Goal: Task Accomplishment & Management: Complete application form

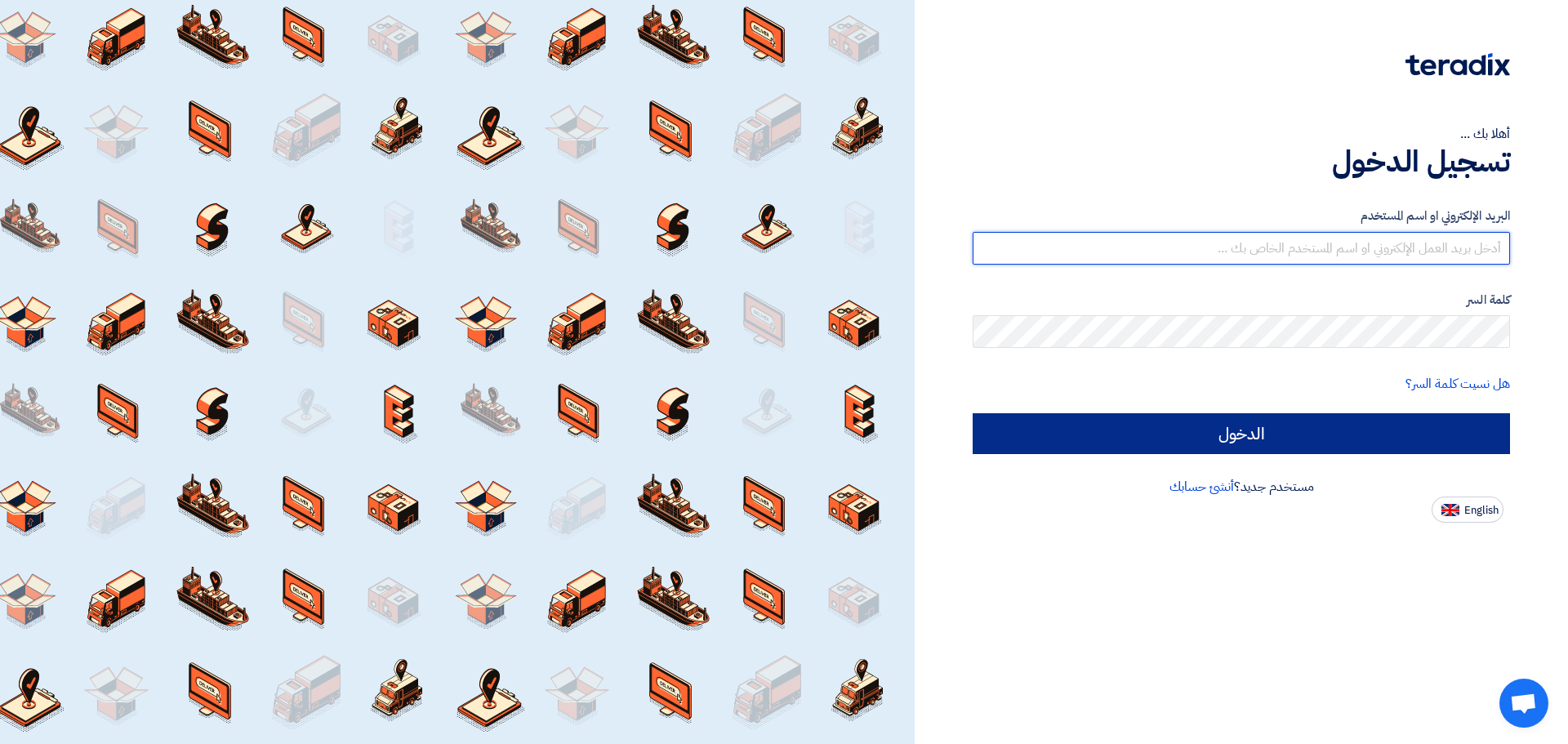
type input "[EMAIL_ADDRESS][DOMAIN_NAME]"
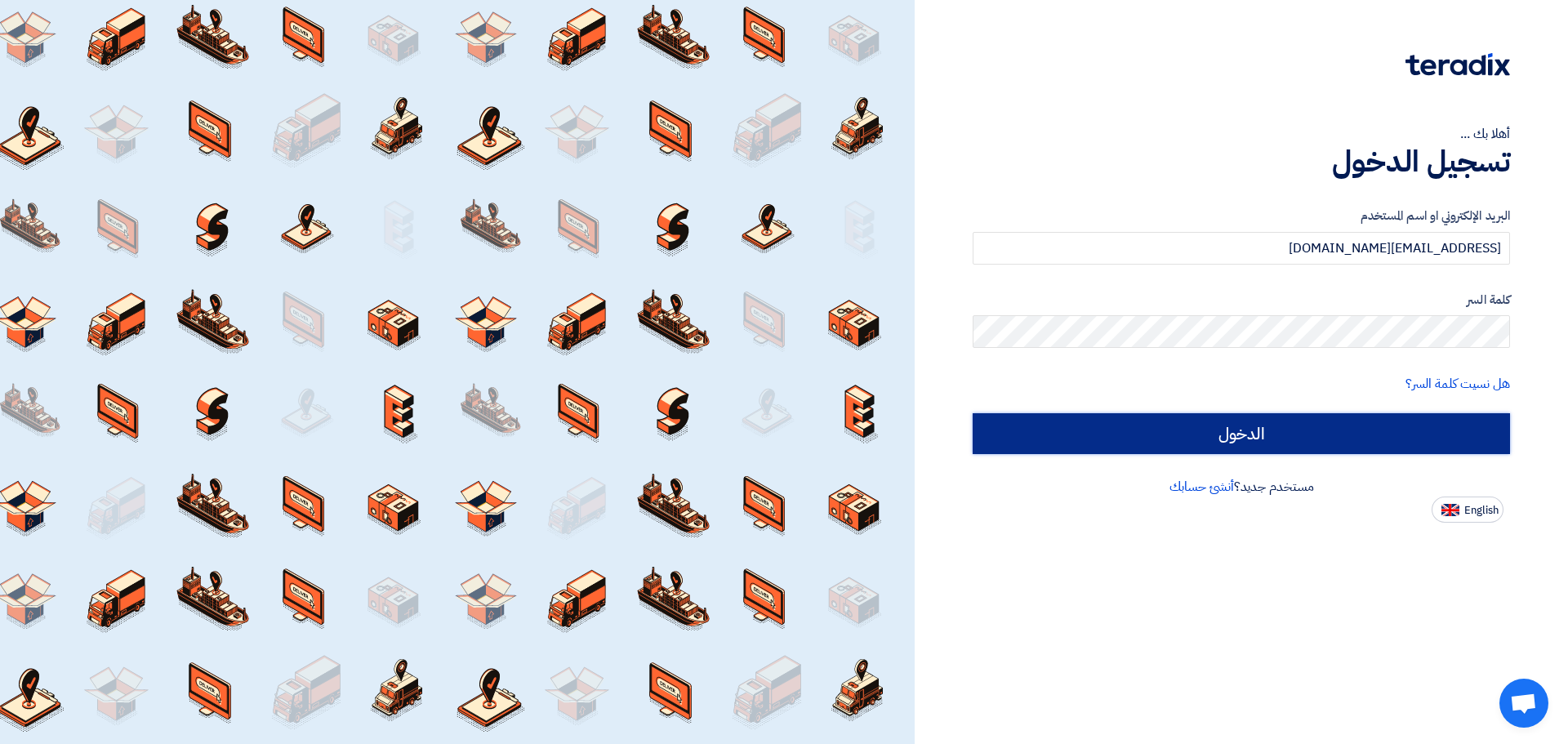
click at [1169, 440] on input "الدخول" at bounding box center [1241, 433] width 538 height 41
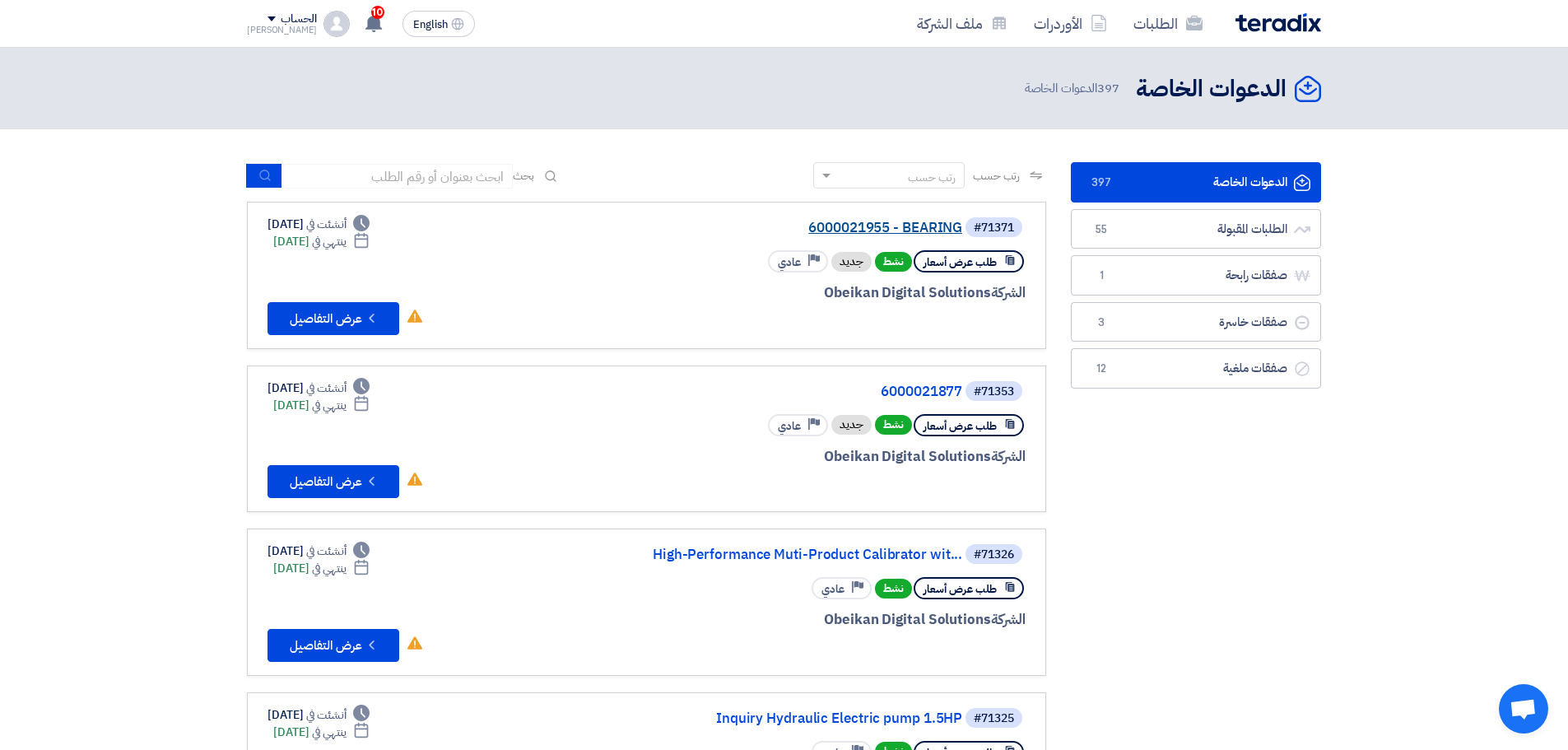
click at [905, 224] on link "6000021955 - BEARING" at bounding box center [797, 228] width 329 height 15
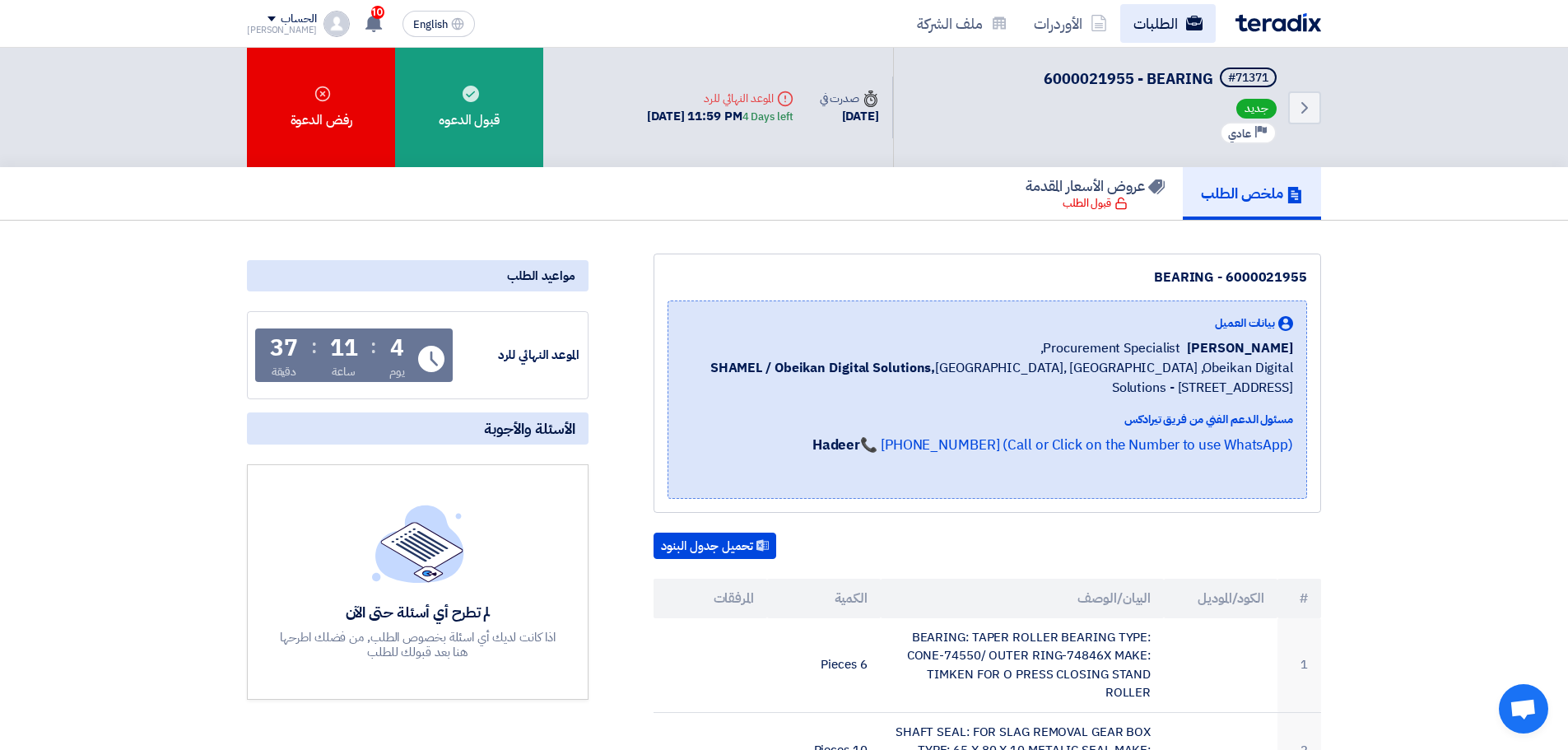
click at [1171, 17] on link "الطلبات" at bounding box center [1168, 23] width 96 height 39
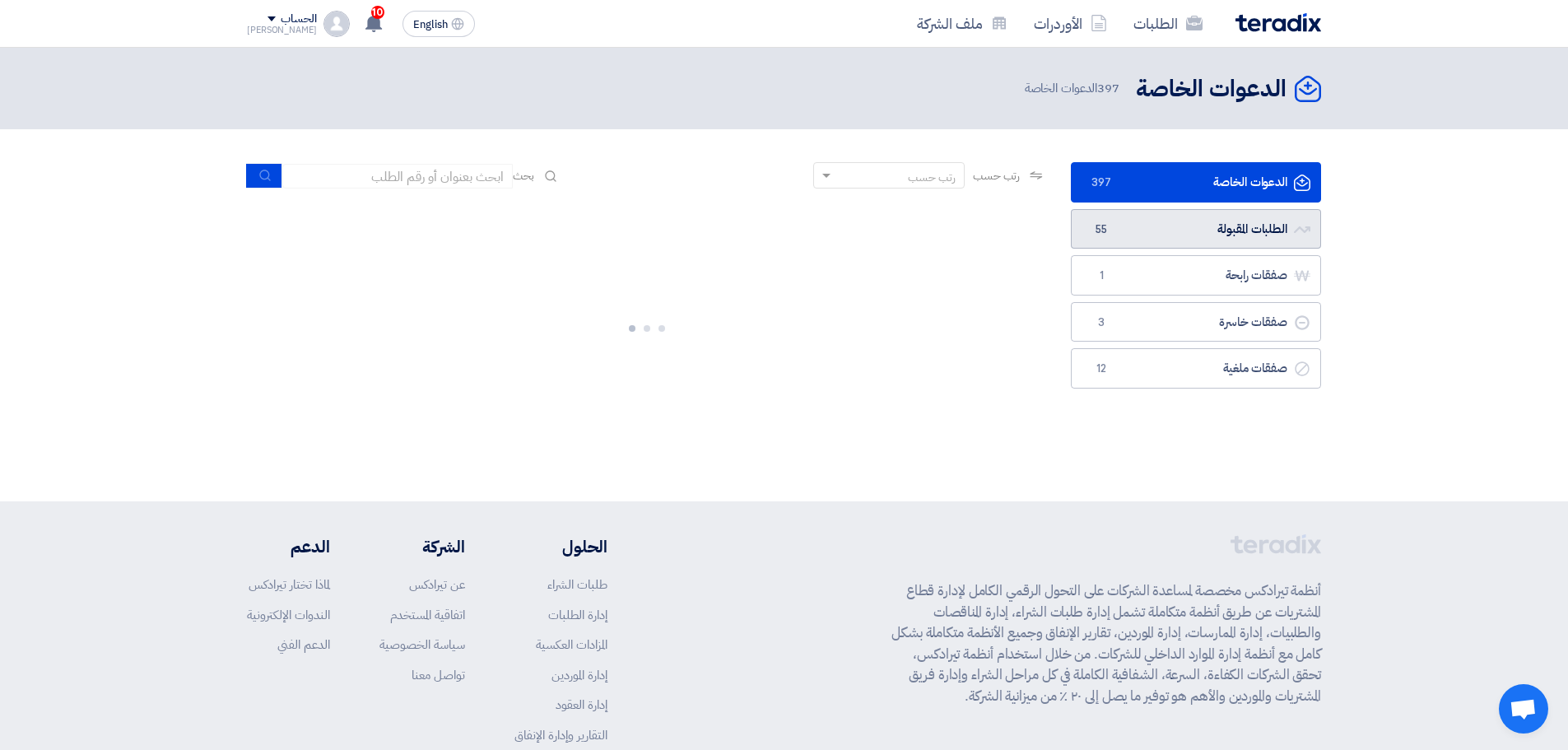
click at [1119, 229] on link "الطلبات المقبولة الطلبات المقبولة 55" at bounding box center [1195, 229] width 251 height 41
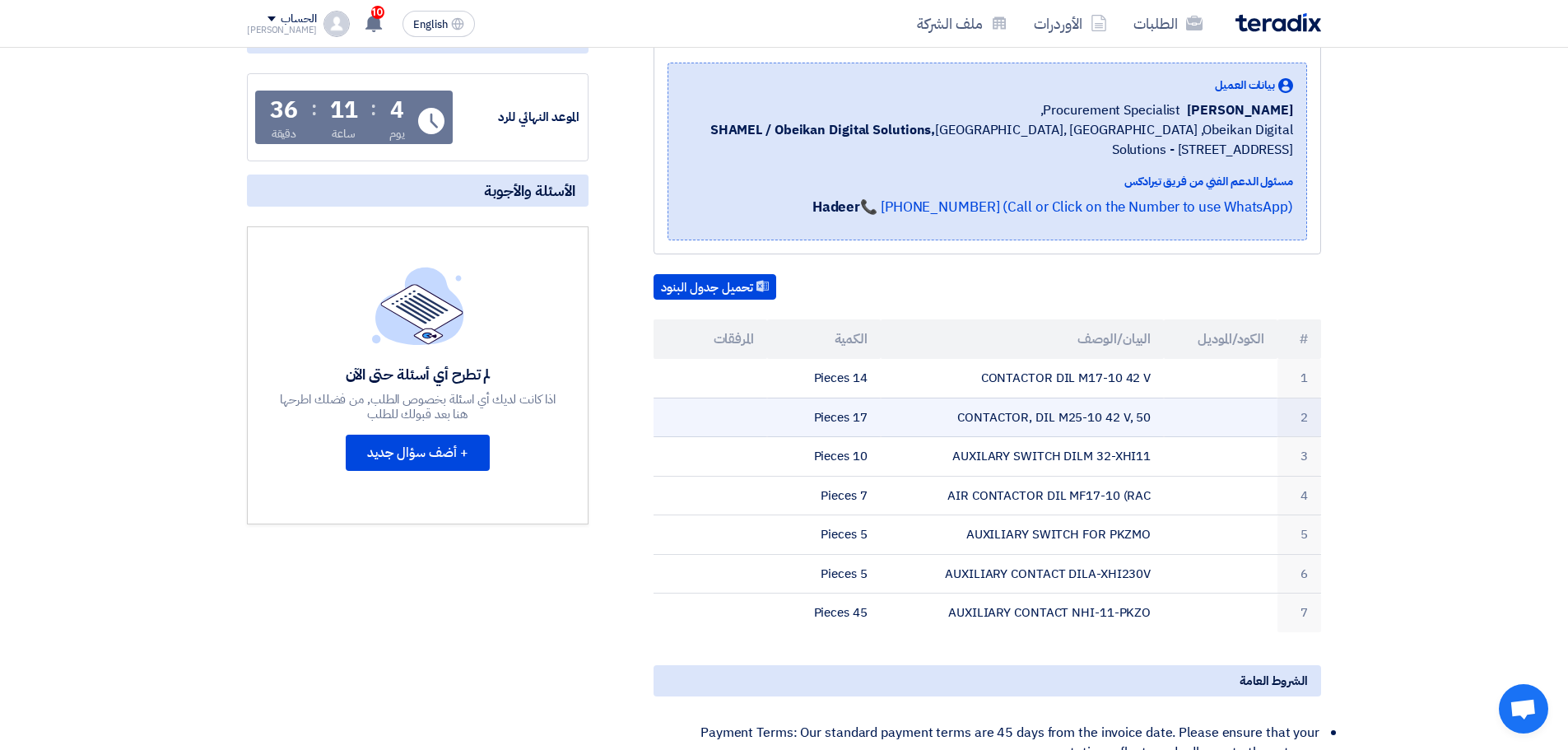
scroll to position [247, 0]
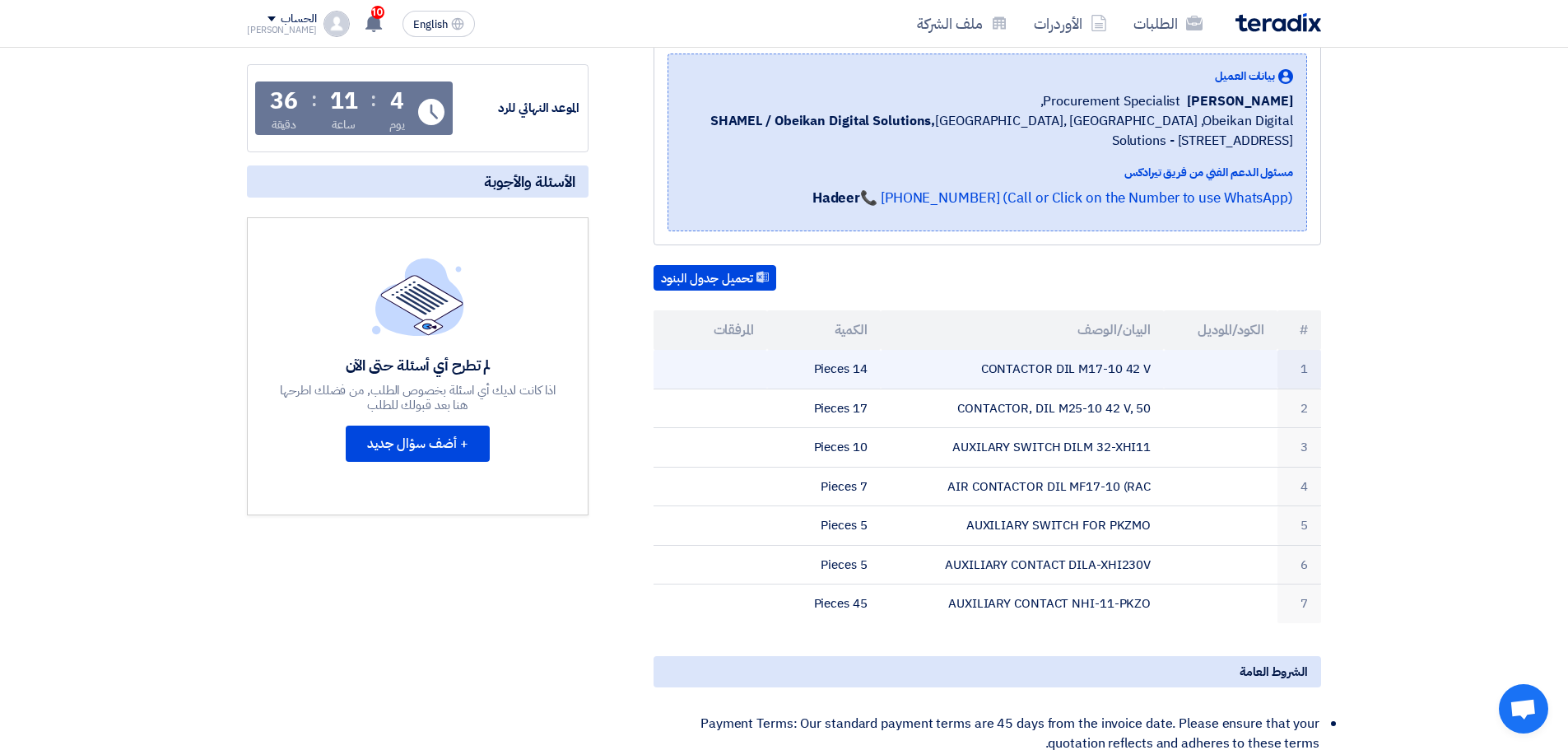
click at [1026, 365] on td "CONTACTOR DIL M17-10 42 V" at bounding box center [1022, 369] width 284 height 39
copy tr "CONTACTOR DIL M17-10 42 V"
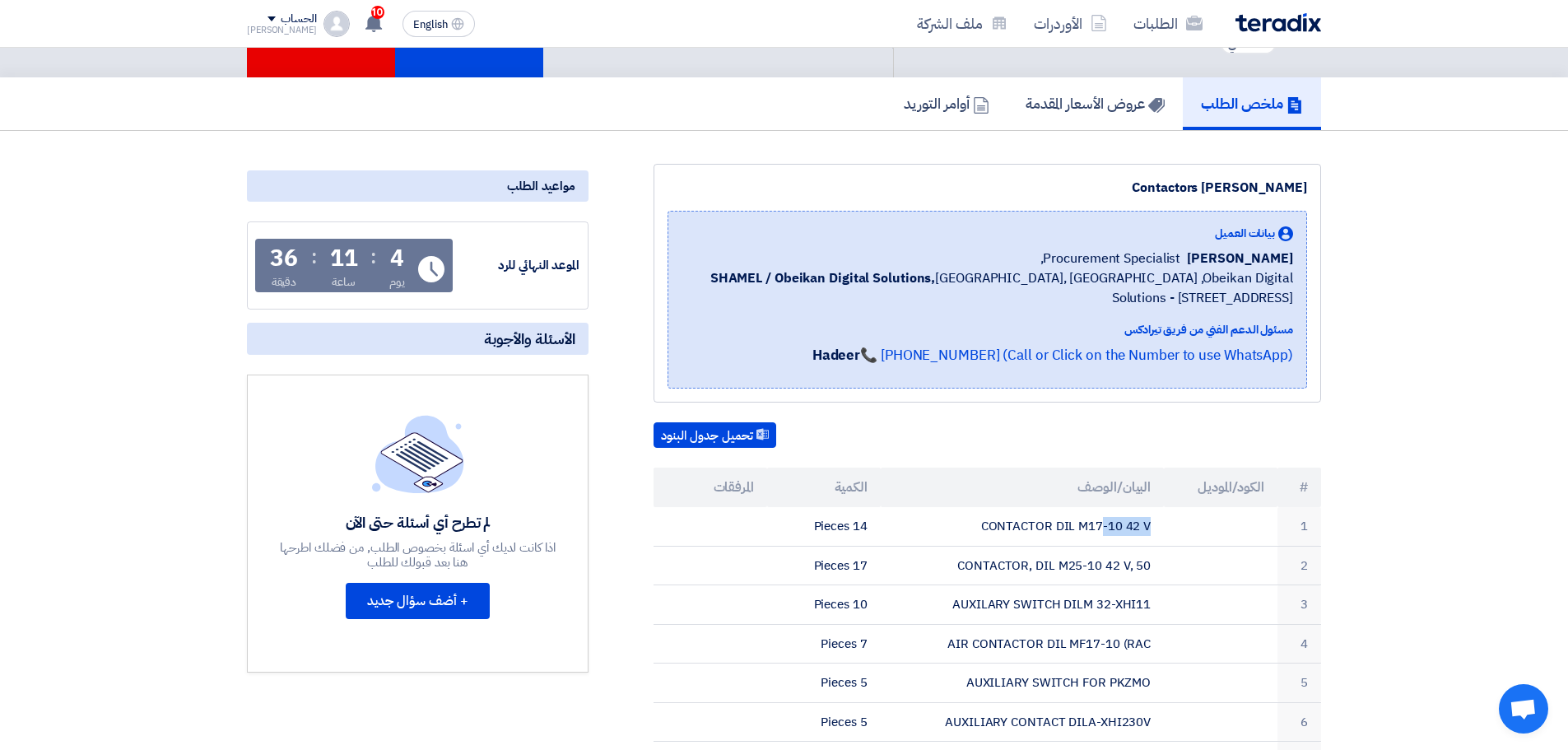
scroll to position [0, 0]
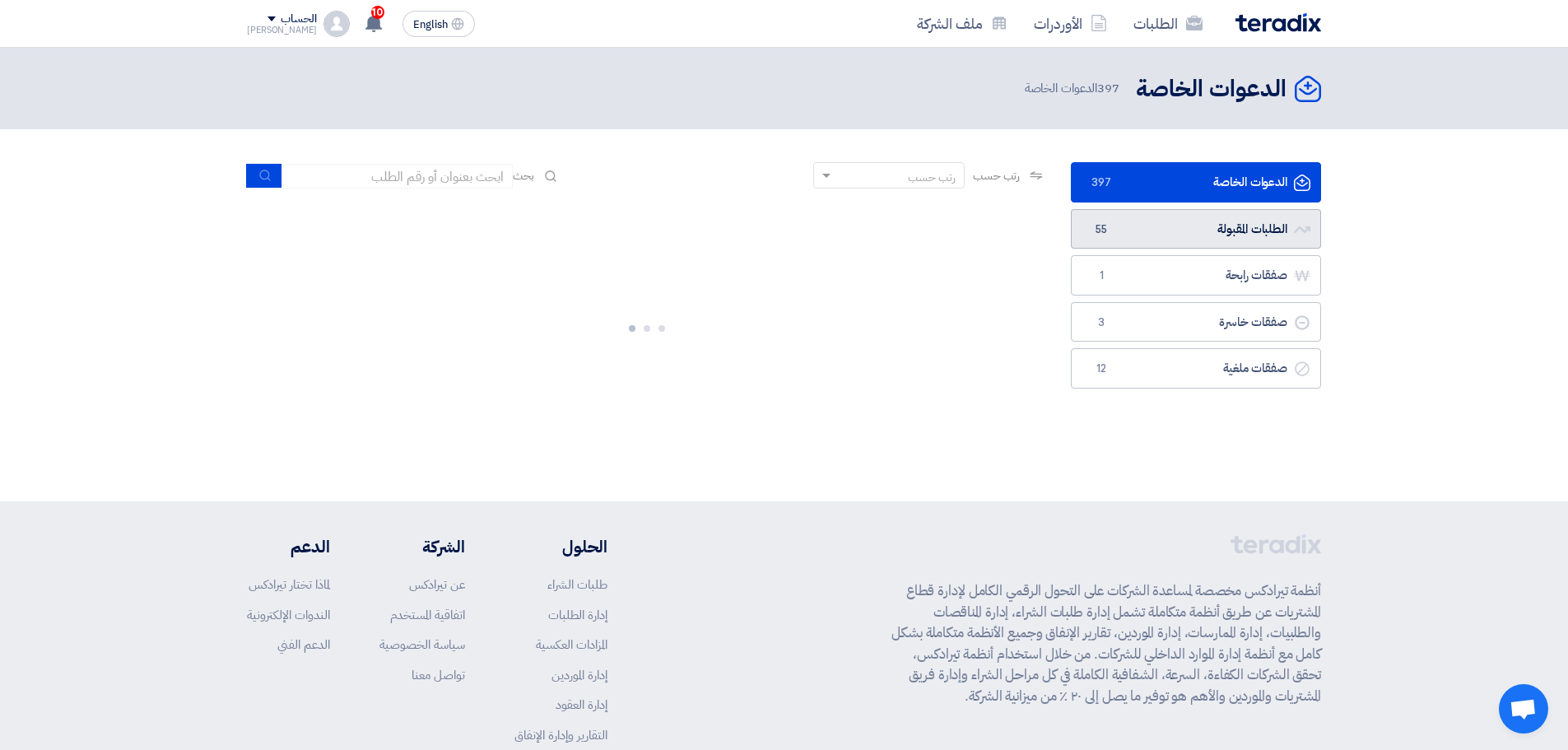
click at [1147, 226] on link "الطلبات المقبولة الطلبات المقبولة 55" at bounding box center [1195, 229] width 251 height 41
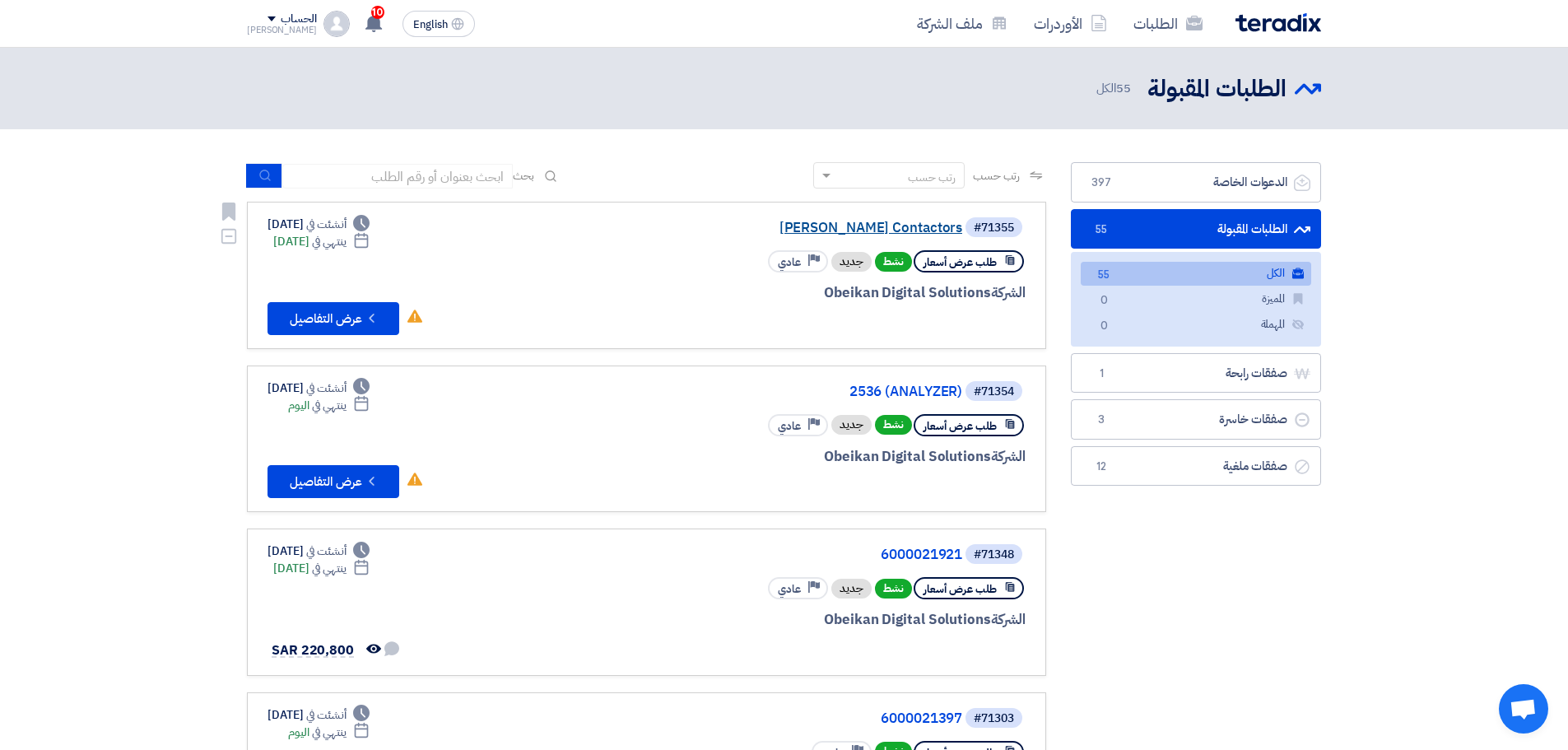
click at [900, 223] on link "EATON Contactors" at bounding box center [797, 228] width 329 height 15
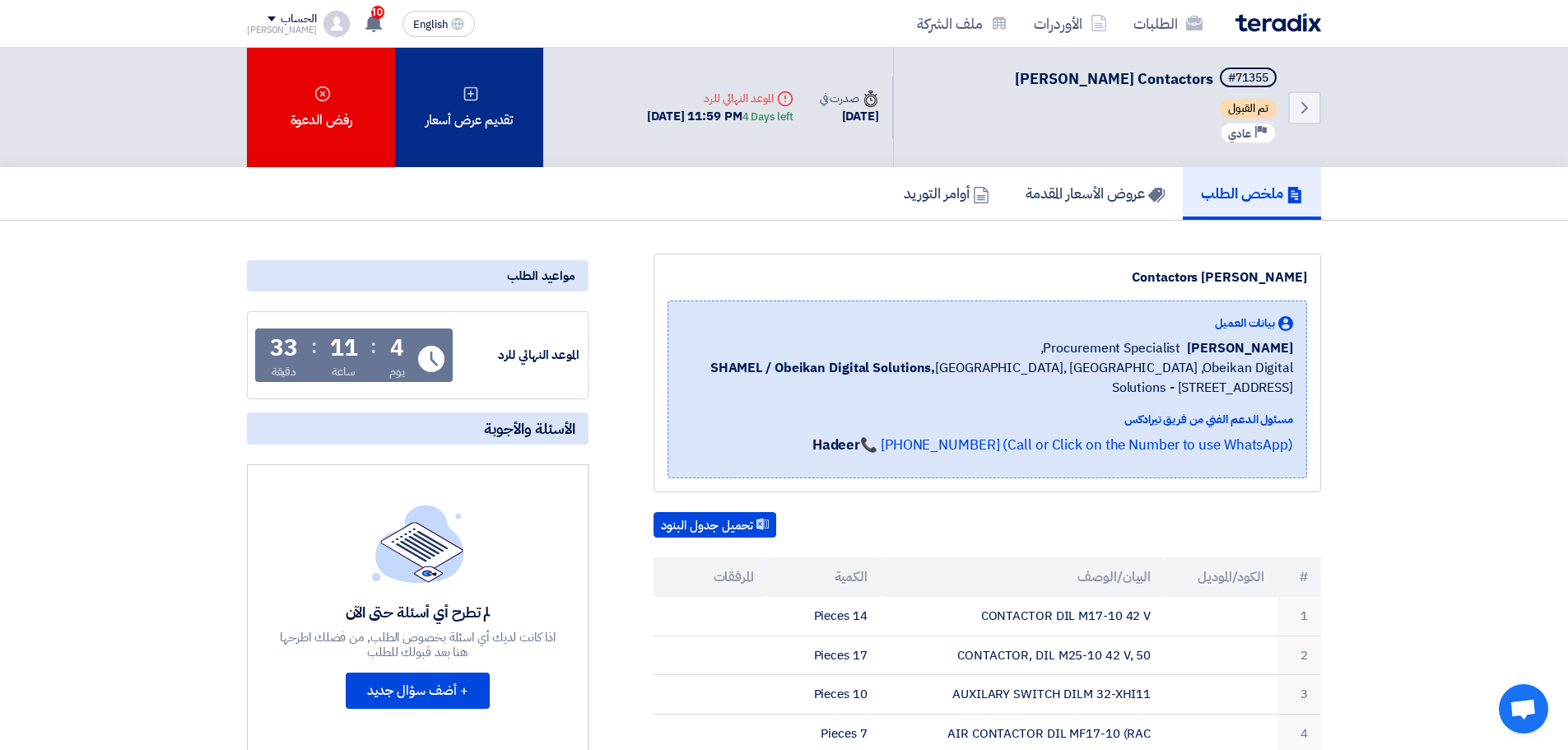
click at [475, 131] on div "تقديم عرض أسعار" at bounding box center [469, 107] width 148 height 119
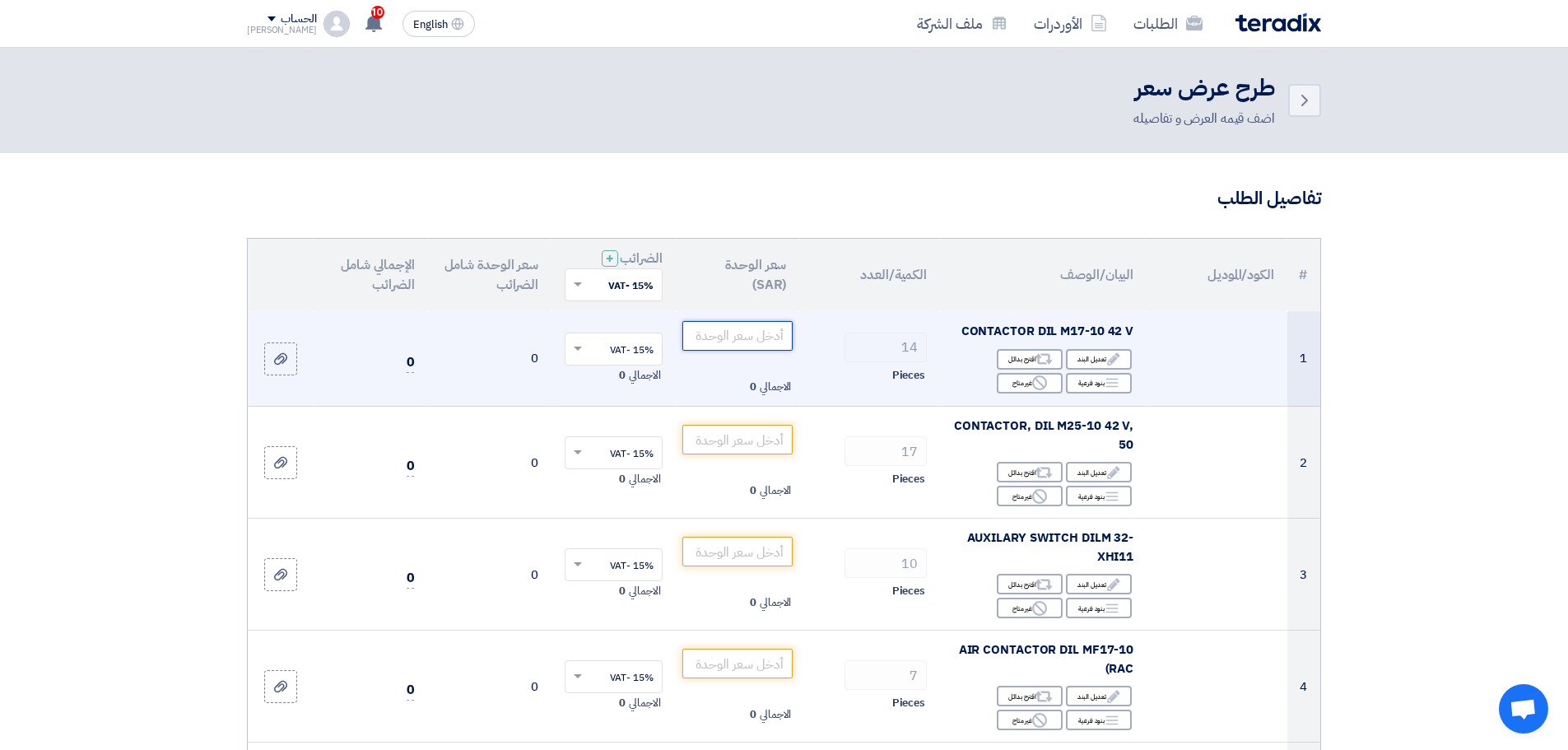
click at [718, 340] on input "number" at bounding box center [739, 335] width 112 height 29
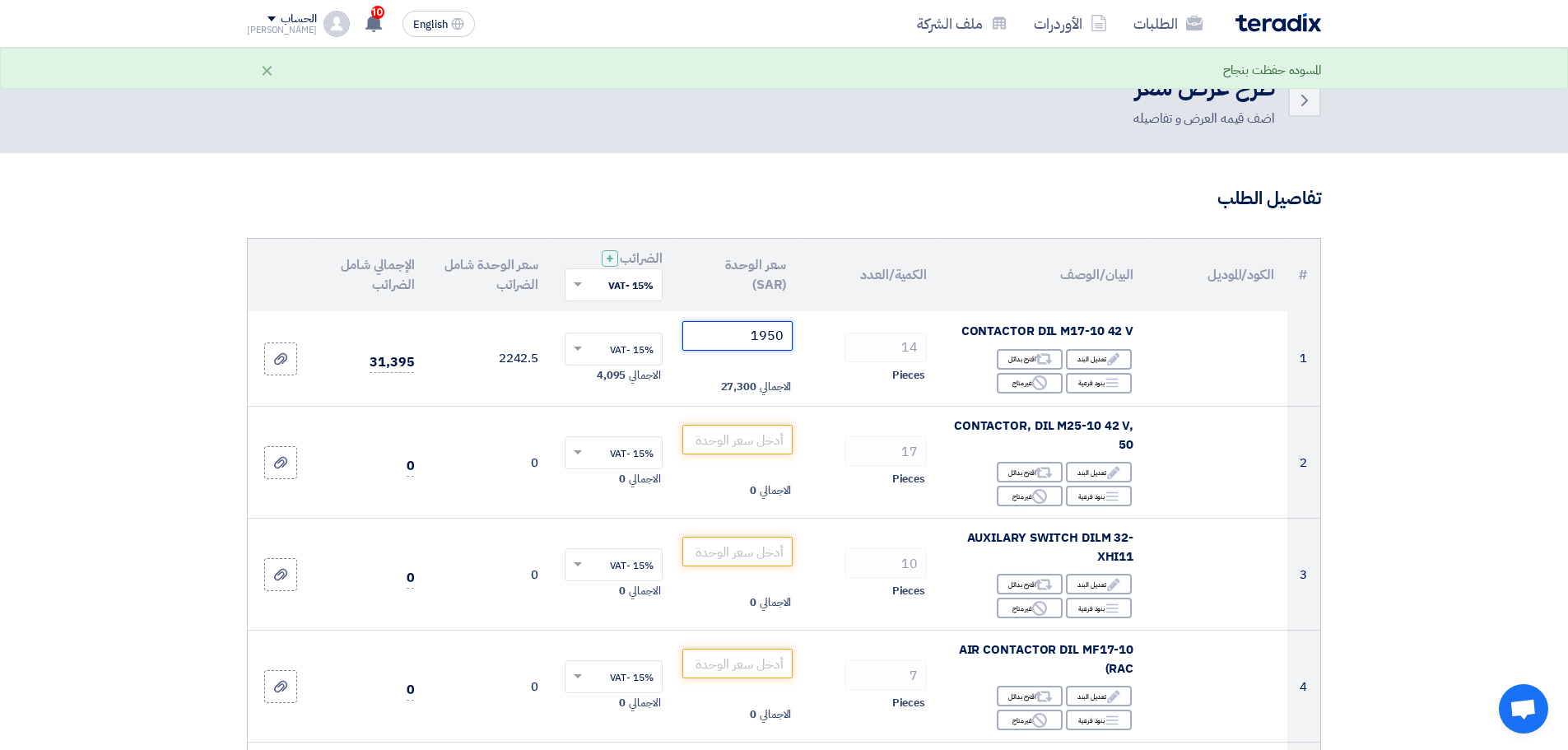
type input "1950"
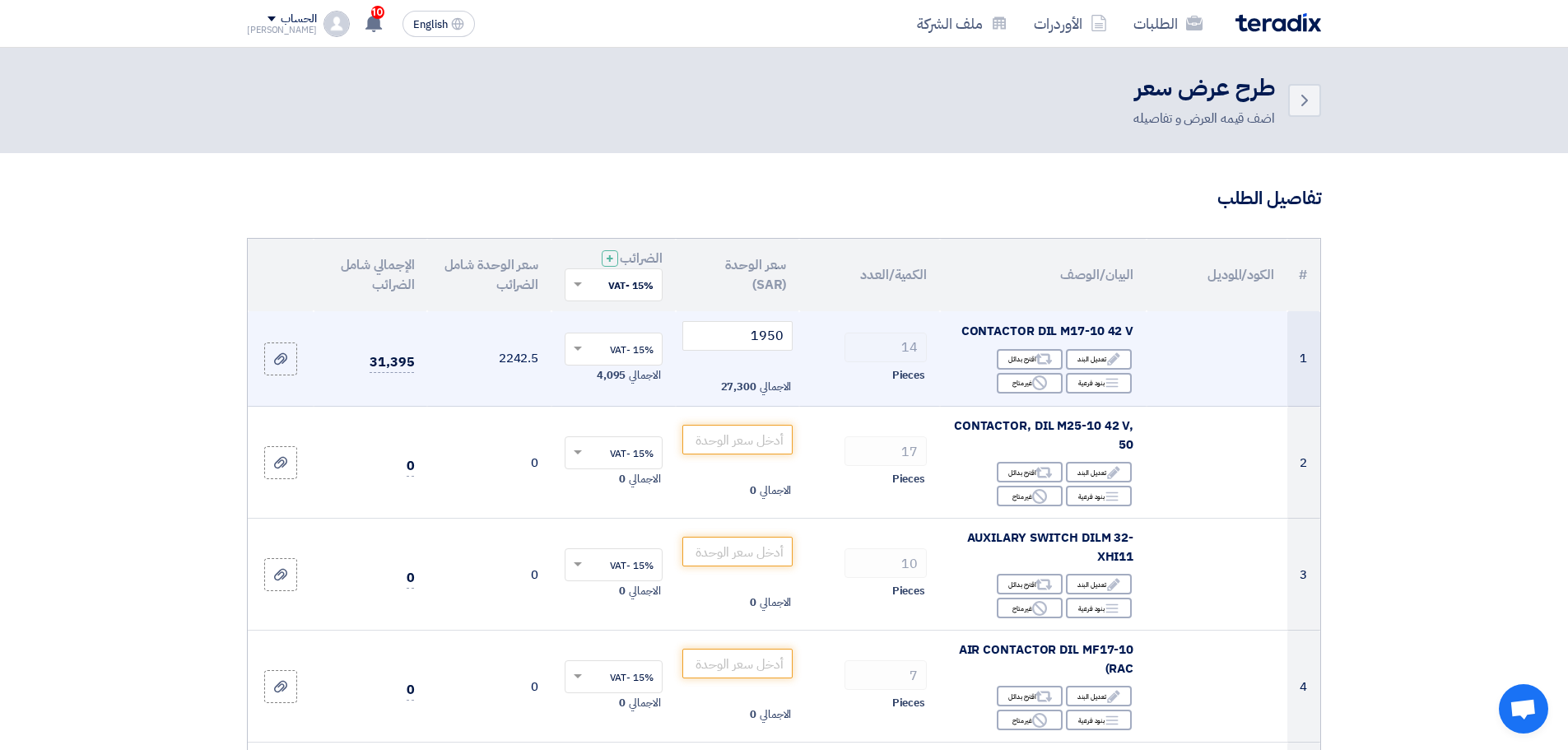
click at [981, 327] on span "CONTACTOR DIL M17-10 42 V" at bounding box center [1048, 330] width 173 height 18
copy td "CONTACTOR DIL M17-10 42 V"
click at [1090, 365] on div "Edit تعديل البند" at bounding box center [1099, 359] width 66 height 21
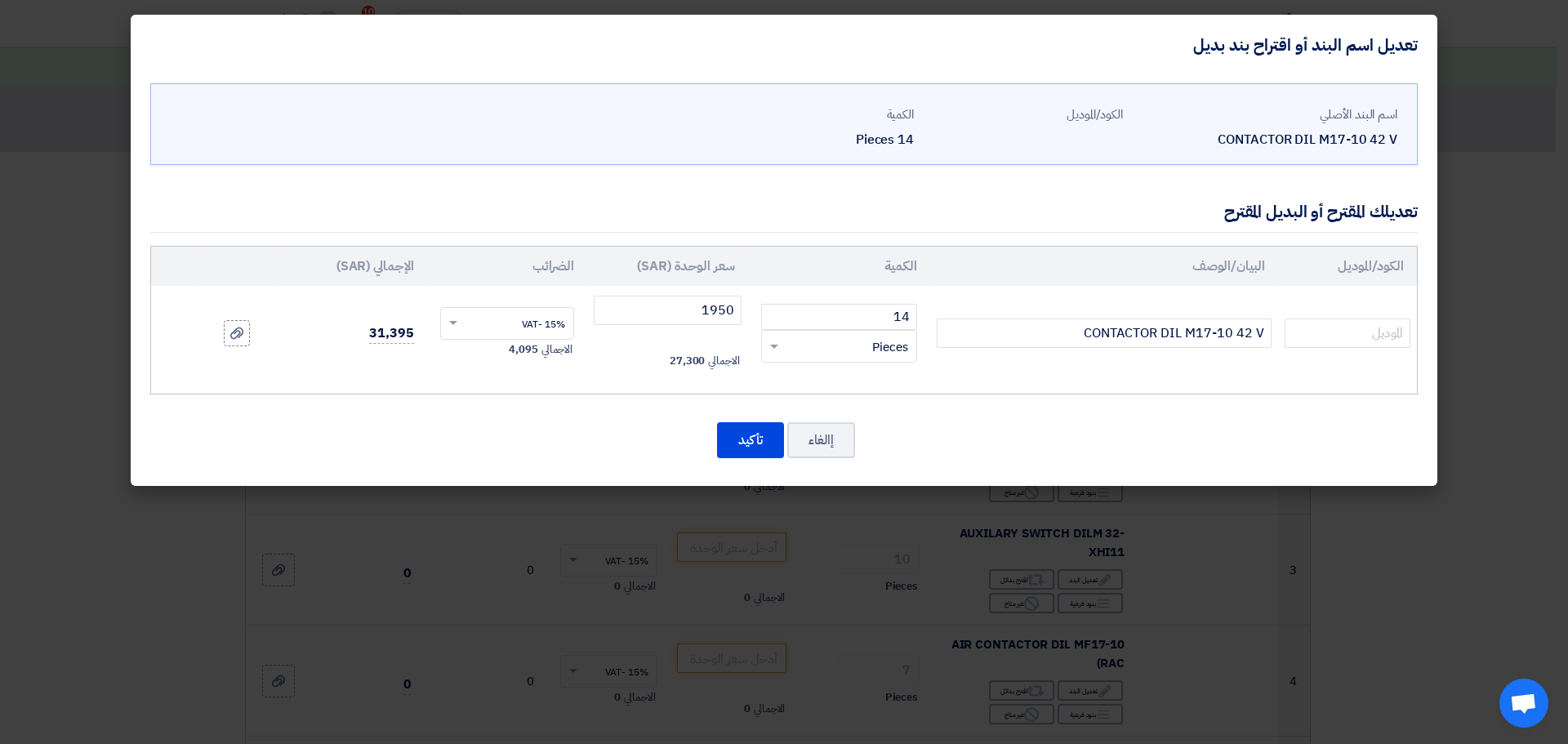
click at [1145, 380] on td "CONTACTOR DIL M17-10 42 V" at bounding box center [1104, 333] width 348 height 95
click at [1309, 331] on input "text" at bounding box center [1347, 332] width 126 height 29
paste input "CONTACTOR DIL M17-10 42 V"
type input "CONTACTOR DIL M17-10 42 V"
paste input "Eaton 277009"
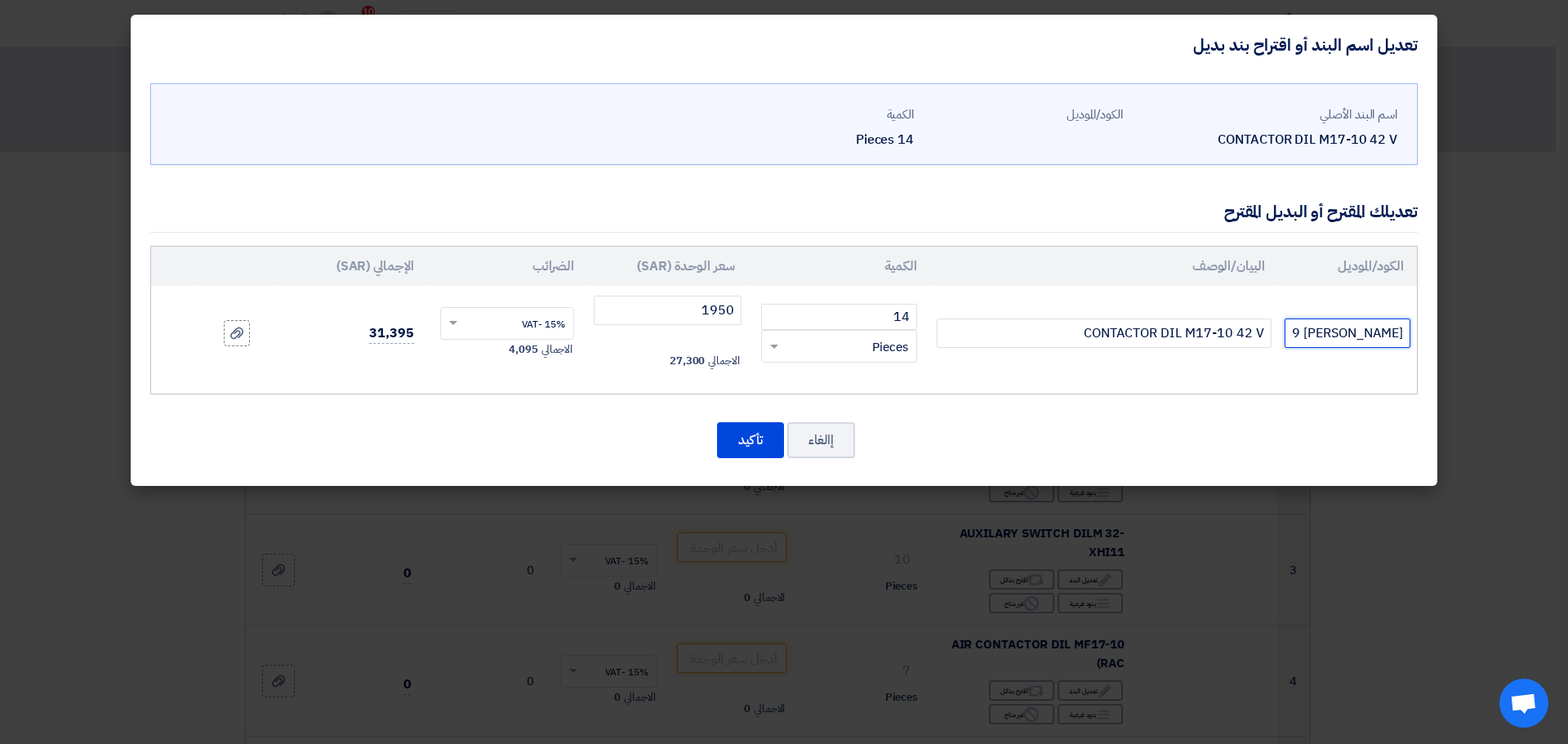
type input "Eaton 277009"
drag, startPoint x: 706, startPoint y: 312, endPoint x: 736, endPoint y: 310, distance: 30.1
click at [736, 310] on input "1950" at bounding box center [668, 310] width 148 height 29
type input "950"
click at [1208, 343] on input "CONTACTOR DIL M17-10 42 V" at bounding box center [1104, 332] width 335 height 29
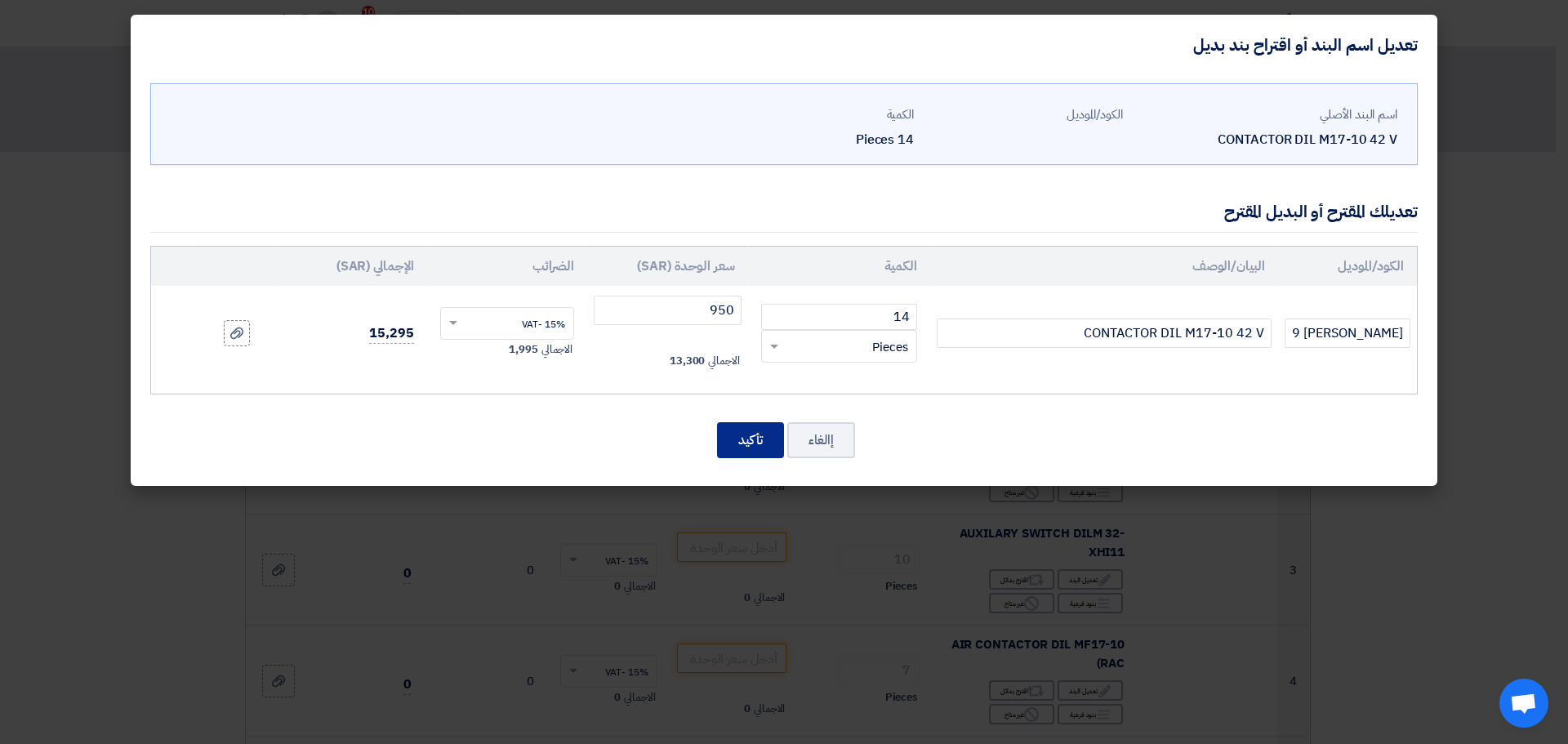
click at [754, 432] on button "تأكيد" at bounding box center [750, 440] width 67 height 36
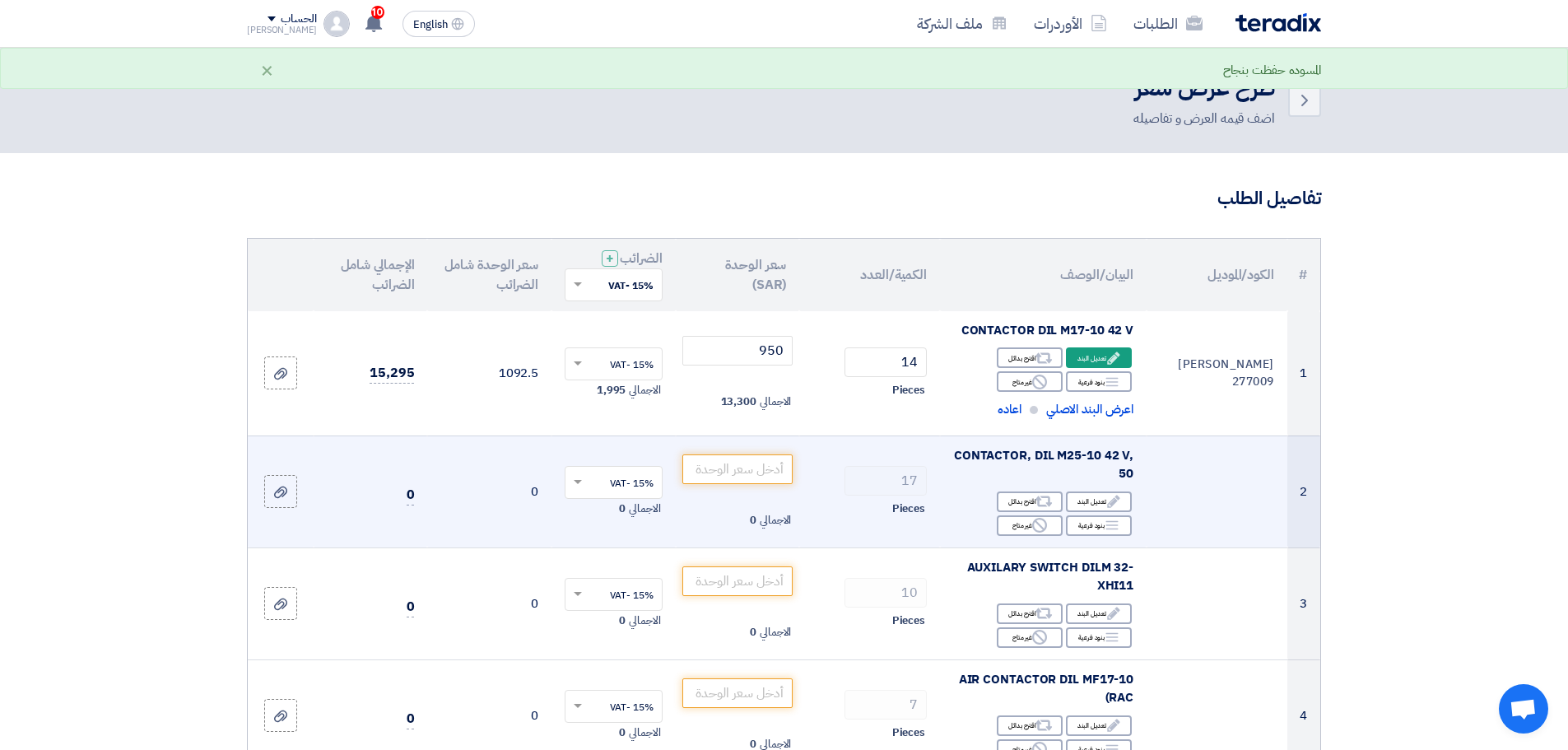
click at [1053, 454] on span "CONTACTOR, DIL M25-10 42 V, 50" at bounding box center [1044, 464] width 180 height 37
copy td "CONTACTOR, DIL M25-10 42 V, 50"
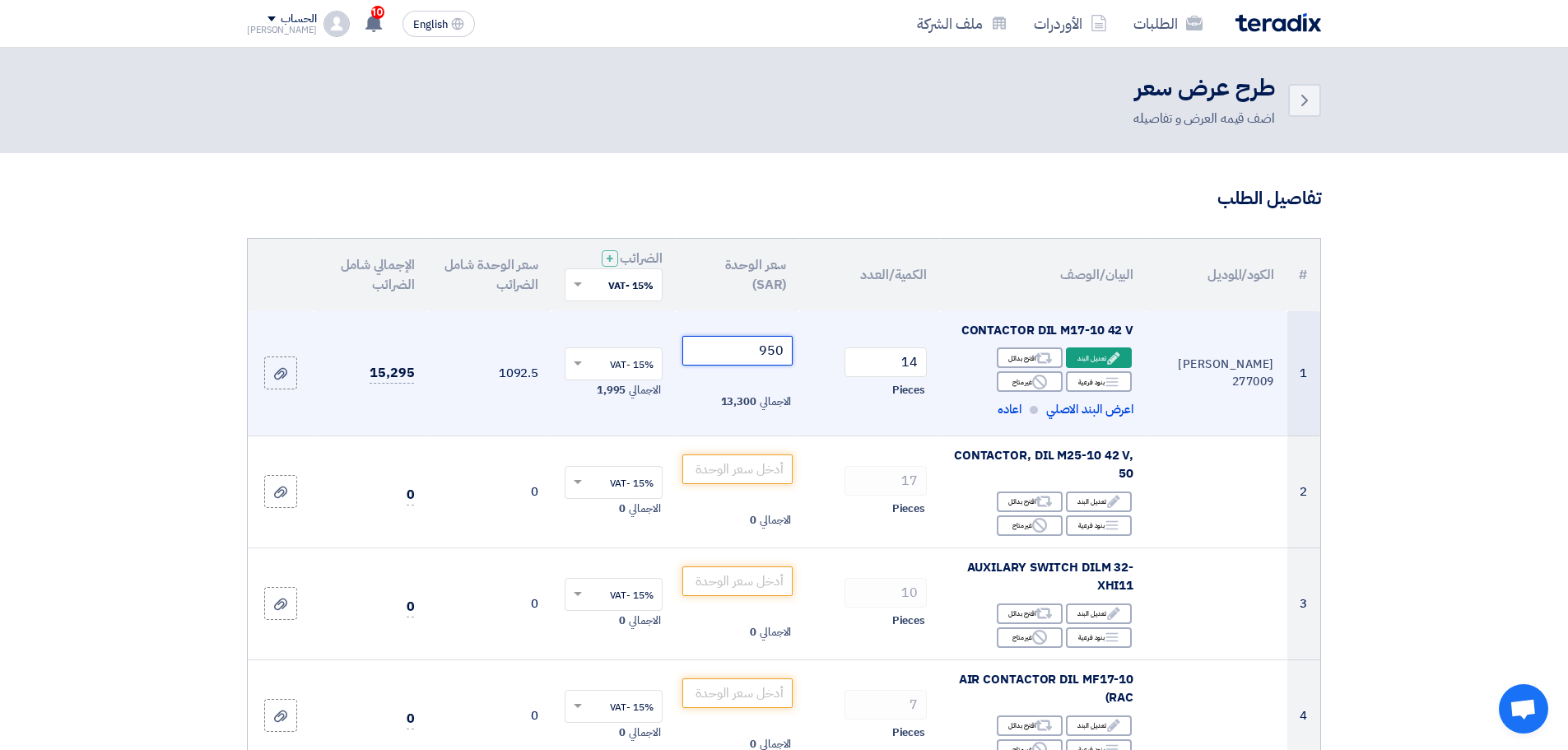
click at [766, 349] on input "950" at bounding box center [739, 350] width 112 height 29
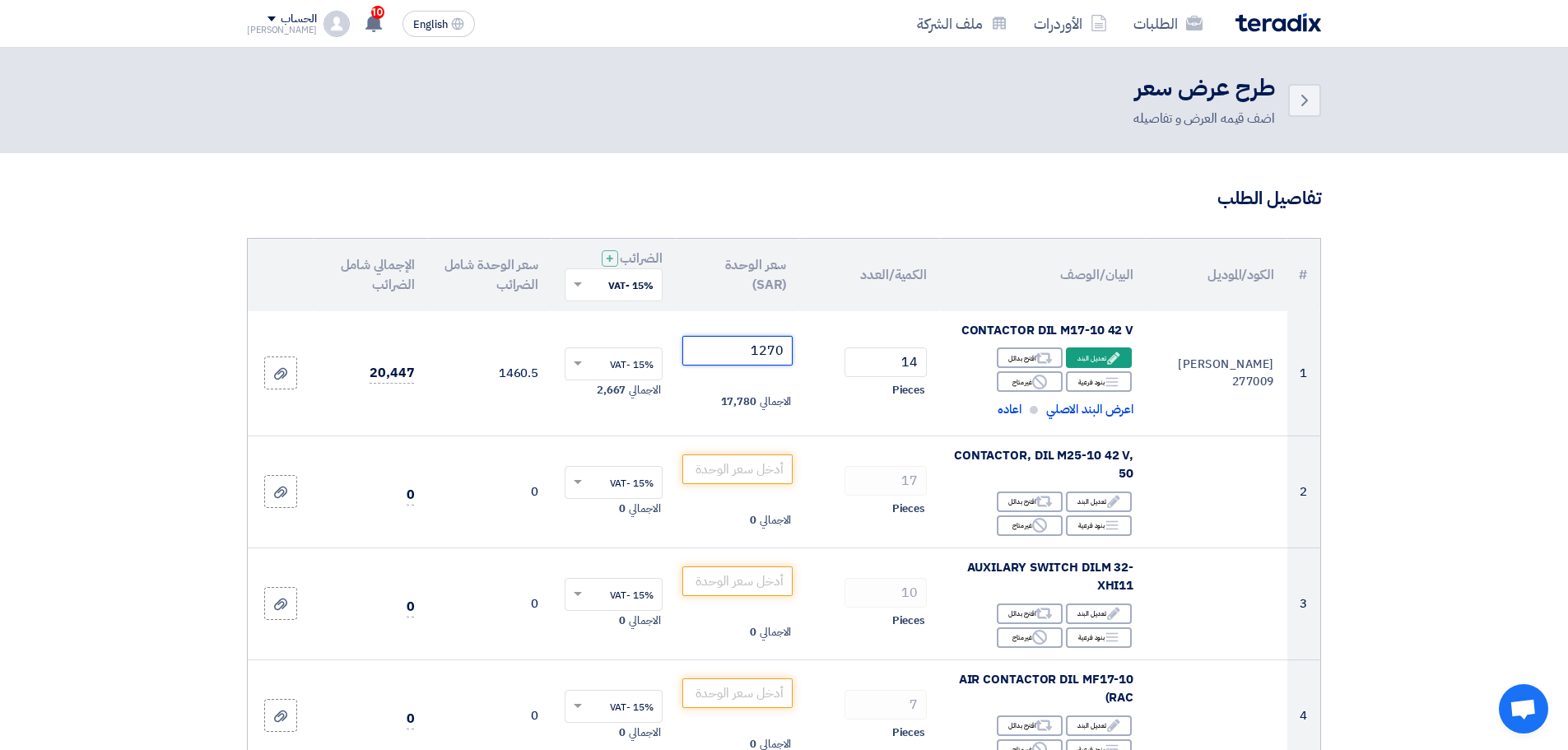
type input "1270"
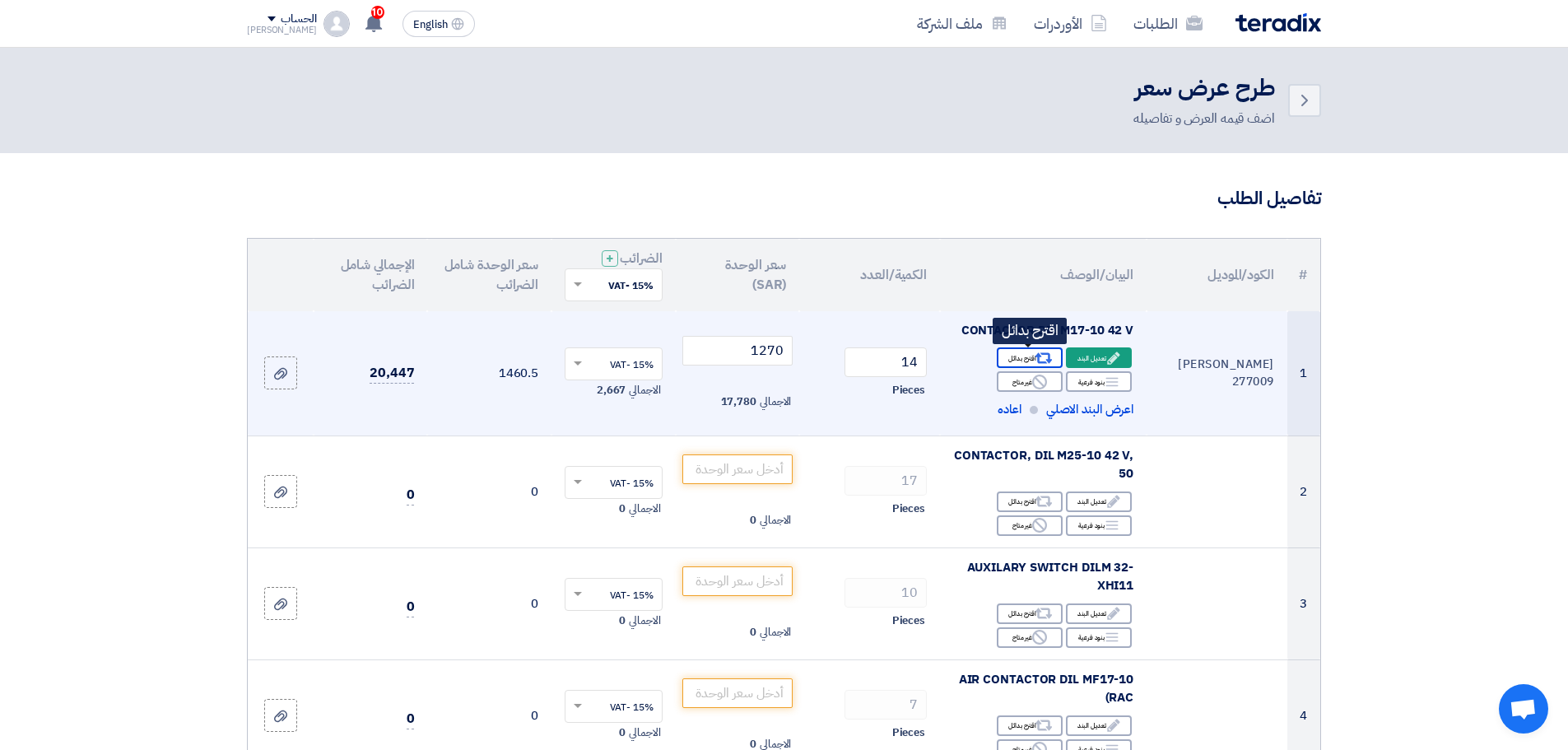
click at [1033, 358] on div "Alternative اقترح بدائل" at bounding box center [1030, 358] width 66 height 21
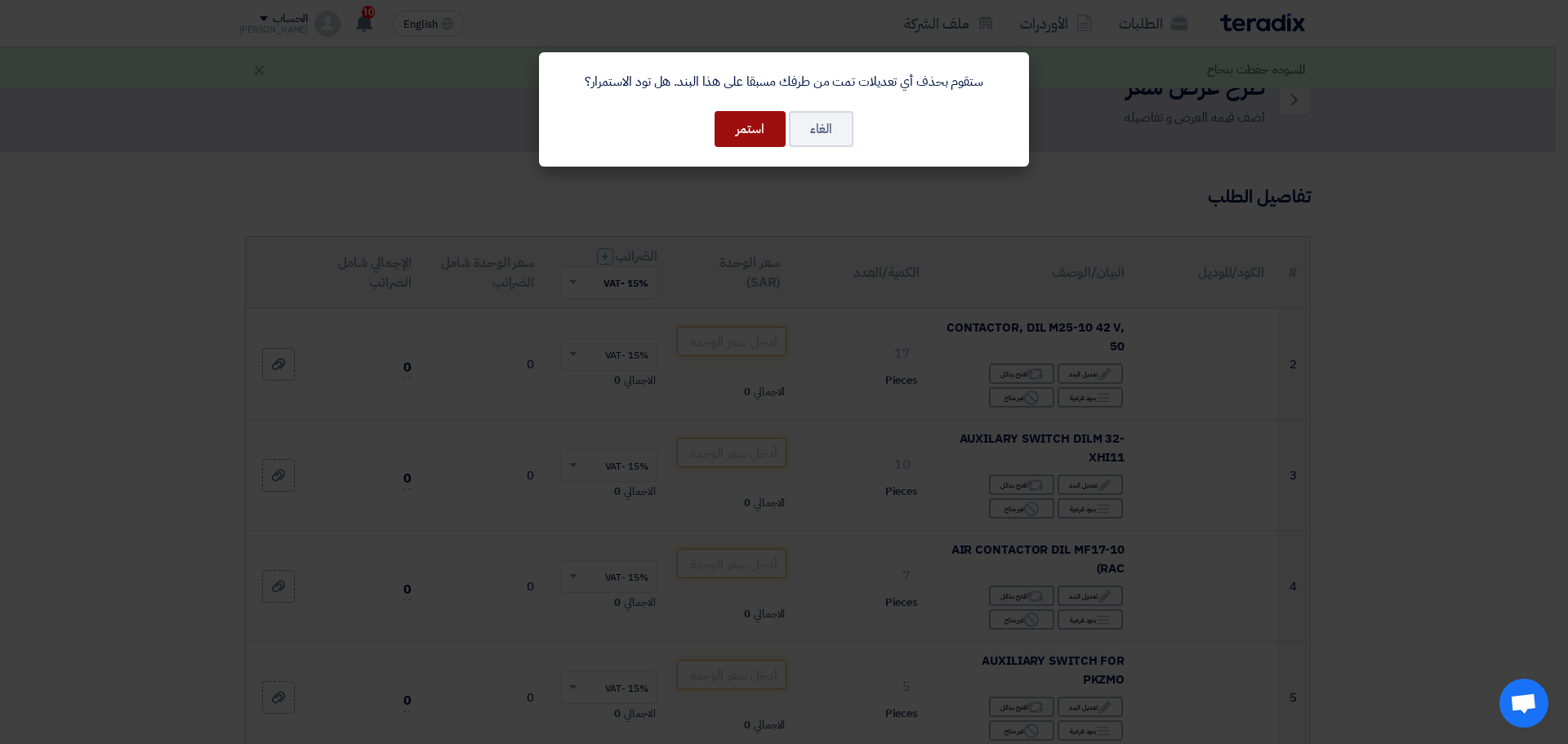
click at [745, 113] on button "استمر" at bounding box center [751, 129] width 71 height 36
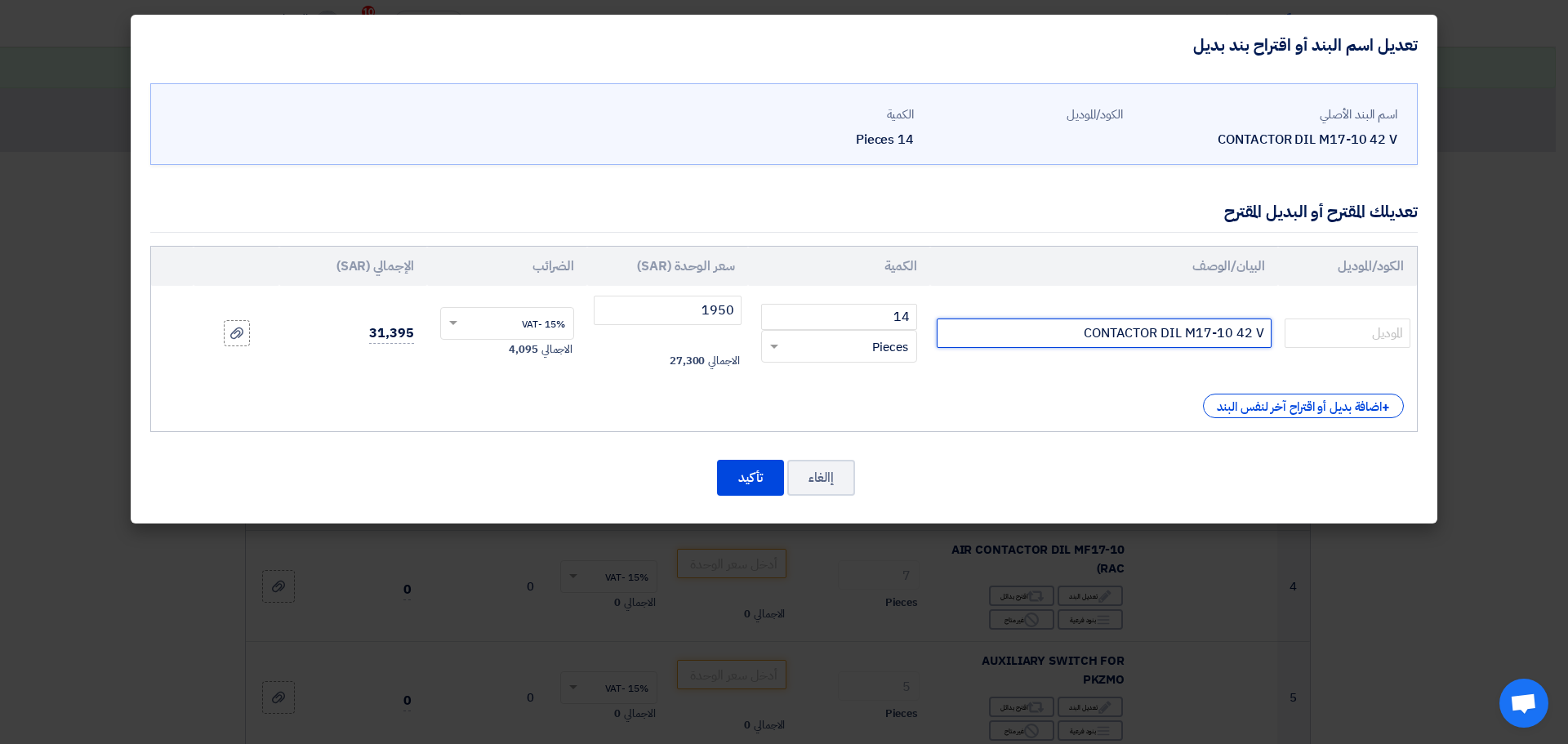
drag, startPoint x: 1238, startPoint y: 329, endPoint x: 1251, endPoint y: 330, distance: 13.0
click at [1251, 330] on input "CONTACTOR DIL M17-10 42 V" at bounding box center [1104, 332] width 335 height 29
type input "CONTACTOR DIL M17-10 24 V"
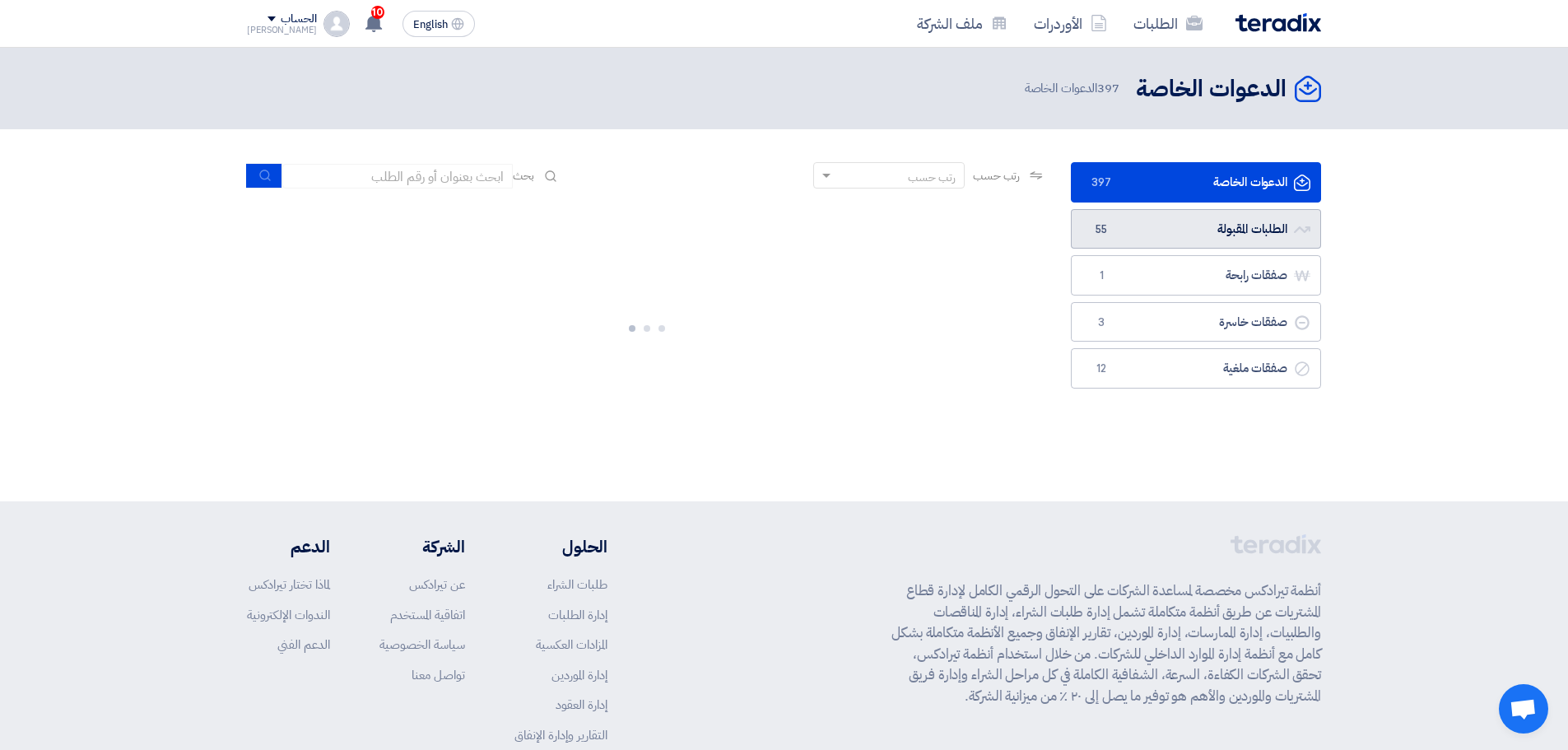
click at [1166, 229] on link "الطلبات المقبولة الطلبات المقبولة 55" at bounding box center [1195, 229] width 251 height 41
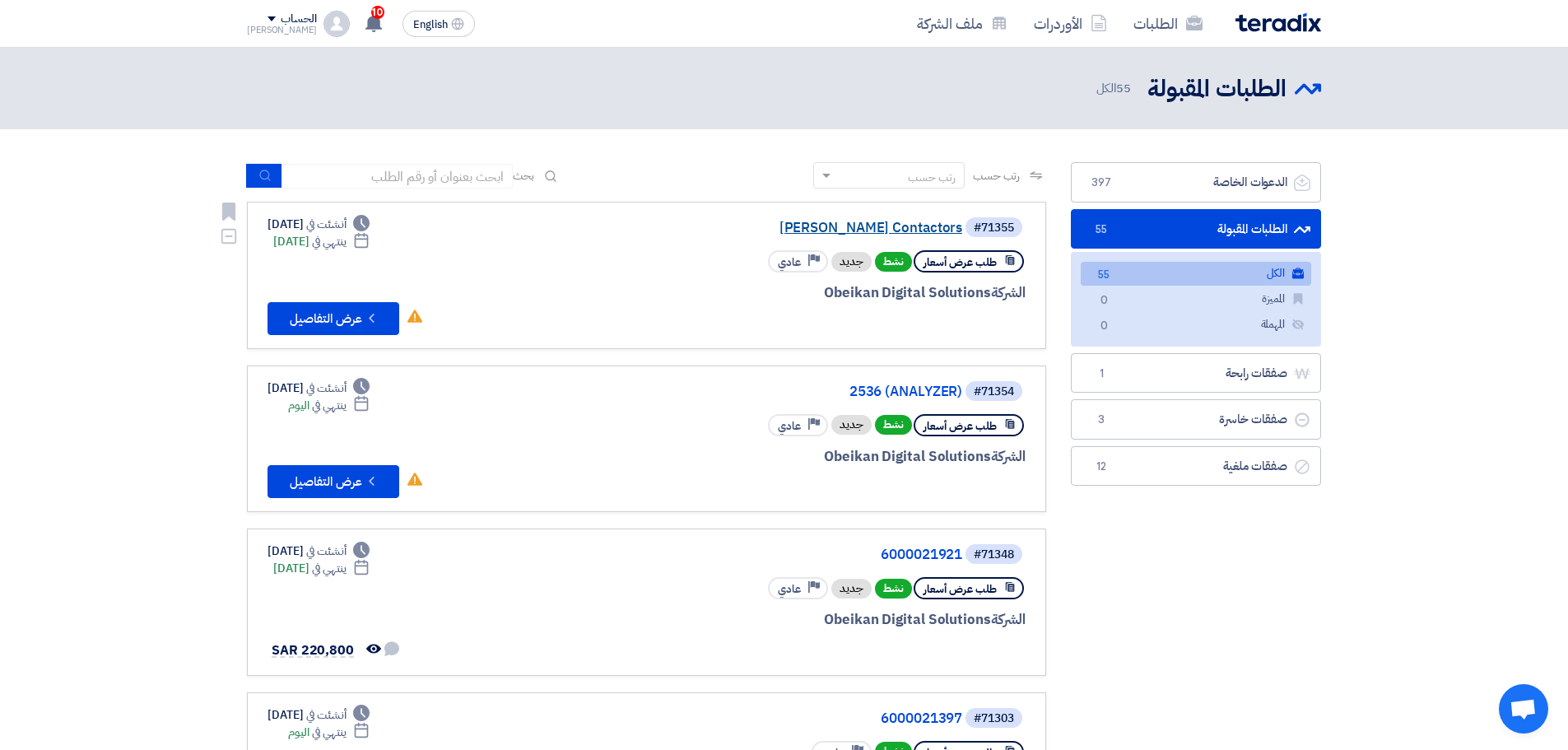
click at [913, 234] on link "[PERSON_NAME] Contactors" at bounding box center [797, 228] width 329 height 15
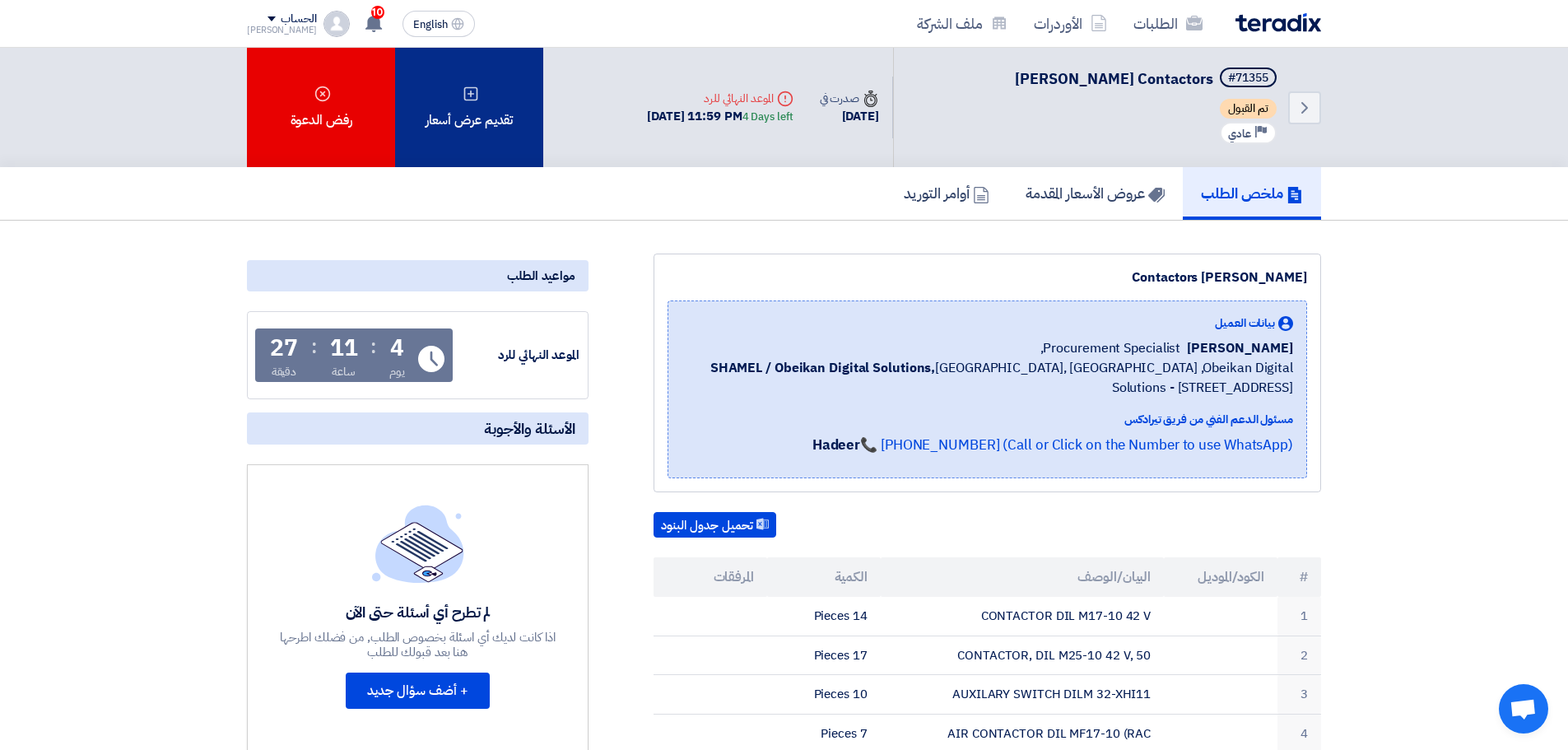
click at [516, 126] on div "تقديم عرض أسعار" at bounding box center [469, 107] width 148 height 119
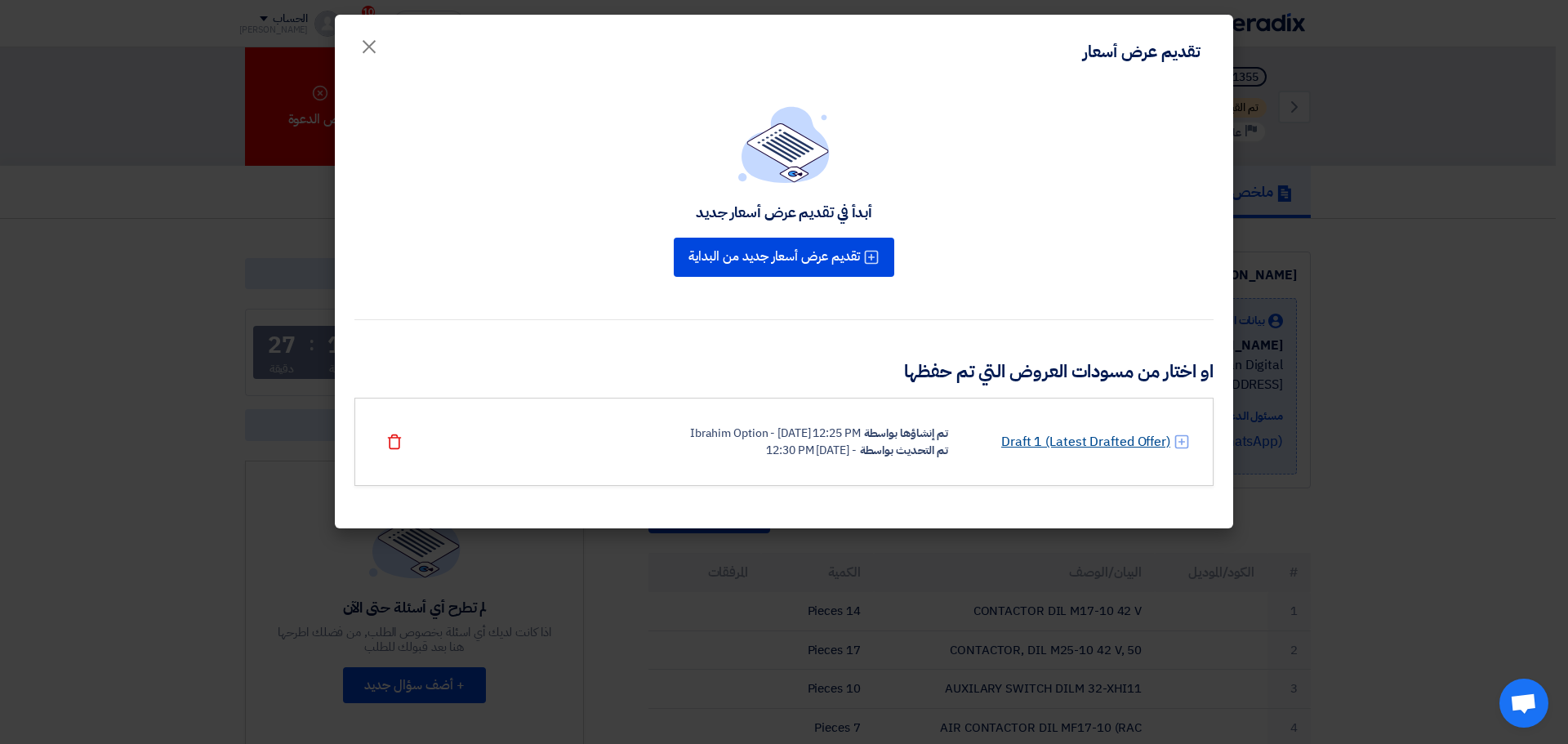
click at [1049, 447] on link "Draft 1 (Latest Drafted Offer)" at bounding box center [1086, 441] width 169 height 20
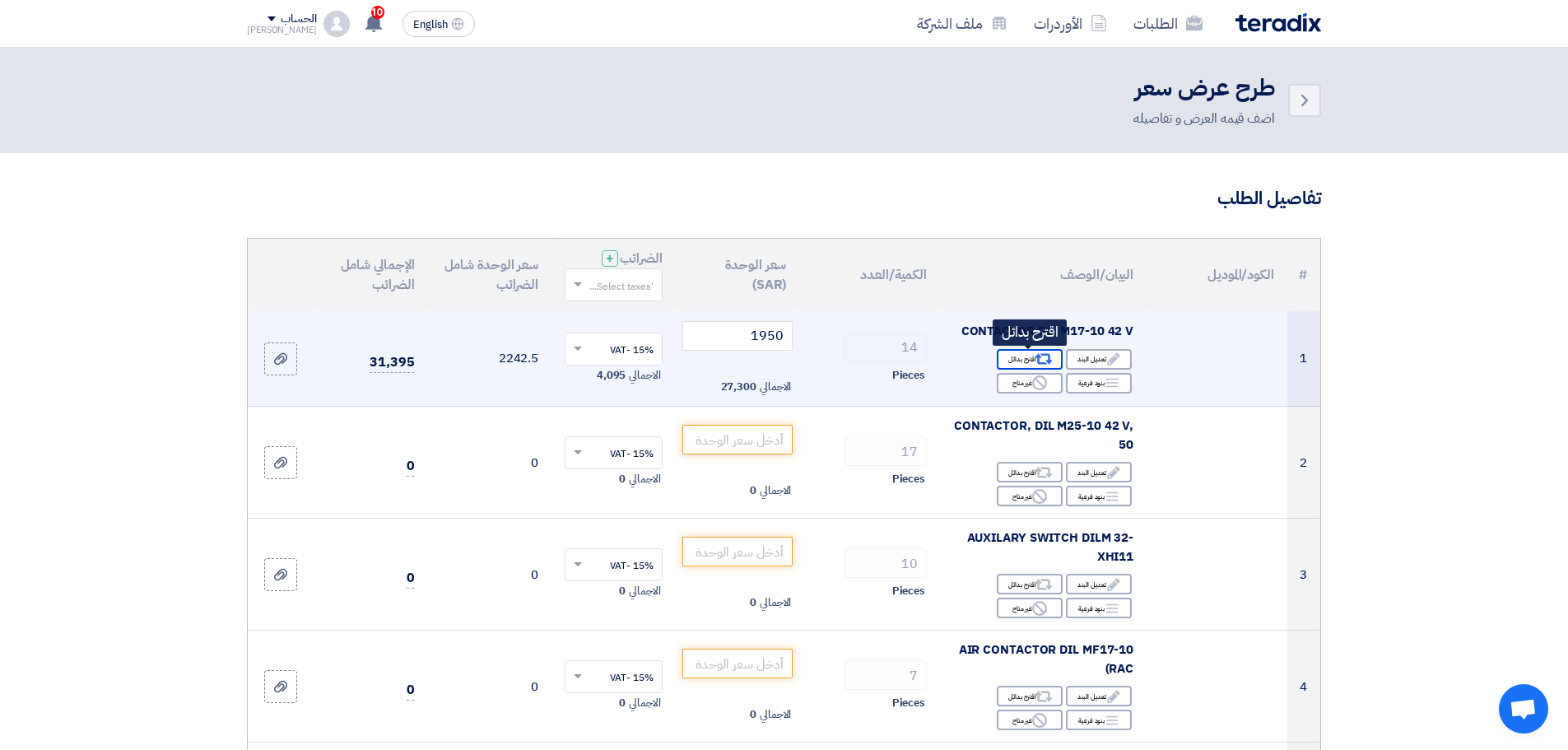
click at [1033, 358] on div "Alternative اقترح بدائل" at bounding box center [1030, 359] width 66 height 21
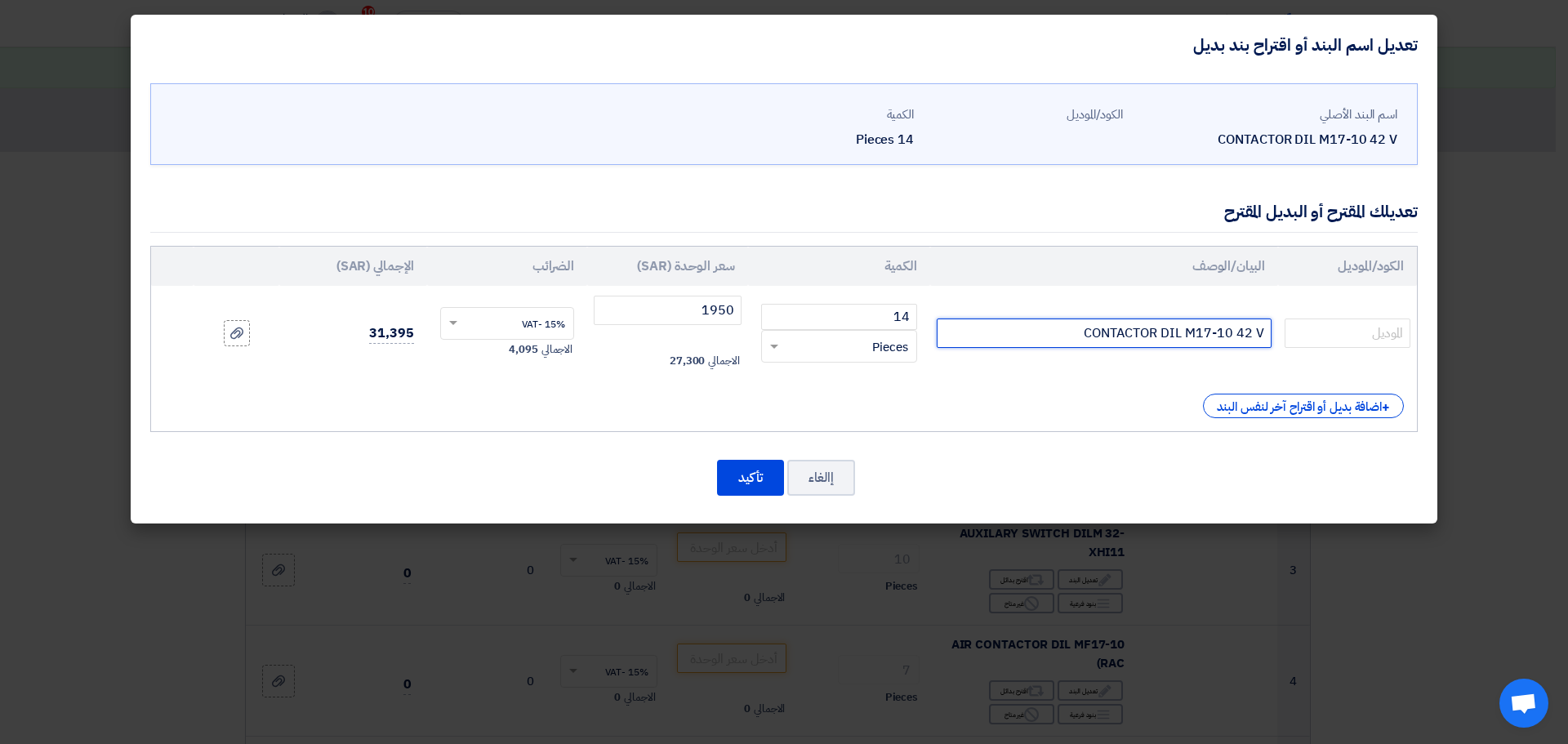
click at [1104, 331] on input "CONTACTOR DIL M17-10 42 V" at bounding box center [1104, 332] width 335 height 29
click at [716, 310] on input "1950" at bounding box center [668, 310] width 148 height 29
type input "1550"
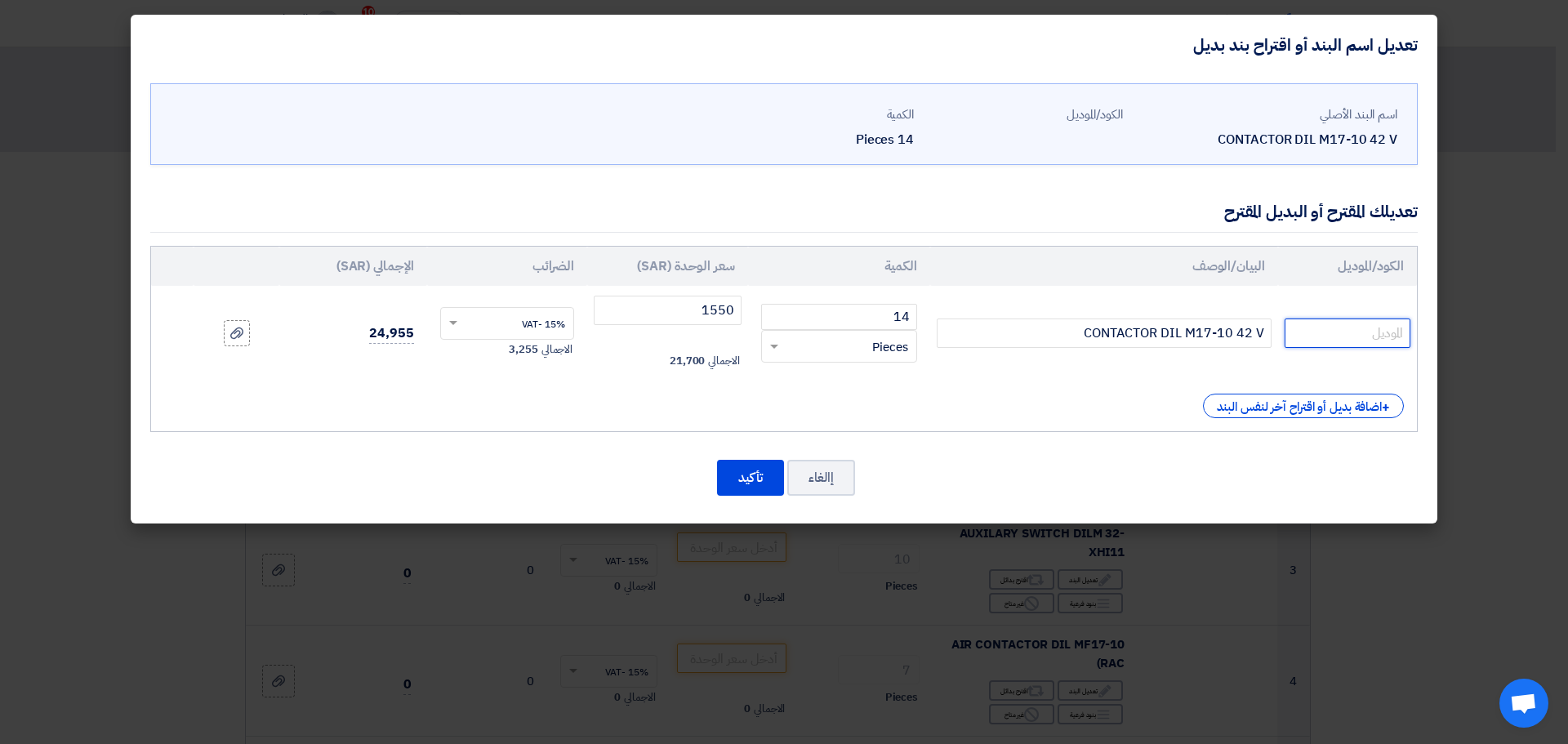
click at [1317, 331] on input "text" at bounding box center [1347, 332] width 126 height 29
paste input "Eaton DILM Contactor, 42 V Coil, 3-Pole, 11 kW, 1N/O"
type input "Eaton DILM Contactor, 42 V Coil, 3-Pole, 11 kW, 1N/O"
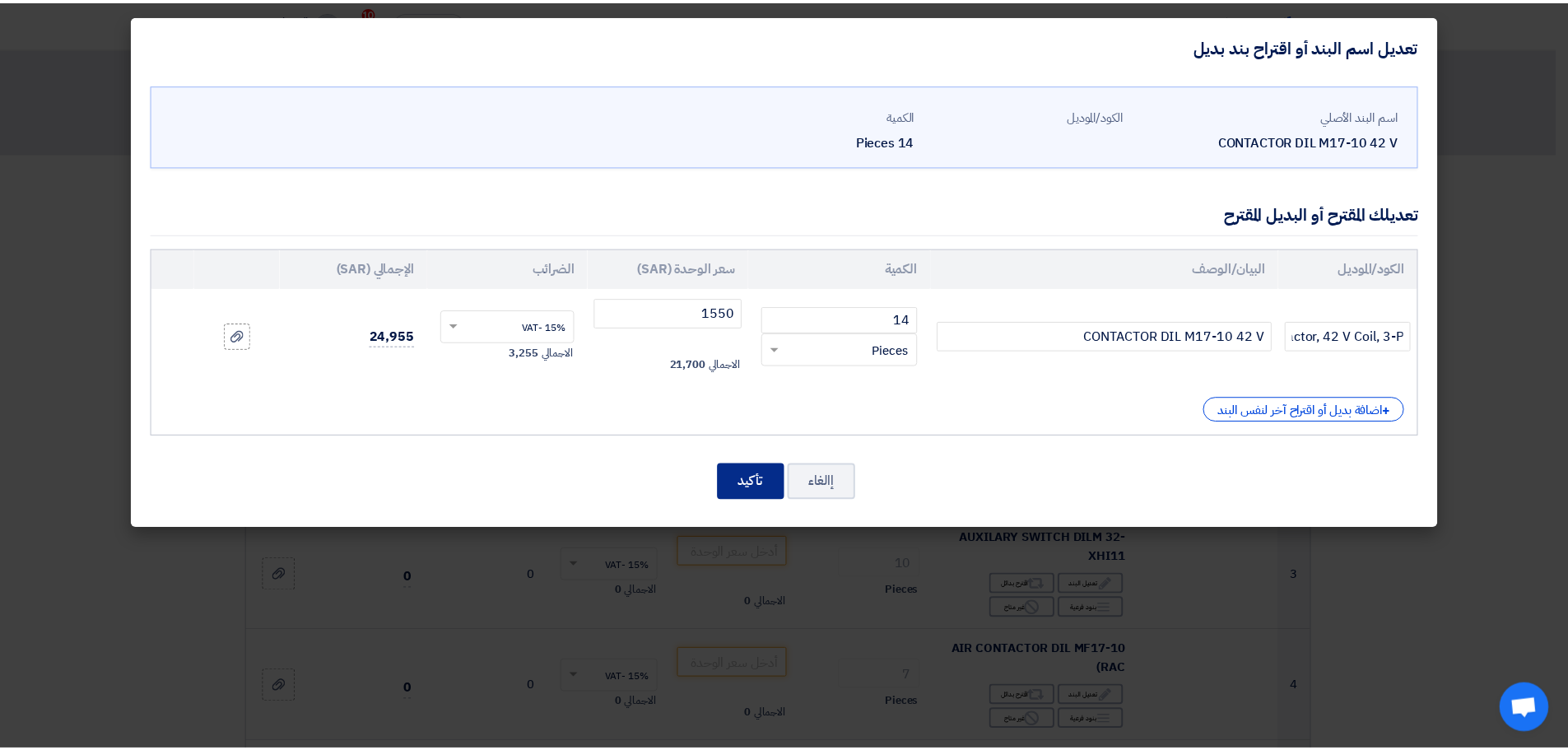
scroll to position [0, 0]
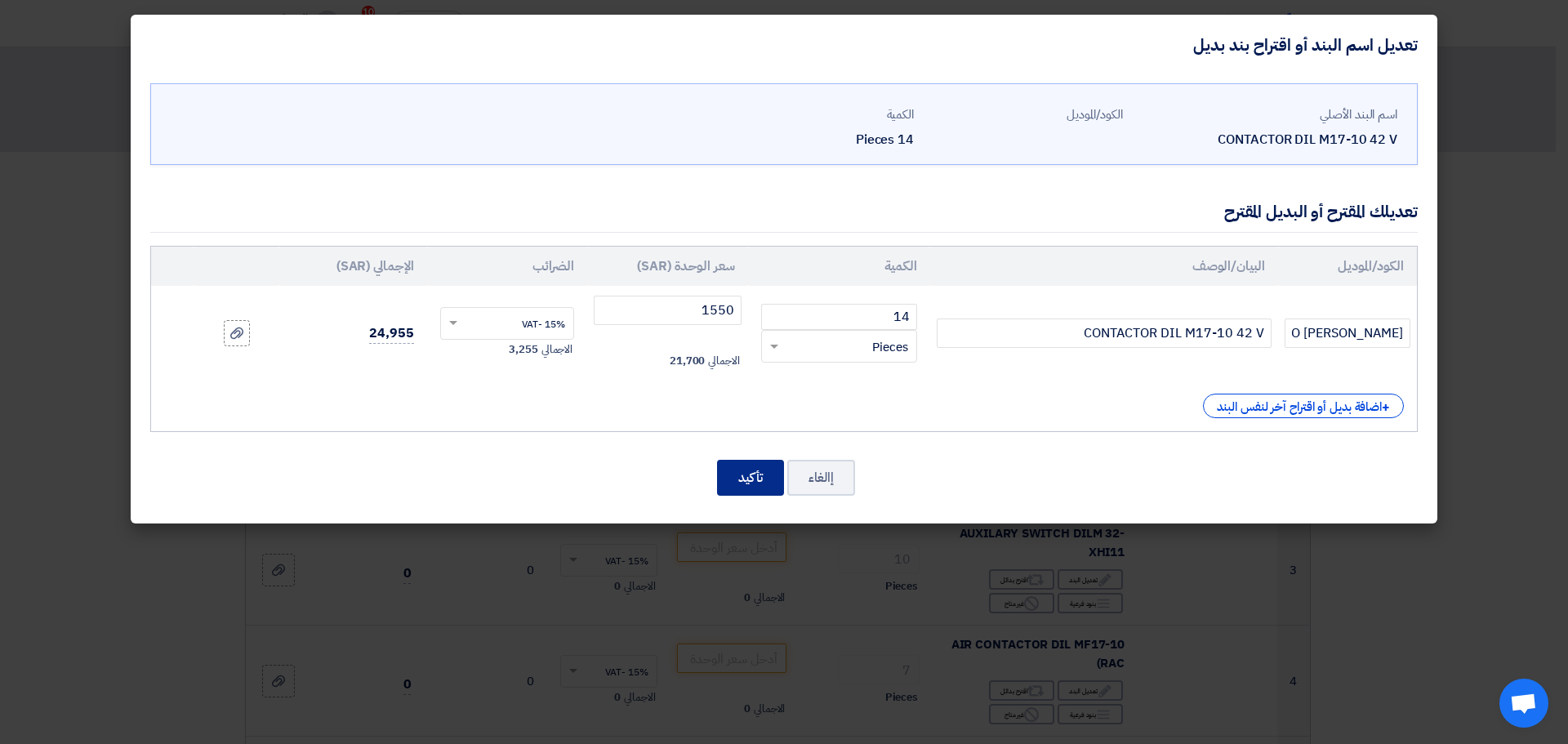
click at [755, 483] on button "تأكيد" at bounding box center [750, 478] width 67 height 36
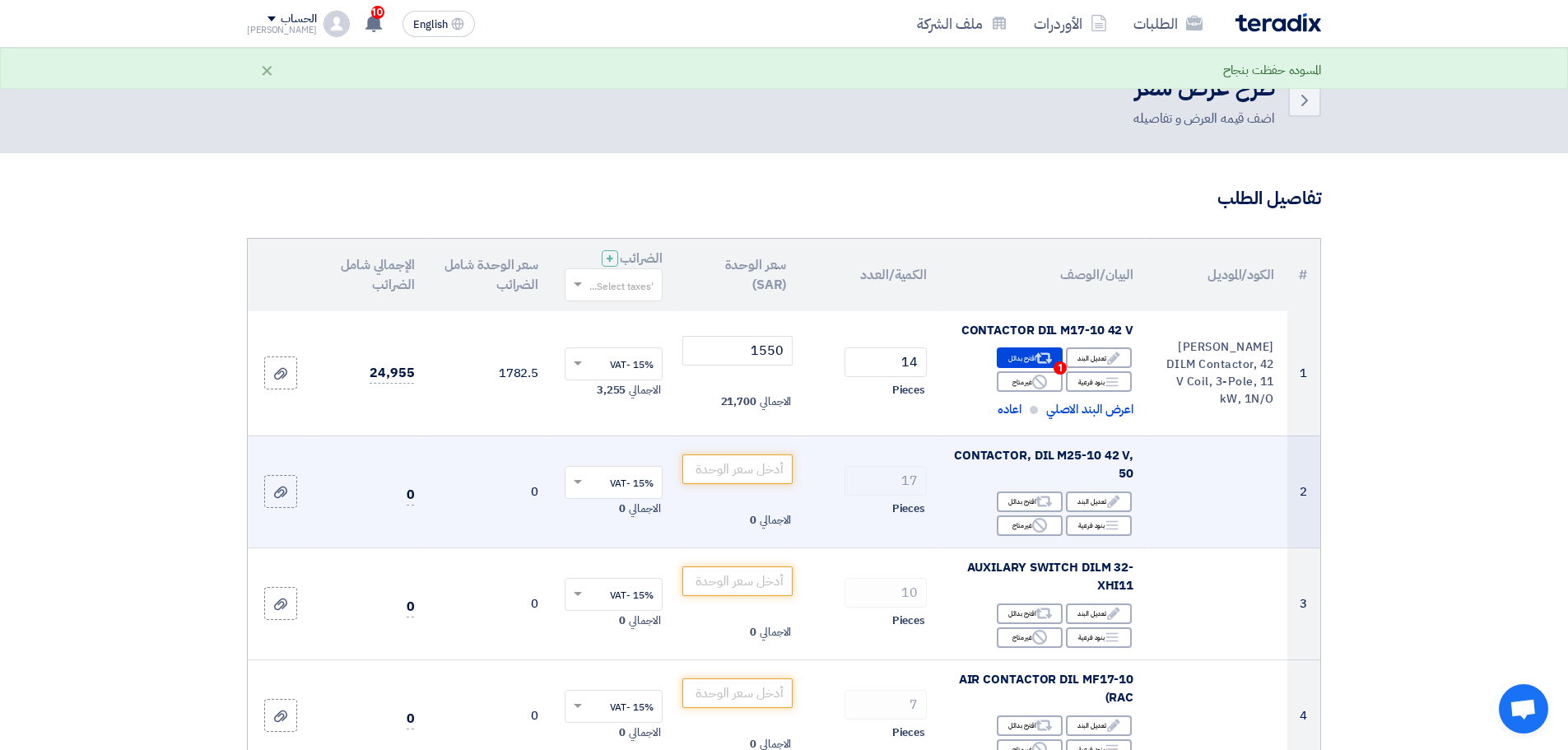
click at [979, 457] on span "CONTACTOR, DIL M25-10 42 V, 50" at bounding box center [1044, 464] width 180 height 37
copy td "CONTACTOR, DIL M25-10 42 V, 50"
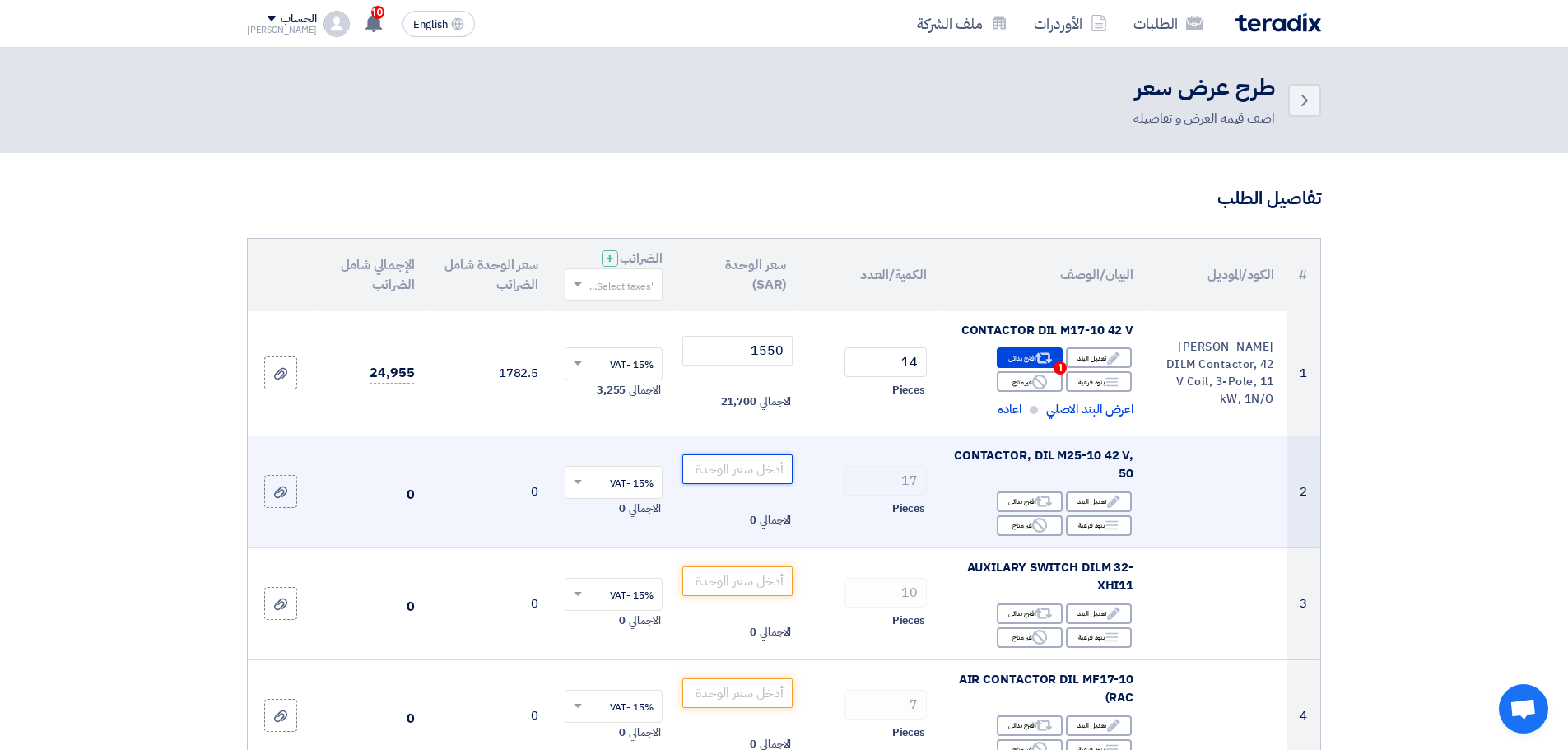
click at [740, 462] on input "number" at bounding box center [739, 468] width 112 height 29
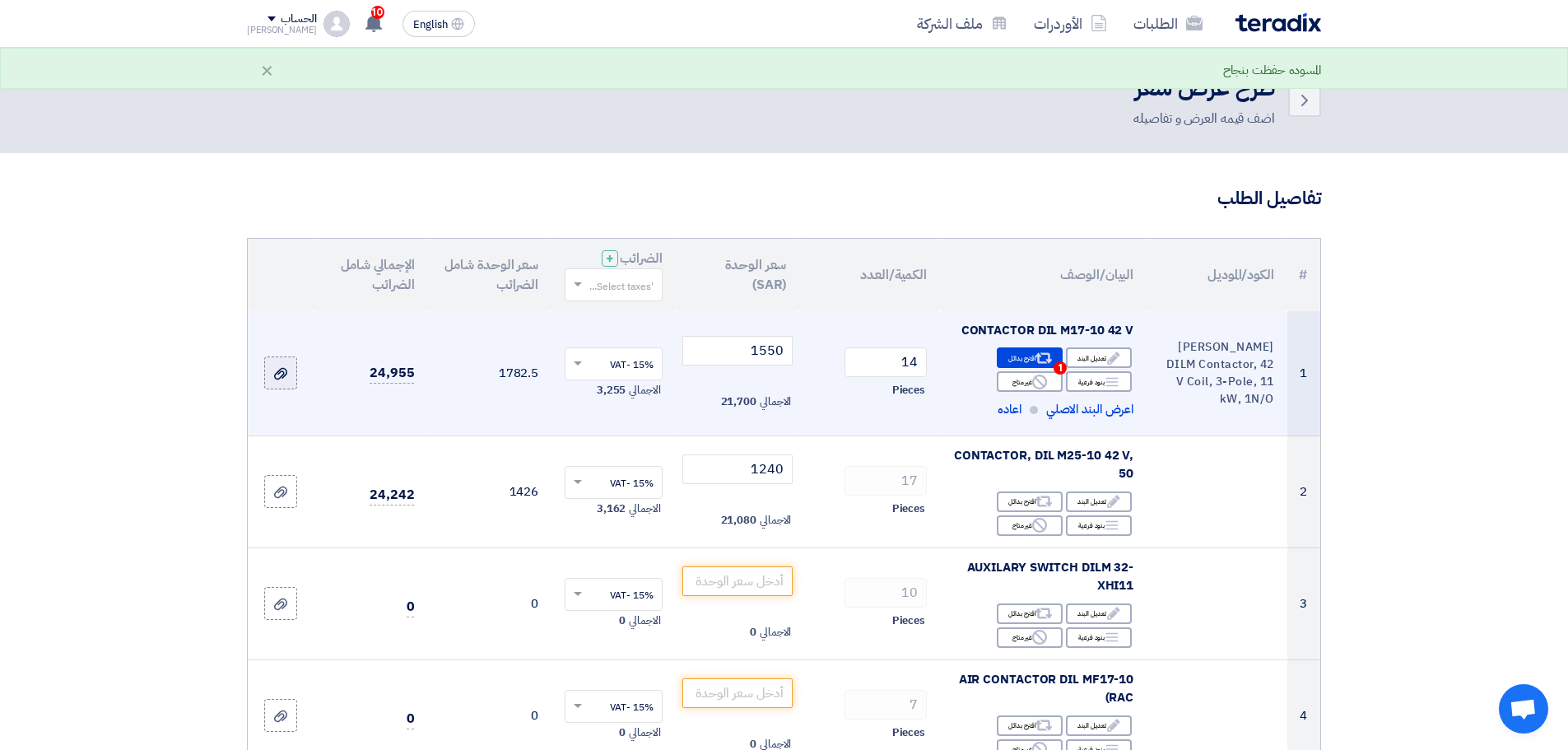
click at [283, 371] on icon at bounding box center [281, 374] width 13 height 13
click at [0, 0] on input "file" at bounding box center [0, 0] width 0 height 0
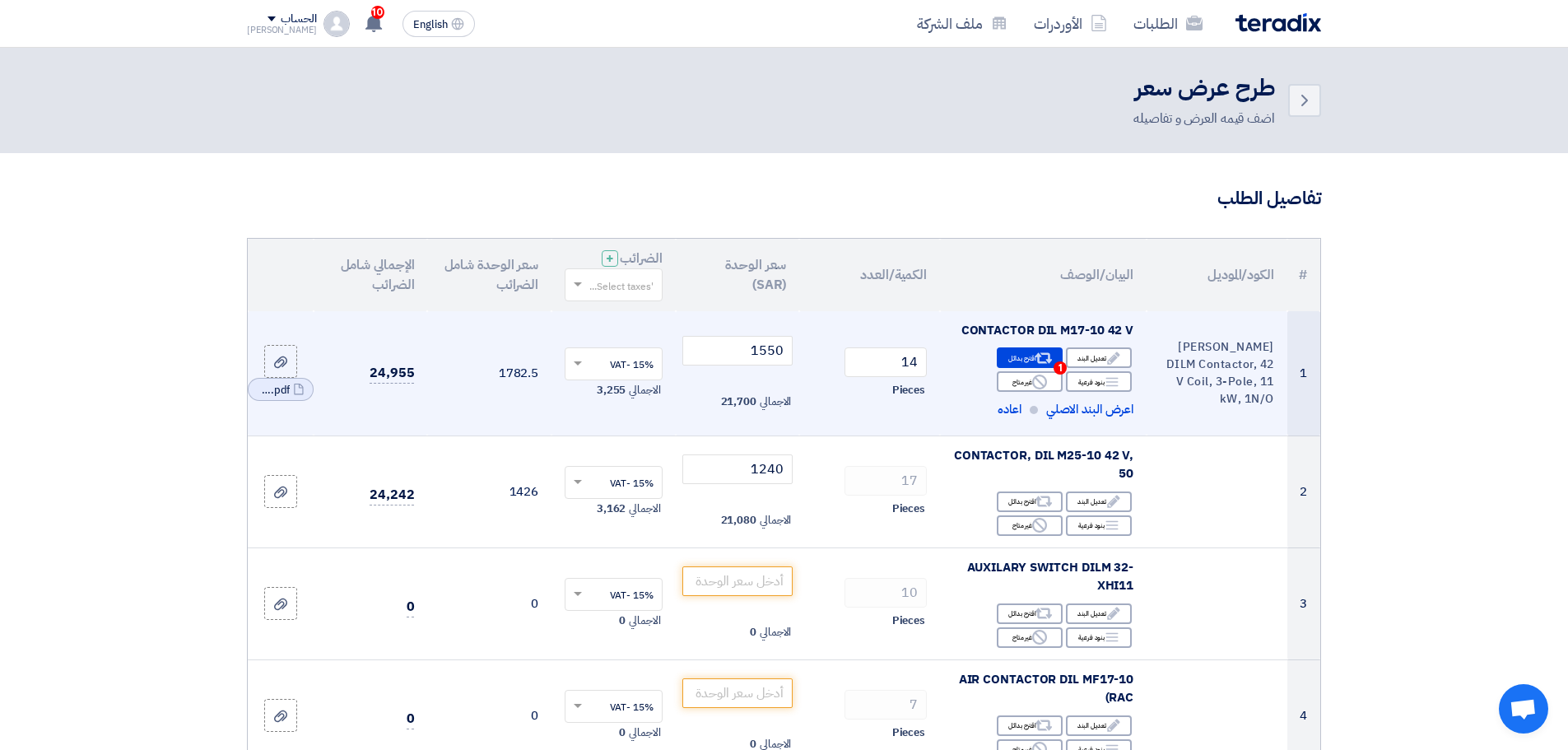
click at [1027, 322] on div "CONTACTOR DIL M17-10 42 V" at bounding box center [1043, 330] width 181 height 19
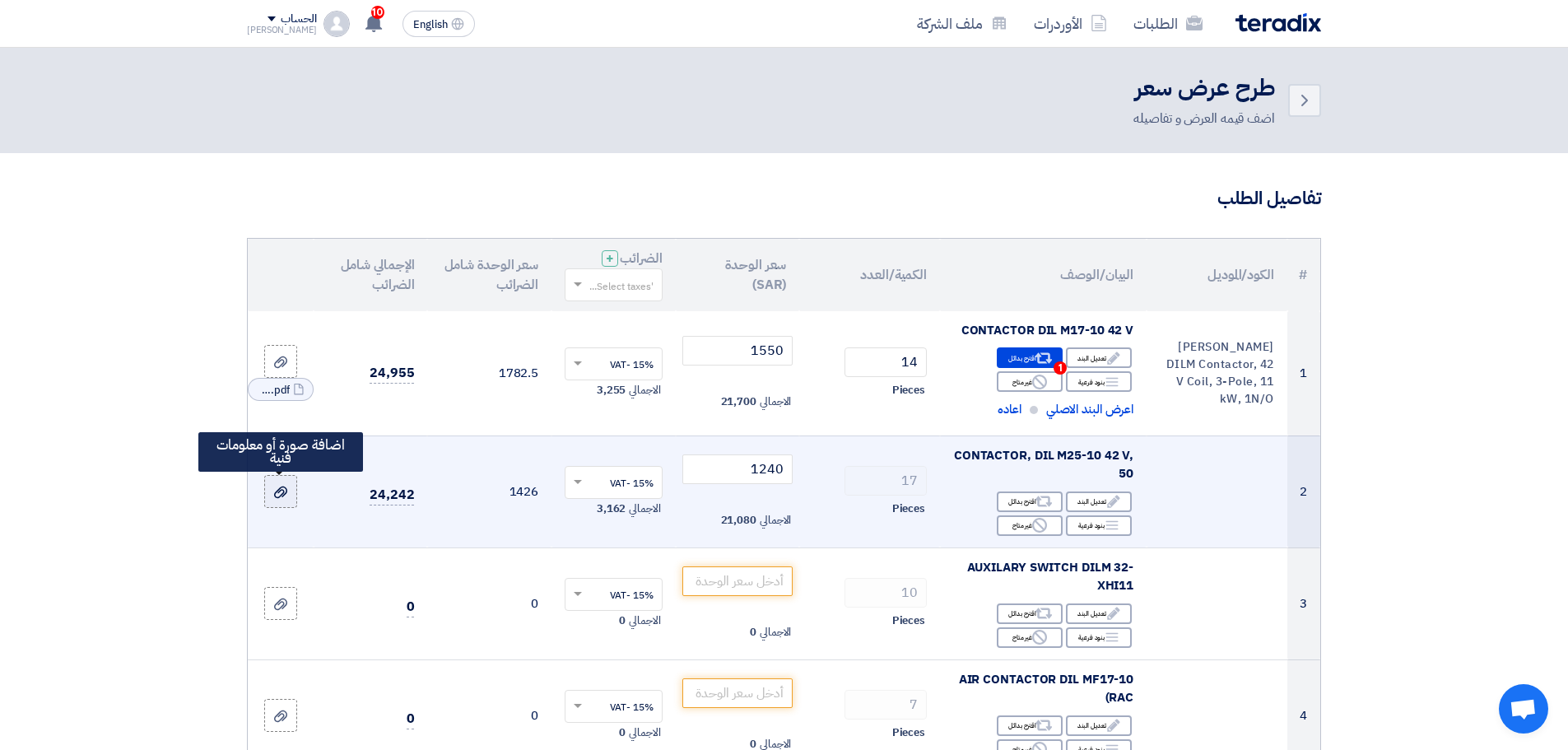
click at [284, 489] on icon at bounding box center [281, 493] width 13 height 13
click at [0, 0] on input "file" at bounding box center [0, 0] width 0 height 0
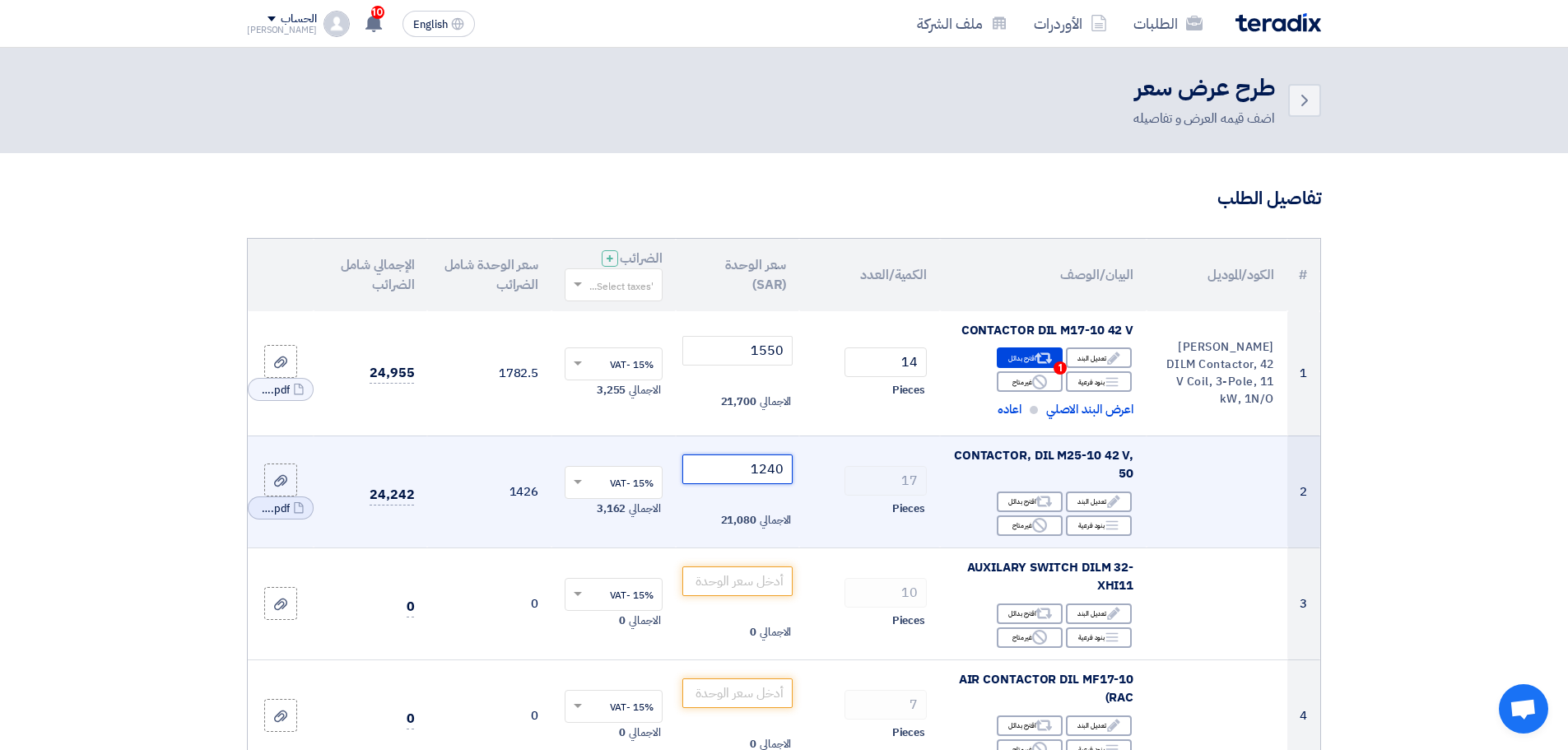
click at [764, 465] on input "1240" at bounding box center [739, 468] width 112 height 29
click at [766, 464] on input "1240" at bounding box center [739, 468] width 112 height 29
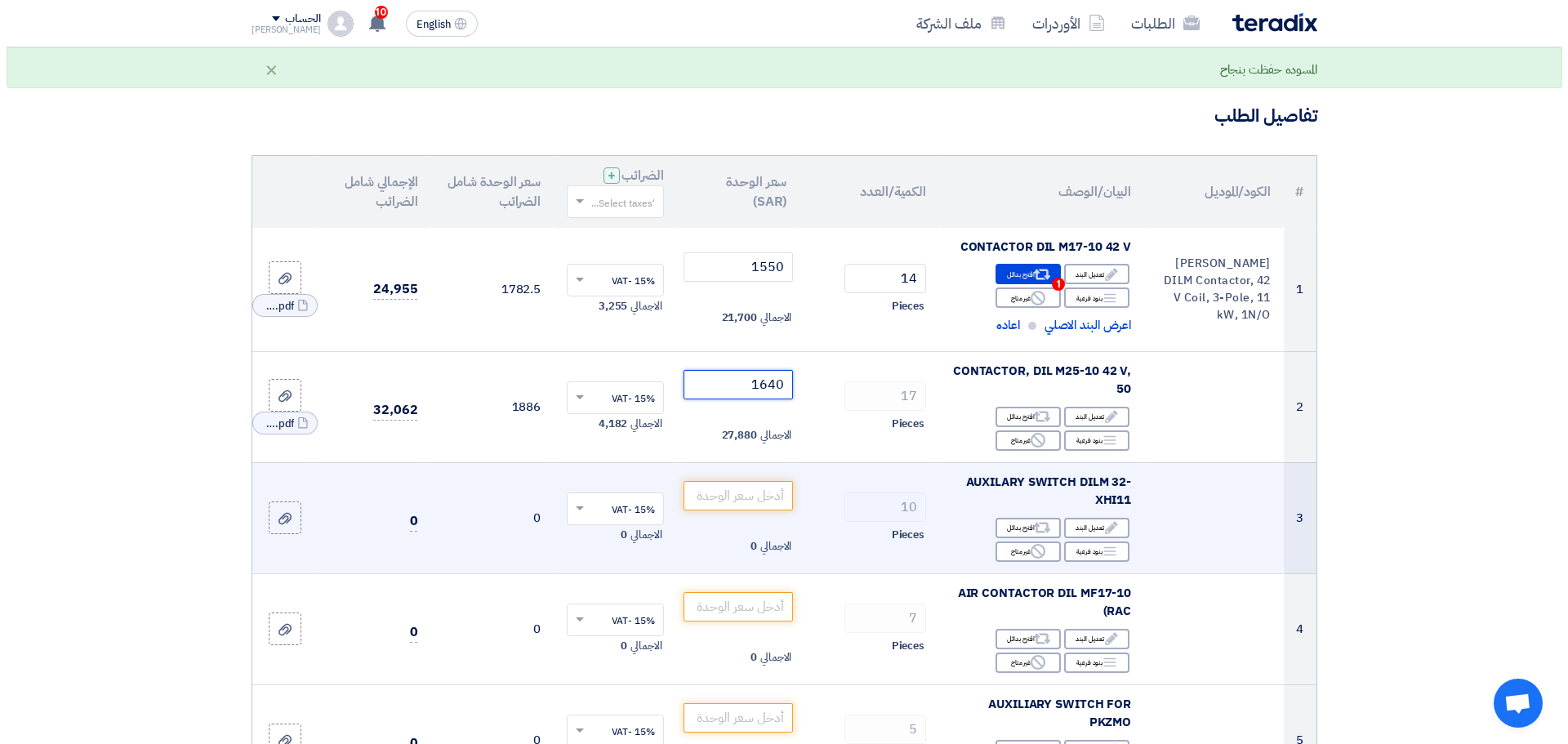
scroll to position [82, 0]
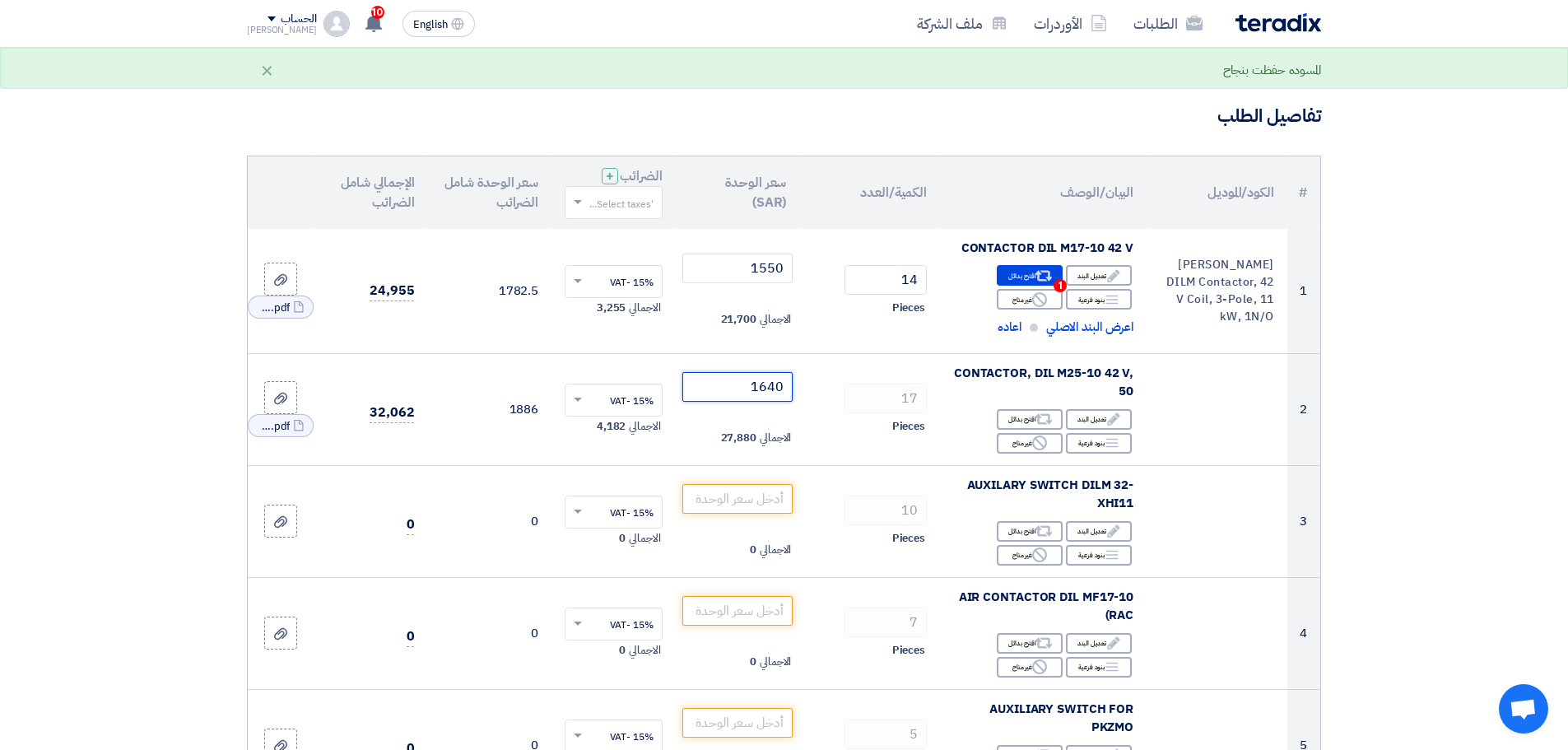
type input "1640"
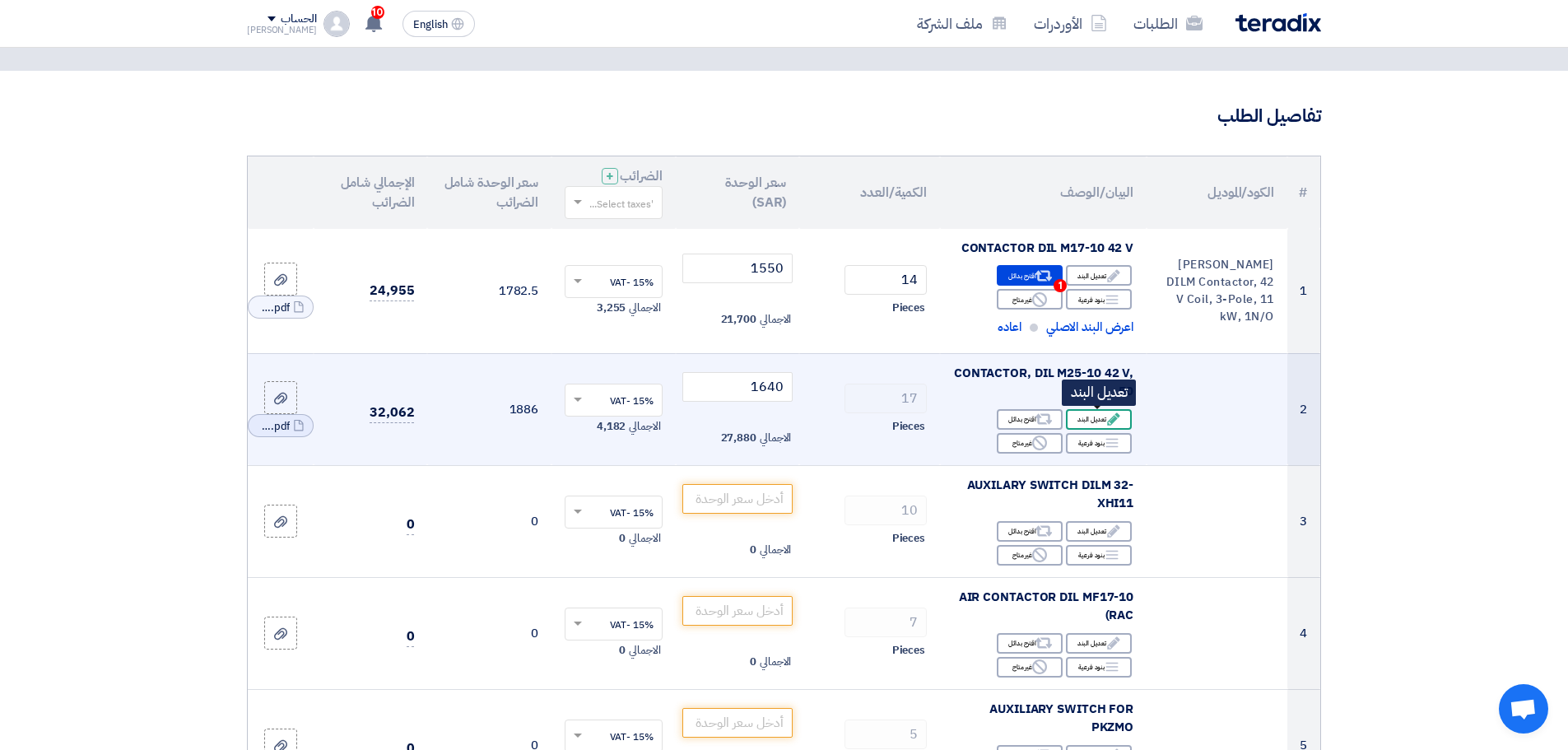
click at [1096, 418] on div "Edit تعديل البند" at bounding box center [1099, 420] width 66 height 21
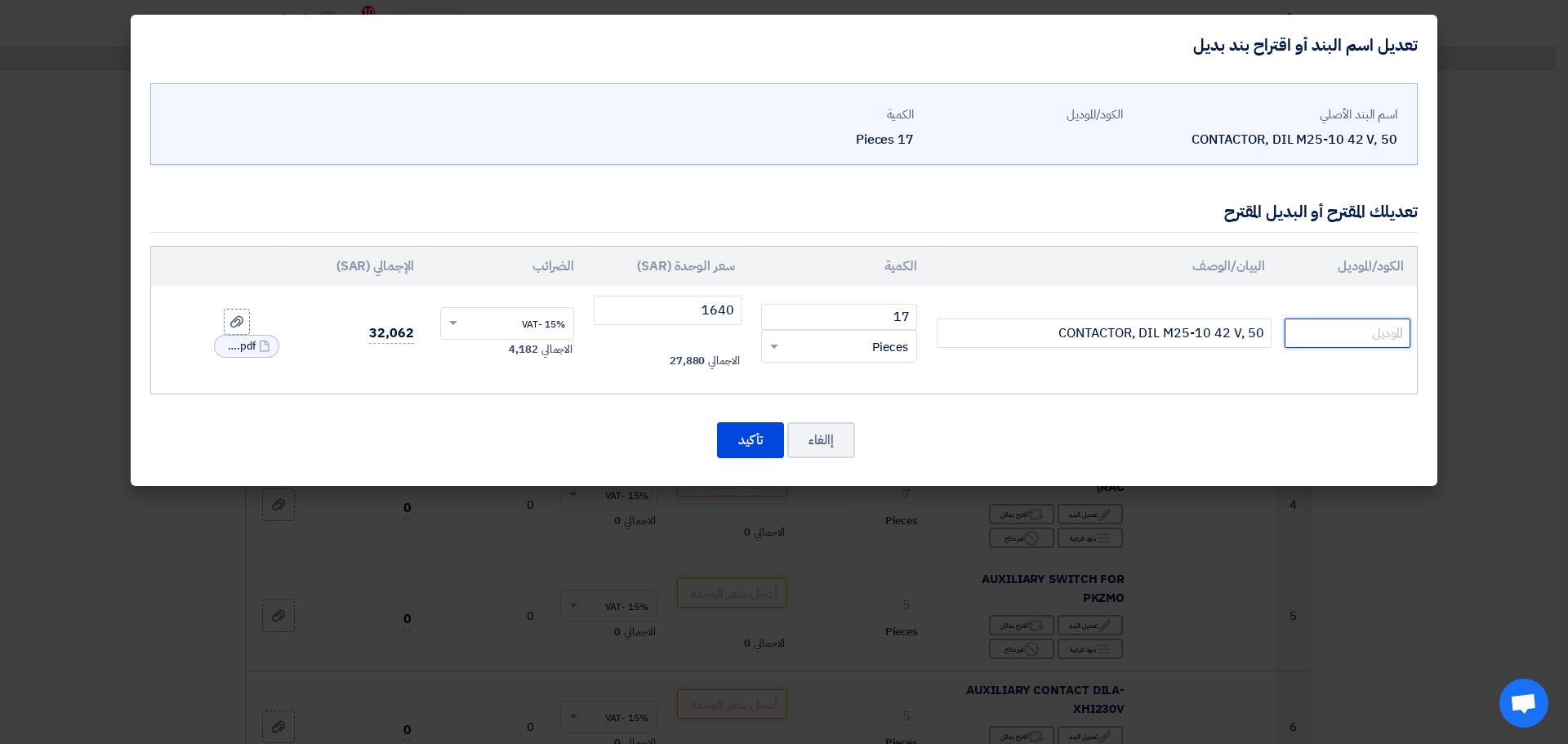
click at [1309, 325] on input "text" at bounding box center [1347, 332] width 126 height 29
paste input "DILM25-10(42V50HZ,48V60HZ)EATON ELECTRIC-Contactor 3-pole"
type input "DILM25-10(42V50HZ,48V60HZ)EATON ELECTRIC-Contactor 3-pole"
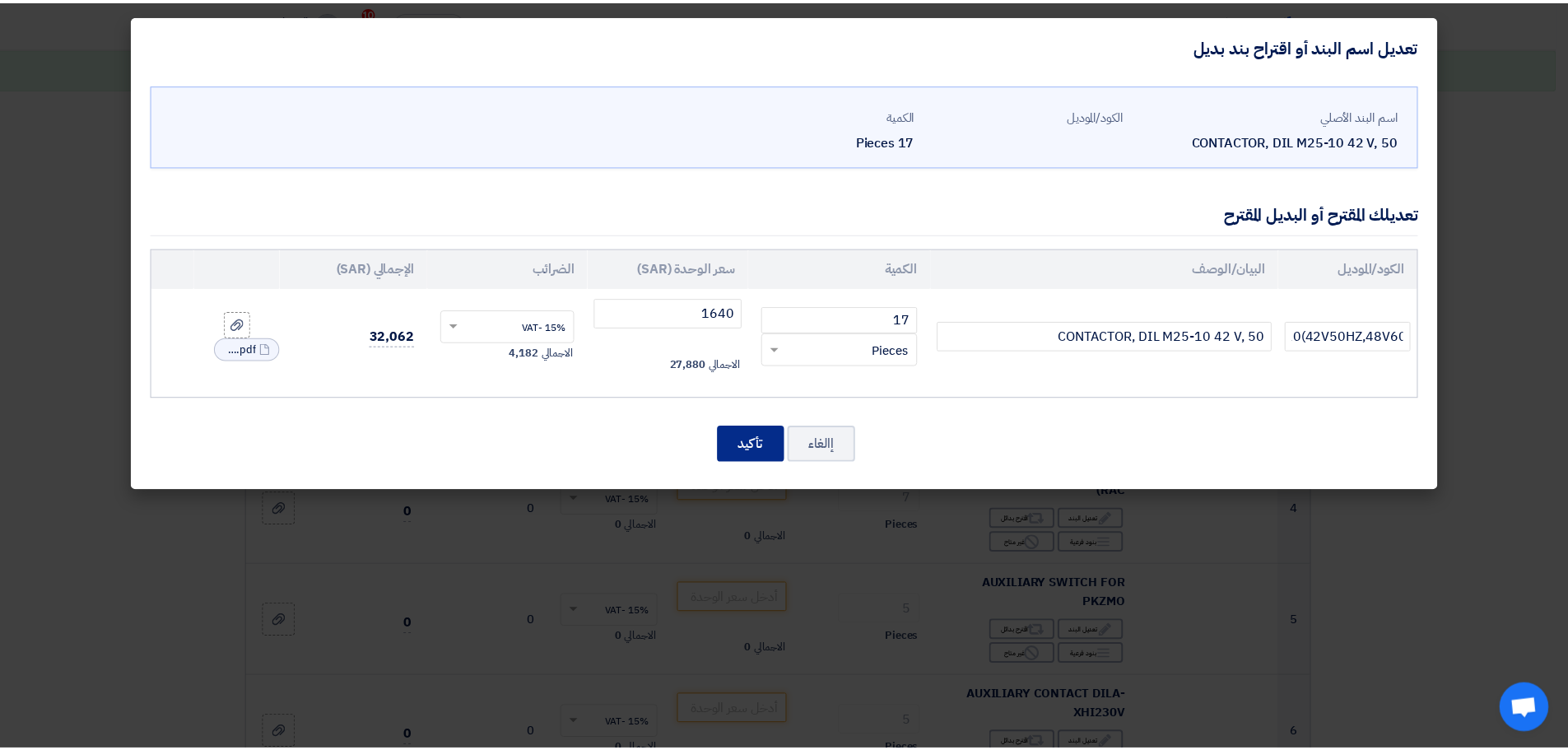
scroll to position [0, 0]
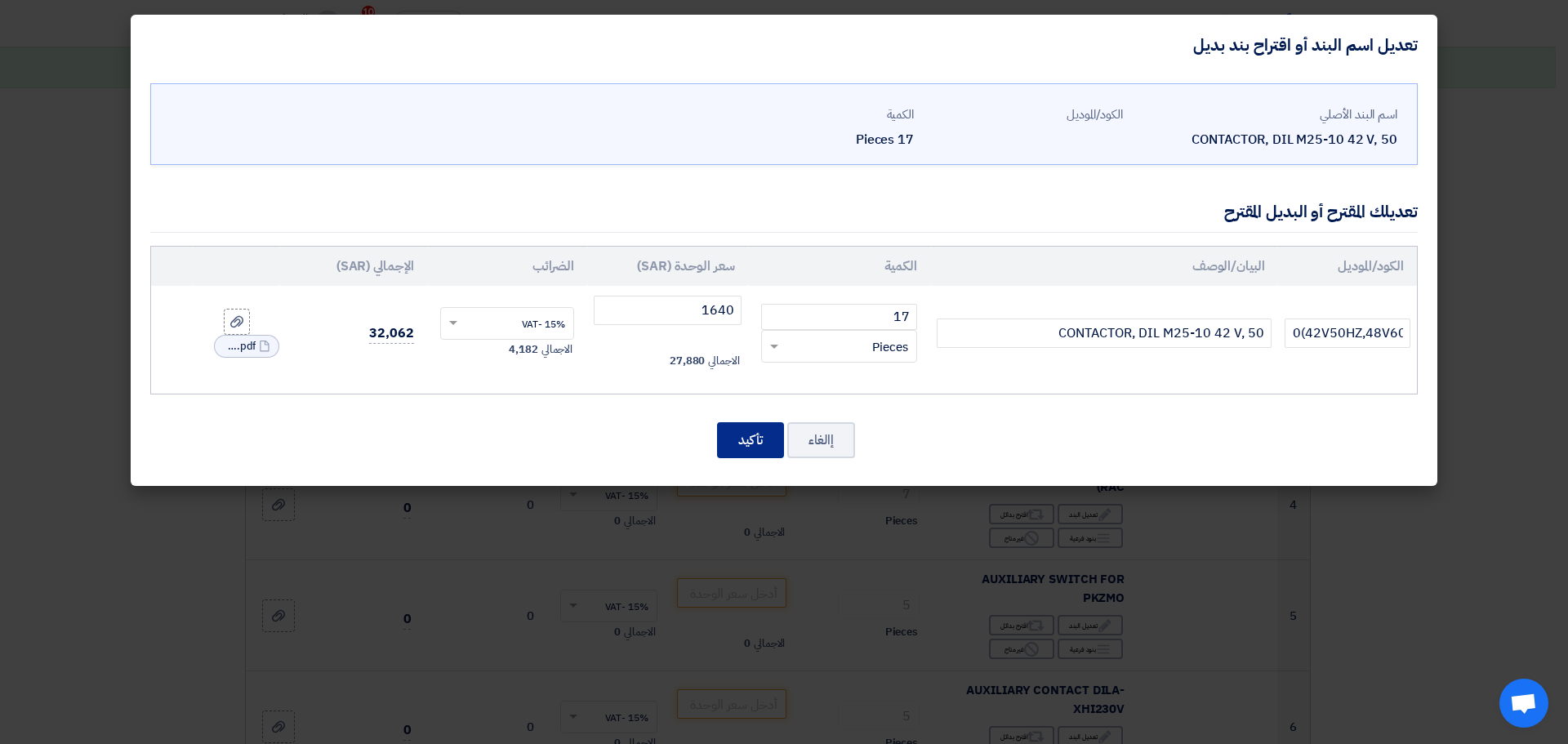
click at [733, 434] on button "تأكيد" at bounding box center [750, 440] width 67 height 36
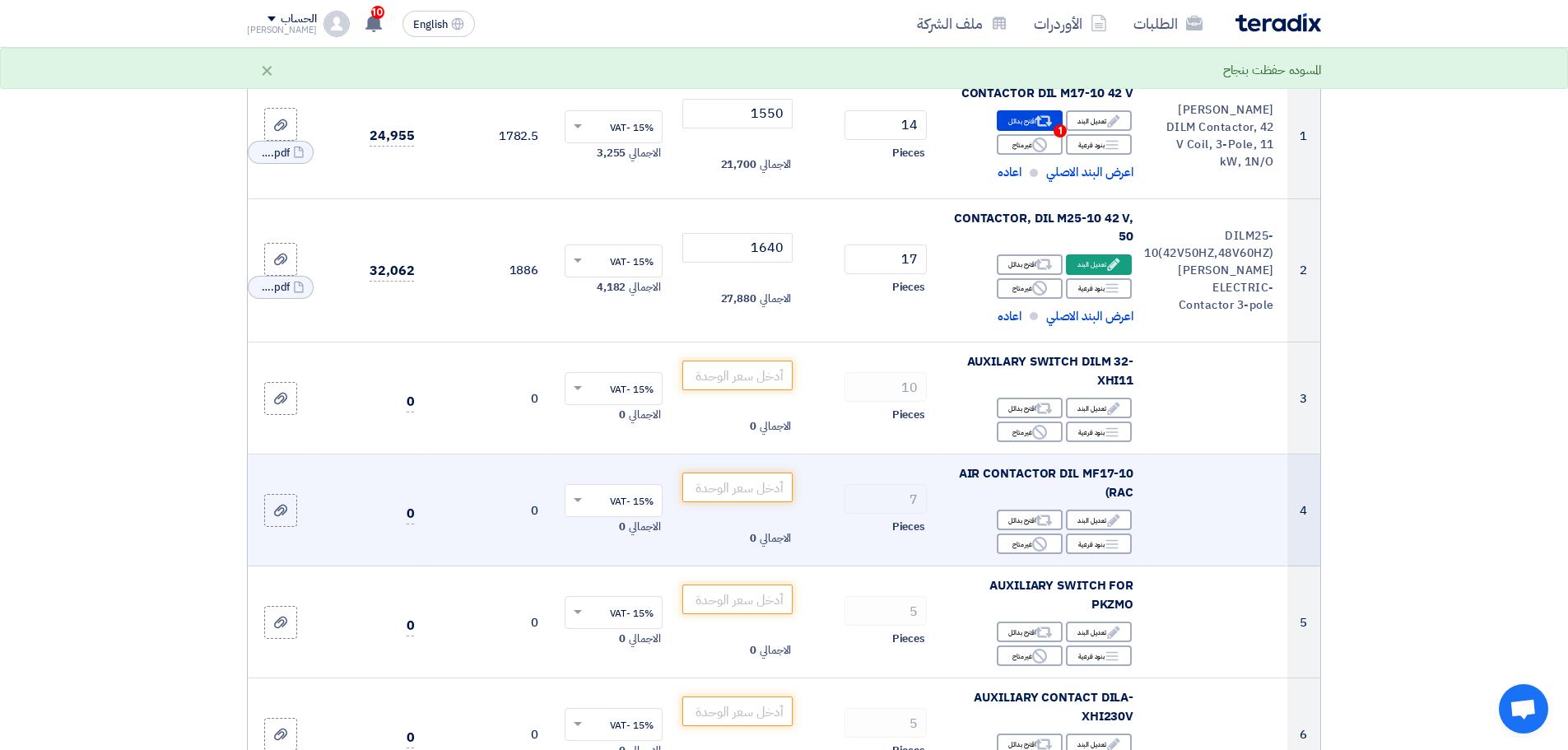
scroll to position [247, 0]
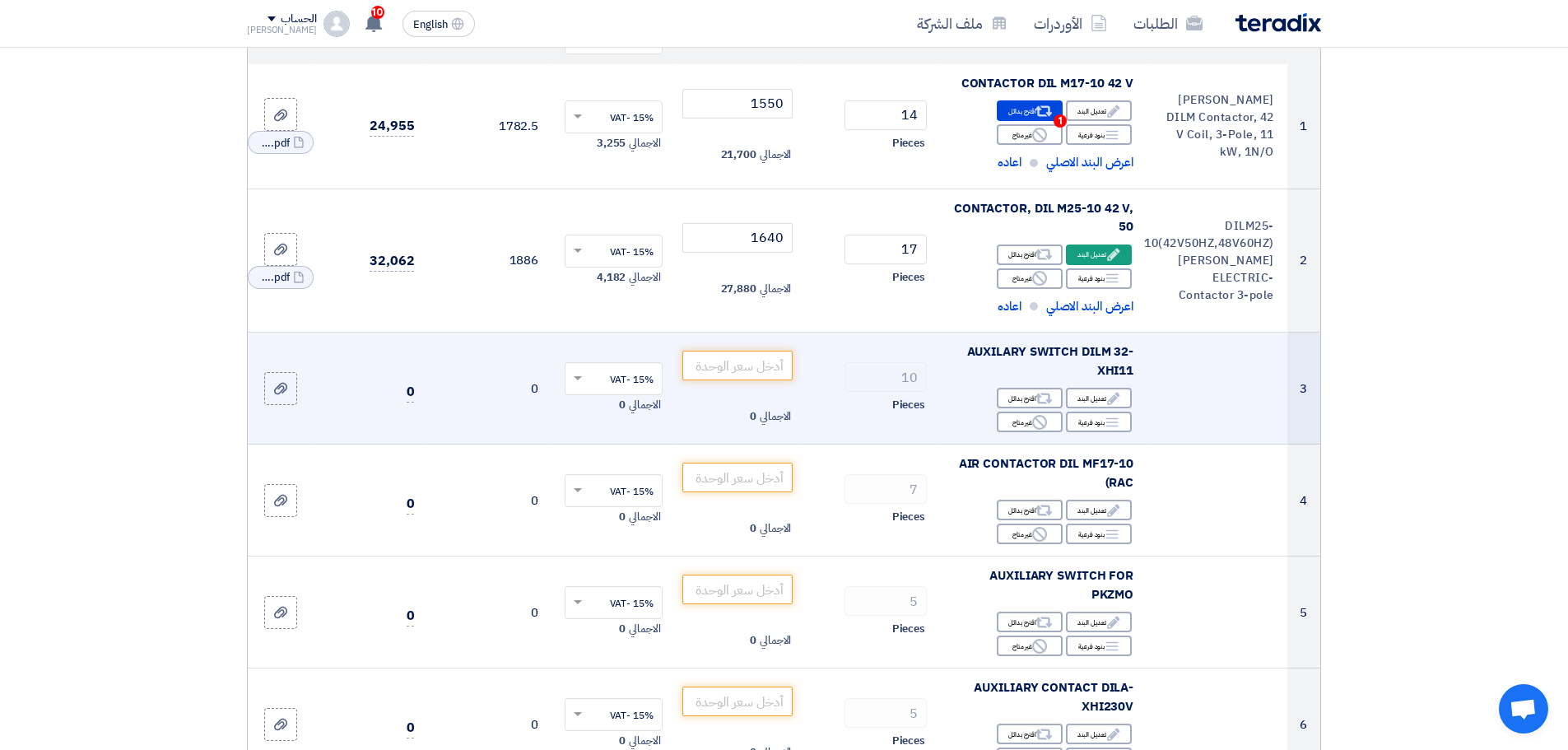
click at [1057, 345] on span "AUXILARY SWITCH DILM 32-XHI11" at bounding box center [1051, 360] width 167 height 37
copy td "AUXILARY SWITCH DILM 32-XHI11"
click at [759, 359] on input "number" at bounding box center [739, 365] width 112 height 29
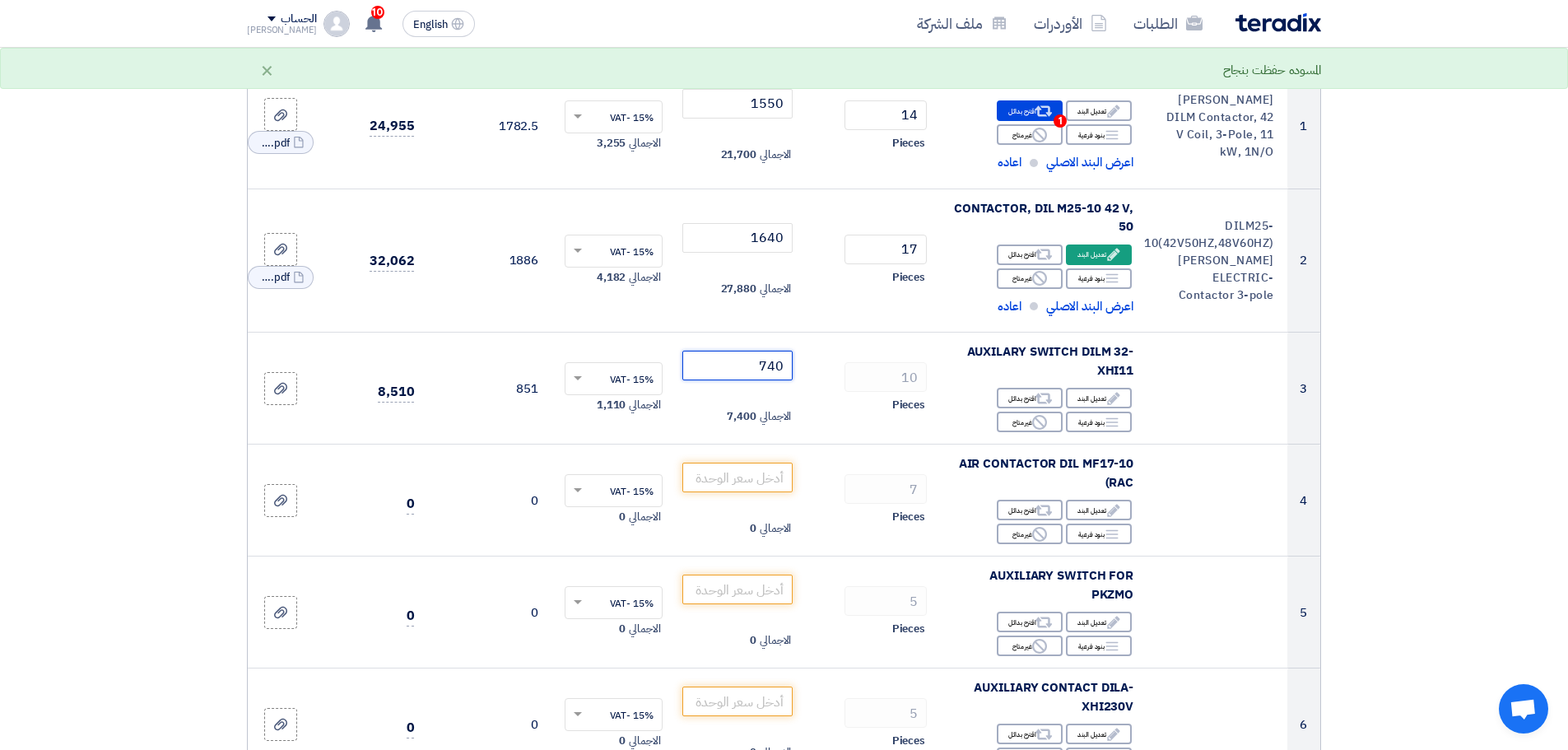
type input "740"
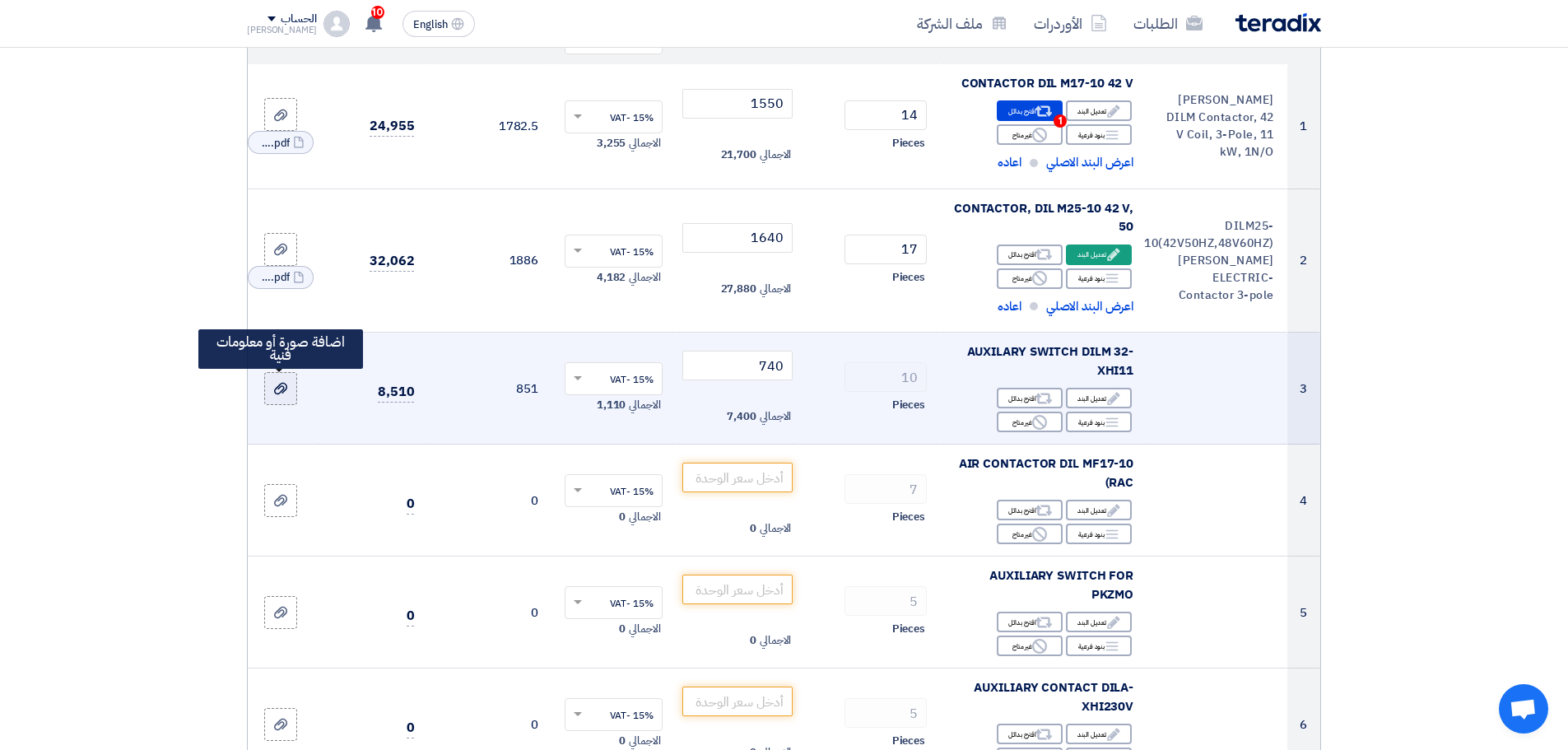
click at [283, 380] on div at bounding box center [280, 389] width 16 height 19
click at [0, 0] on input "file" at bounding box center [0, 0] width 0 height 0
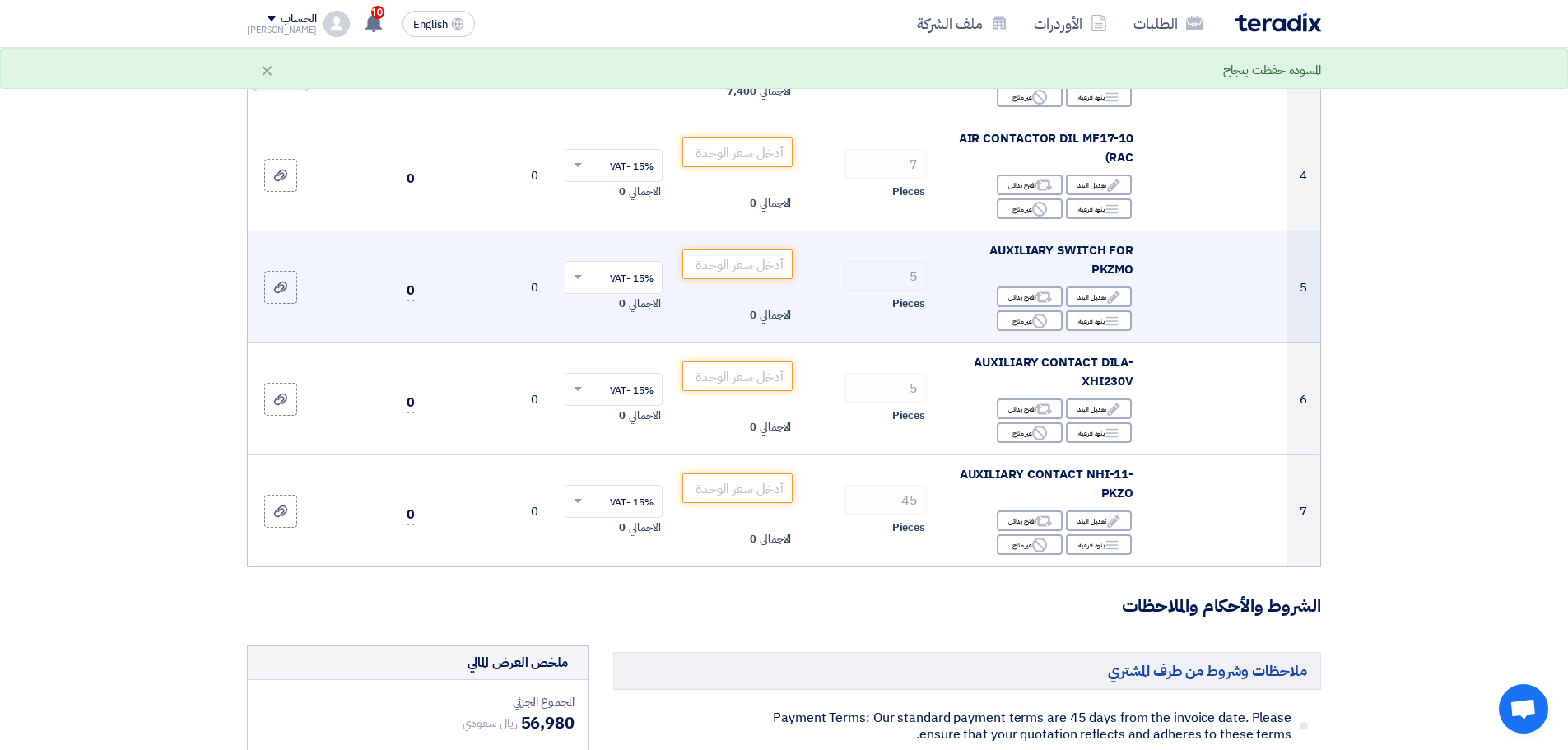
scroll to position [576, 0]
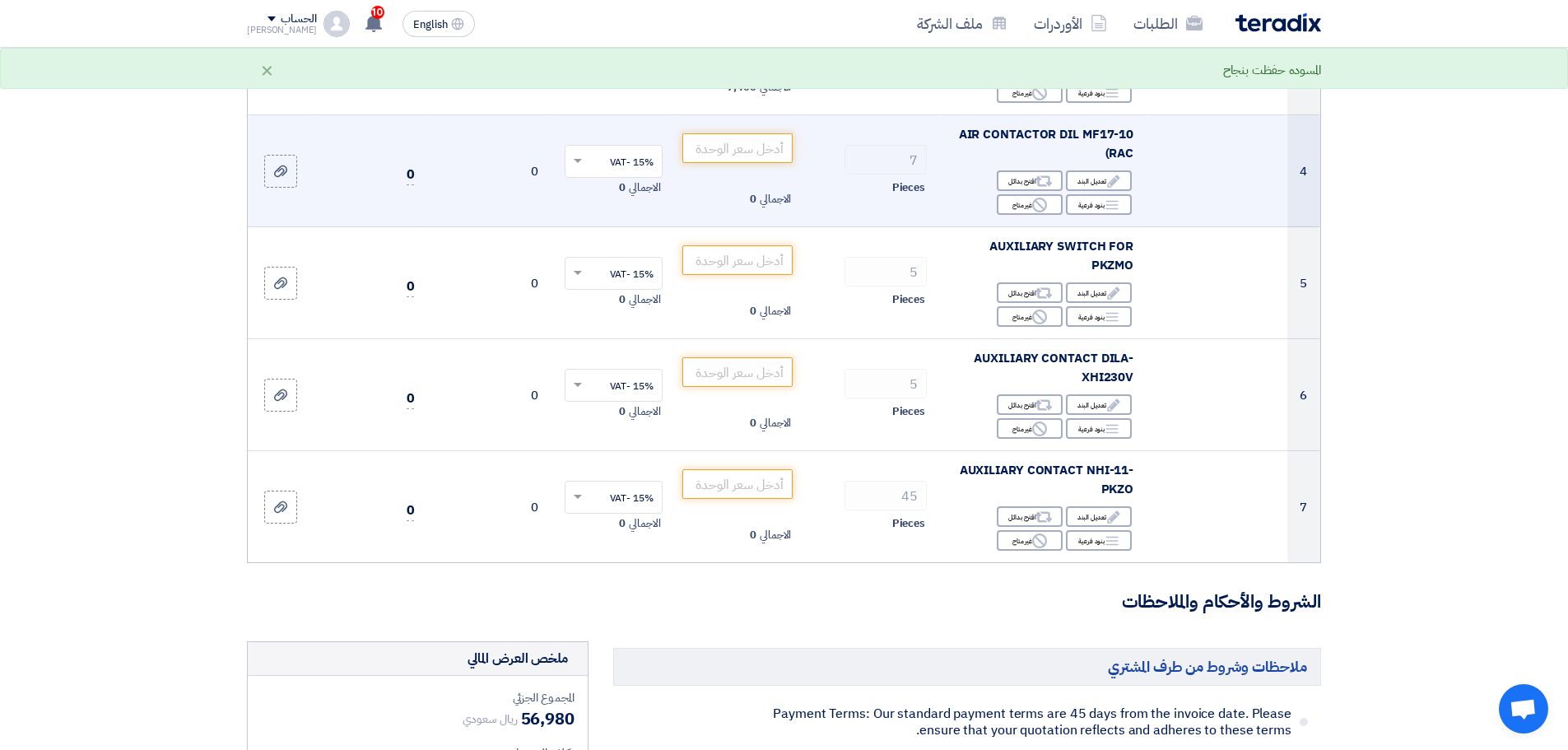
click at [1083, 131] on span "AIR CONTACTOR DIL MF17-10 (RAC" at bounding box center [1046, 143] width 175 height 37
copy td "AIR CONTACTOR DIL MF17-10 (RAC"
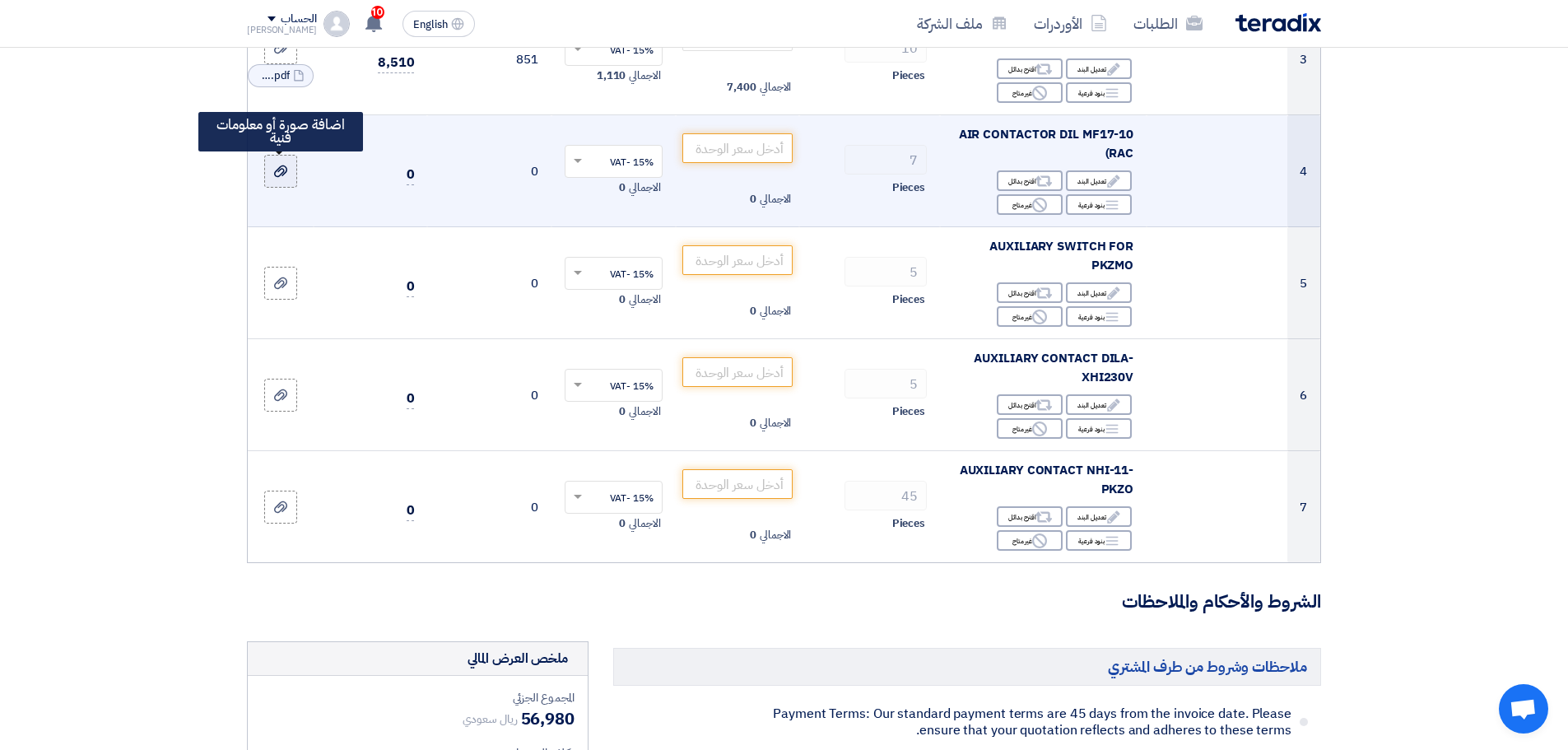
click at [278, 166] on icon at bounding box center [281, 171] width 13 height 13
click at [0, 0] on input "file" at bounding box center [0, 0] width 0 height 0
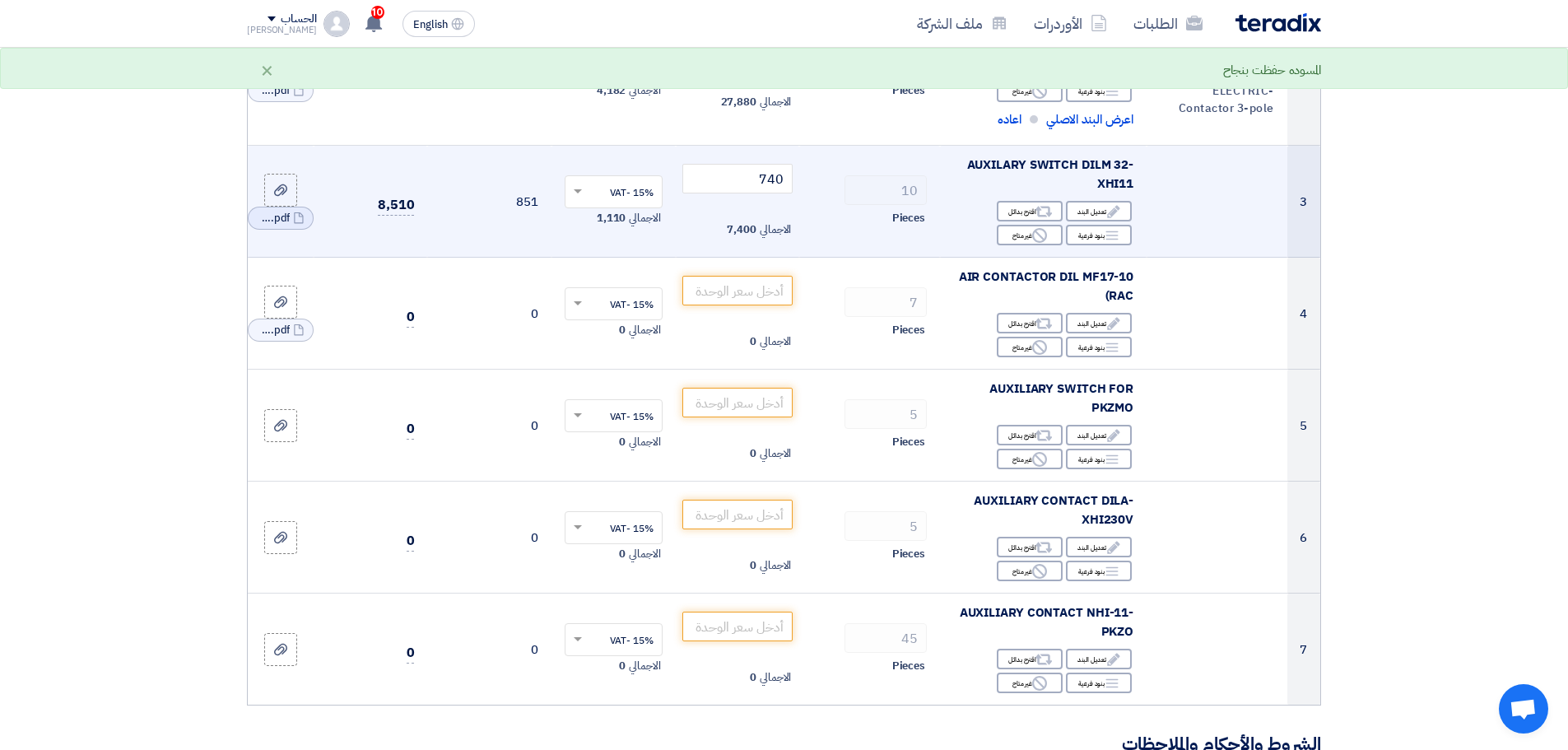
scroll to position [411, 0]
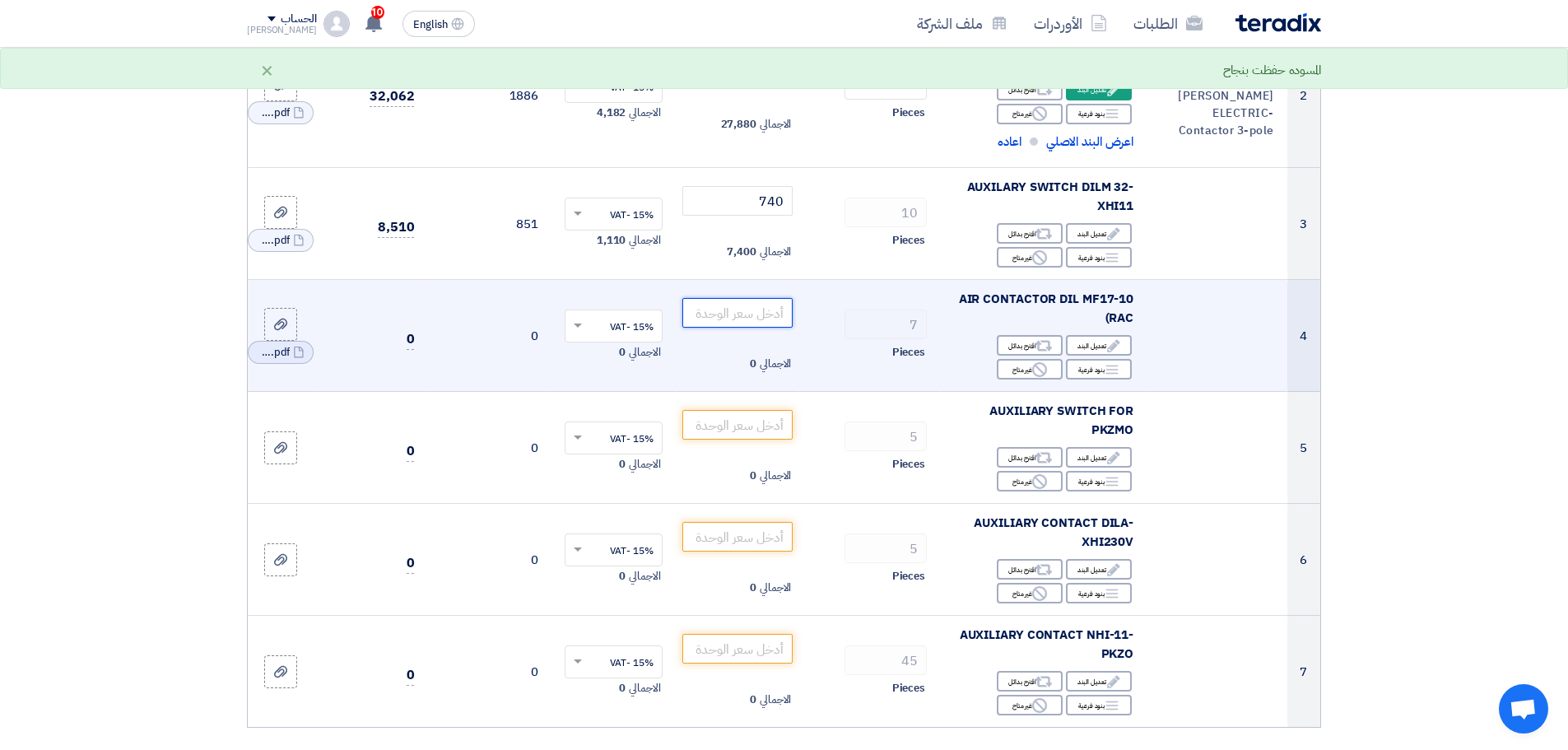
click at [747, 320] on input "number" at bounding box center [739, 312] width 112 height 29
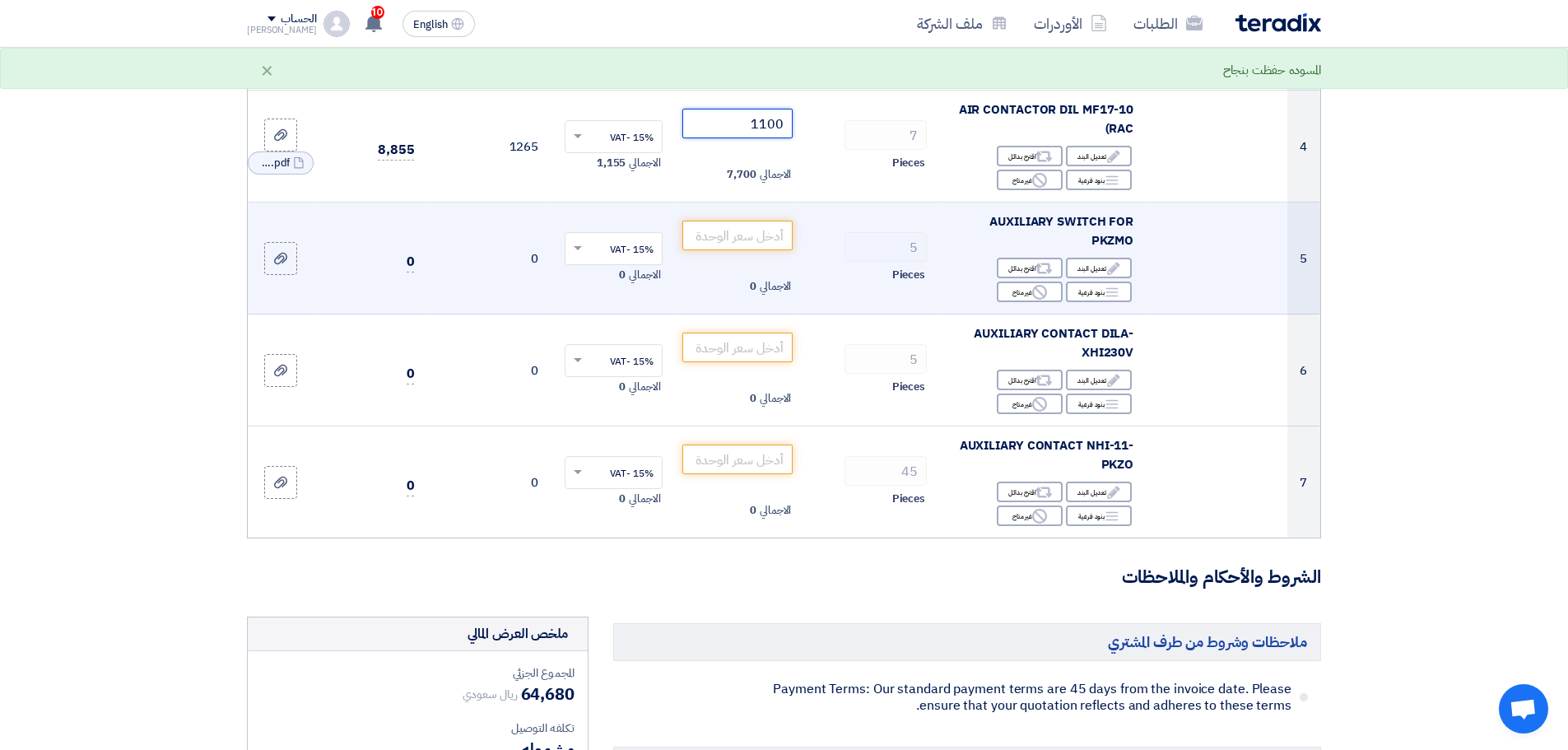
scroll to position [658, 0]
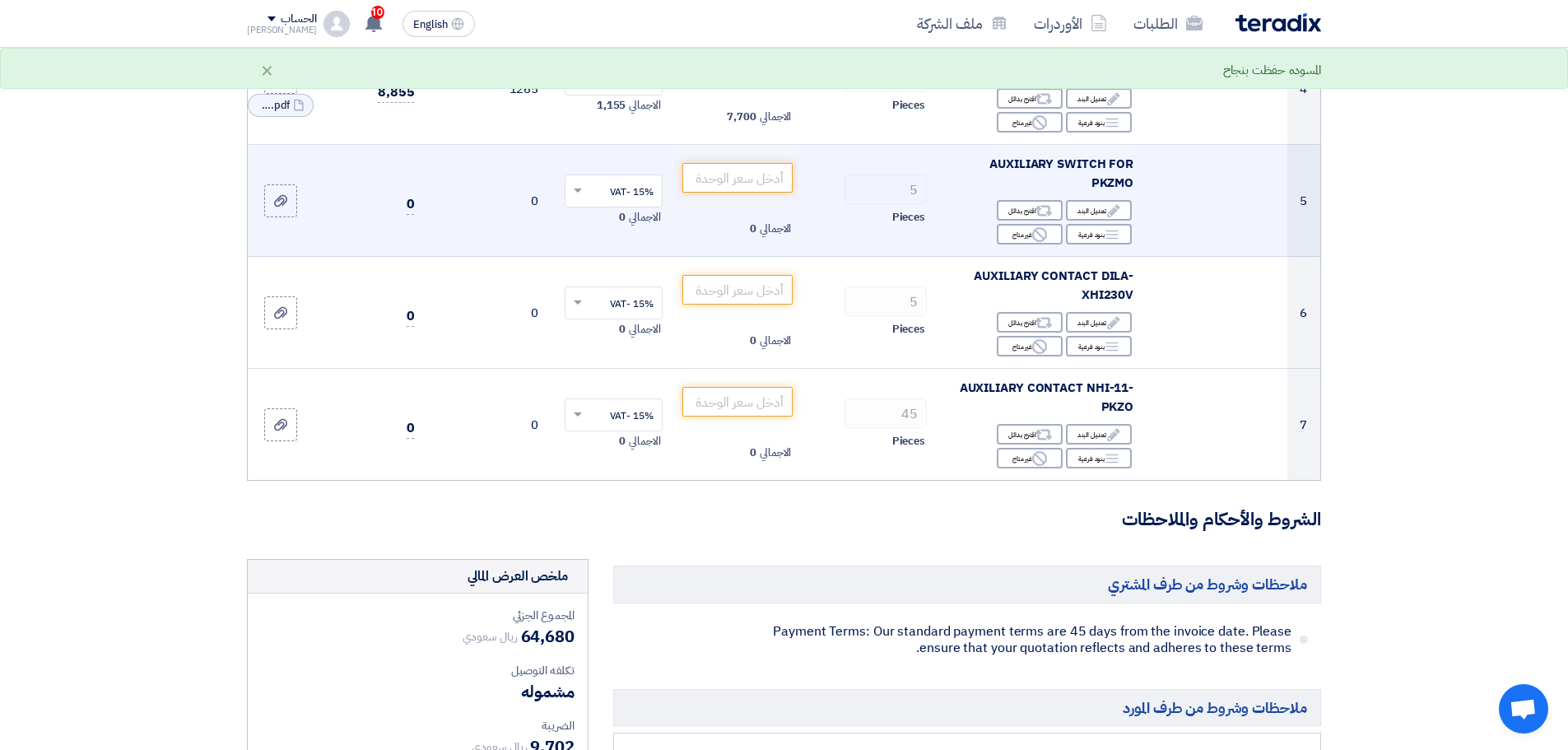
type input "1100"
click at [1046, 168] on span "AUXILIARY SWITCH FOR PKZMO" at bounding box center [1061, 173] width 144 height 37
copy td "AUXILIARY SWITCH FOR PKZMO"
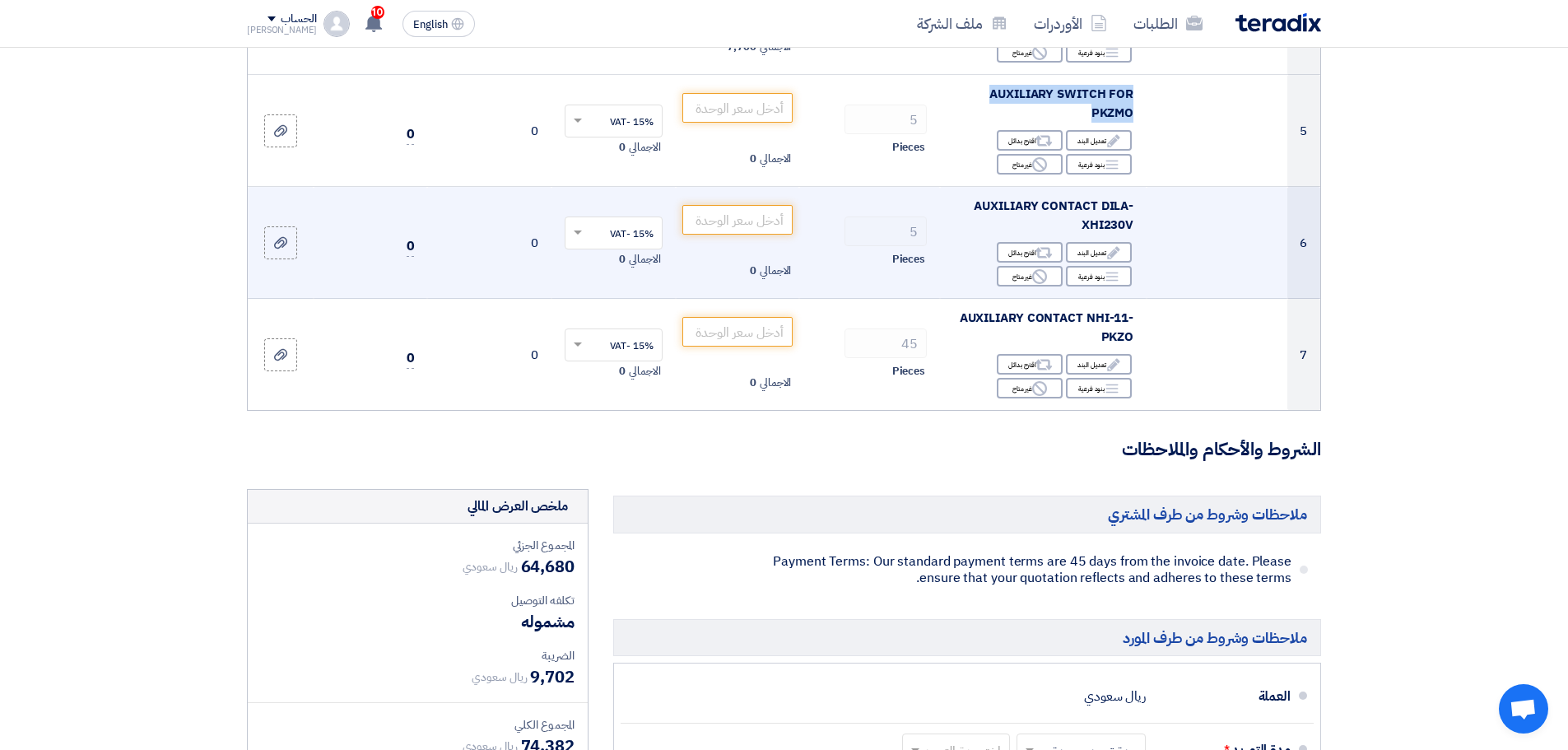
scroll to position [576, 0]
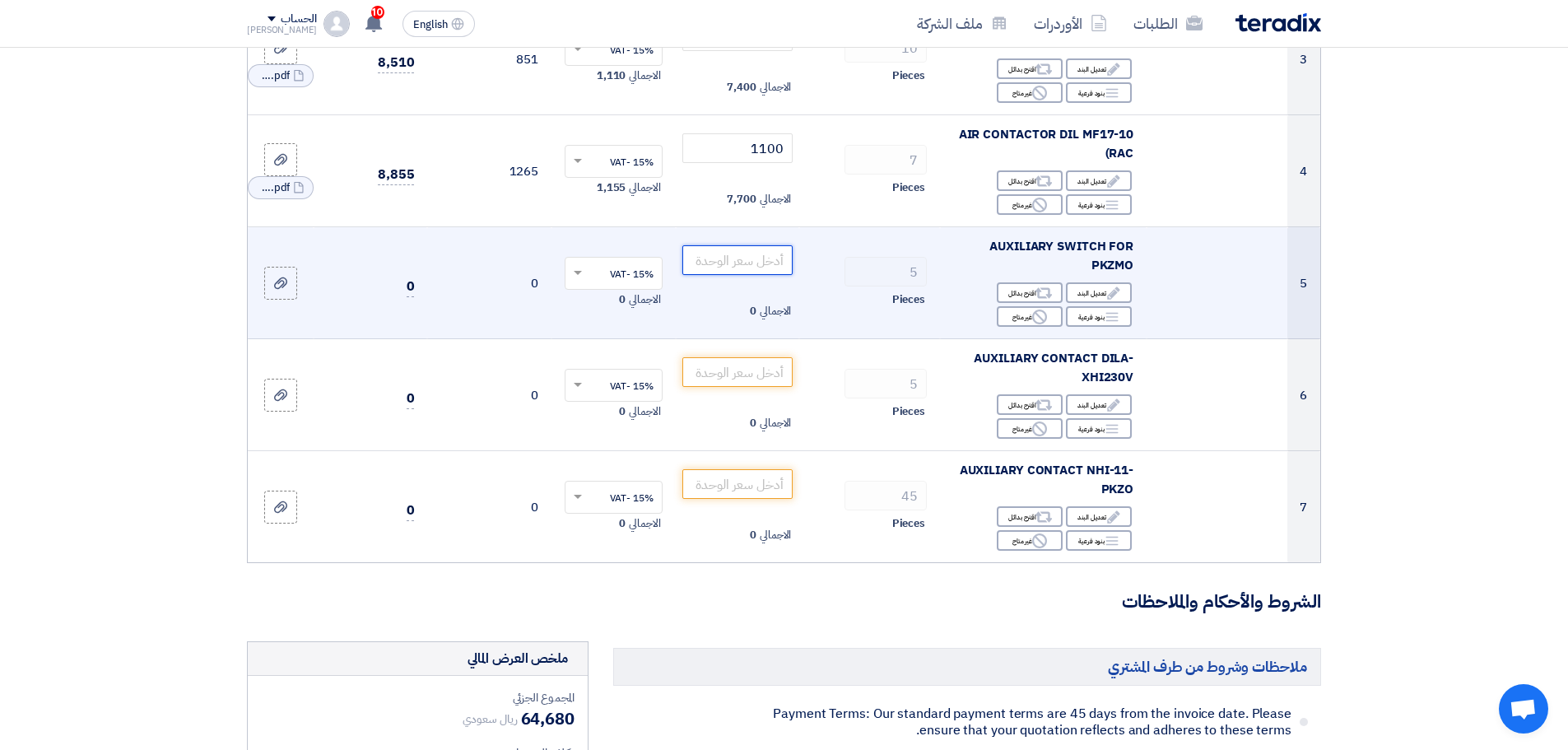
click at [754, 247] on input "number" at bounding box center [739, 259] width 112 height 29
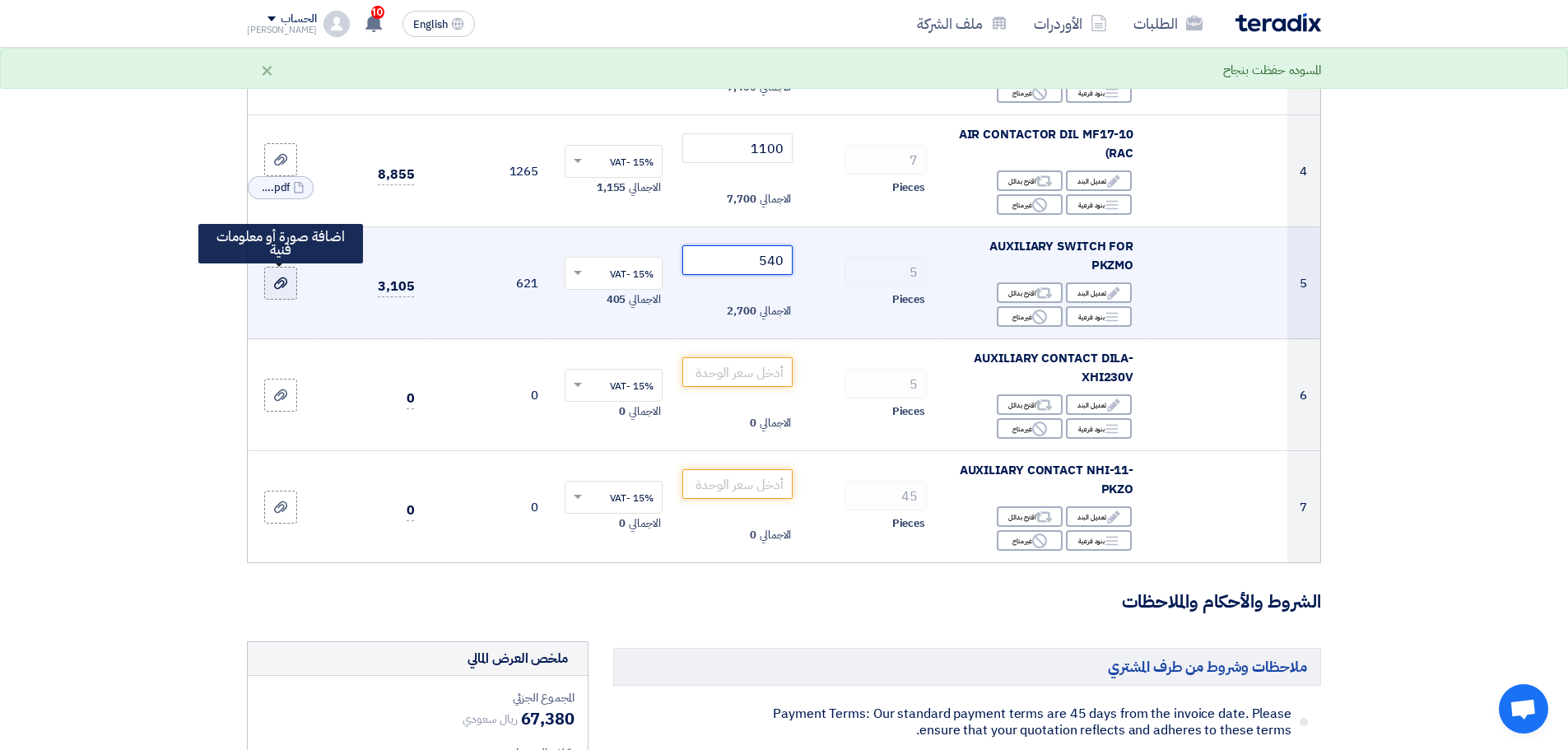
type input "540"
click at [274, 287] on icon at bounding box center [281, 283] width 13 height 13
click at [0, 0] on input "file" at bounding box center [0, 0] width 0 height 0
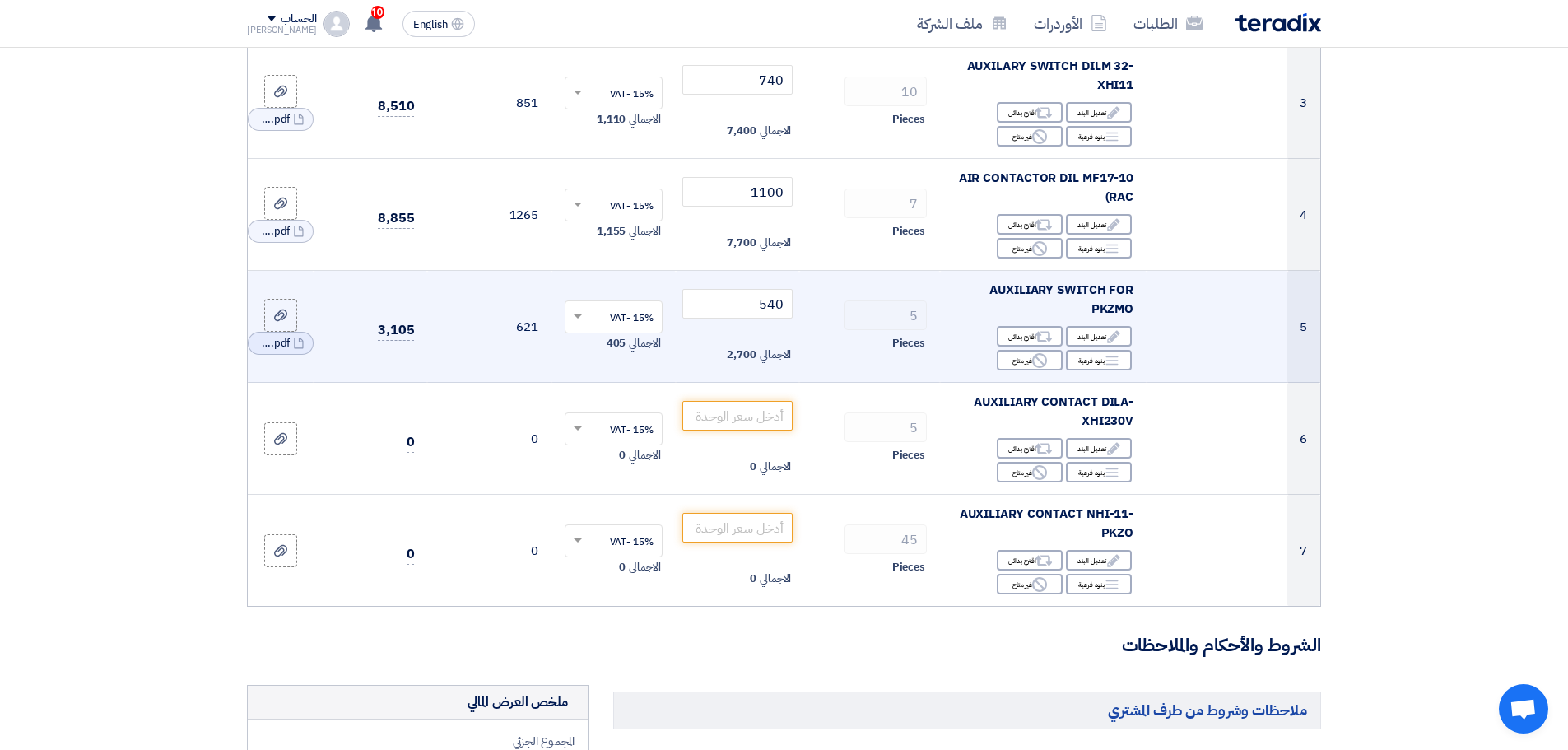
scroll to position [494, 0]
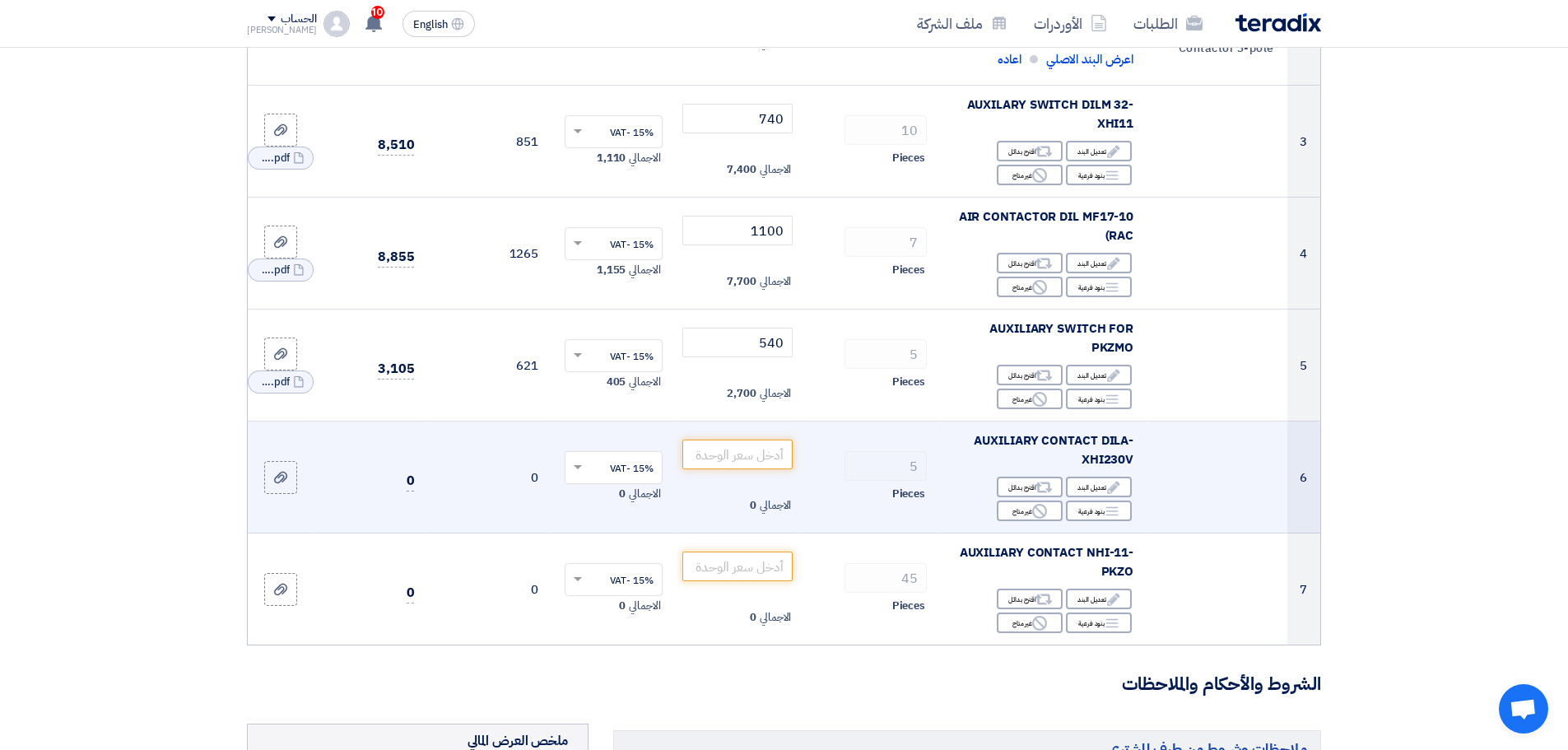
click at [970, 436] on div "AUXILIARY CONTACT DILA-XHI230V" at bounding box center [1043, 449] width 181 height 37
copy td "AUXILIARY CONTACT DILA-XHI230V"
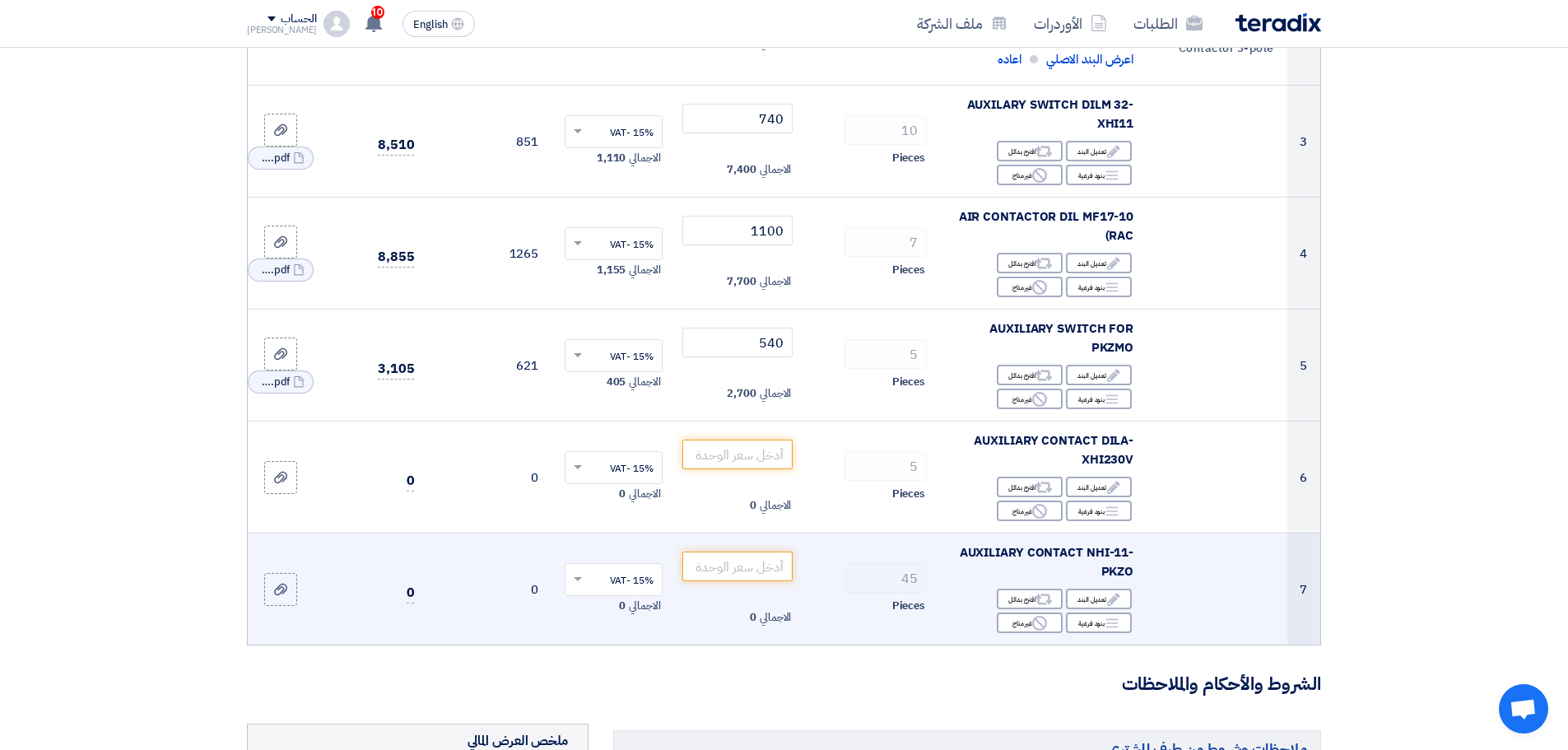
click at [1022, 551] on span "AUXILIARY CONTACT NHI-11-PKZO" at bounding box center [1047, 561] width 175 height 37
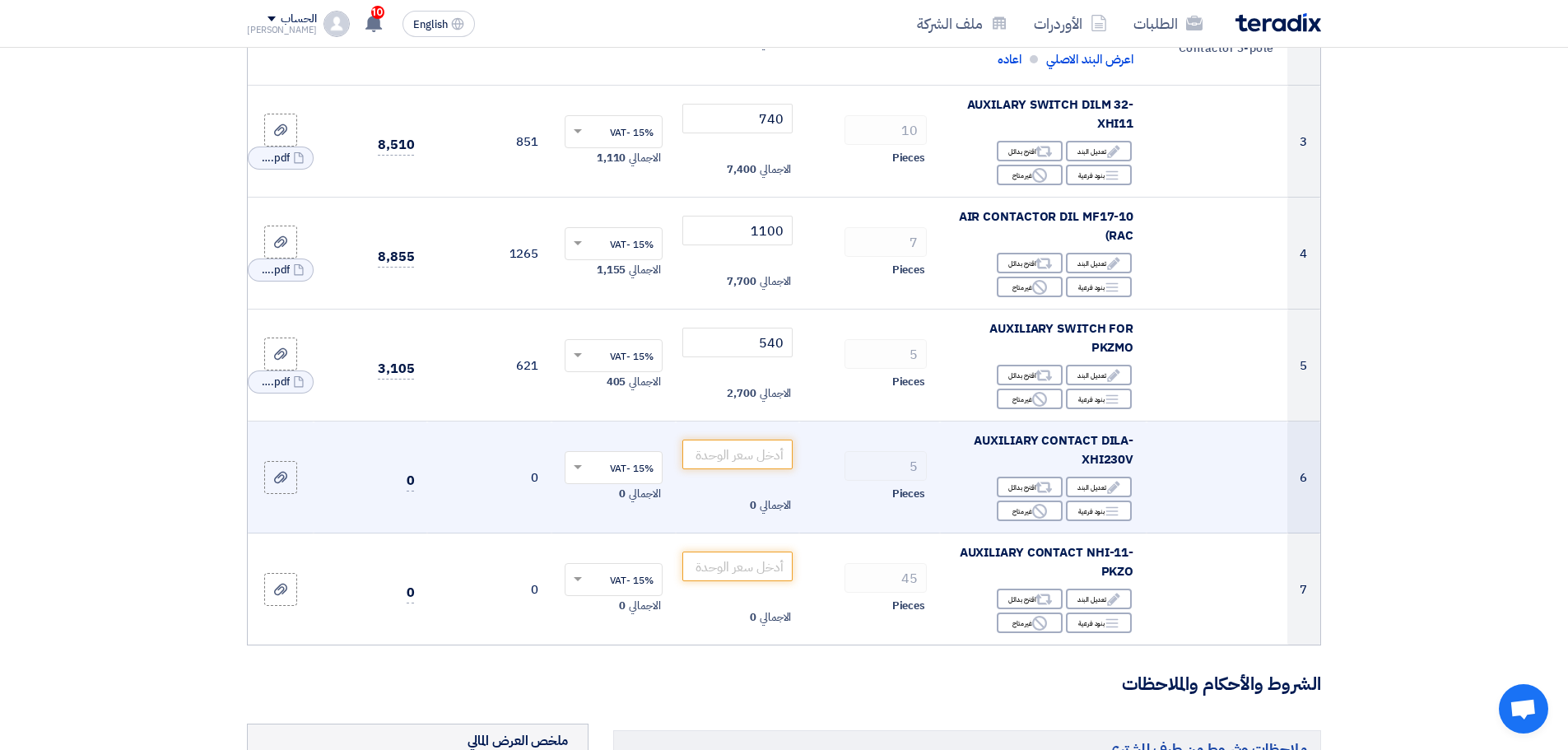
drag, startPoint x: 1022, startPoint y: 551, endPoint x: 1039, endPoint y: 437, distance: 115.3
click at [1039, 437] on span "AUXILIARY CONTACT DILA-XHI230V" at bounding box center [1054, 449] width 160 height 37
copy td "AUXILIARY CONTACT DILA-XHI230V"
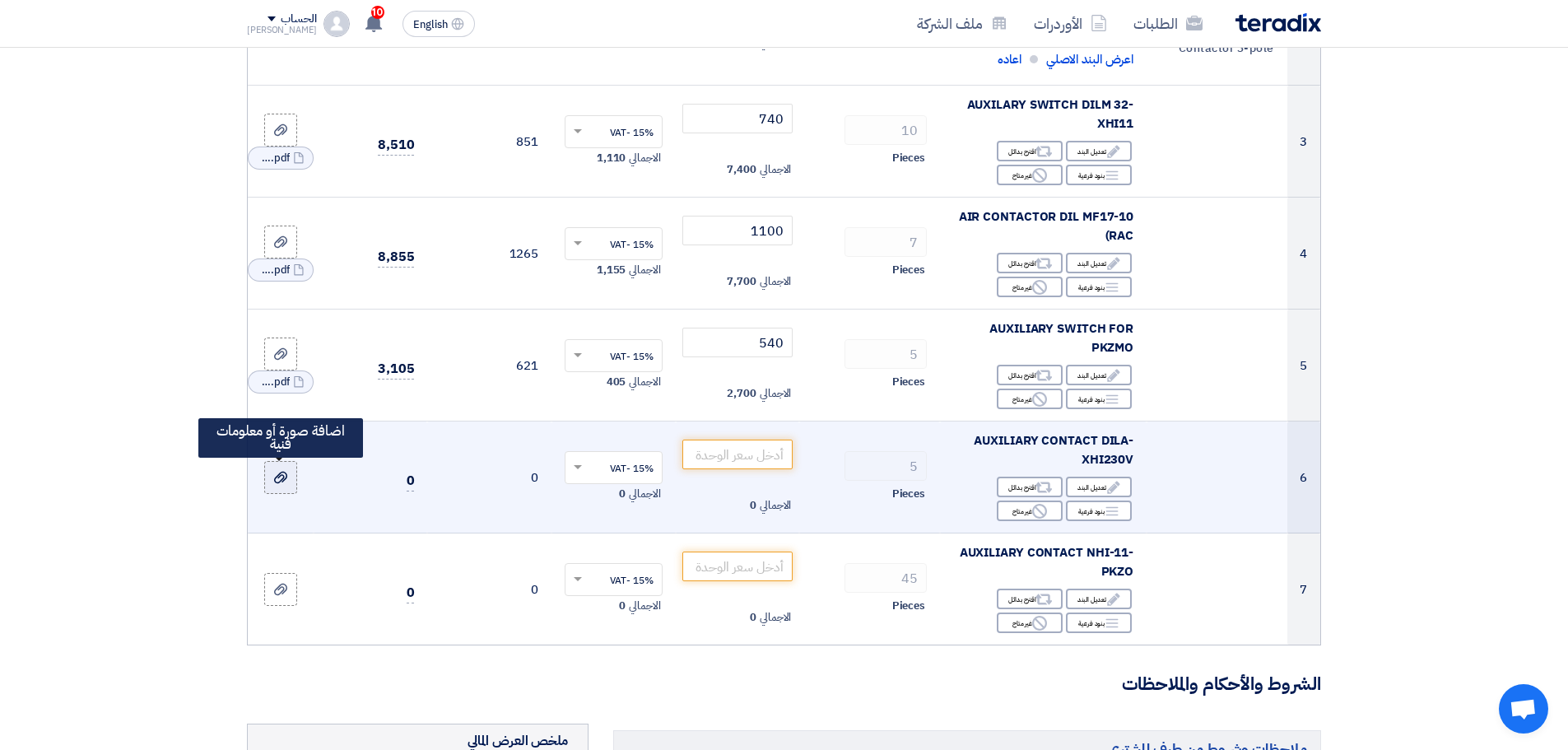
click at [270, 478] on label at bounding box center [280, 477] width 33 height 33
click at [0, 0] on input "file" at bounding box center [0, 0] width 0 height 0
click at [726, 443] on input "number" at bounding box center [739, 454] width 112 height 29
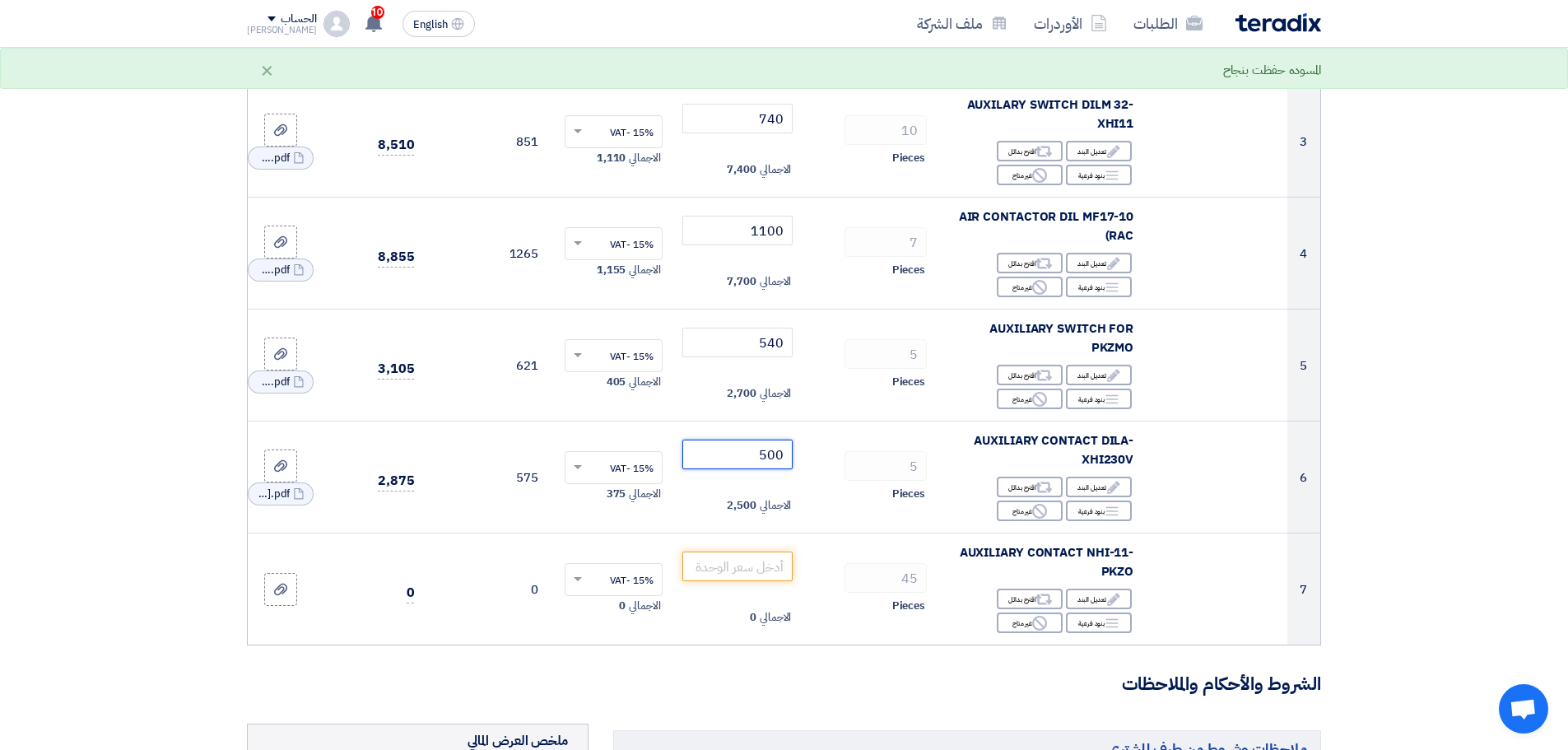
type input "500"
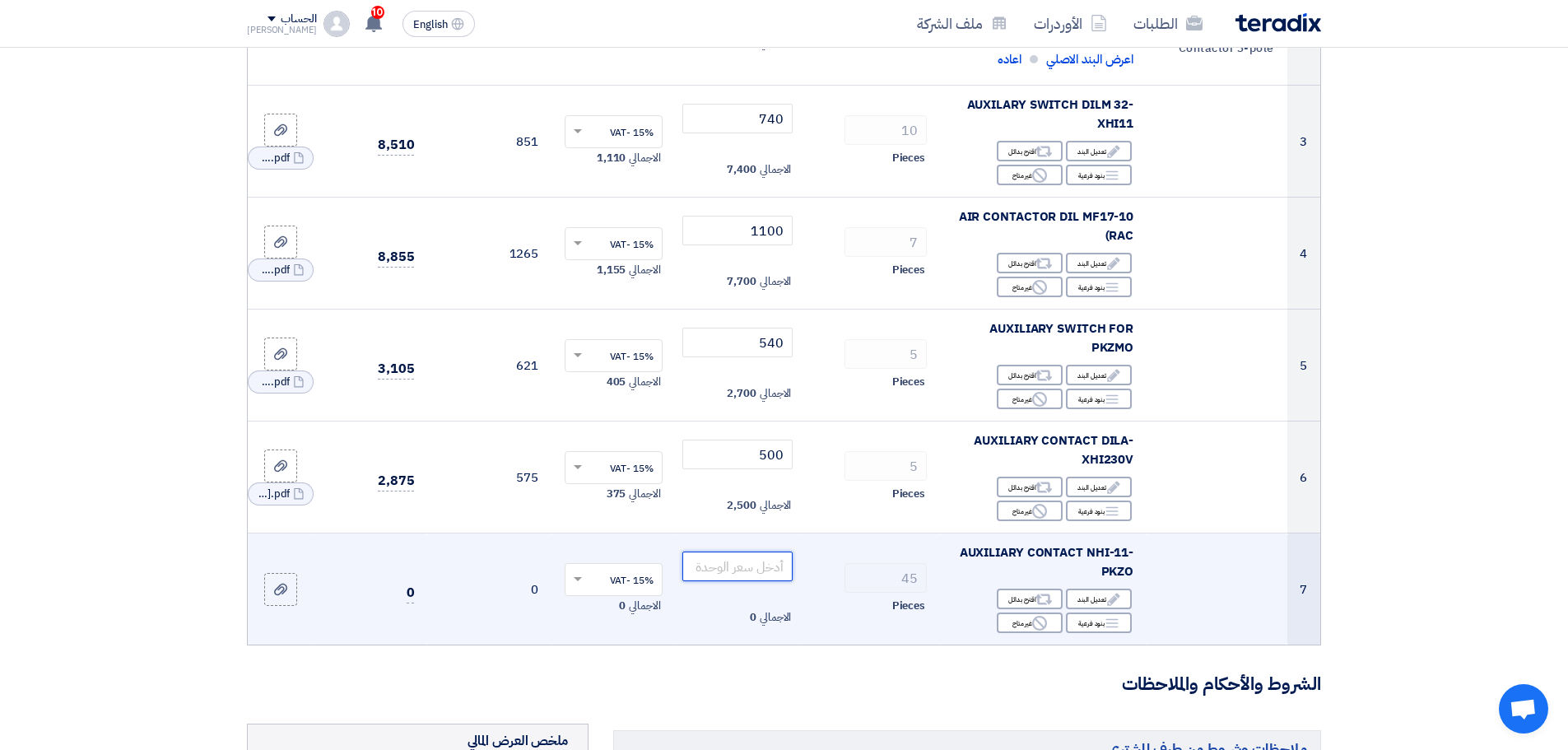
click at [742, 563] on input "number" at bounding box center [739, 566] width 112 height 29
click at [1033, 549] on span "AUXILIARY CONTACT NHI-11-PKZO" at bounding box center [1047, 561] width 175 height 37
click at [1033, 549] on span "AUXILIARY CONTACT NHI-11-PKZO" at bounding box center [1047, 561] width 175 height 37
copy td "AUXILIARY CONTACT NHI-11-PKZO"
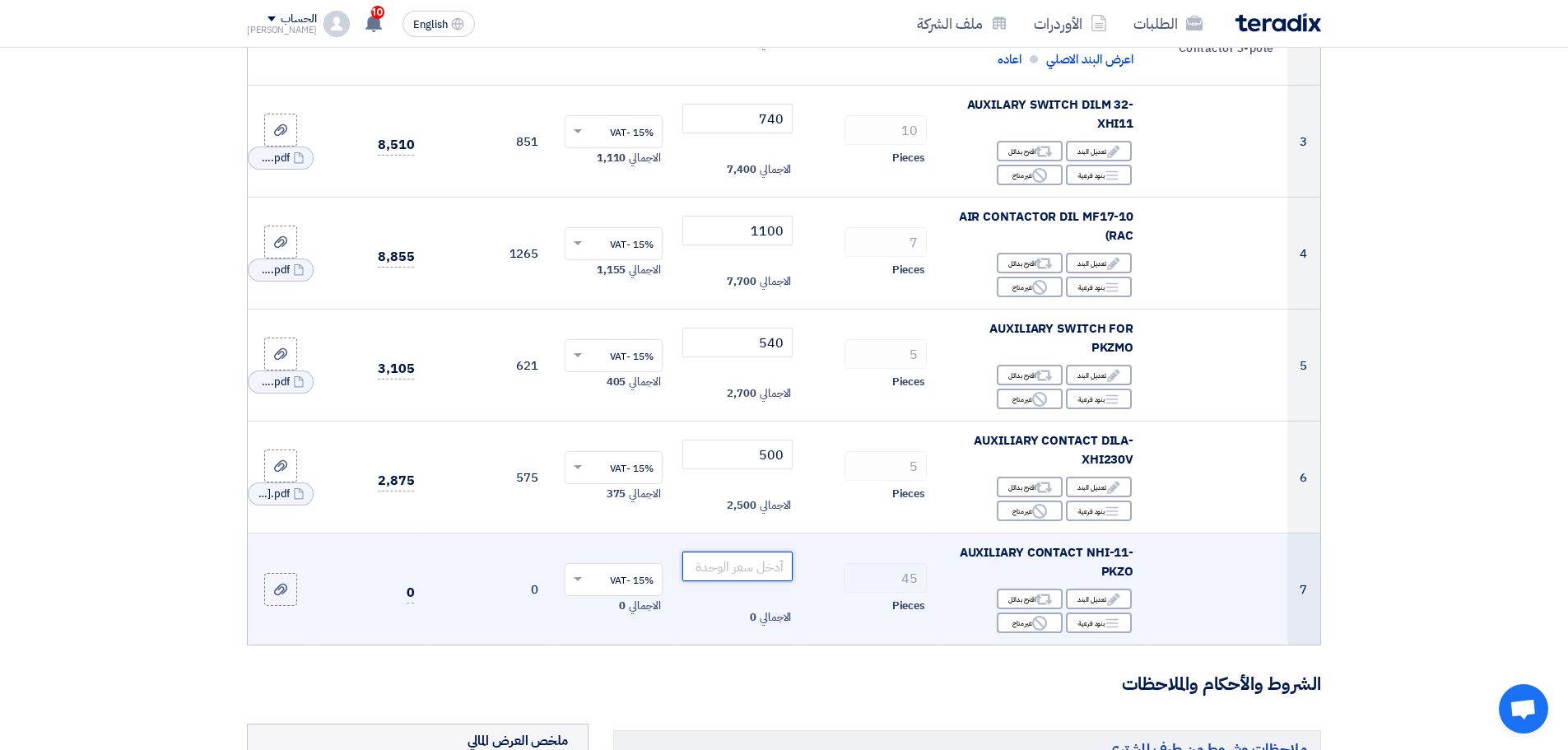
click at [732, 557] on input "number" at bounding box center [739, 566] width 112 height 29
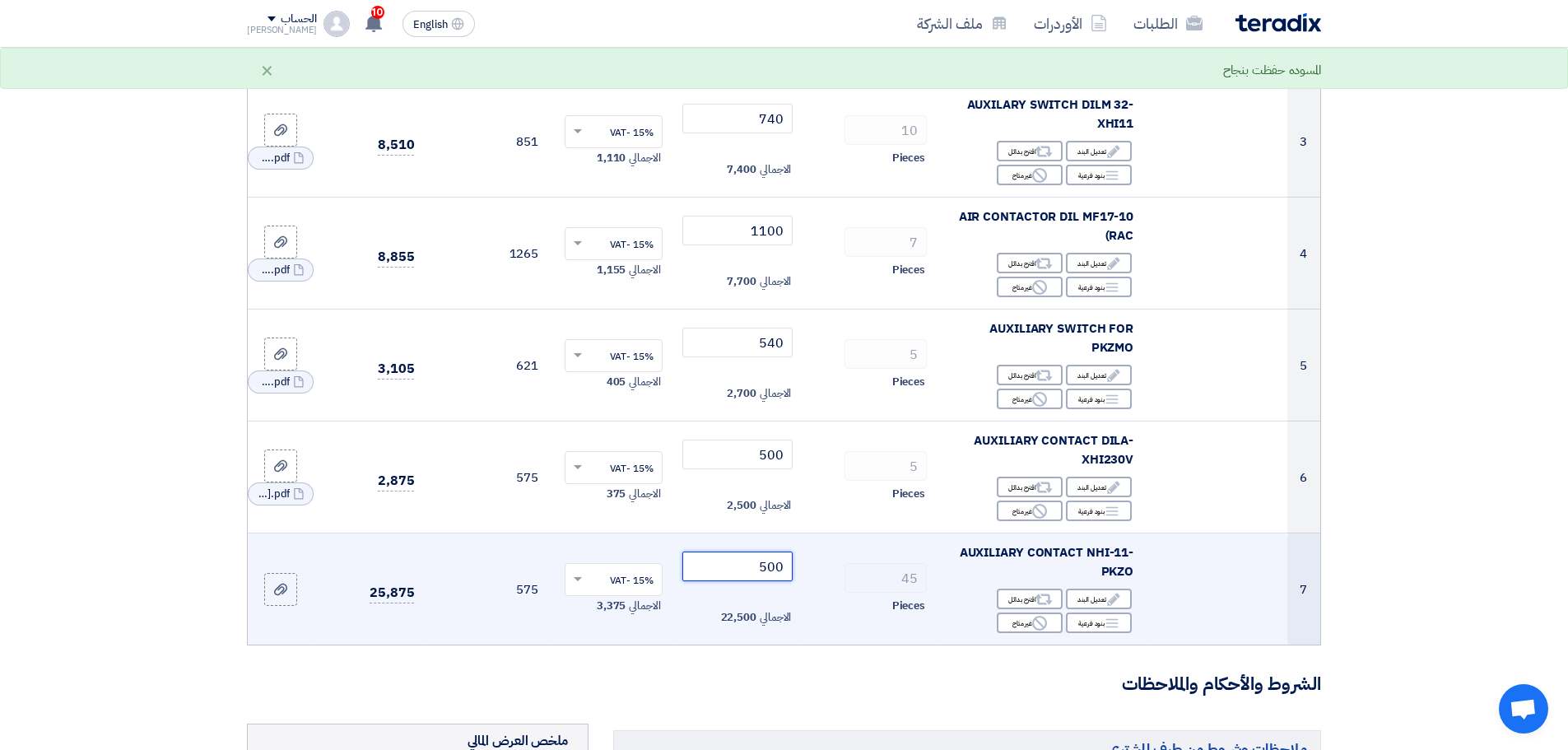
drag, startPoint x: 747, startPoint y: 558, endPoint x: 816, endPoint y: 559, distance: 69.0
click at [816, 559] on tr "7 AUXILIARY CONTACT NHI-11-PKZO Edit تعديل البند Alternative اقترح بدائل Breakd…" at bounding box center [784, 589] width 1072 height 112
type input "4"
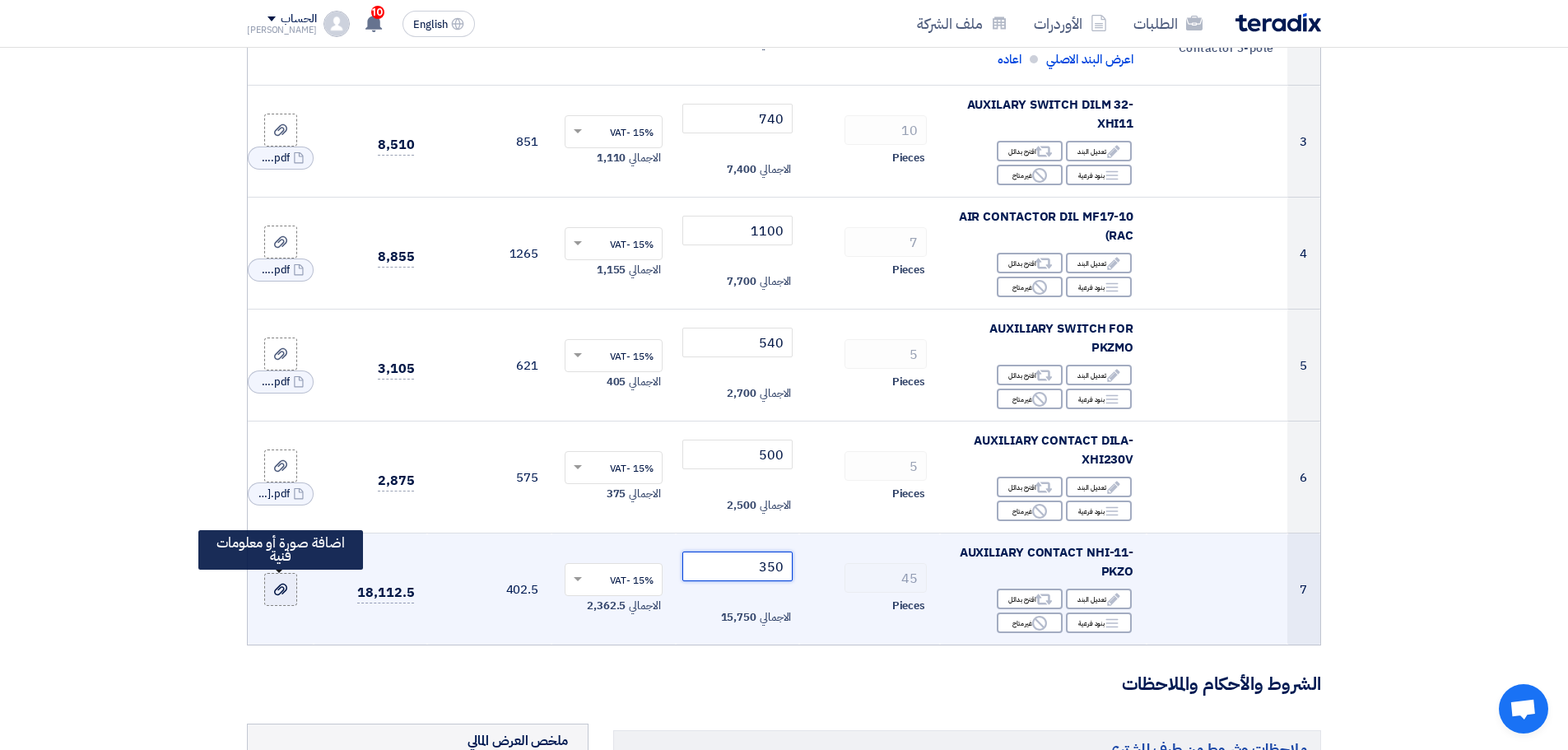
type input "350"
click at [273, 584] on div at bounding box center [280, 590] width 16 height 19
click at [0, 0] on input "file" at bounding box center [0, 0] width 0 height 0
click at [273, 577] on label at bounding box center [280, 589] width 33 height 33
click at [0, 0] on input "file" at bounding box center [0, 0] width 0 height 0
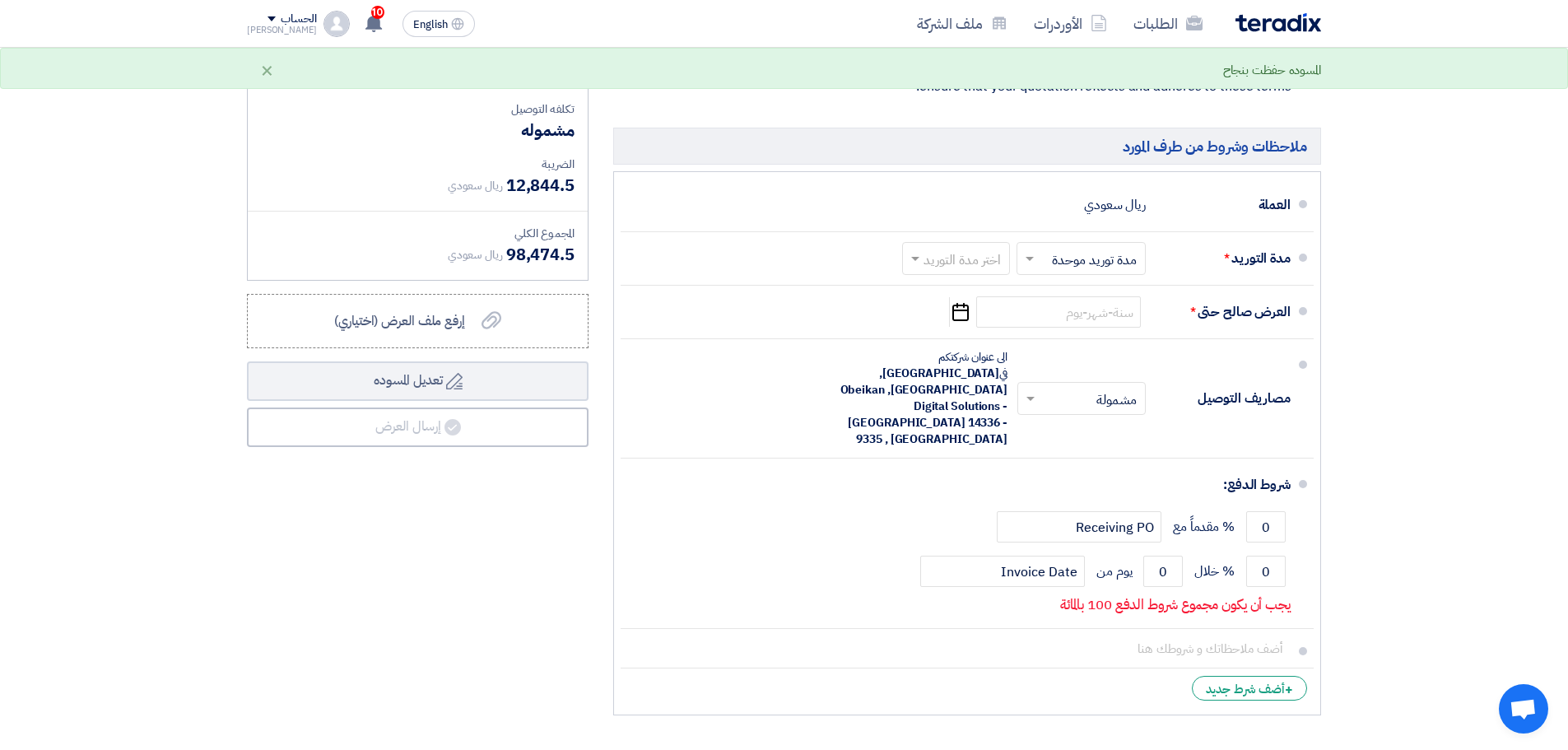
scroll to position [1400, 0]
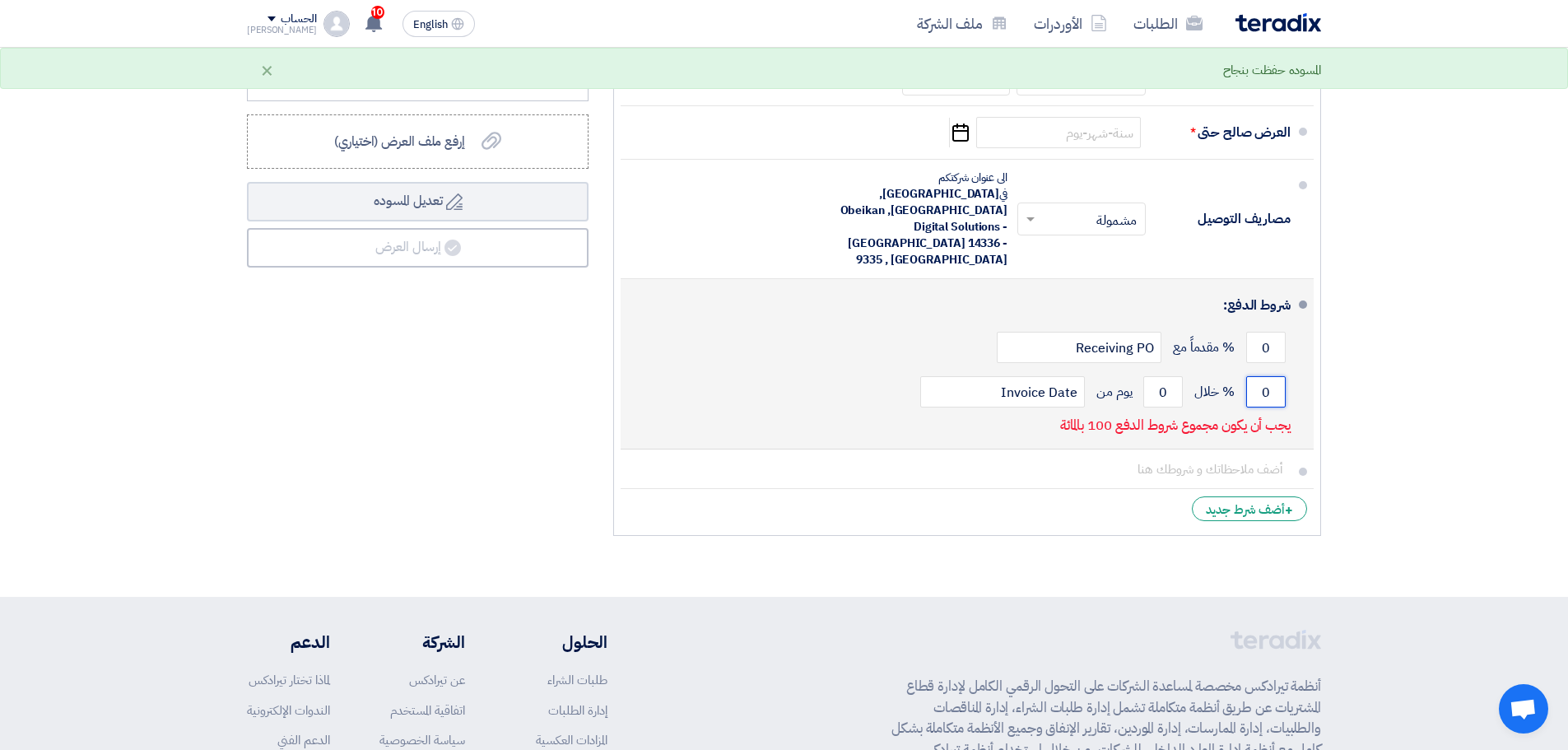
drag, startPoint x: 1273, startPoint y: 340, endPoint x: 1226, endPoint y: 341, distance: 47.0
click at [1226, 370] on div "0 % خلال 0 يوم من Invoice Date" at bounding box center [962, 392] width 657 height 44
type input "100"
drag, startPoint x: 1179, startPoint y: 350, endPoint x: 1158, endPoint y: 350, distance: 21.0
click at [1158, 376] on input "0" at bounding box center [1163, 392] width 40 height 31
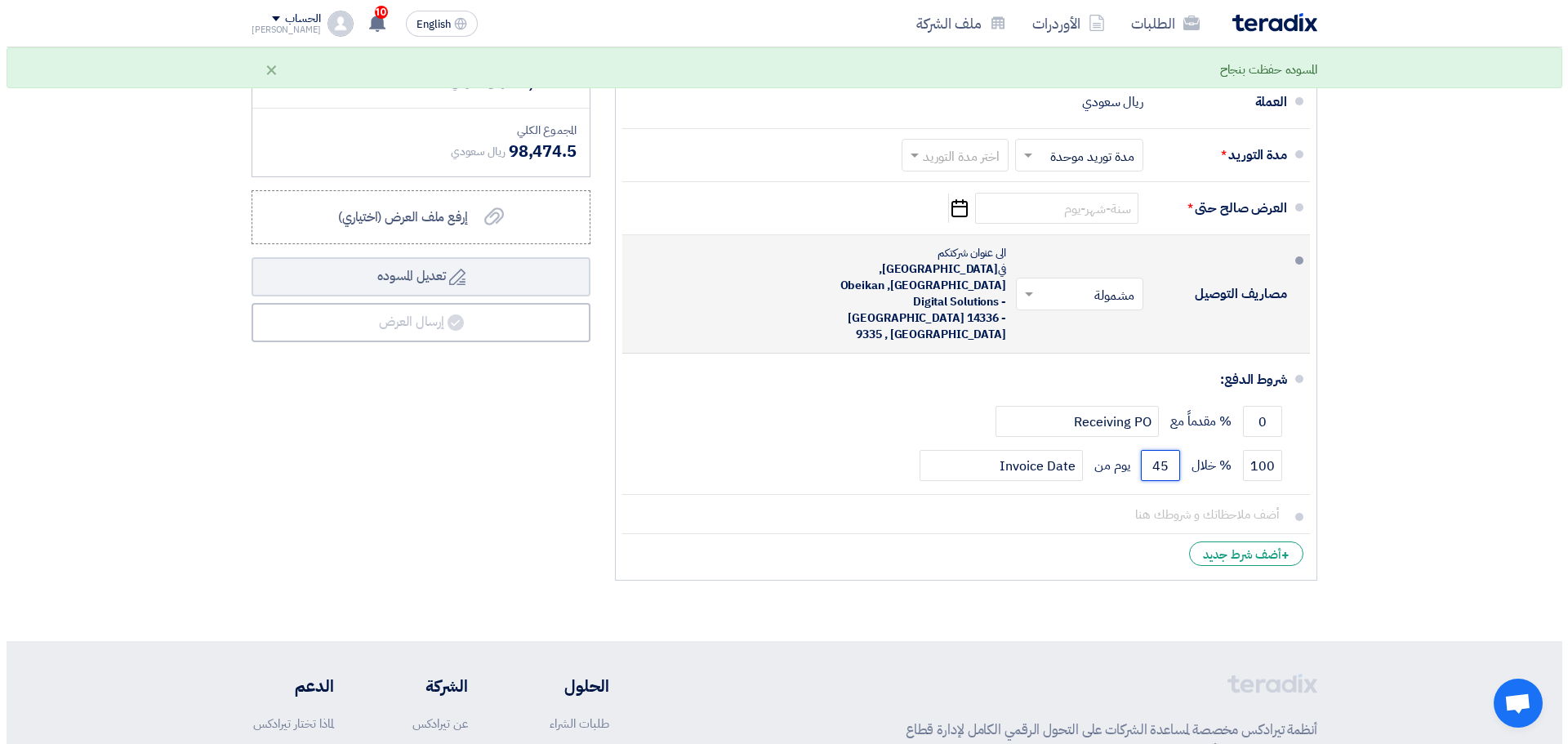
scroll to position [1225, 0]
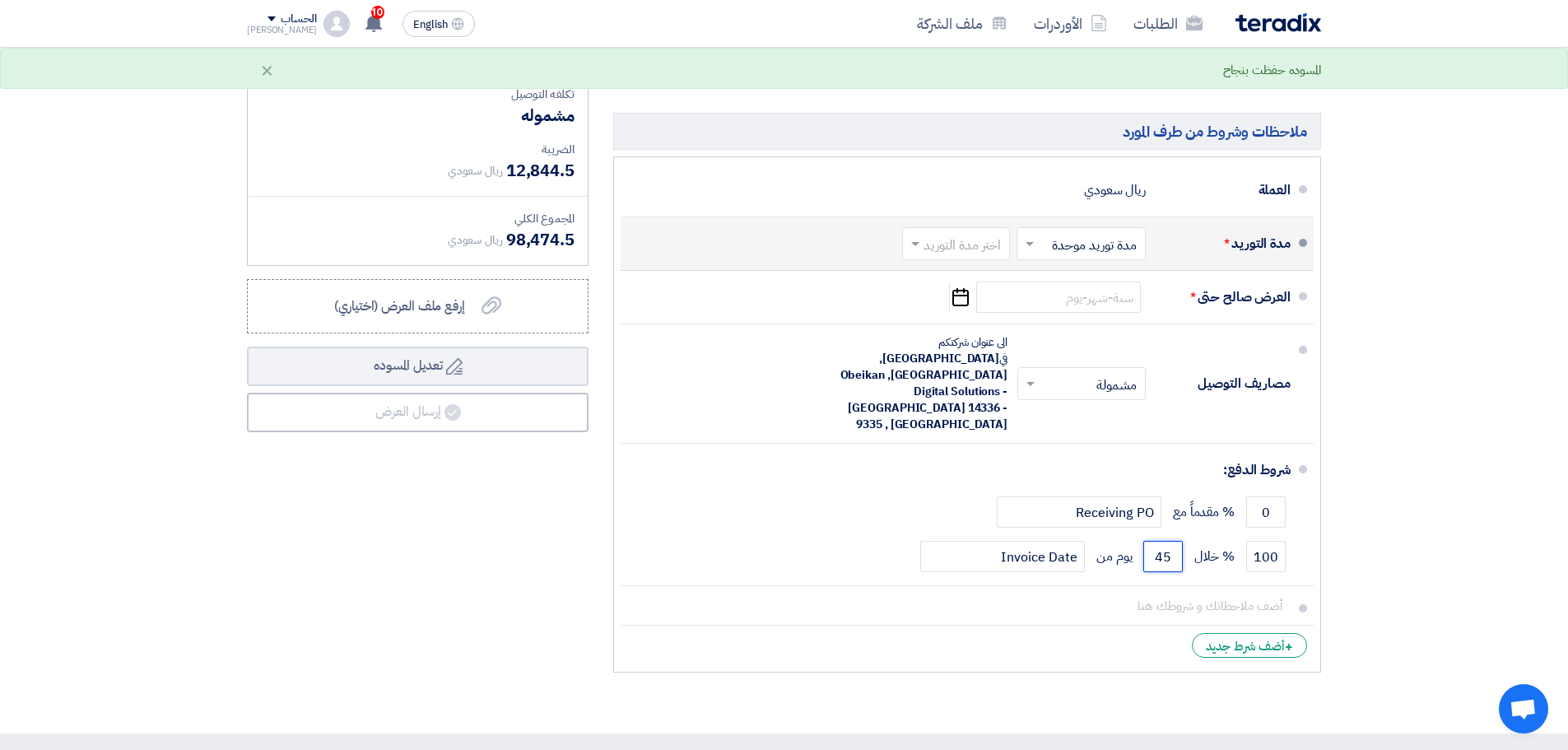
type input "45"
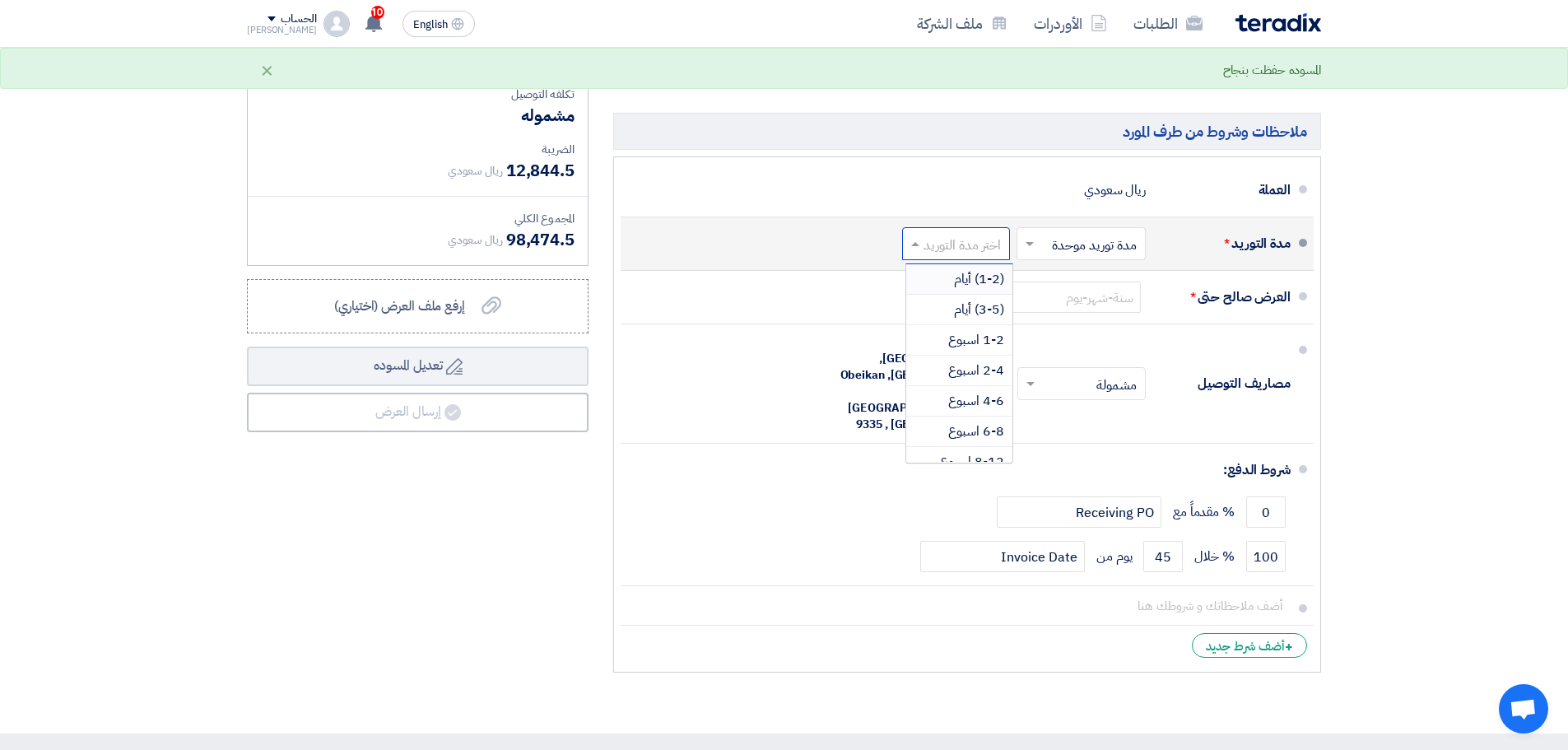
click at [981, 245] on input "text" at bounding box center [952, 245] width 99 height 24
click at [989, 398] on span "4-6 اسبوع" at bounding box center [976, 400] width 56 height 20
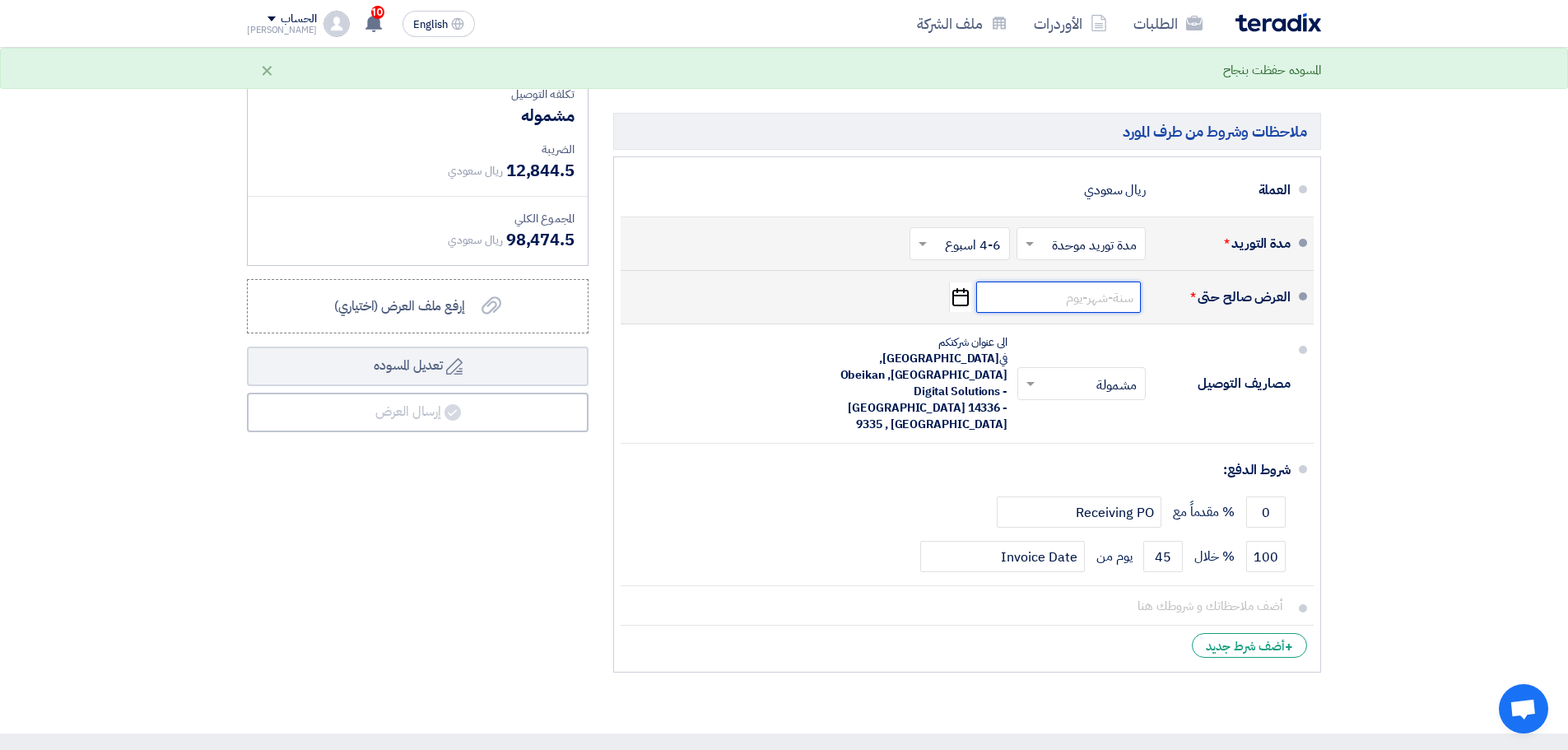
click at [1051, 291] on input at bounding box center [1058, 297] width 165 height 31
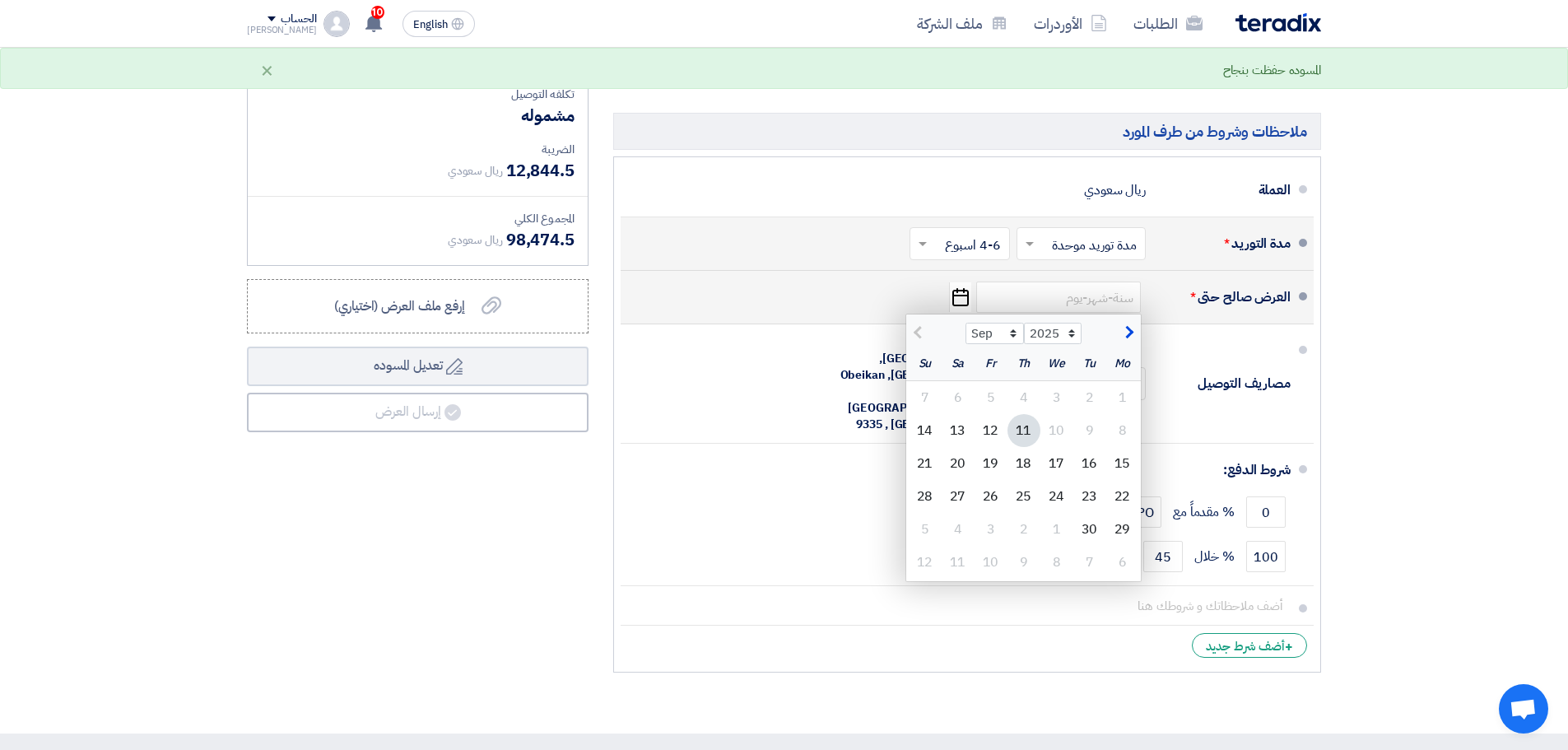
click at [1128, 338] on span "button" at bounding box center [1127, 332] width 9 height 18
select select "10"
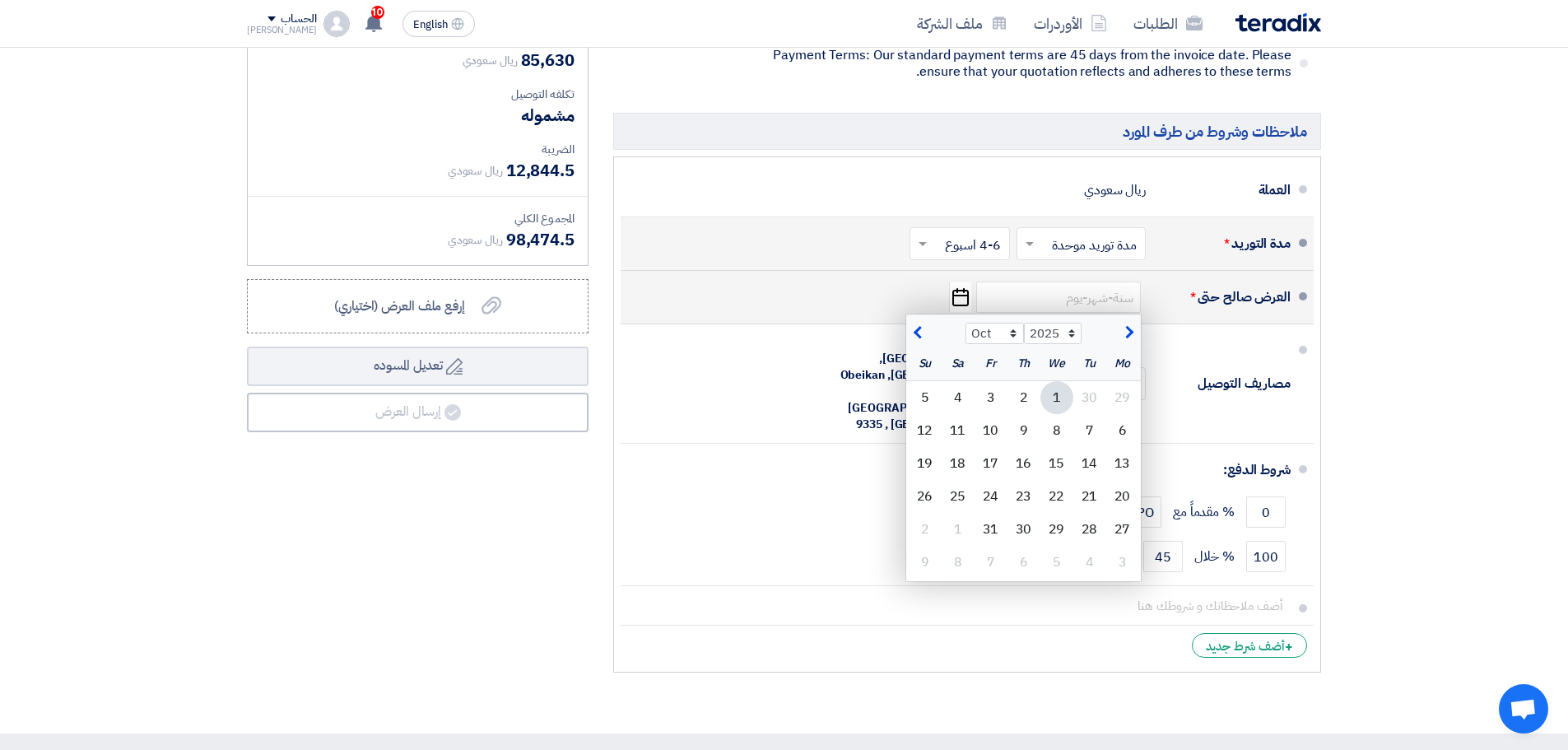
click at [1053, 397] on div "1" at bounding box center [1056, 397] width 33 height 33
type input "10/1/2025"
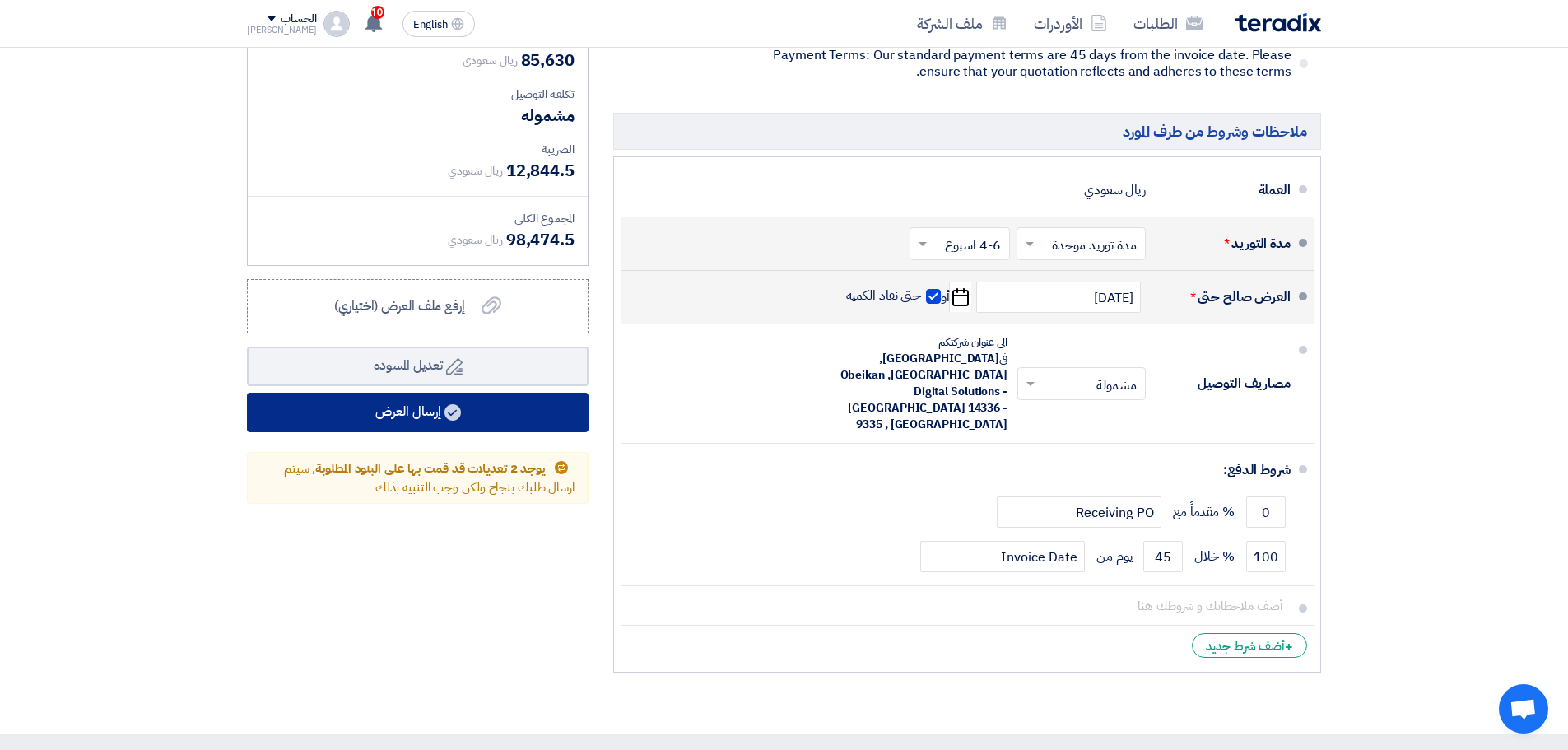
click at [531, 426] on button "إرسال العرض" at bounding box center [417, 412] width 341 height 40
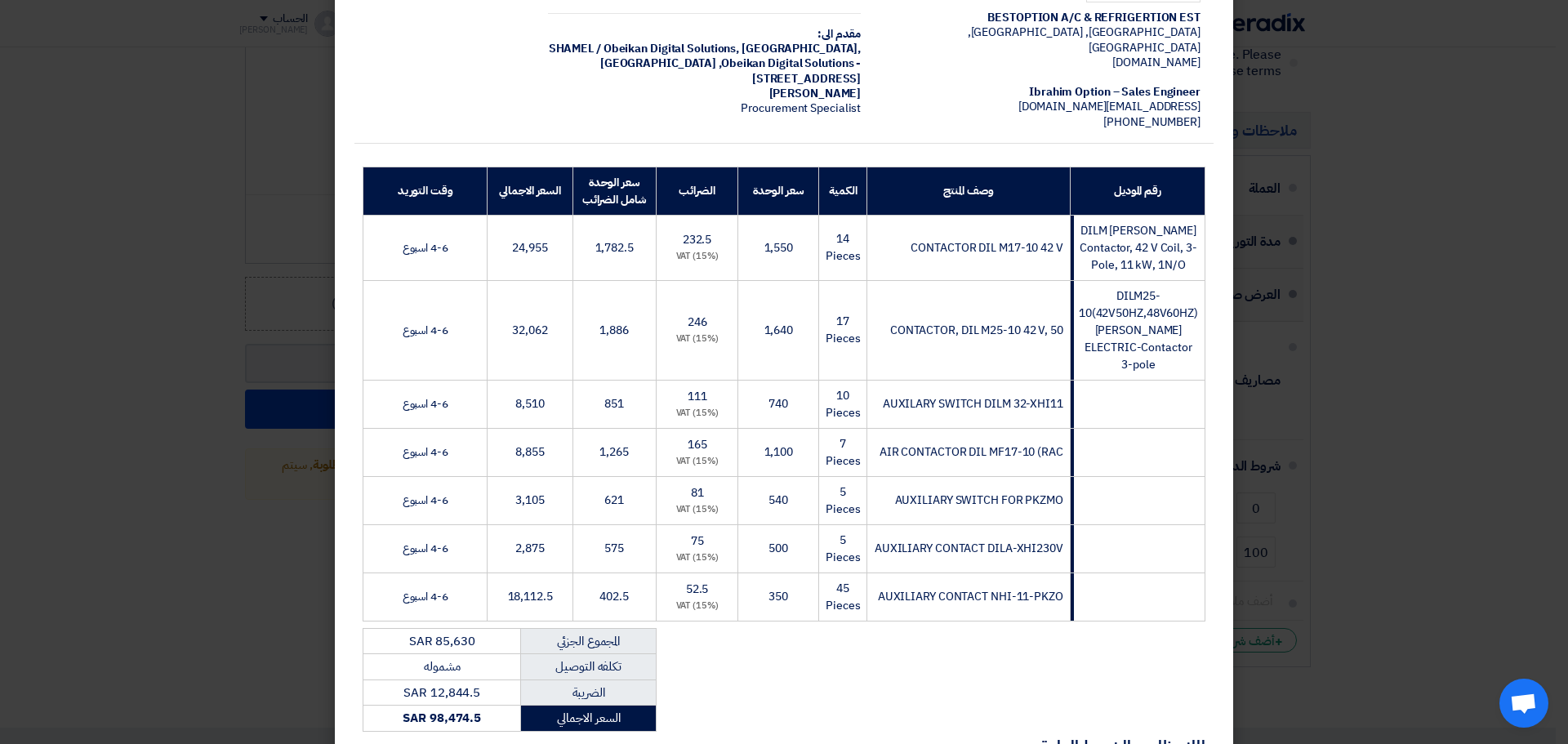
scroll to position [245, 0]
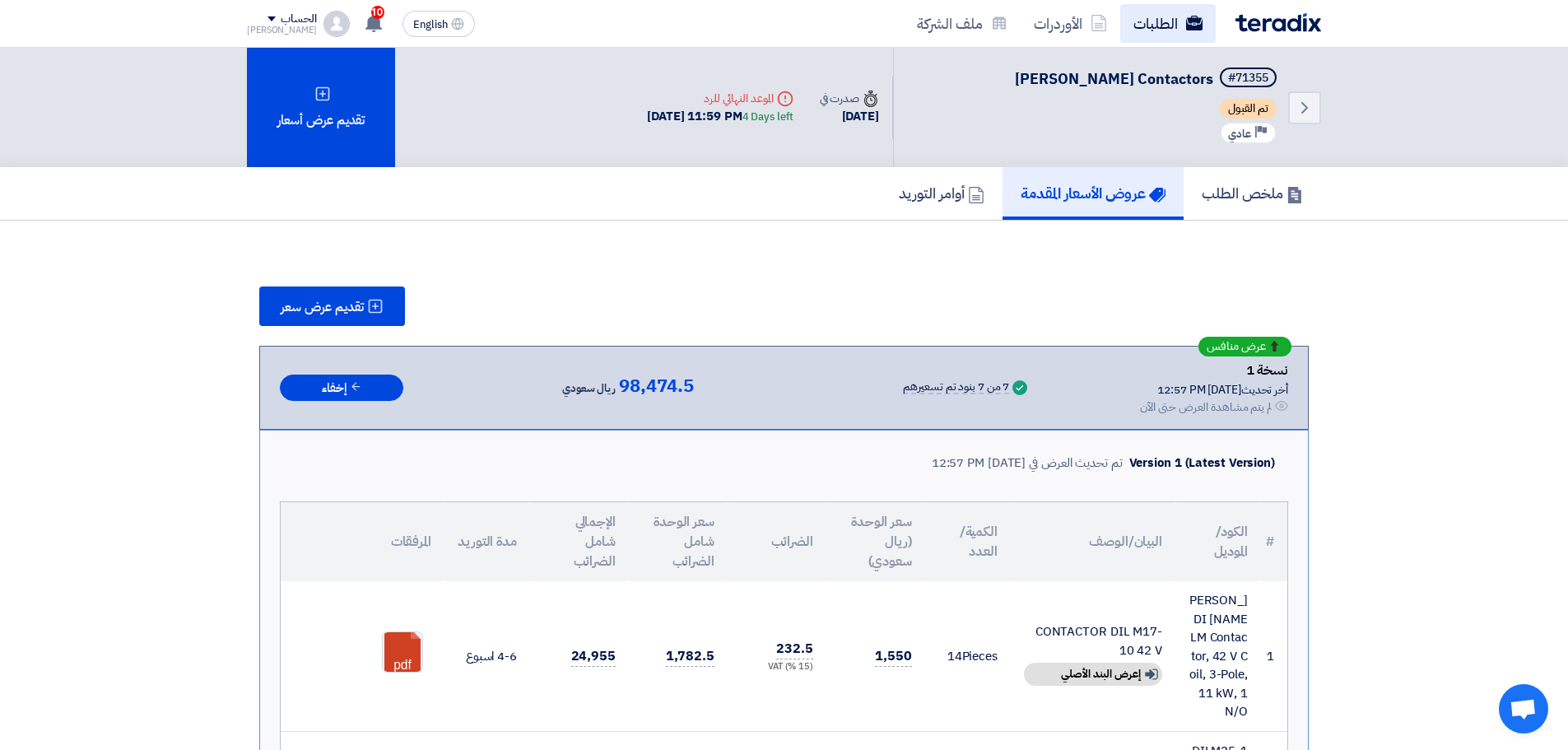
click at [1159, 30] on link "الطلبات" at bounding box center [1168, 23] width 96 height 39
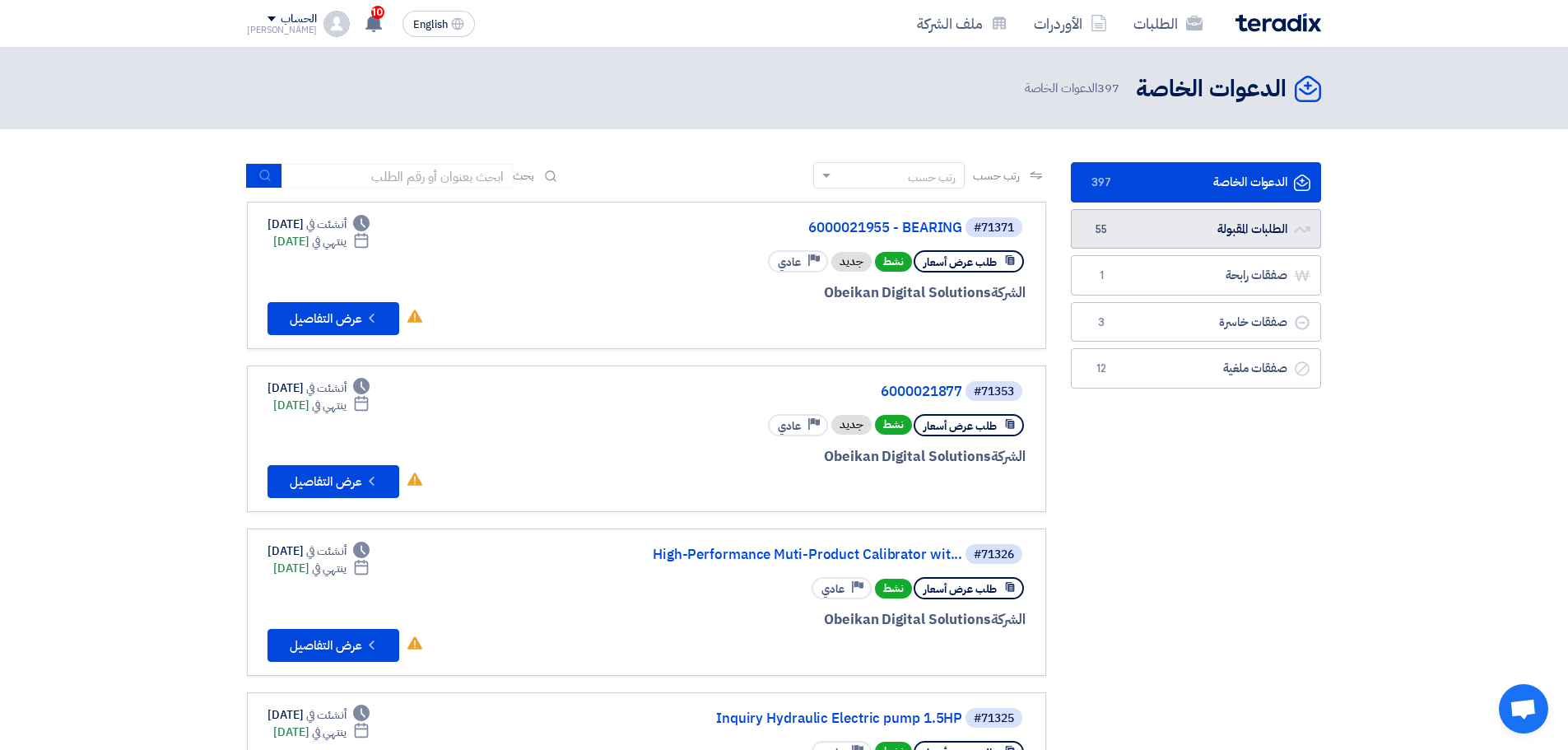
click at [1170, 234] on link "الطلبات المقبولة الطلبات المقبولة 55" at bounding box center [1195, 229] width 251 height 41
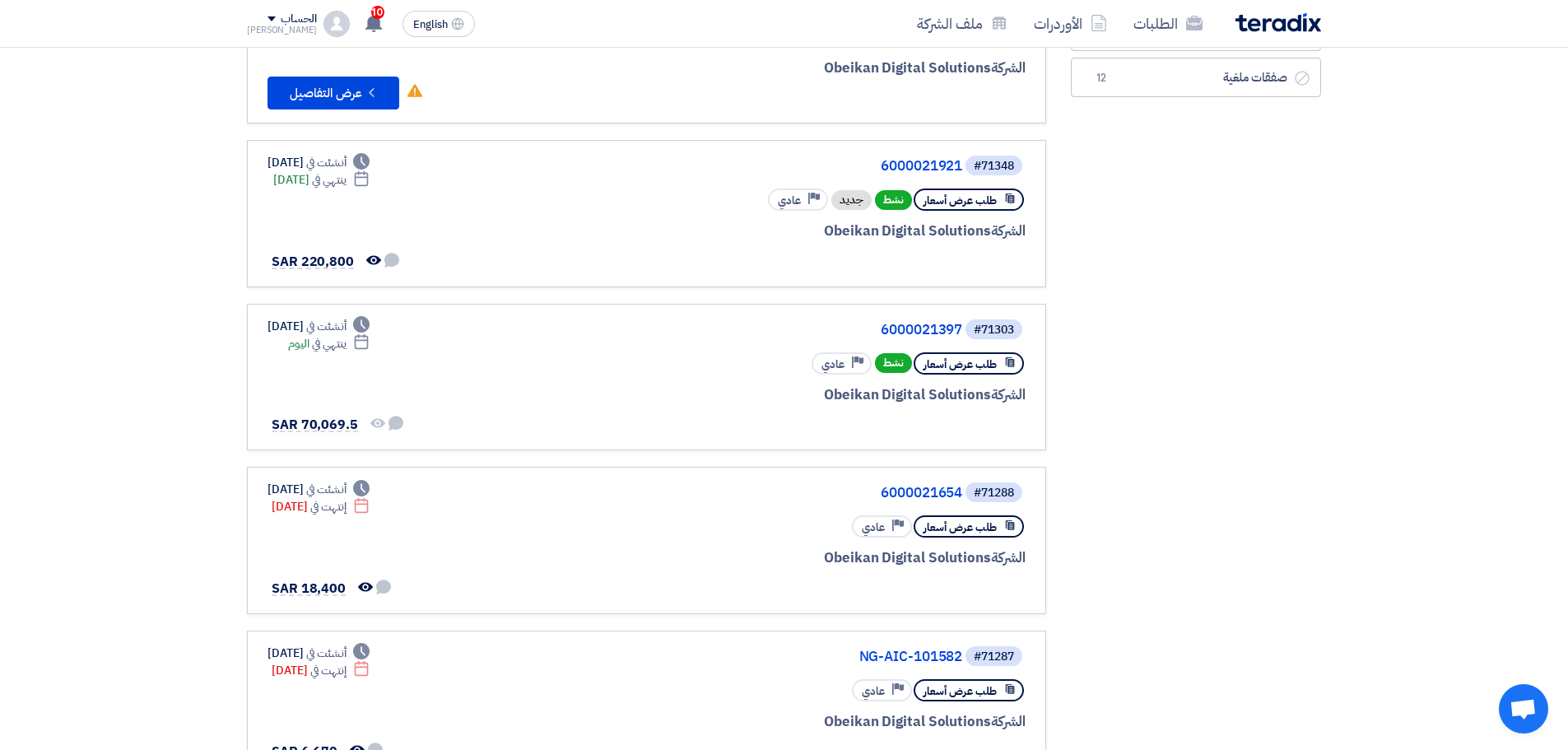
scroll to position [165, 0]
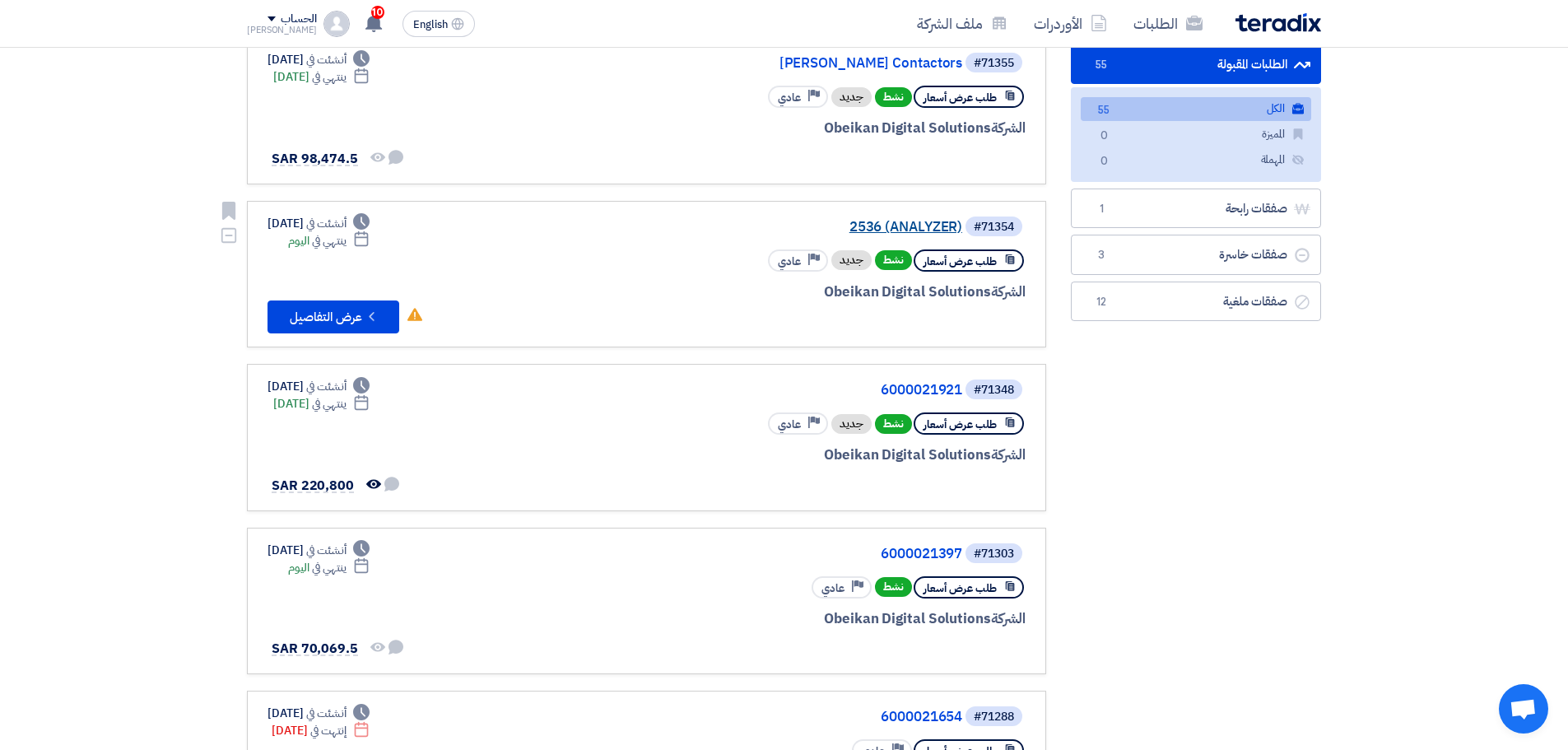
click at [944, 228] on link "2536 (ANALYZER)" at bounding box center [797, 227] width 329 height 15
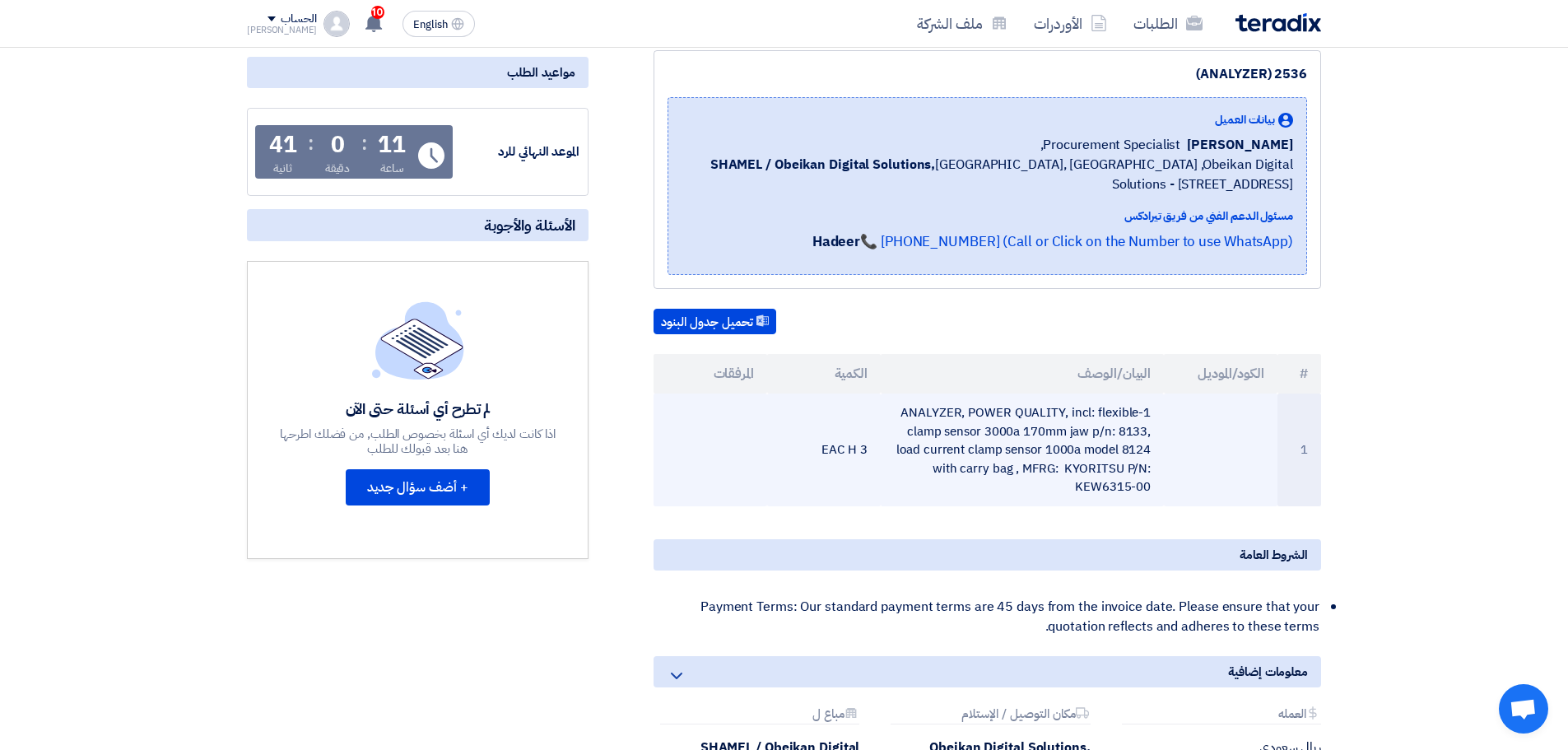
scroll to position [247, 0]
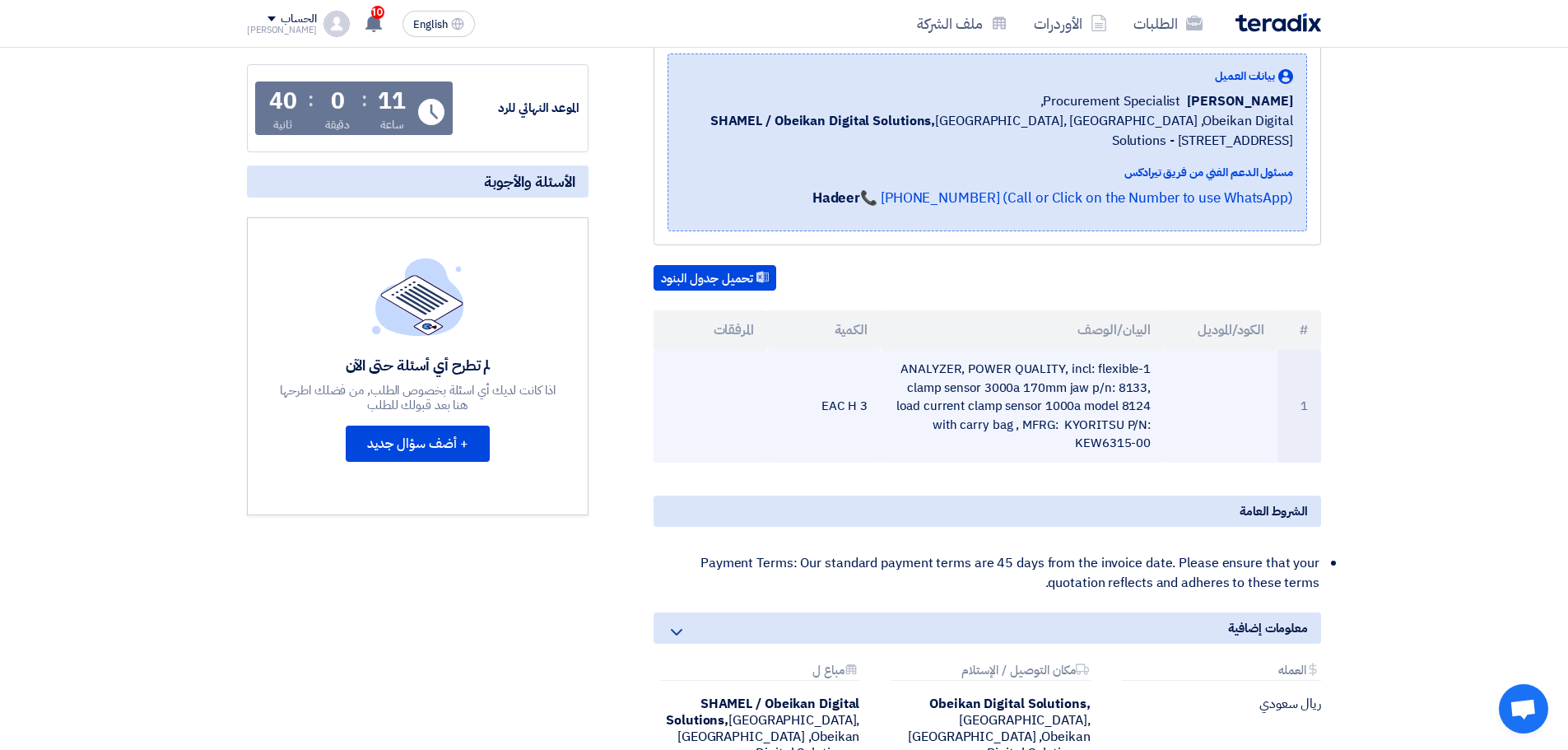
click at [999, 416] on td "1-ANALYZER, POWER QUALITY, incl: flexible clamp sensor 3000a 170mm jaw p/n: 813…" at bounding box center [1022, 406] width 284 height 113
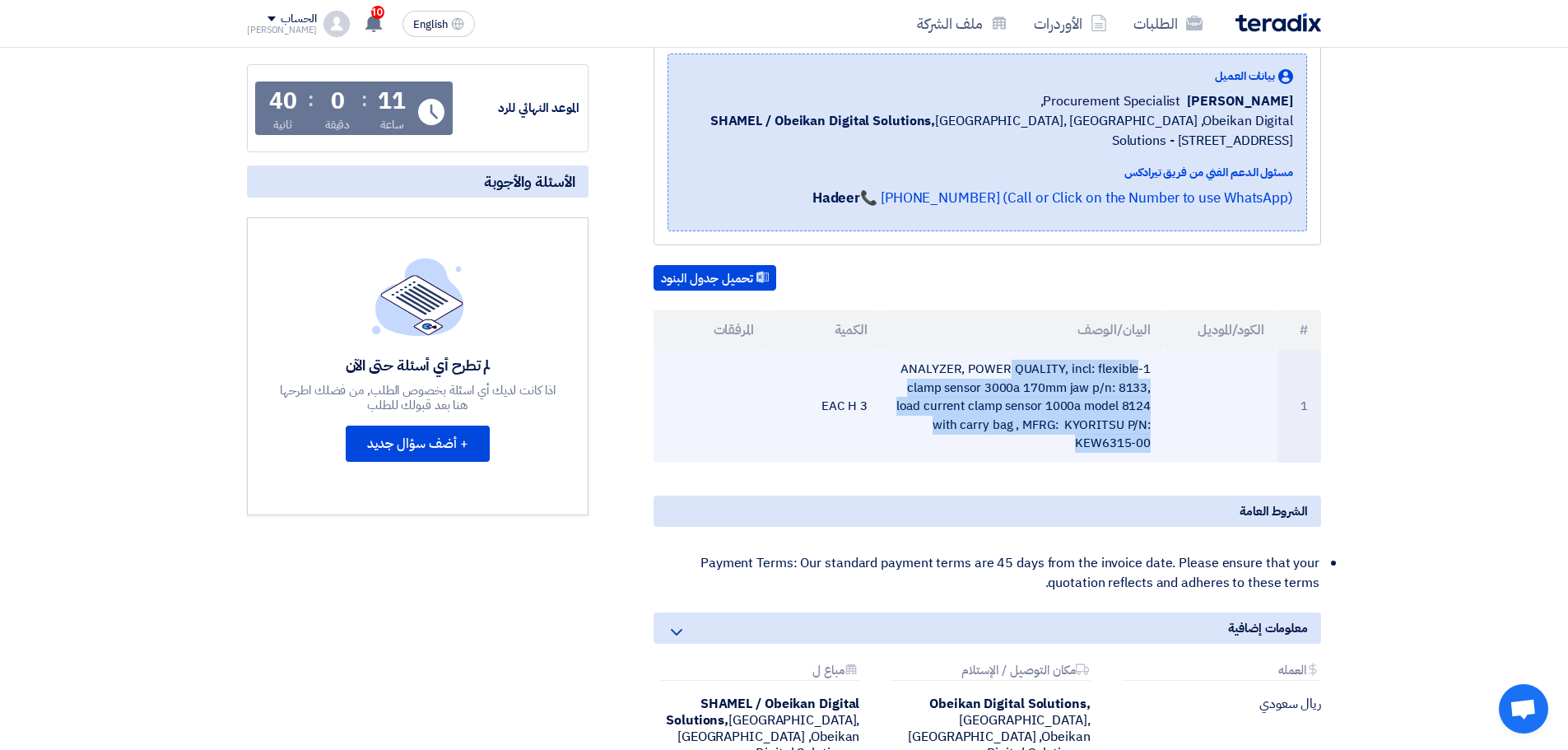
click at [999, 416] on td "1-ANALYZER, POWER QUALITY, incl: flexible clamp sensor 3000a 170mm jaw p/n: 813…" at bounding box center [1022, 406] width 284 height 113
copy tr "1-ANALYZER, POWER QUALITY, incl: flexible clamp sensor 3000a 170mm jaw p/n: 813…"
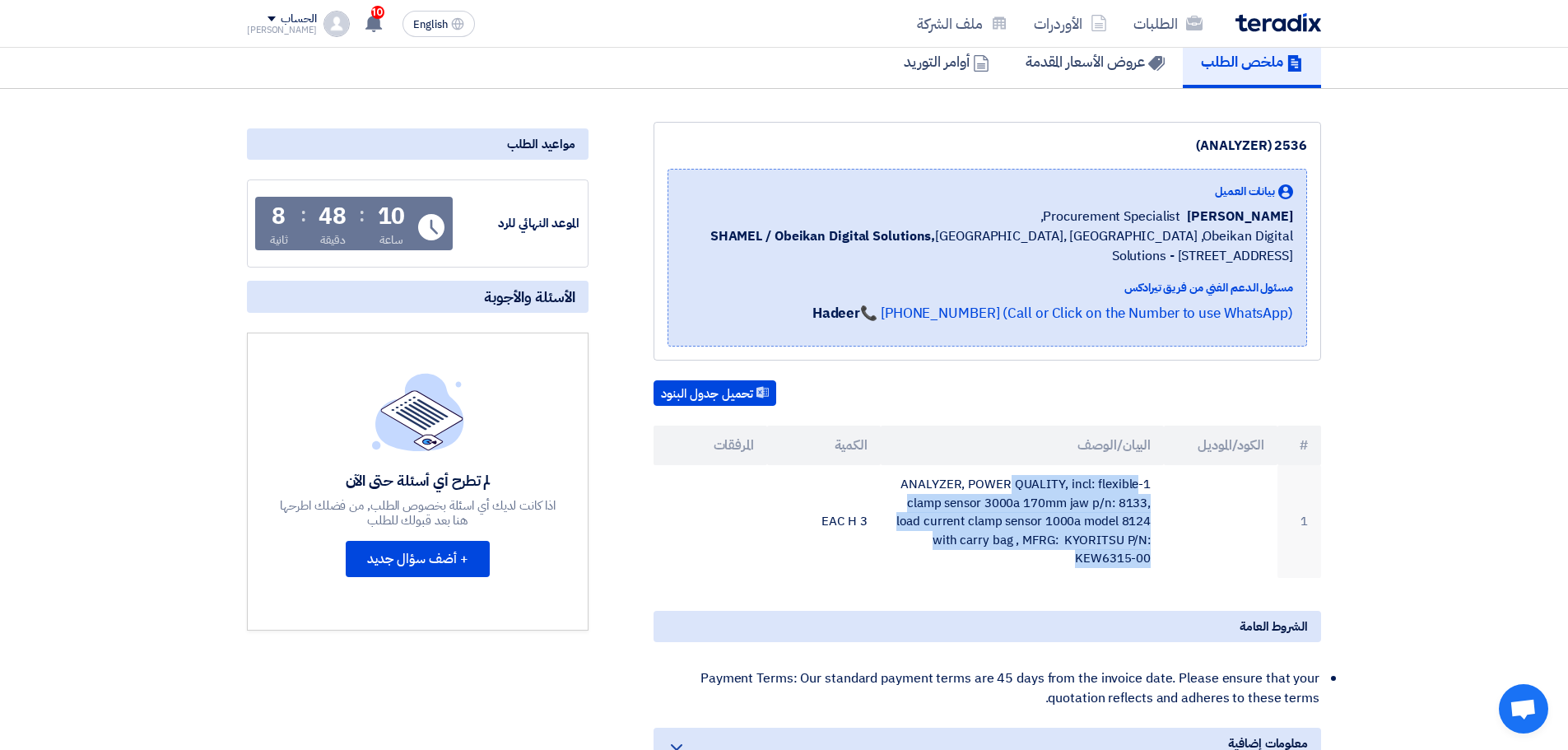
scroll to position [0, 0]
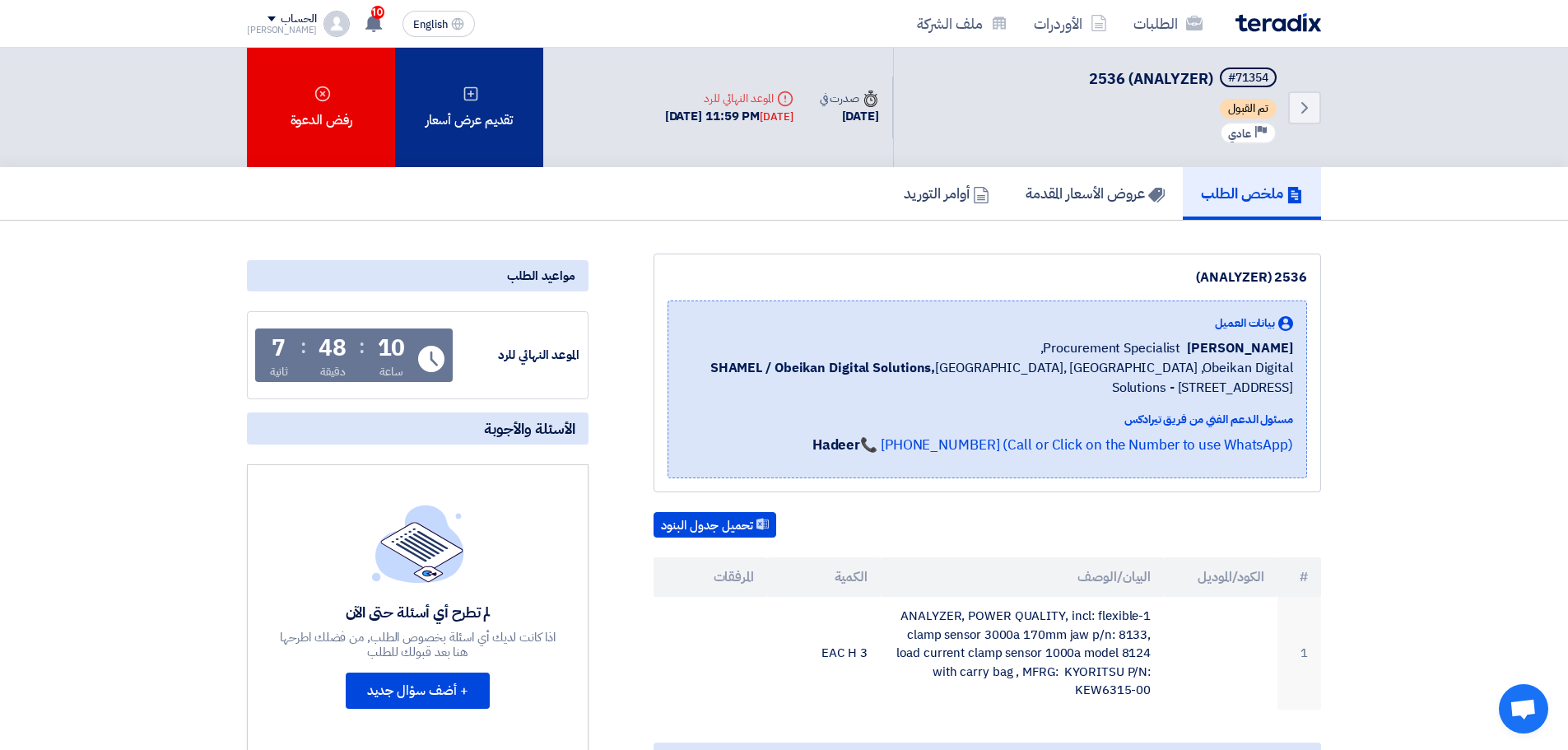
click at [476, 87] on use at bounding box center [471, 93] width 14 height 14
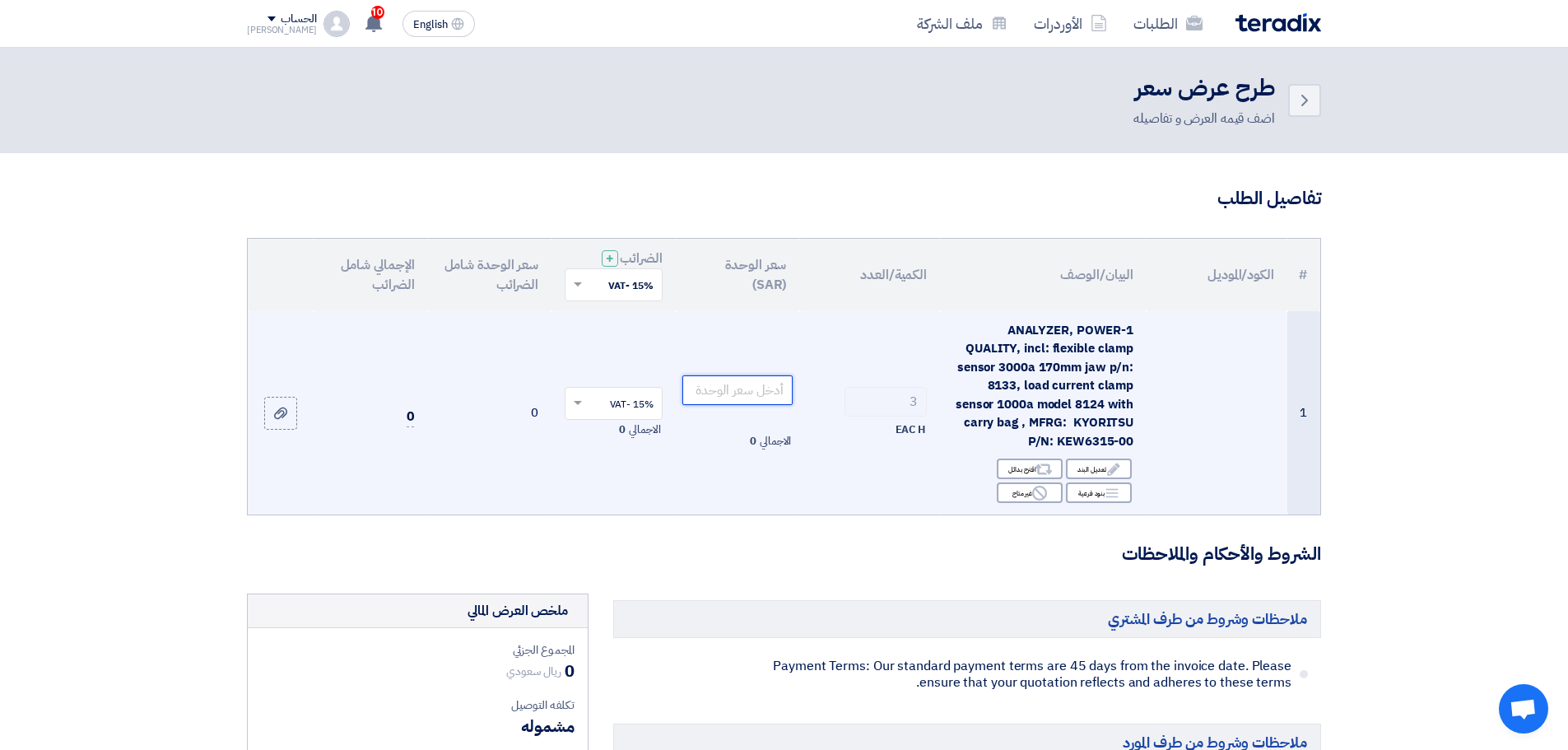
click at [747, 389] on input "number" at bounding box center [739, 390] width 112 height 29
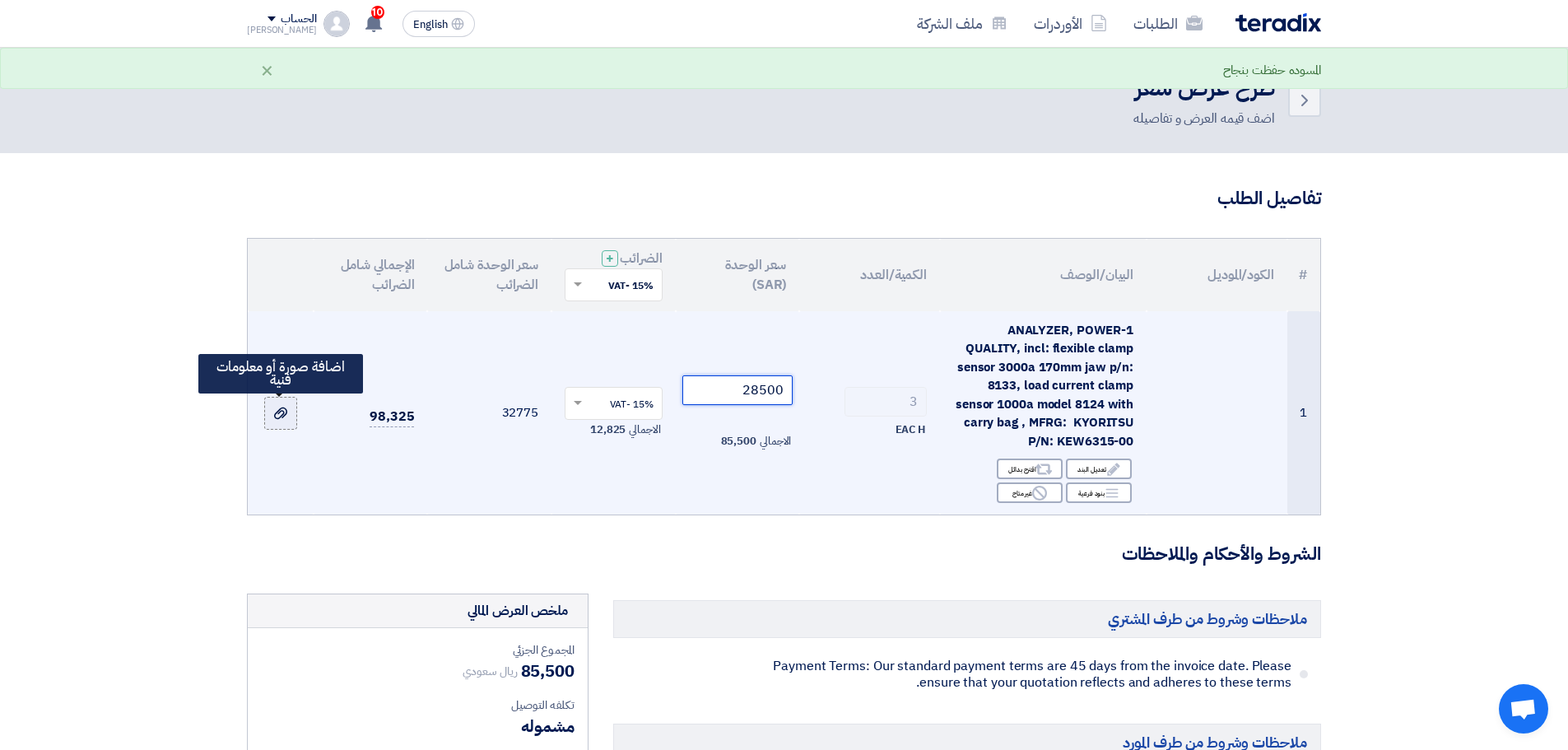
type input "28500"
click at [281, 410] on use at bounding box center [281, 413] width 13 height 11
click at [0, 0] on input "file" at bounding box center [0, 0] width 0 height 0
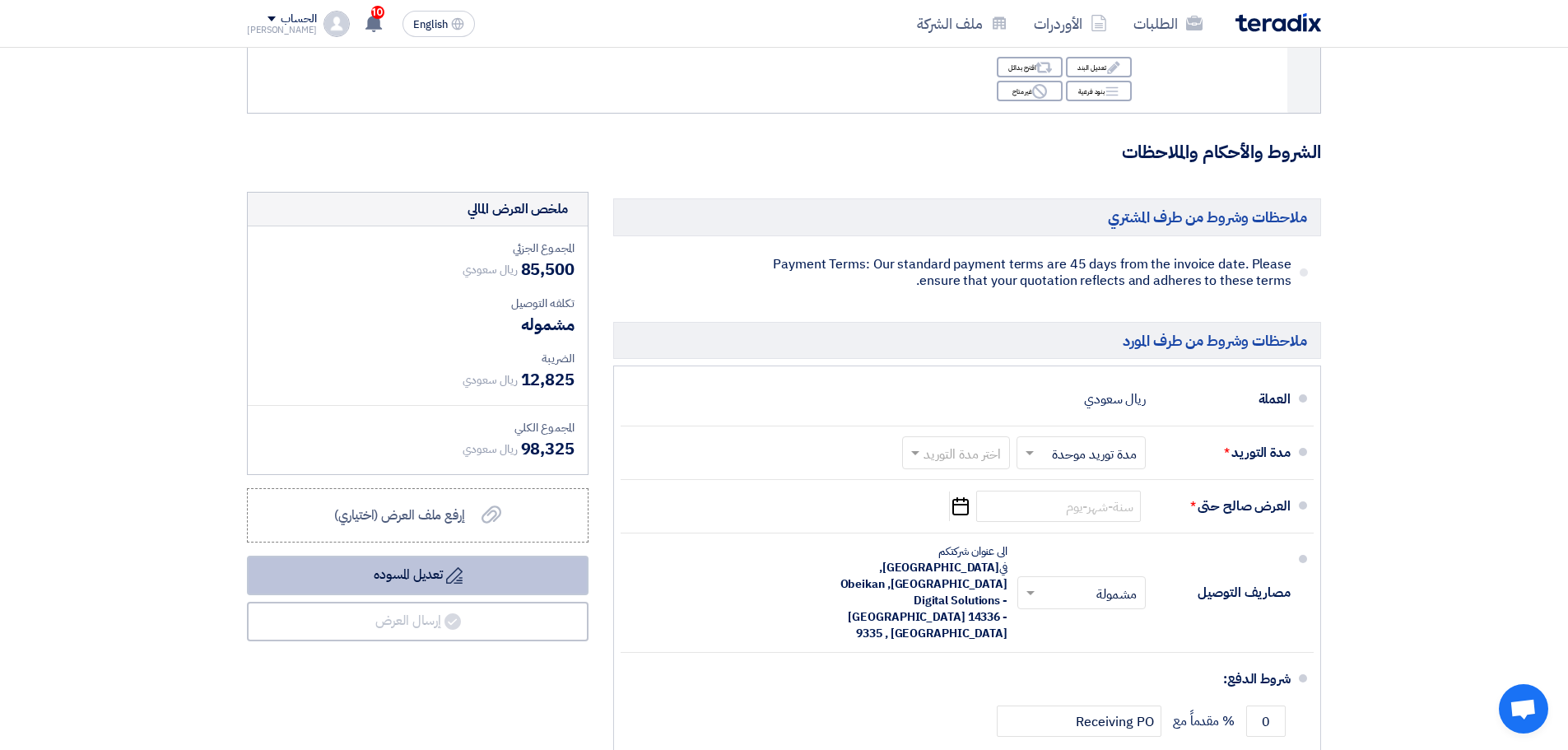
scroll to position [411, 0]
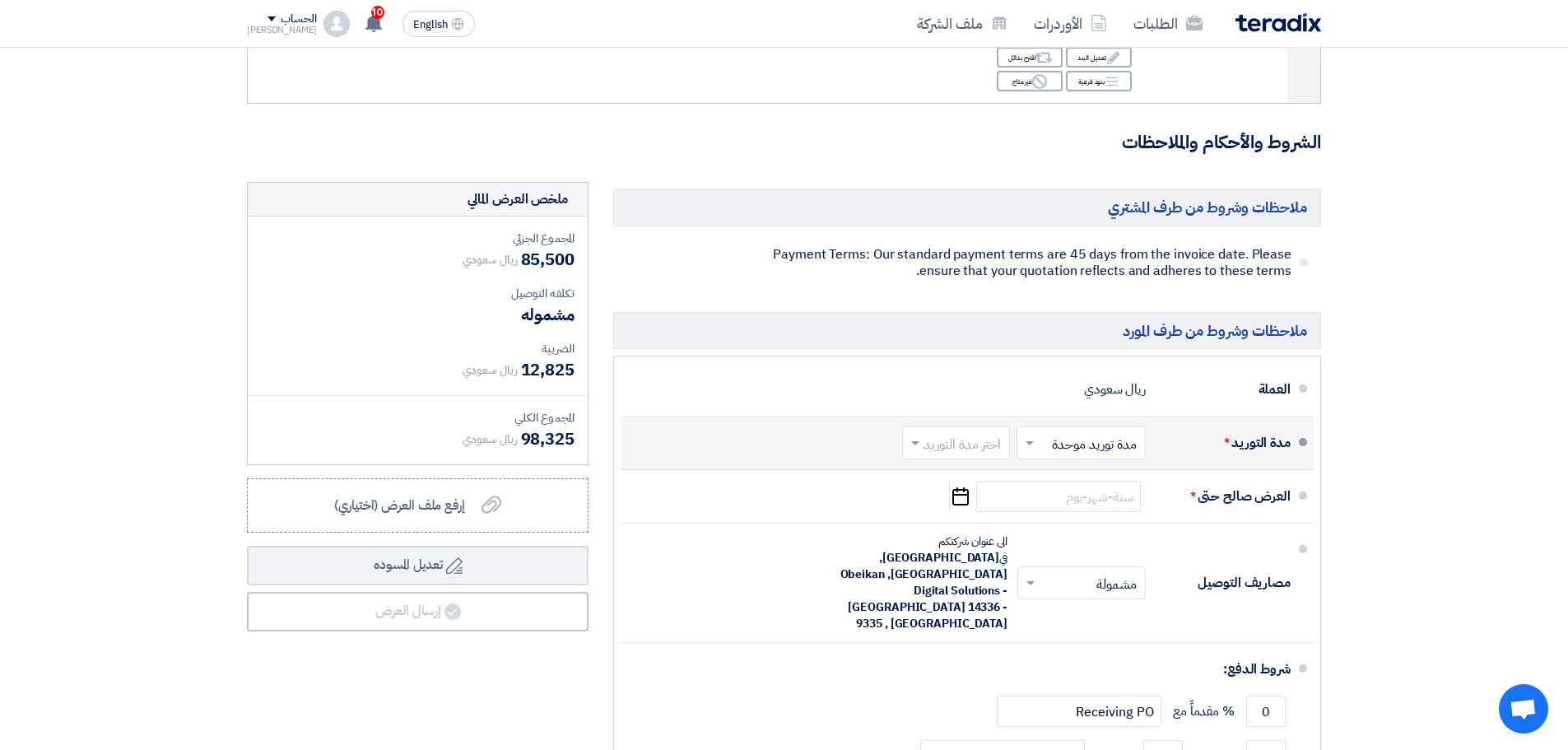
click at [956, 436] on input "text" at bounding box center [952, 445] width 99 height 24
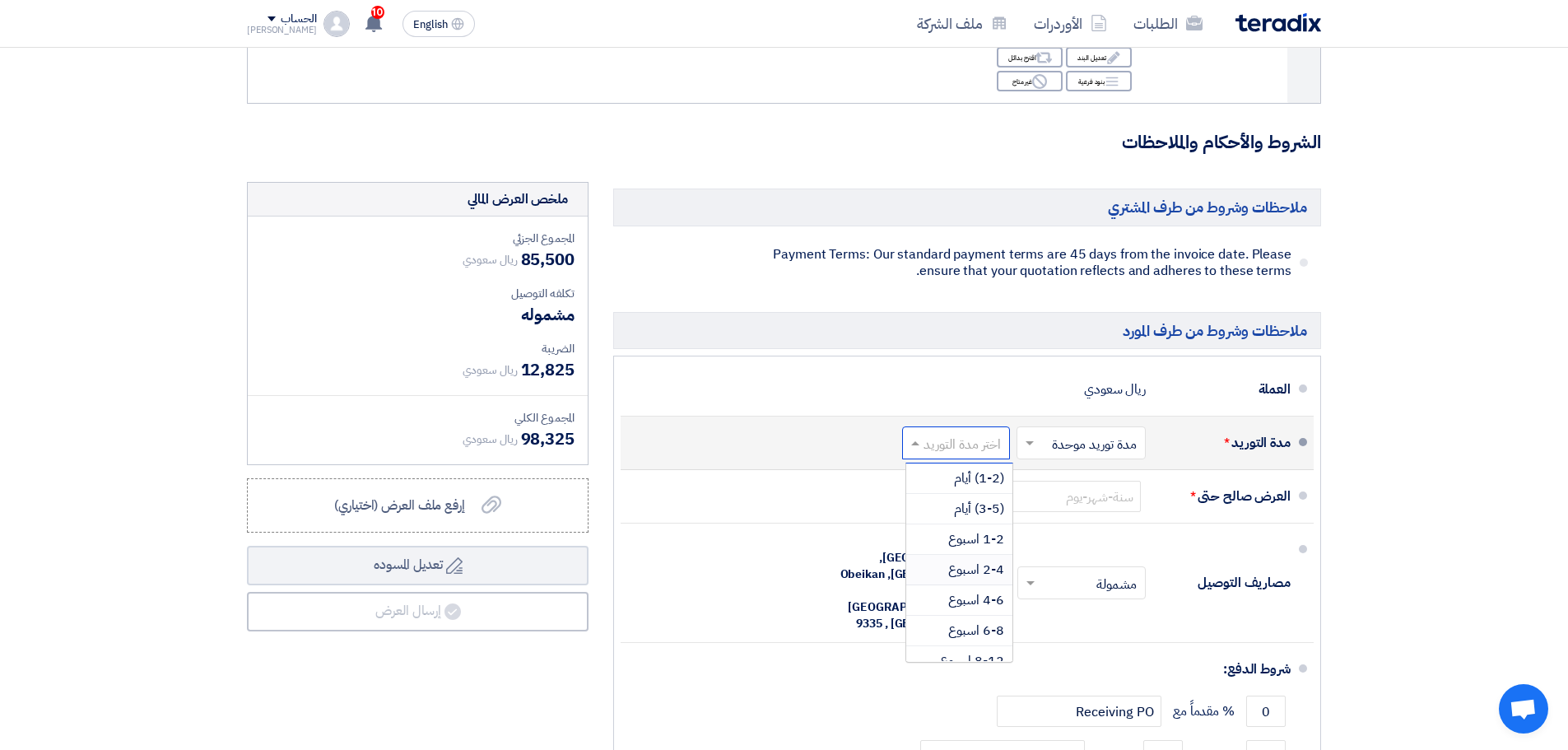
click at [979, 563] on span "2-4 اسبوع" at bounding box center [976, 569] width 56 height 20
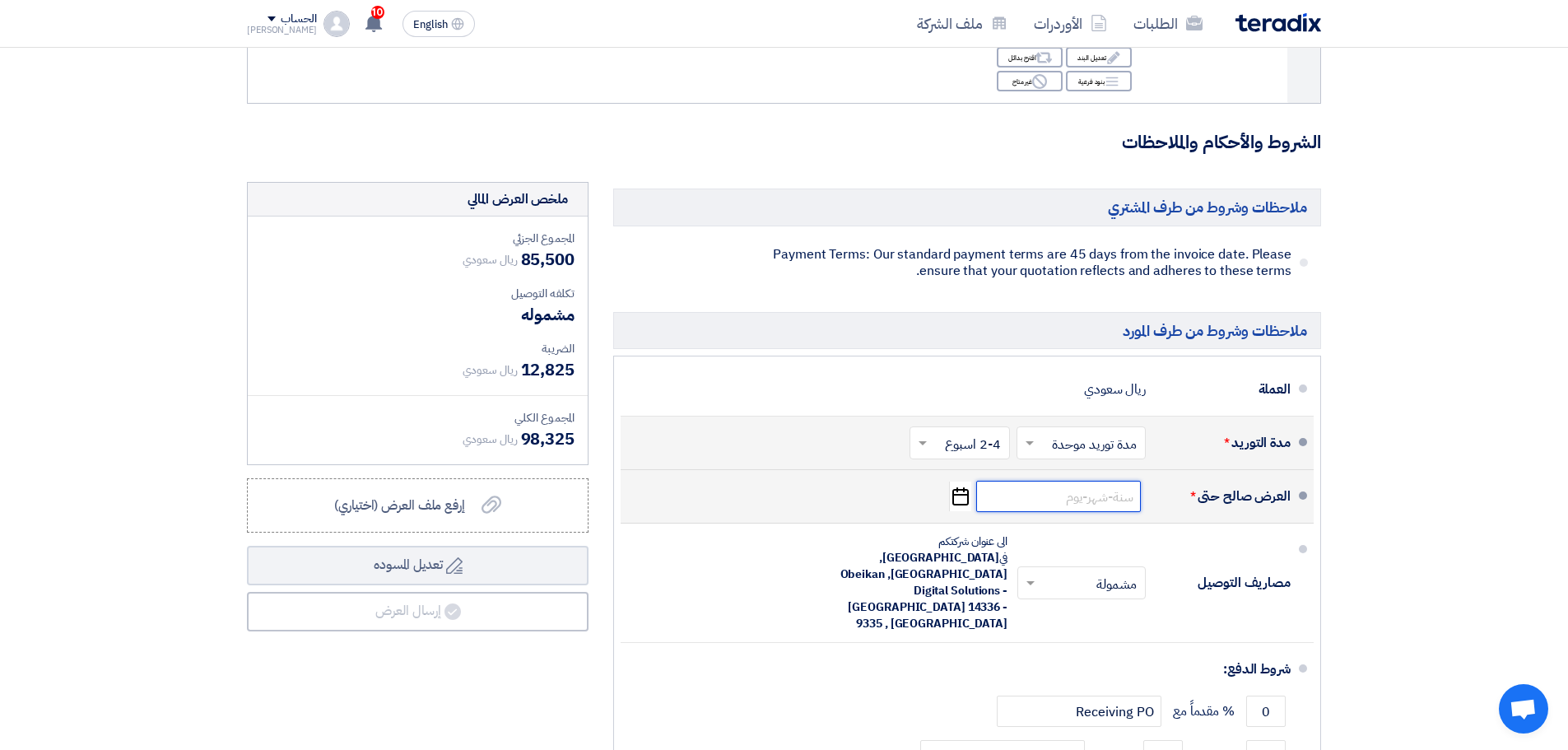
click at [1070, 498] on input at bounding box center [1058, 496] width 165 height 31
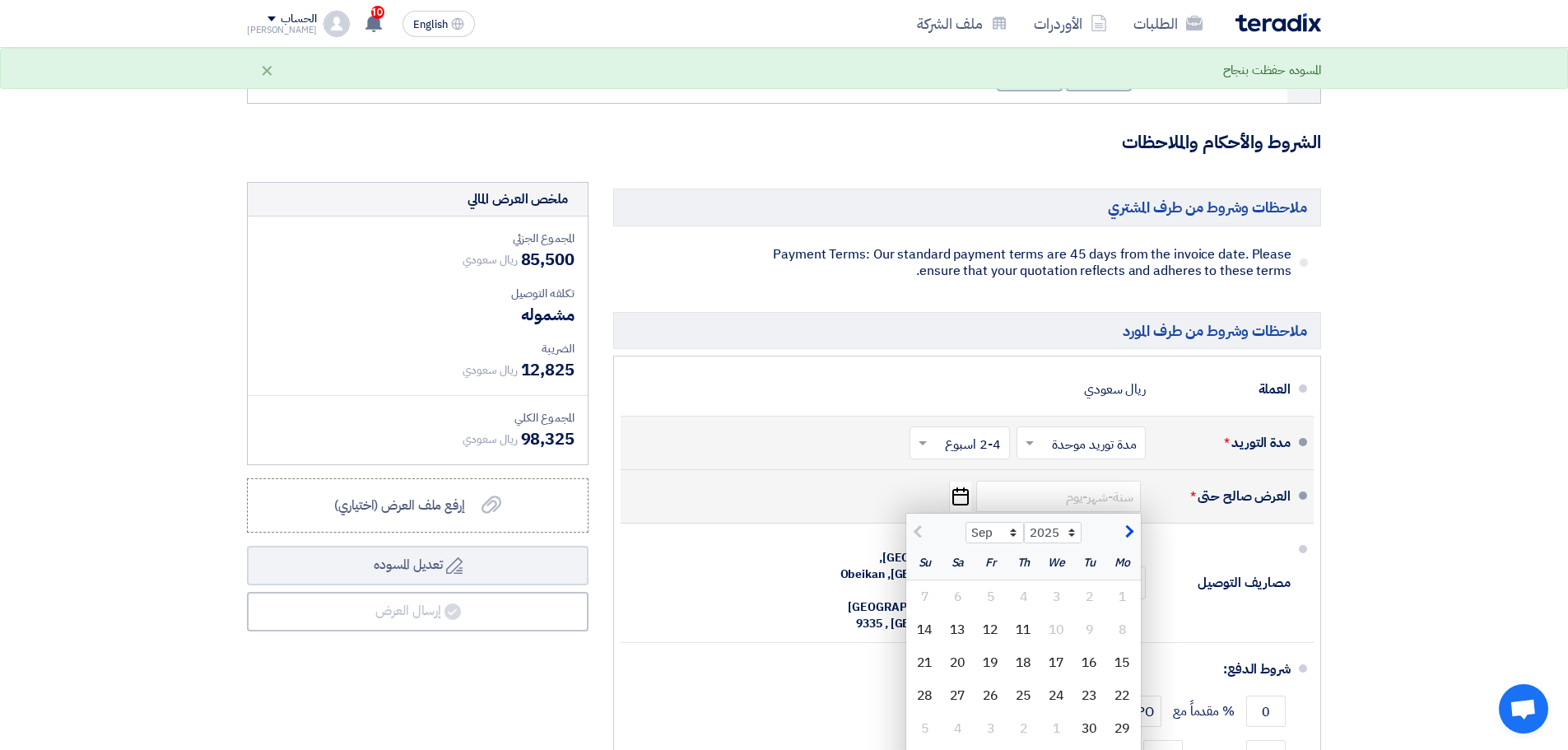
click at [1123, 535] on span "button" at bounding box center [1127, 532] width 9 height 18
select select "10"
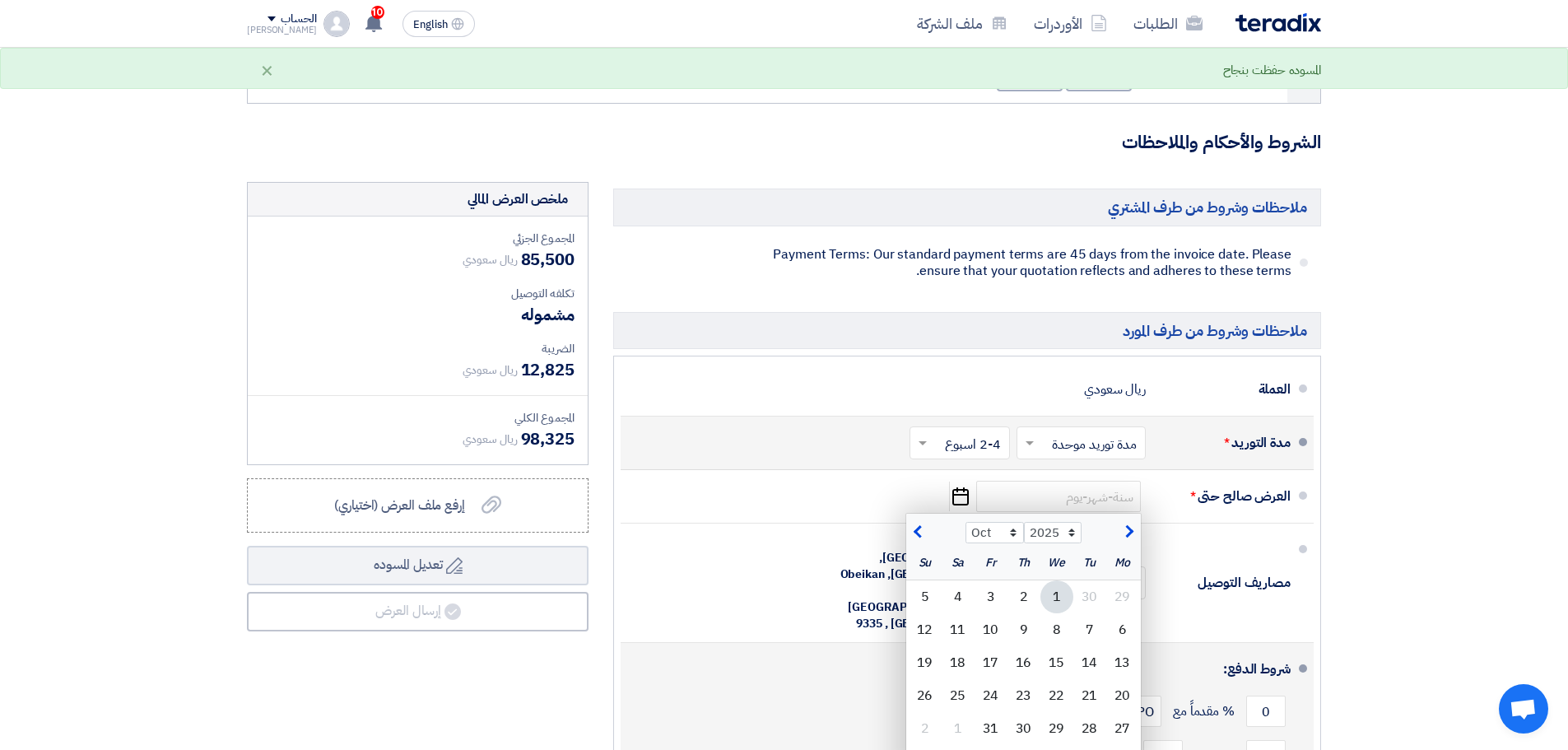
click at [1066, 594] on div "1" at bounding box center [1056, 597] width 33 height 33
type input "10/1/2025"
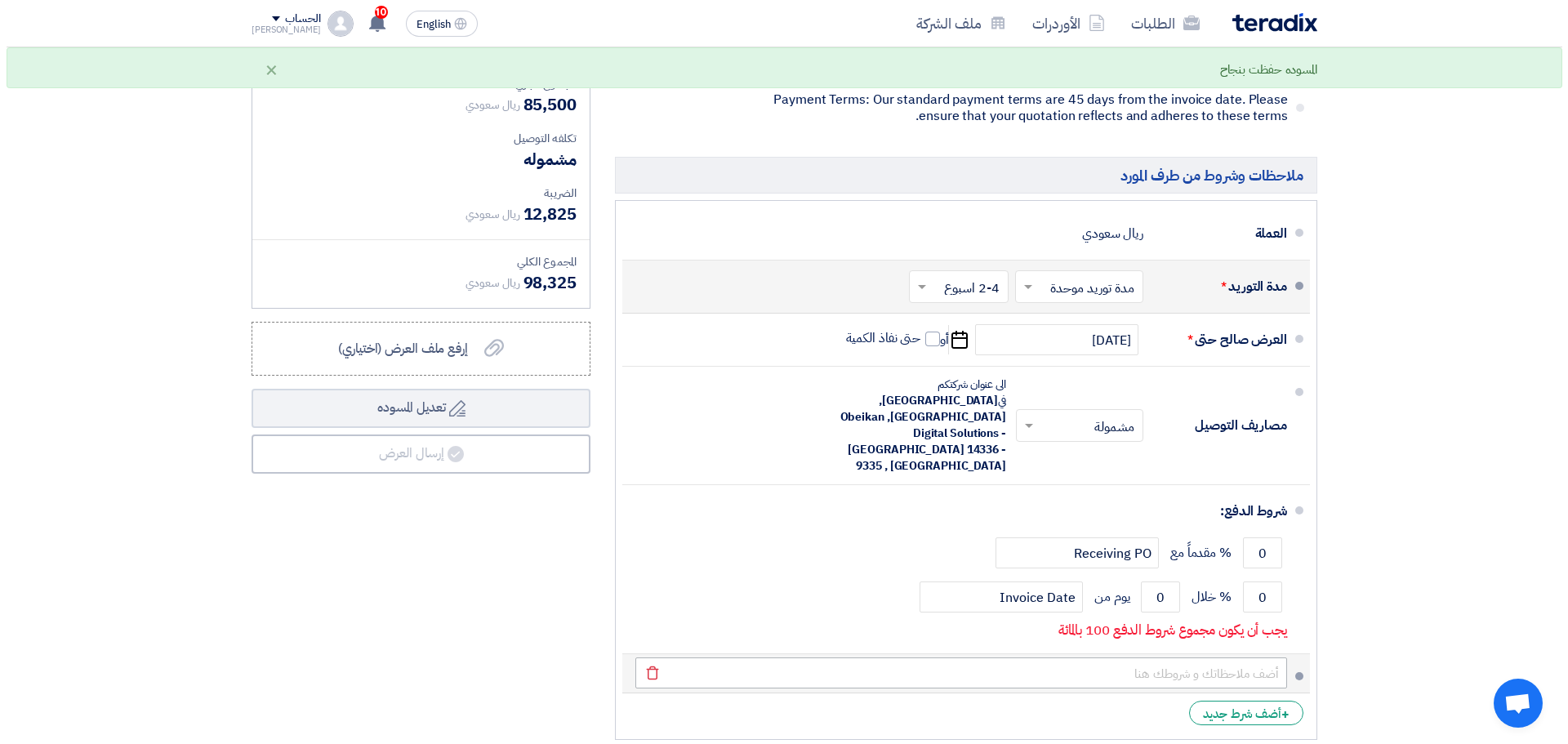
scroll to position [653, 0]
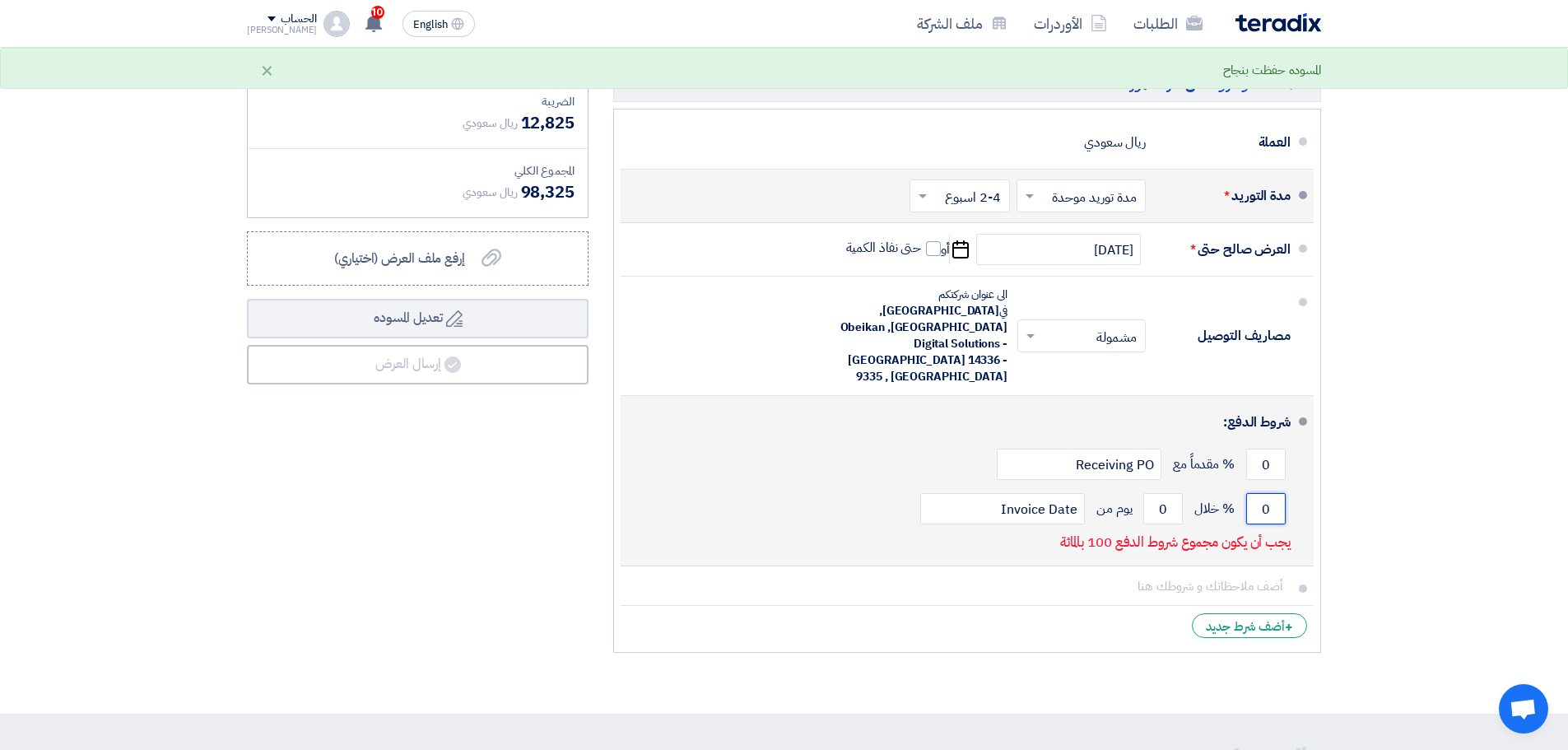
drag, startPoint x: 1272, startPoint y: 462, endPoint x: 1257, endPoint y: 460, distance: 15.1
click at [1257, 493] on input "0" at bounding box center [1266, 508] width 40 height 31
type input "100"
drag, startPoint x: 1173, startPoint y: 464, endPoint x: 1087, endPoint y: 471, distance: 86.3
click at [1107, 486] on div "100 % خلال 0 يوم من Invoice Date" at bounding box center [962, 508] width 657 height 44
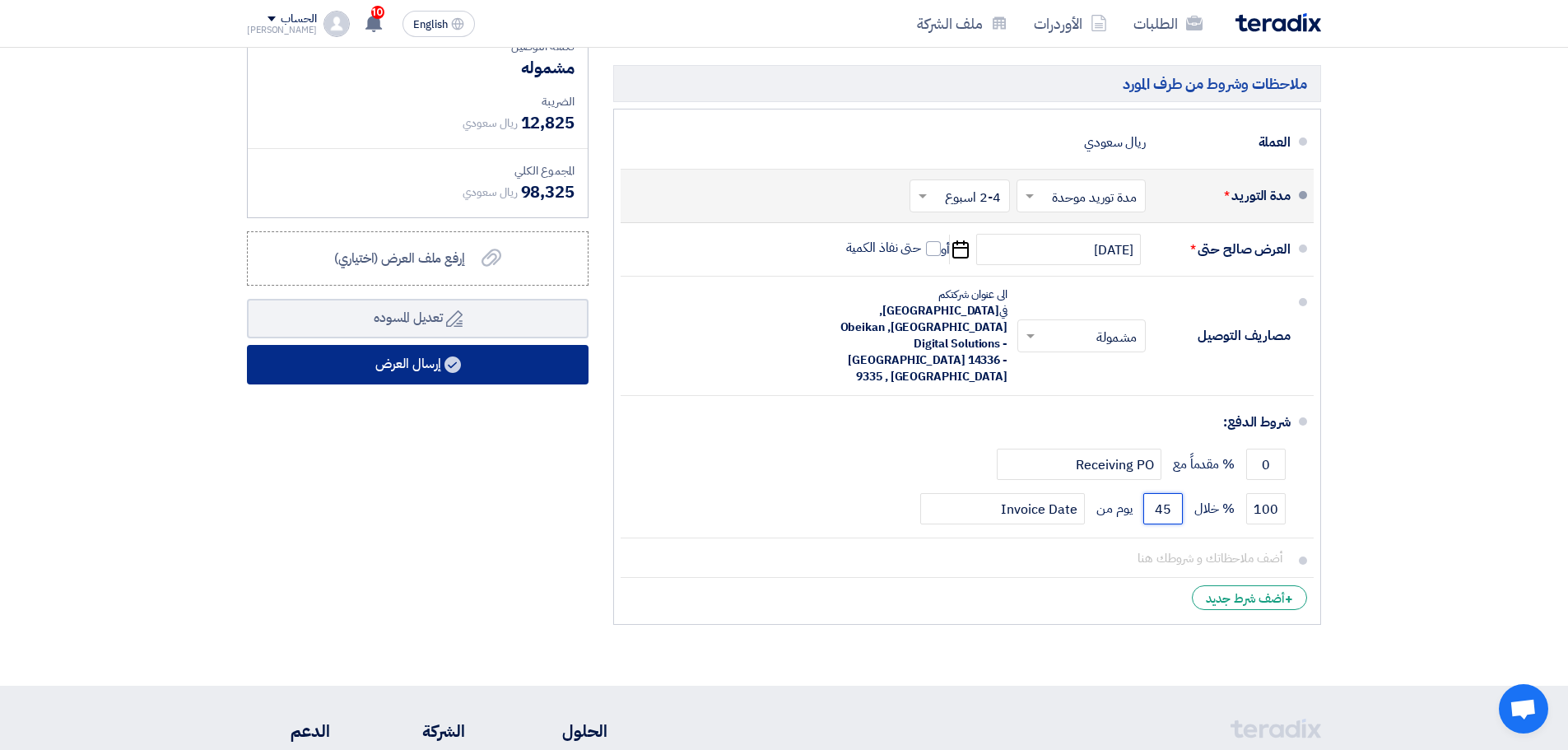
type input "45"
click at [461, 365] on use at bounding box center [452, 364] width 16 height 16
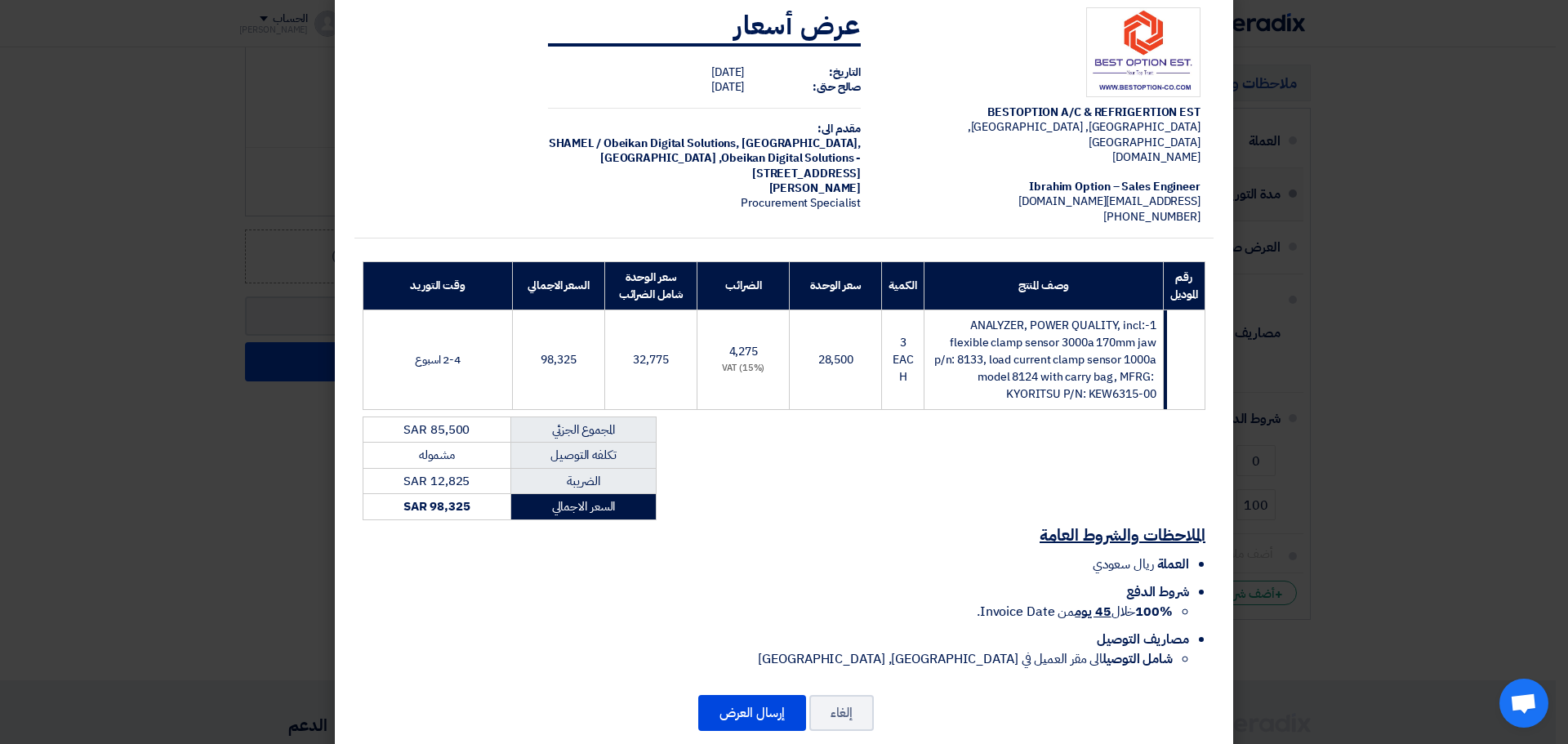
scroll to position [44, 0]
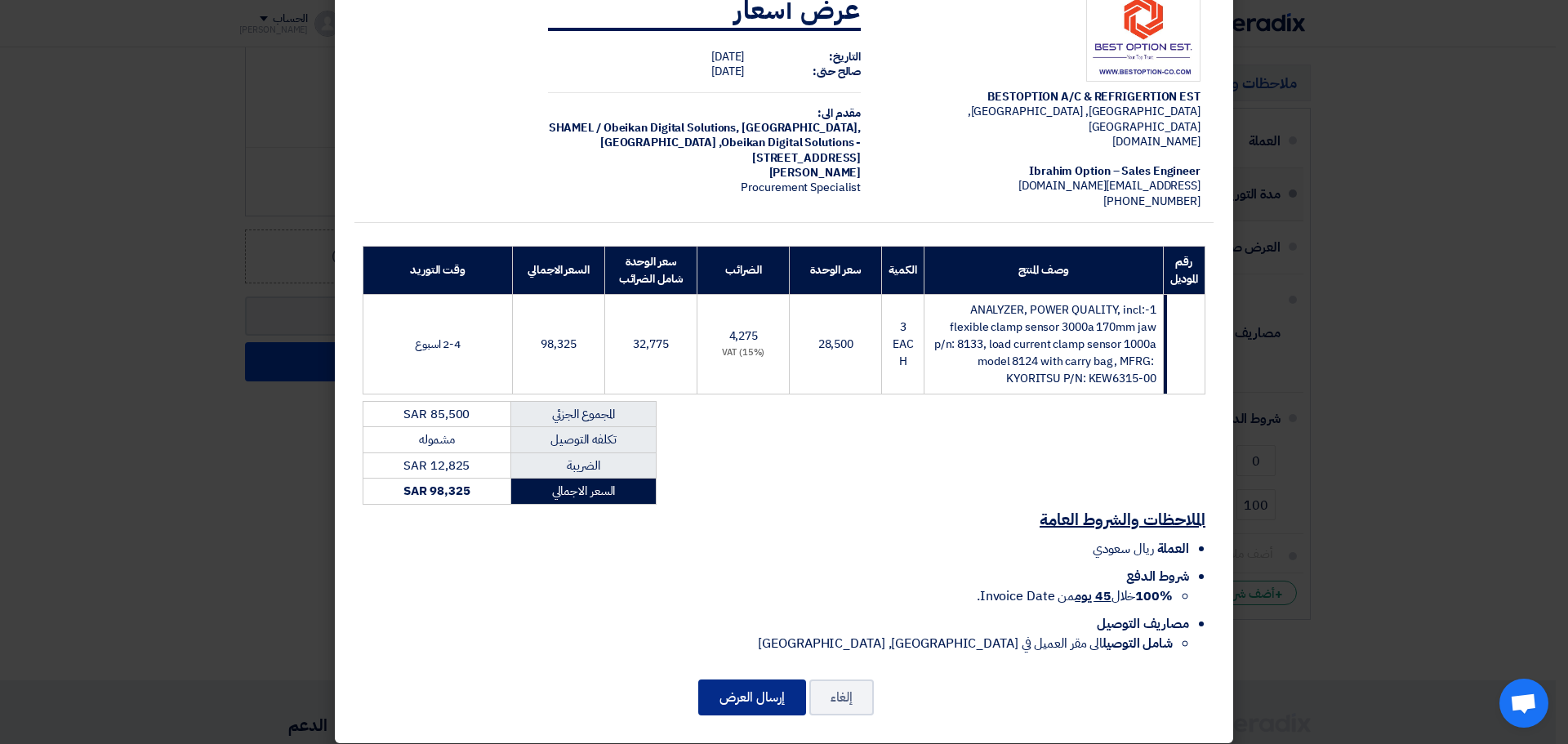
click at [754, 679] on button "إرسال العرض" at bounding box center [752, 697] width 108 height 36
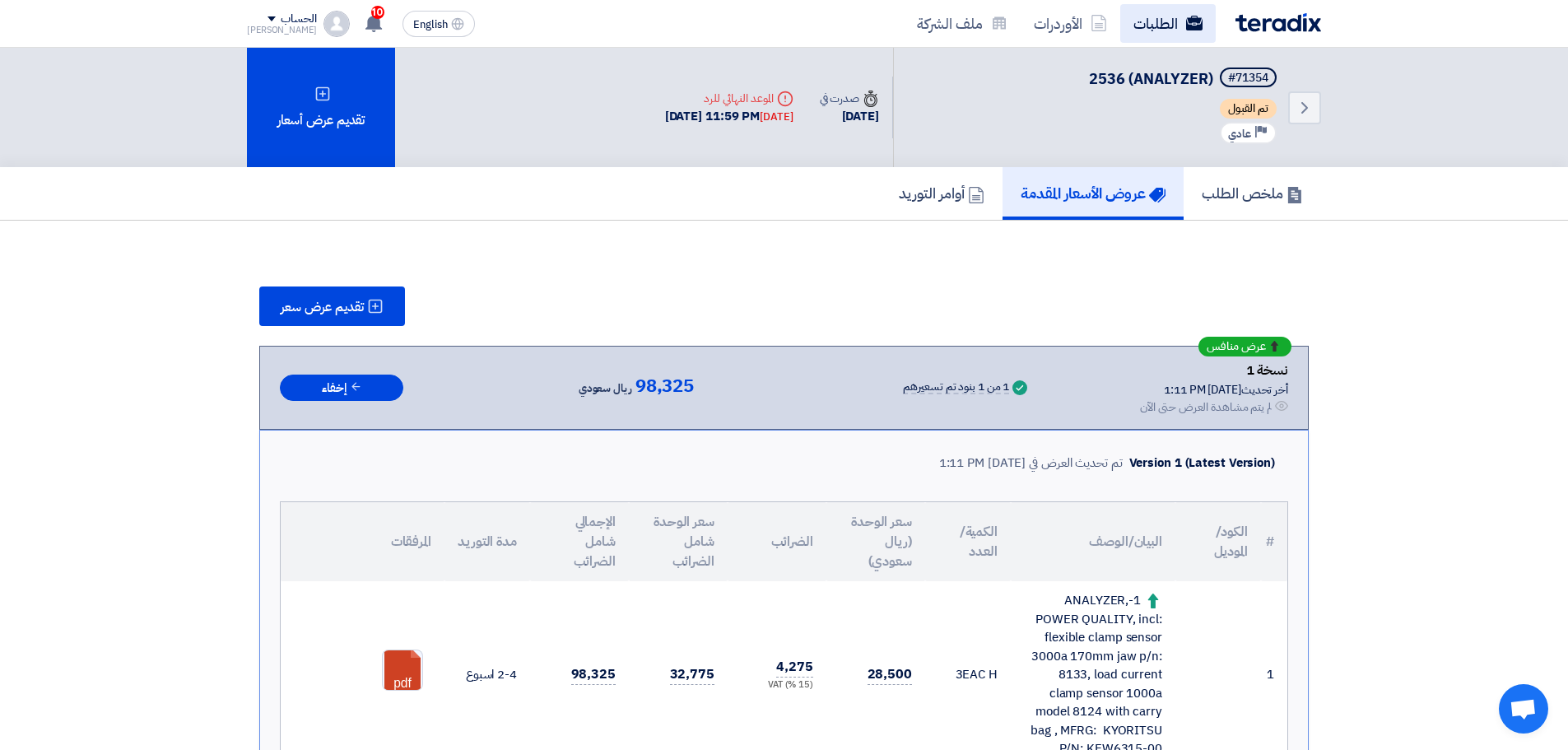
click at [1178, 22] on link "الطلبات" at bounding box center [1168, 23] width 96 height 39
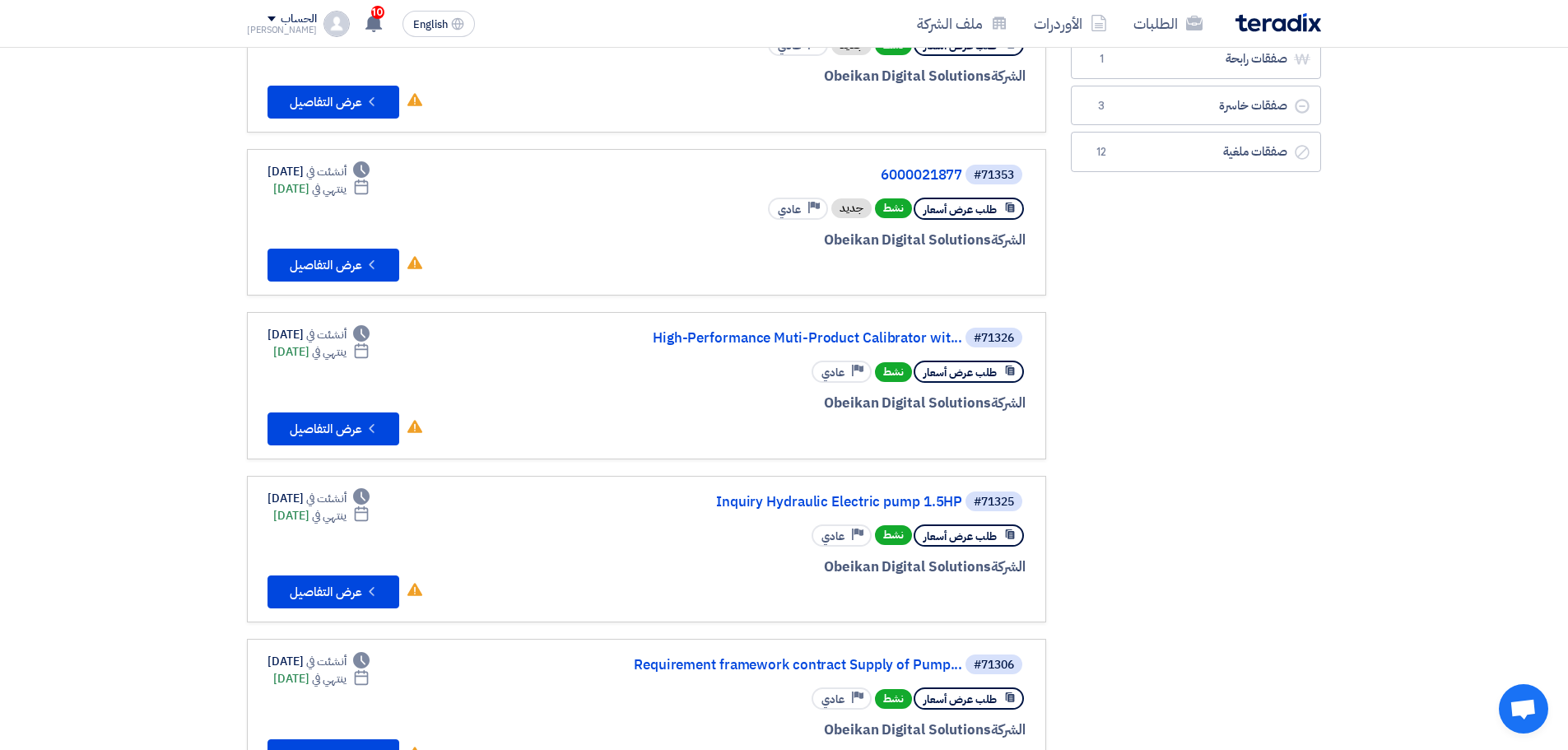
scroll to position [82, 0]
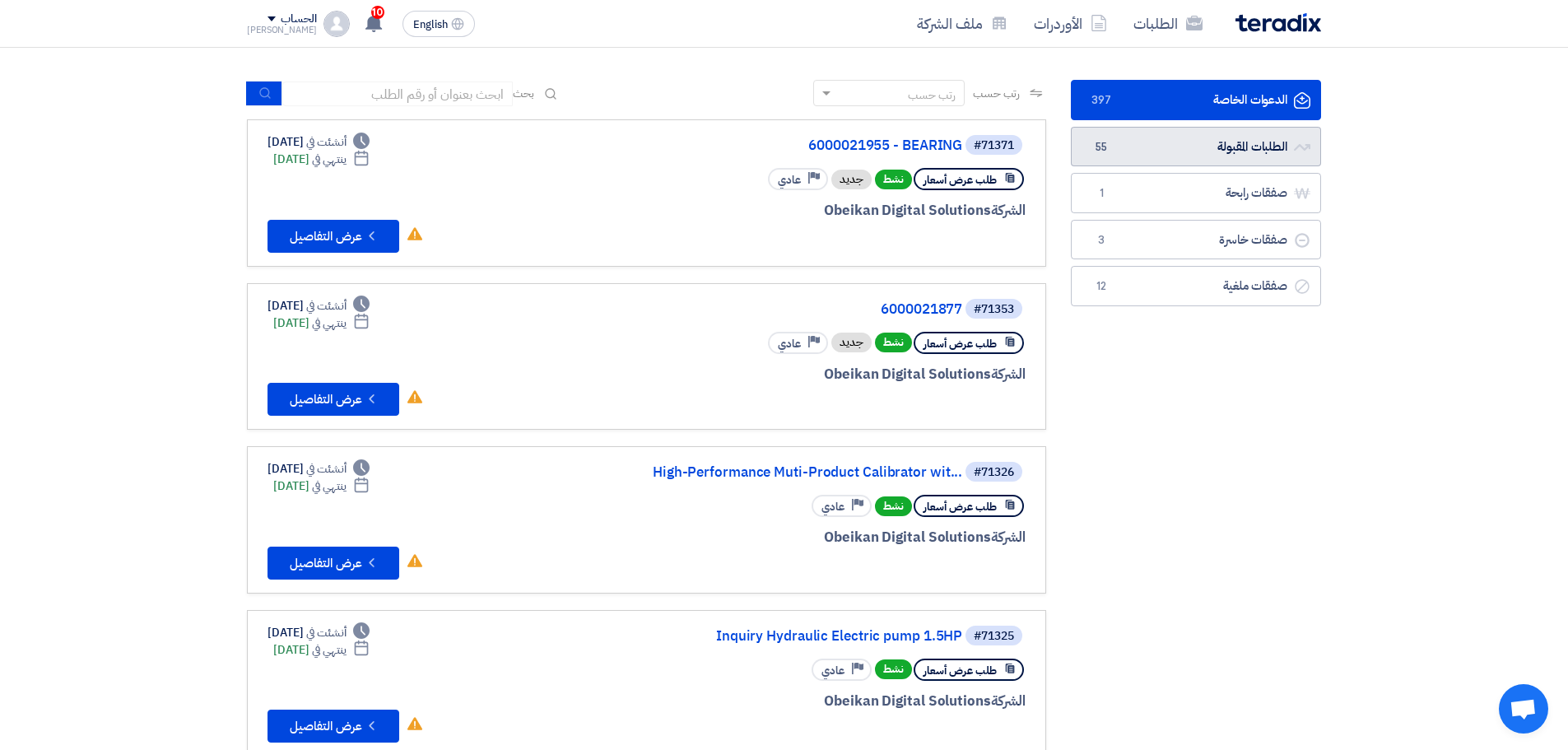
click at [1202, 148] on link "الطلبات المقبولة الطلبات المقبولة 55" at bounding box center [1195, 147] width 251 height 41
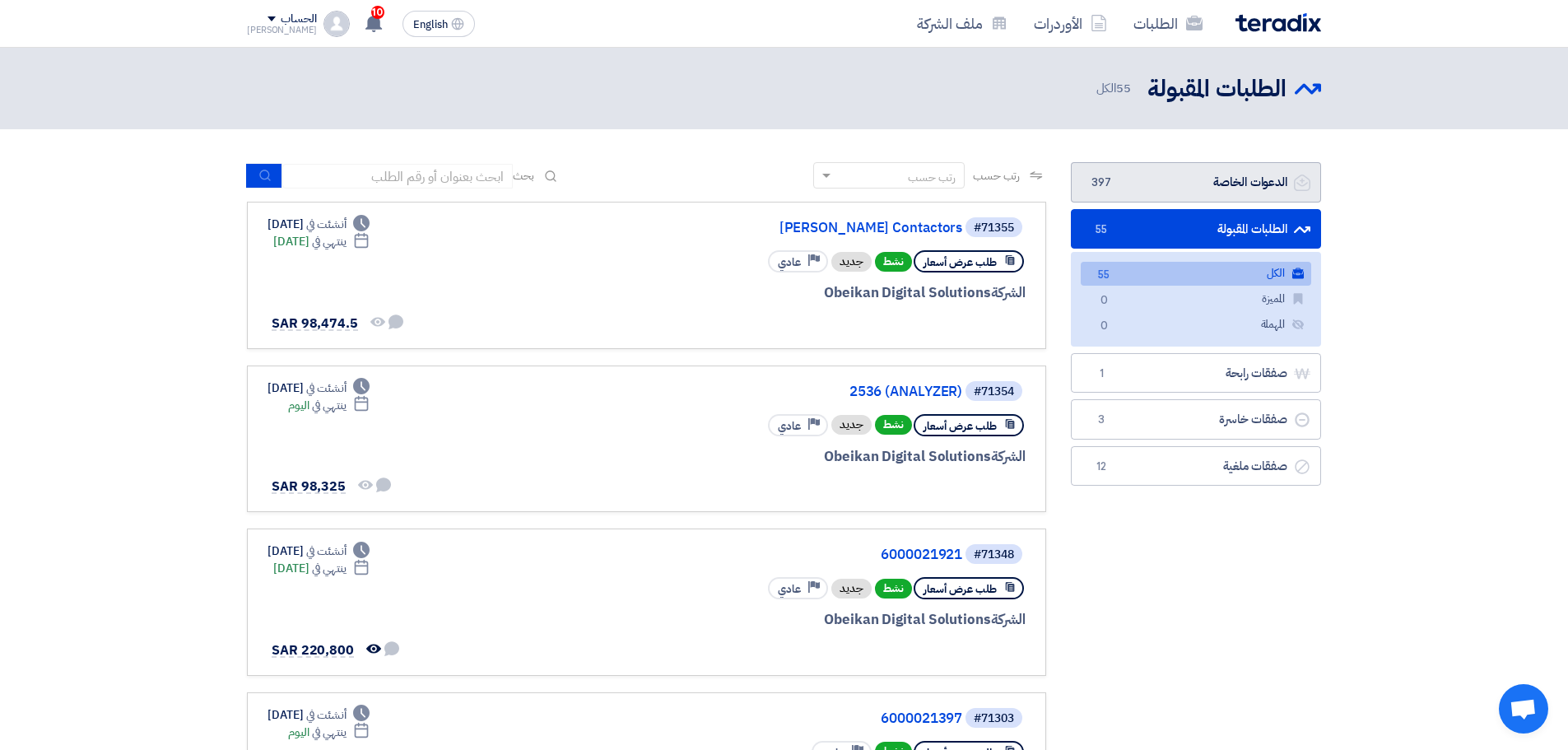
click at [1175, 191] on link "الدعوات الخاصة الدعوات الخاصة 397" at bounding box center [1195, 182] width 251 height 41
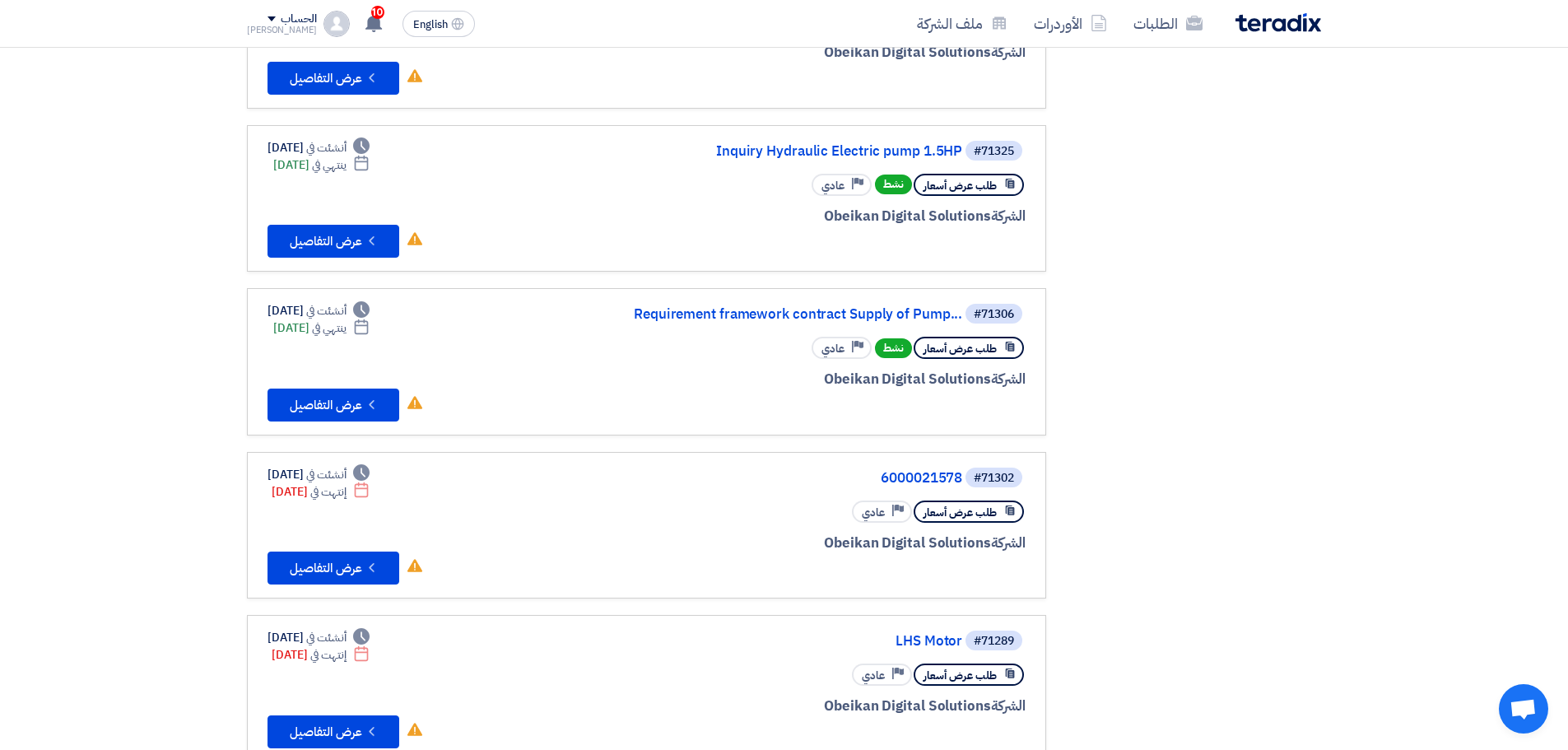
scroll to position [576, 0]
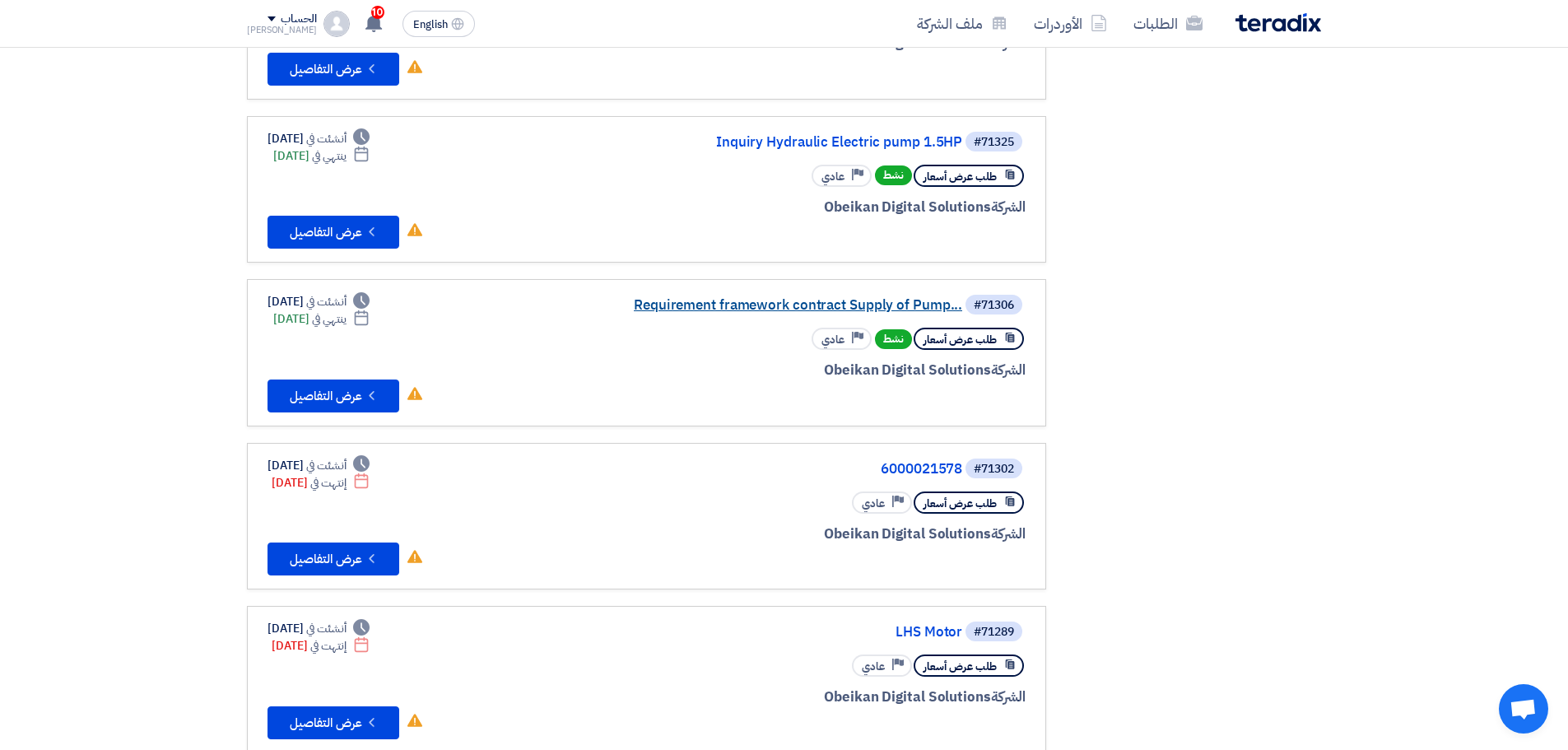
click at [823, 306] on link "Requirement framework contract Supply of Pump..." at bounding box center [797, 305] width 329 height 15
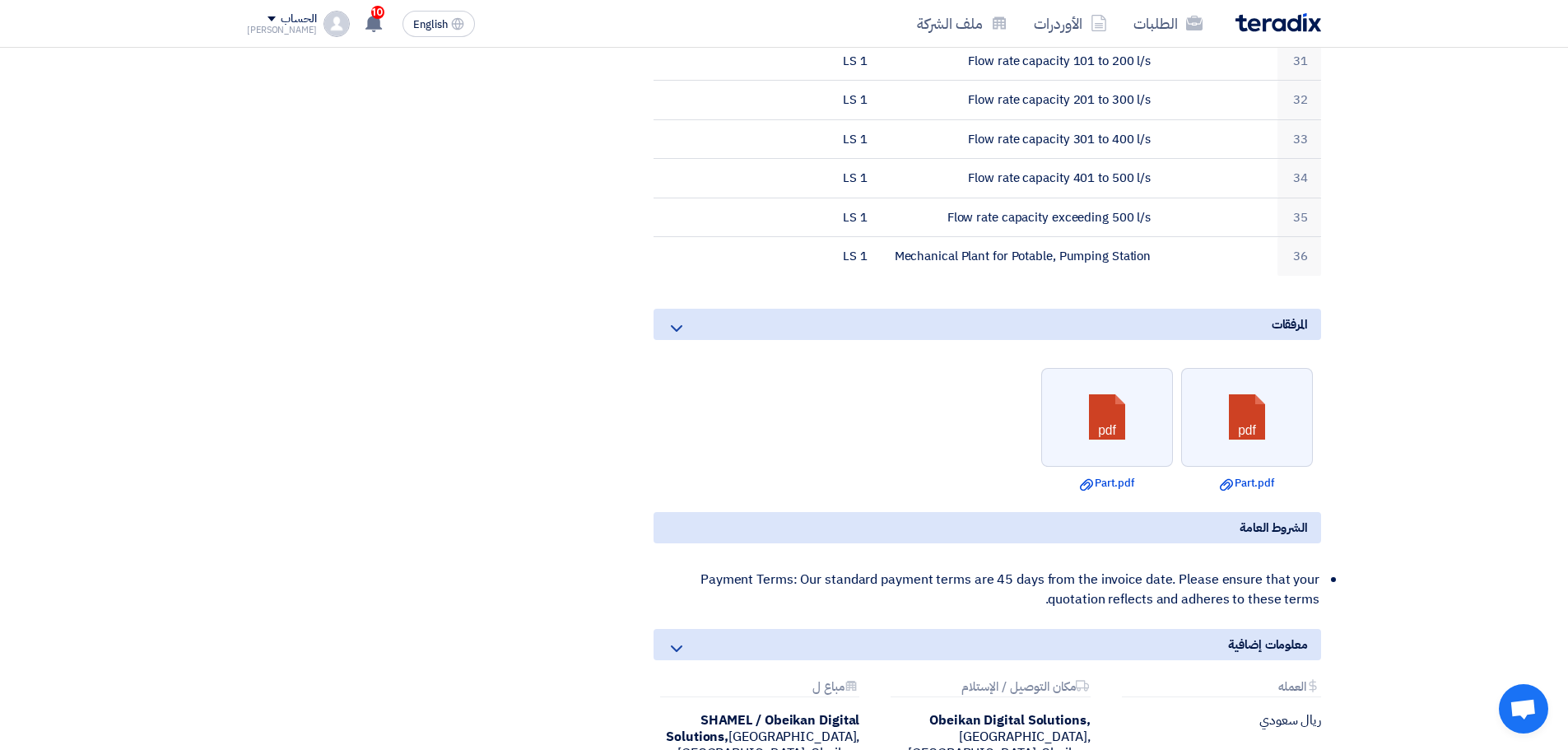
scroll to position [1647, 0]
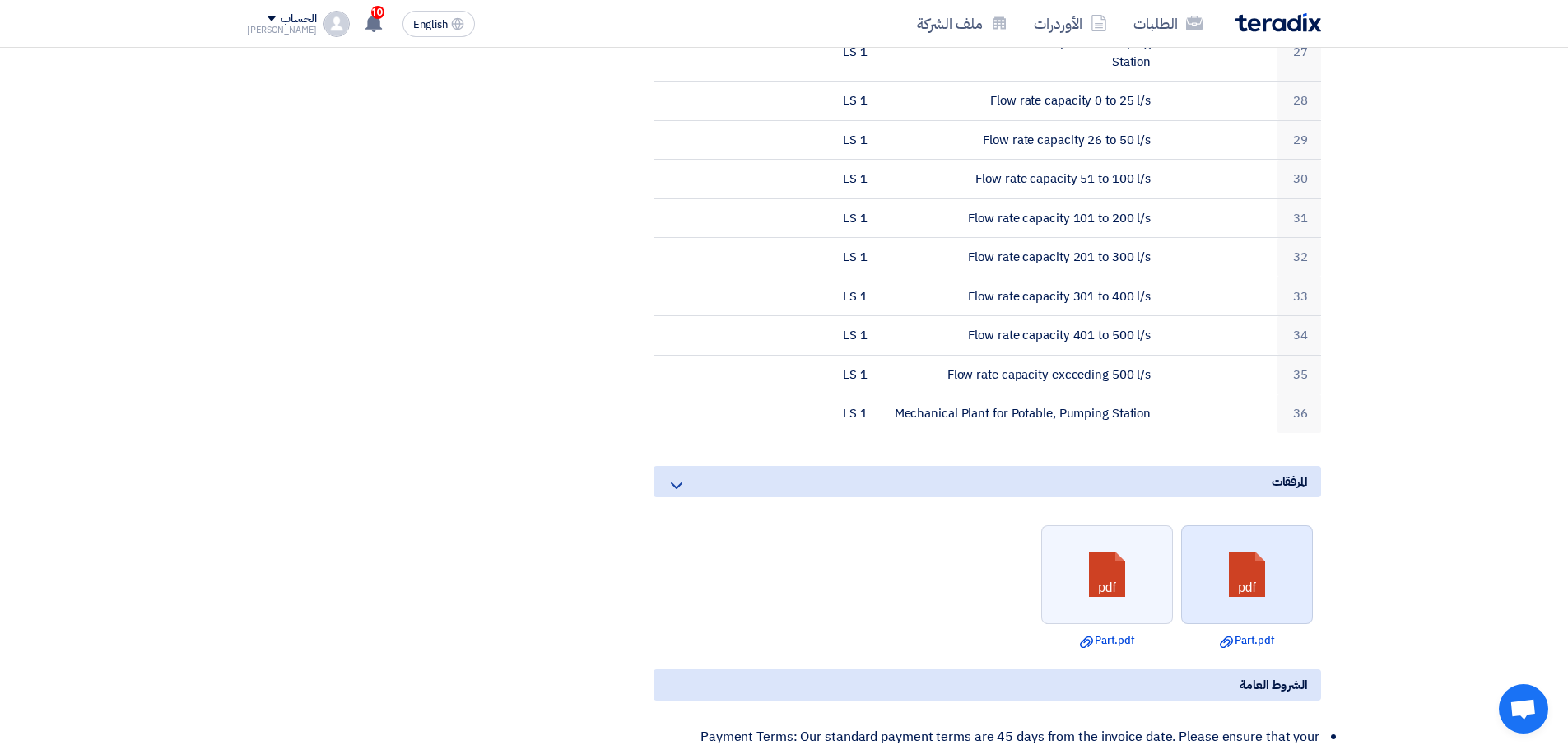
click at [1243, 540] on link at bounding box center [1247, 575] width 131 height 98
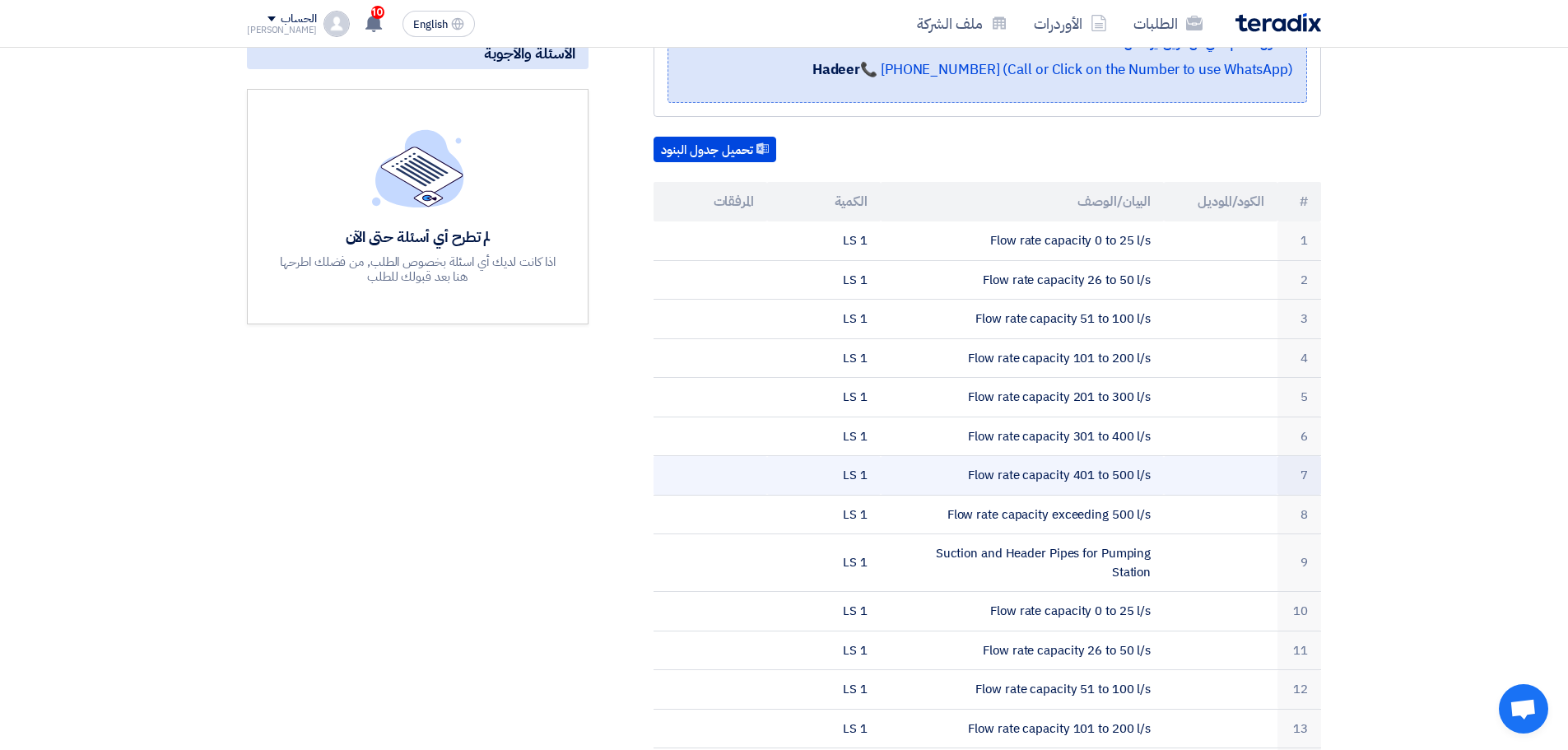
scroll to position [247, 0]
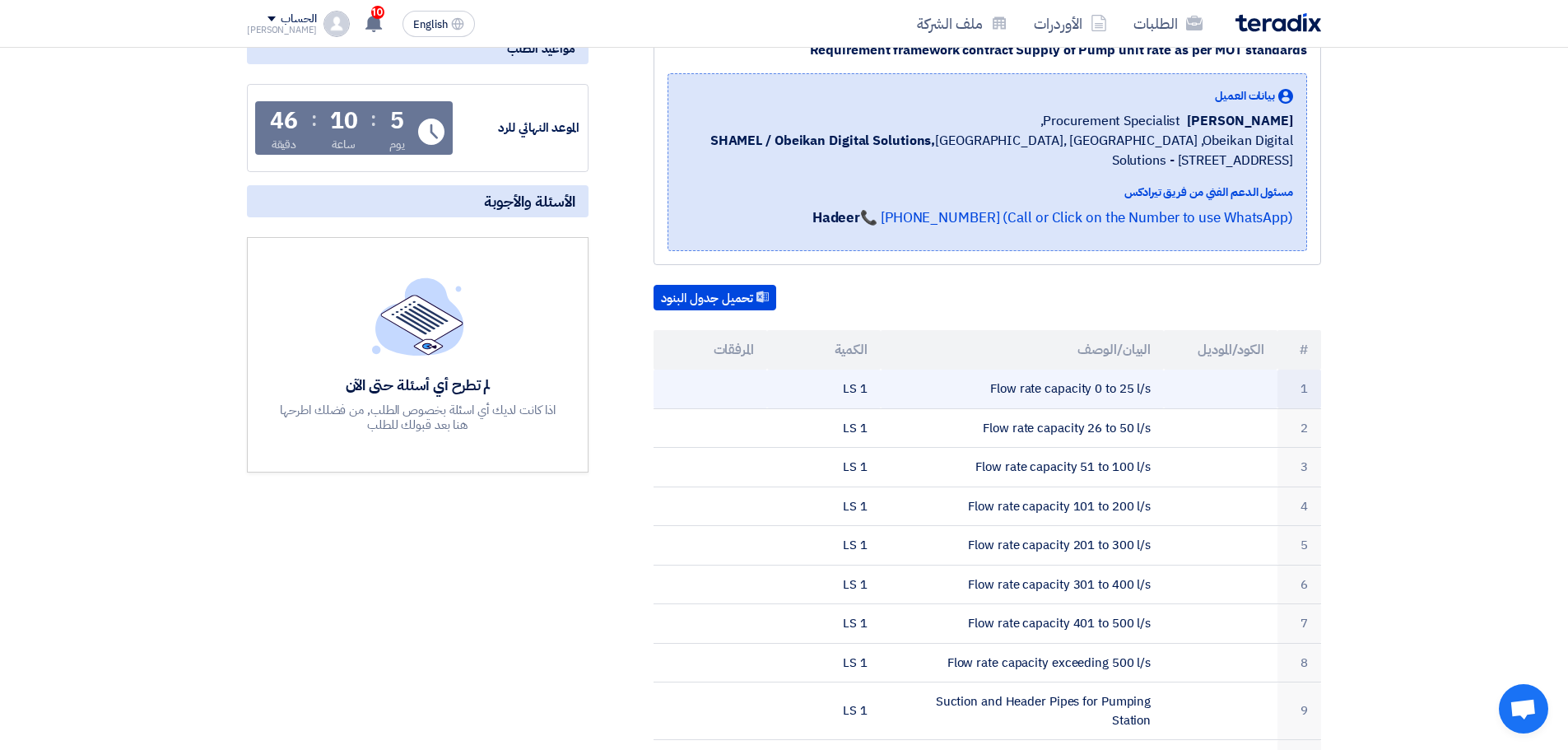
click at [1046, 379] on td "Flow rate capacity 0 to 25 l/s" at bounding box center [1022, 389] width 284 height 39
copy tr "Flow rate capacity 0 to 25 l/s"
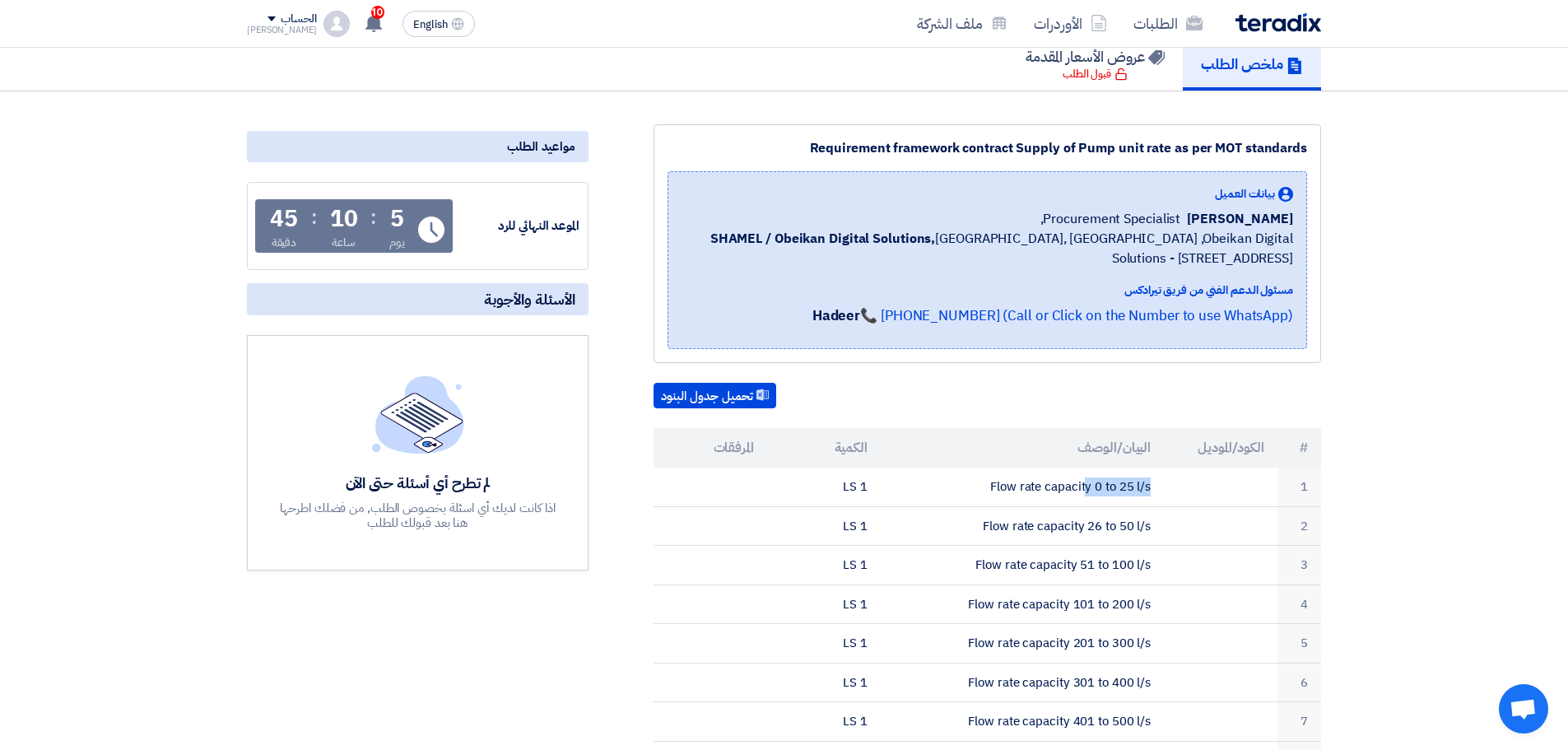
scroll to position [0, 0]
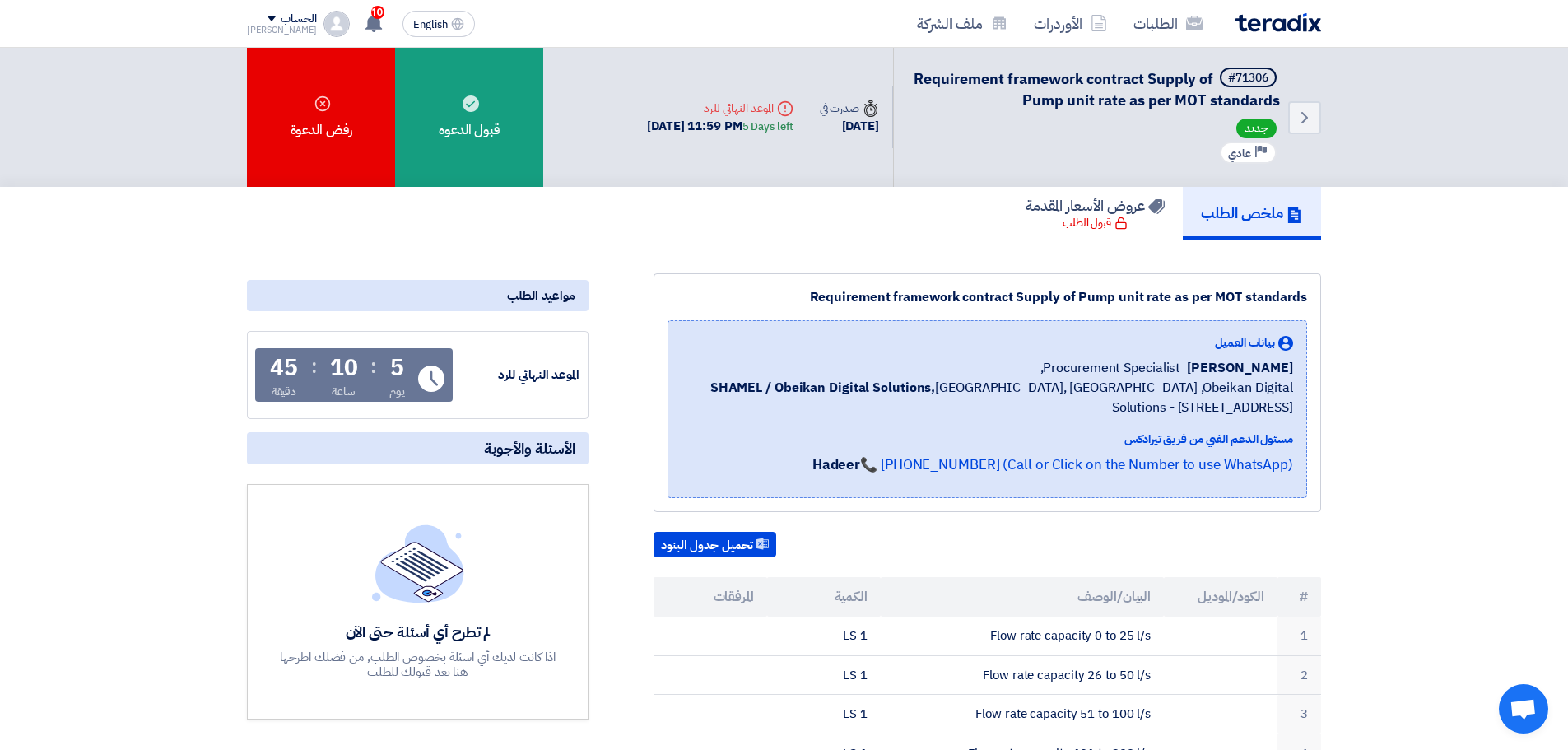
click at [1083, 90] on span "Requirement framework contract Supply of Pump unit rate as per MOT standards" at bounding box center [1096, 89] width 366 height 44
copy div "Requirement framework contract Supply of Pump unit rate as per MOT standards"
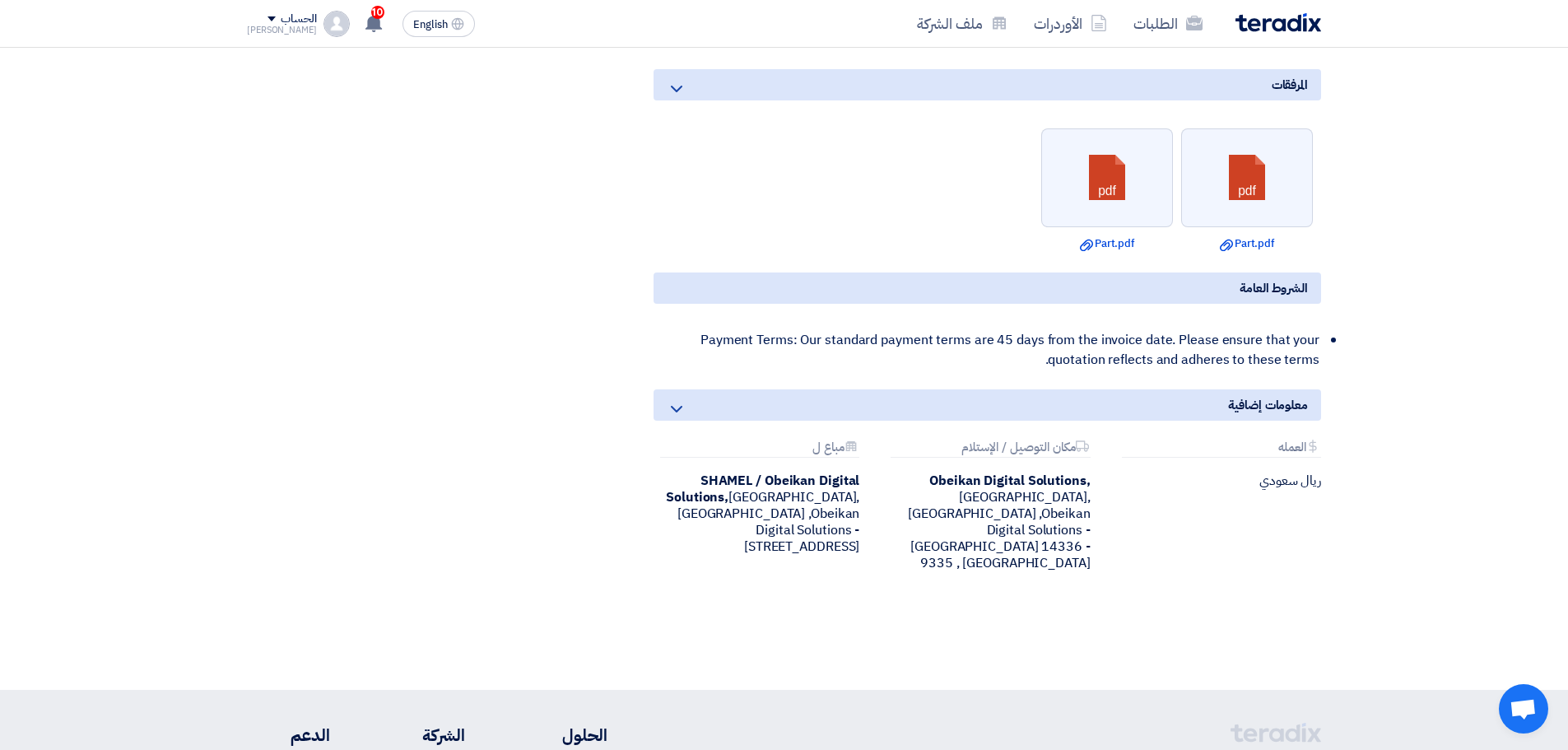
scroll to position [2058, 0]
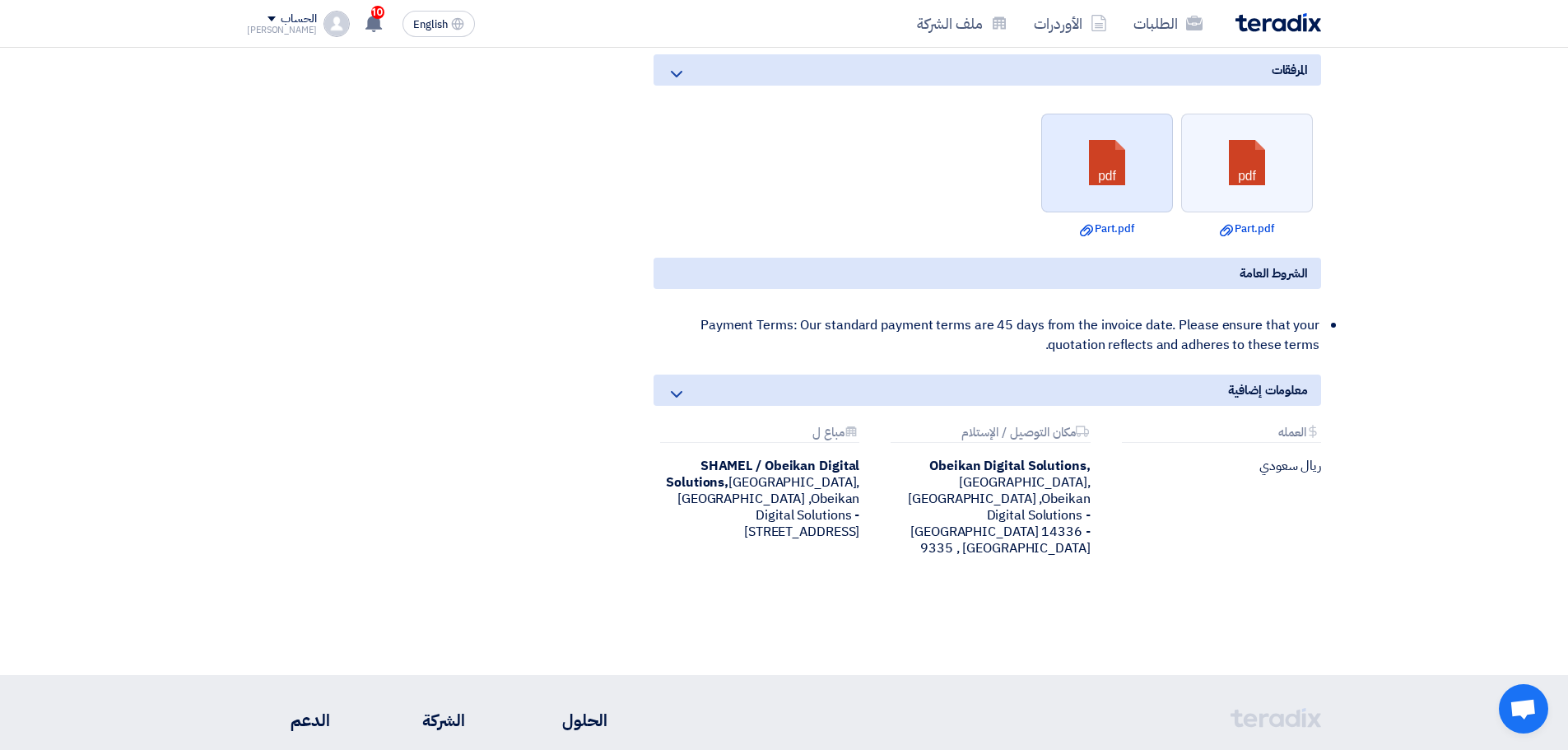
click at [1161, 127] on link at bounding box center [1107, 164] width 131 height 98
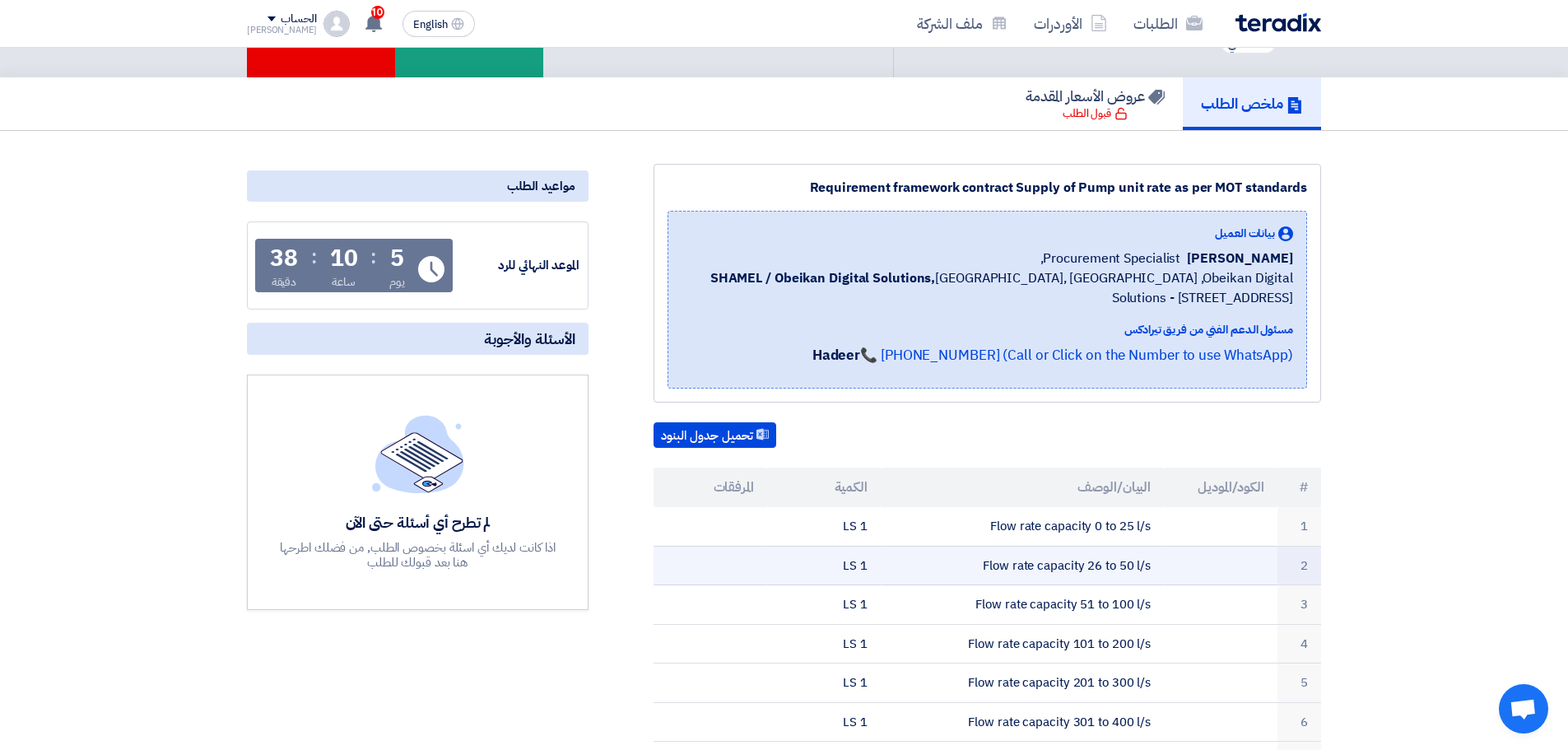
scroll to position [0, 0]
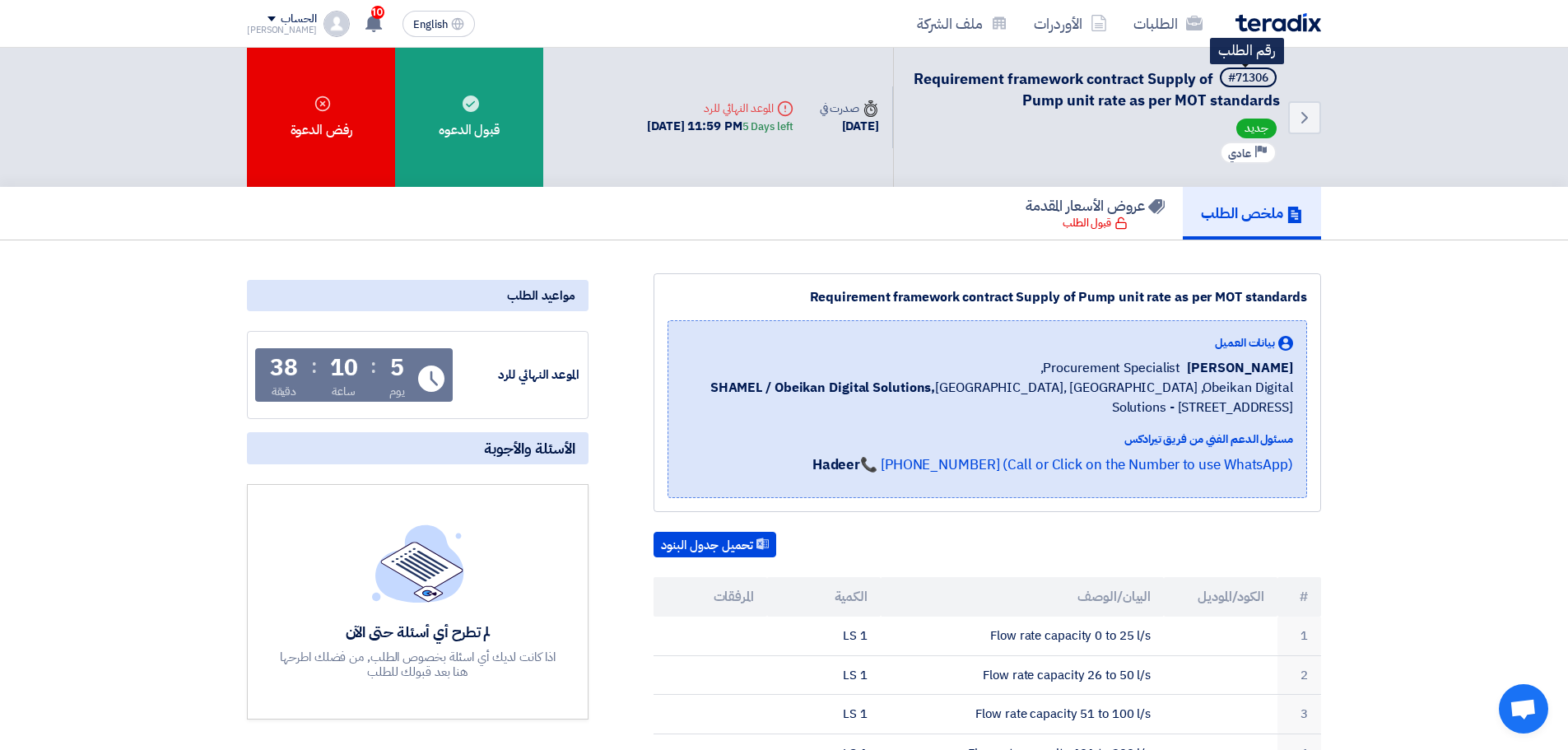
click at [1253, 76] on div "#71306" at bounding box center [1248, 78] width 41 height 11
click at [1134, 31] on link "الطلبات" at bounding box center [1168, 23] width 96 height 39
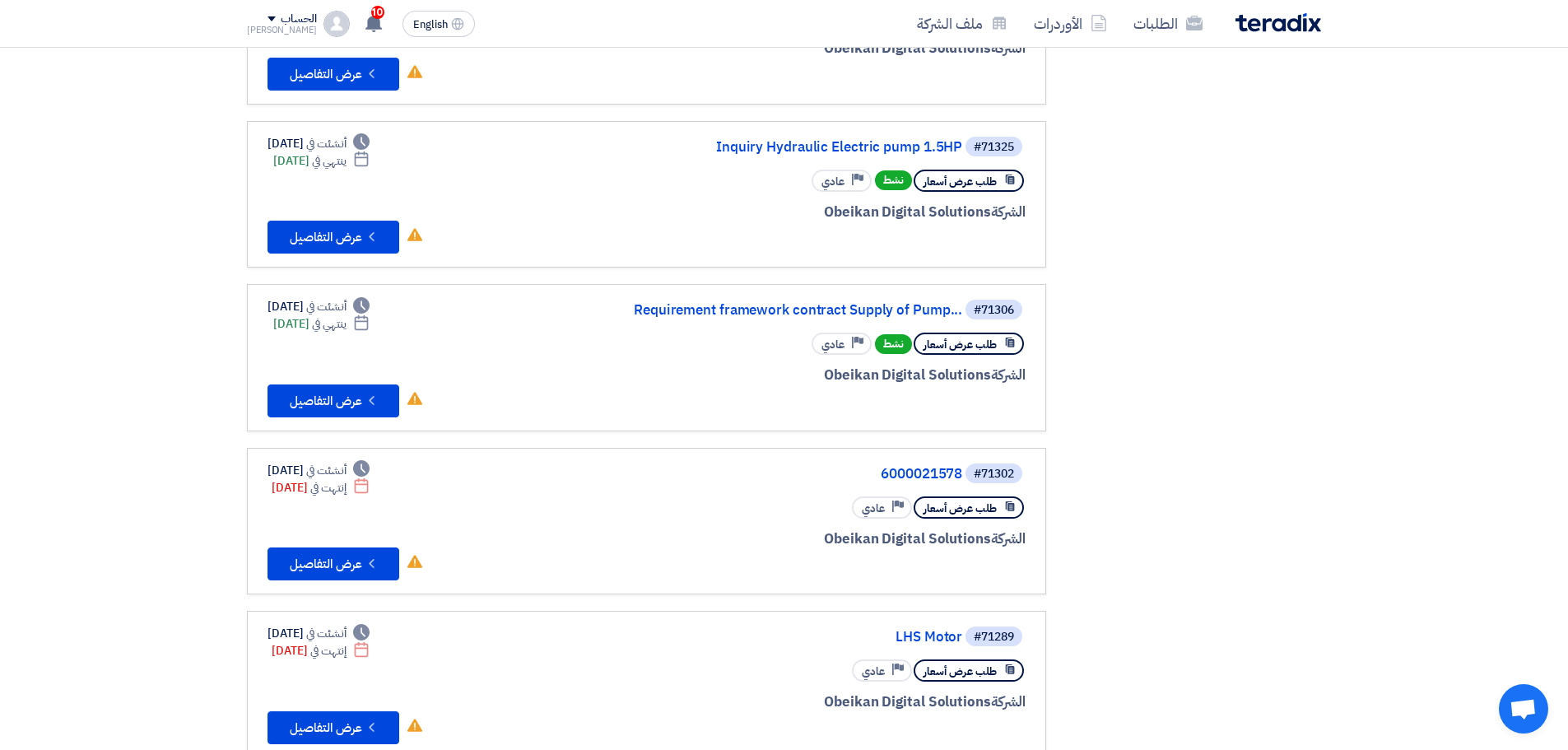
scroll to position [576, 0]
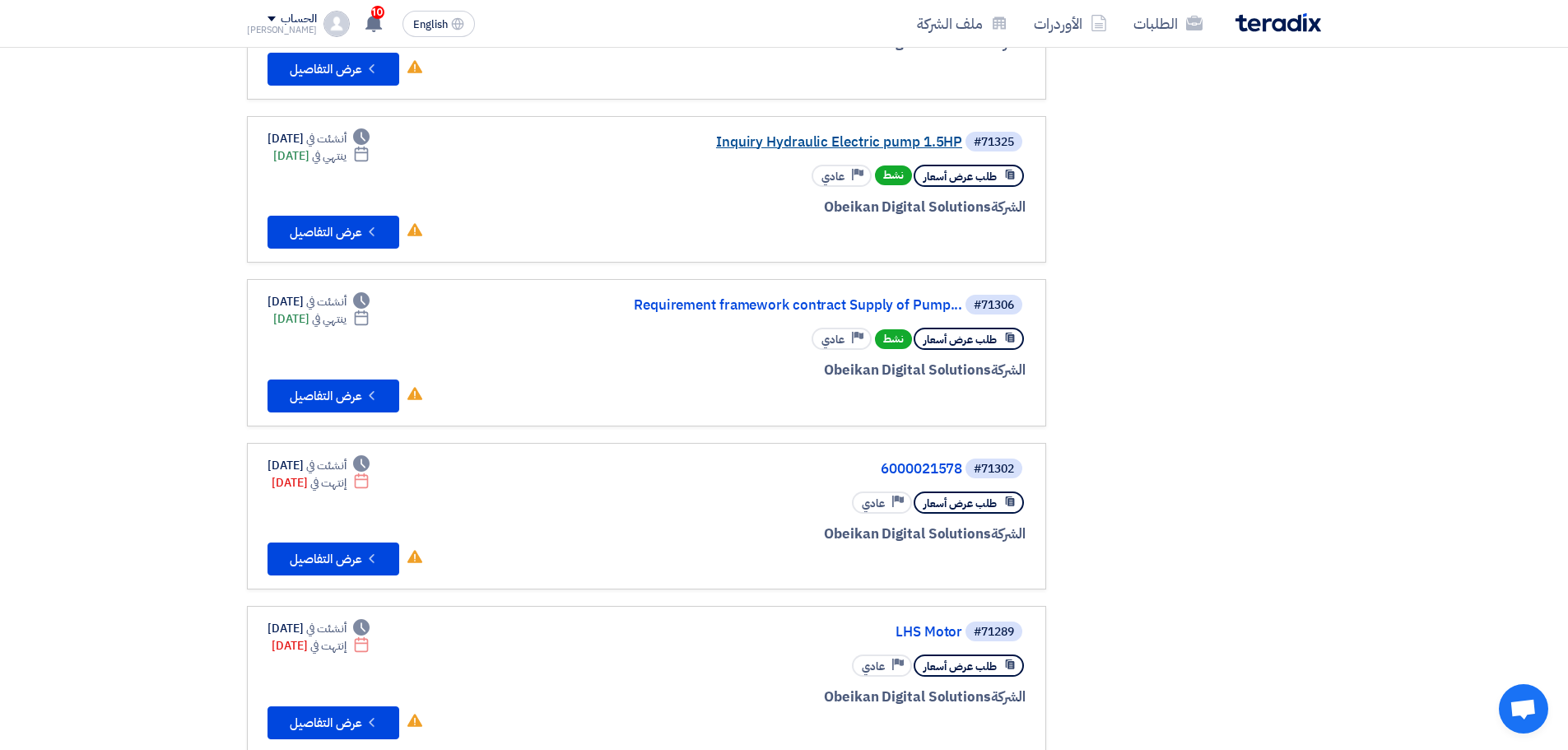
click at [859, 138] on link "Inquiry Hydraulic Electric pump 1.5HP" at bounding box center [797, 143] width 329 height 15
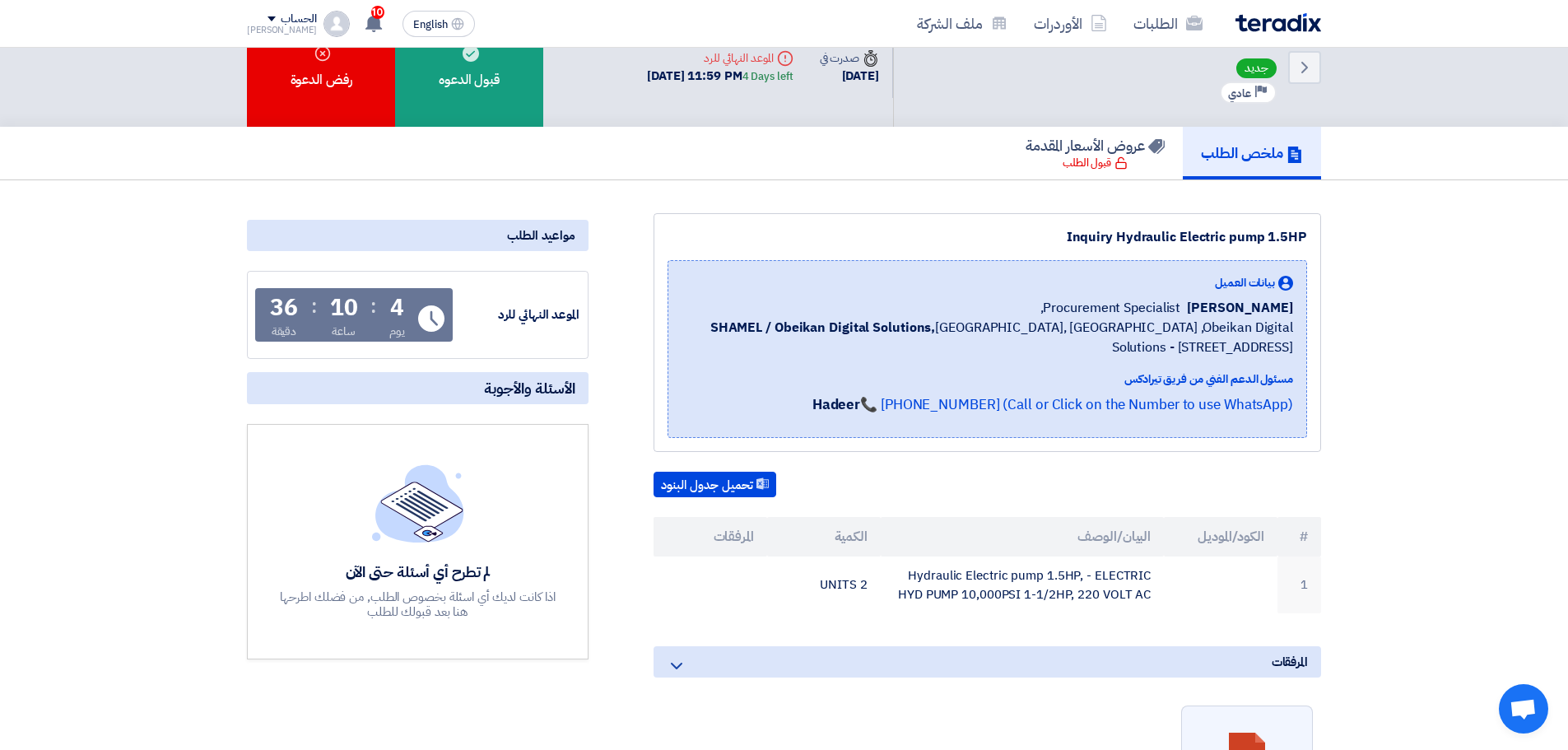
scroll to position [247, 0]
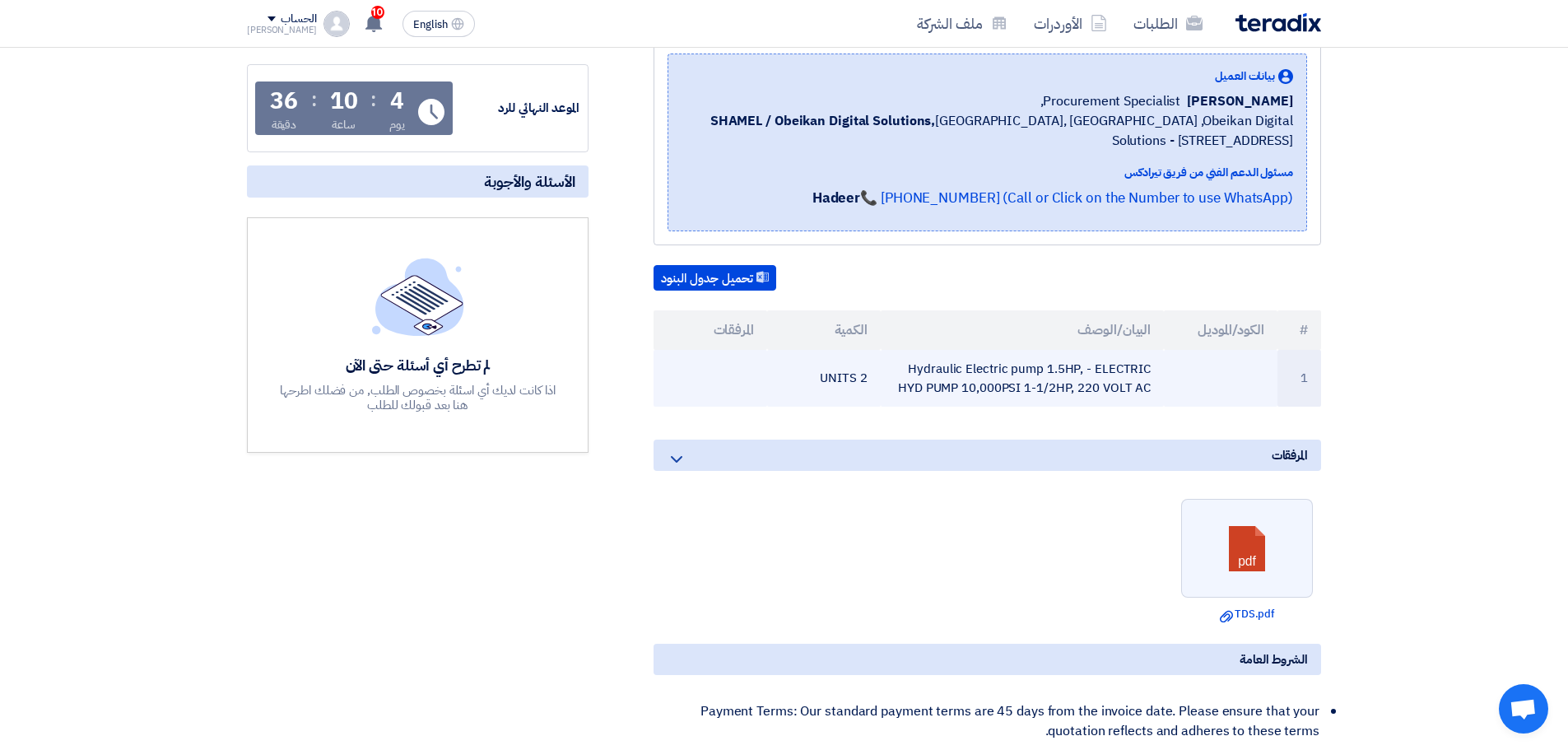
click at [961, 380] on td "Hydraulic Electric pump 1.5HP, - ELECTRIC HYD PUMP 10,000PSI 1-1/2HP, 220 VOLT …" at bounding box center [1022, 378] width 284 height 57
click at [960, 380] on td "Hydraulic Electric pump 1.5HP, - ELECTRIC HYD PUMP 10,000PSI 1-1/2HP, 220 VOLT …" at bounding box center [1022, 378] width 284 height 57
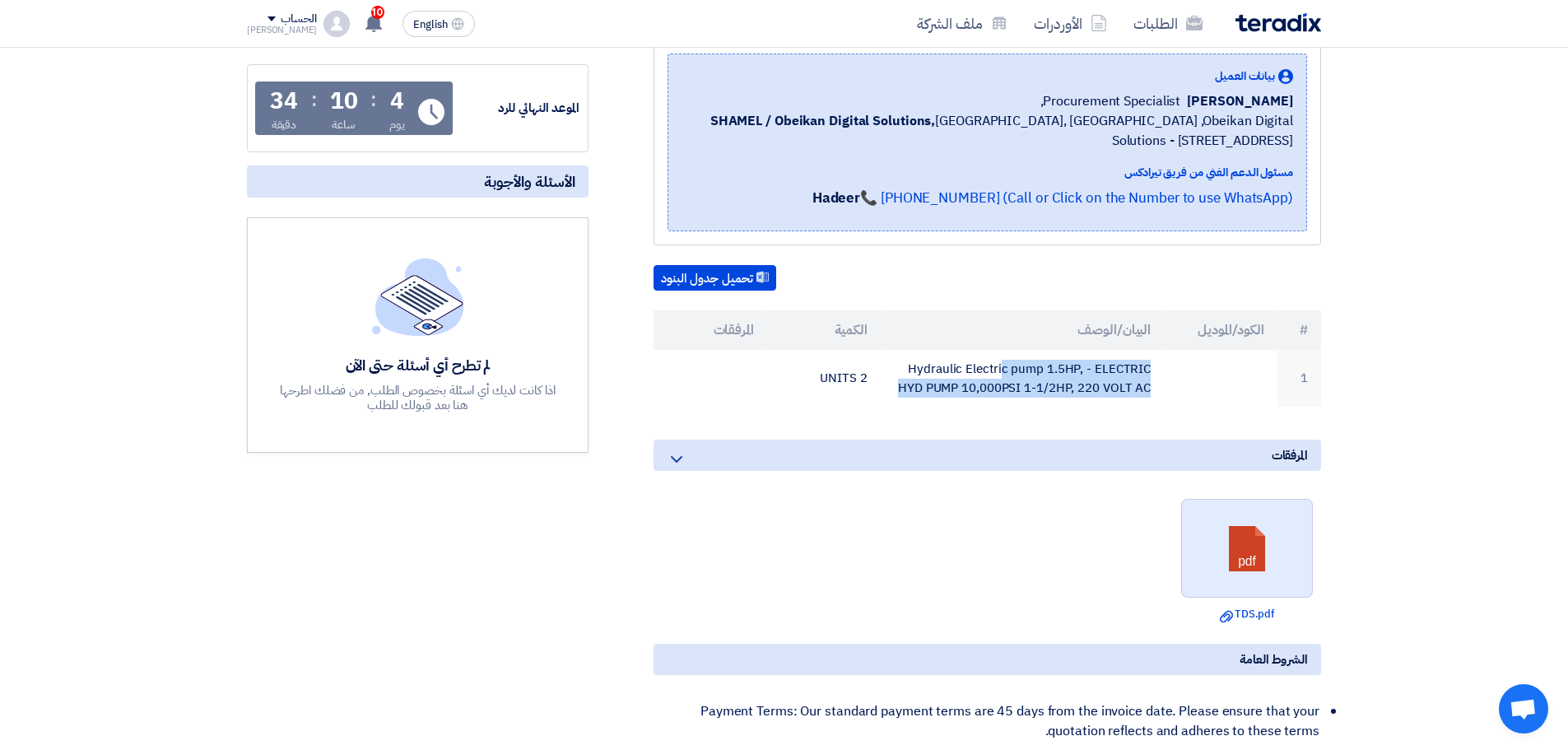
click at [1289, 515] on link at bounding box center [1247, 549] width 131 height 98
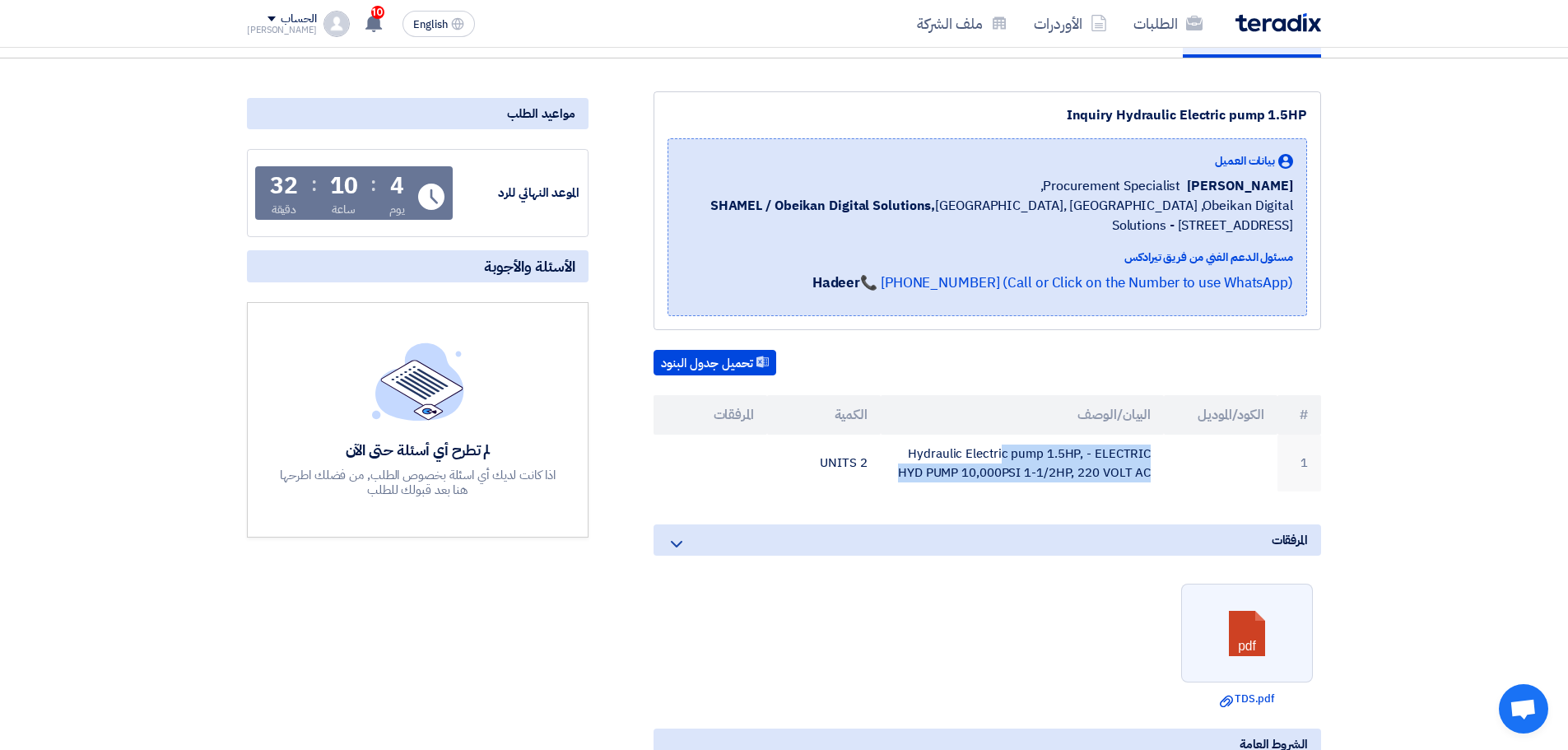
scroll to position [0, 0]
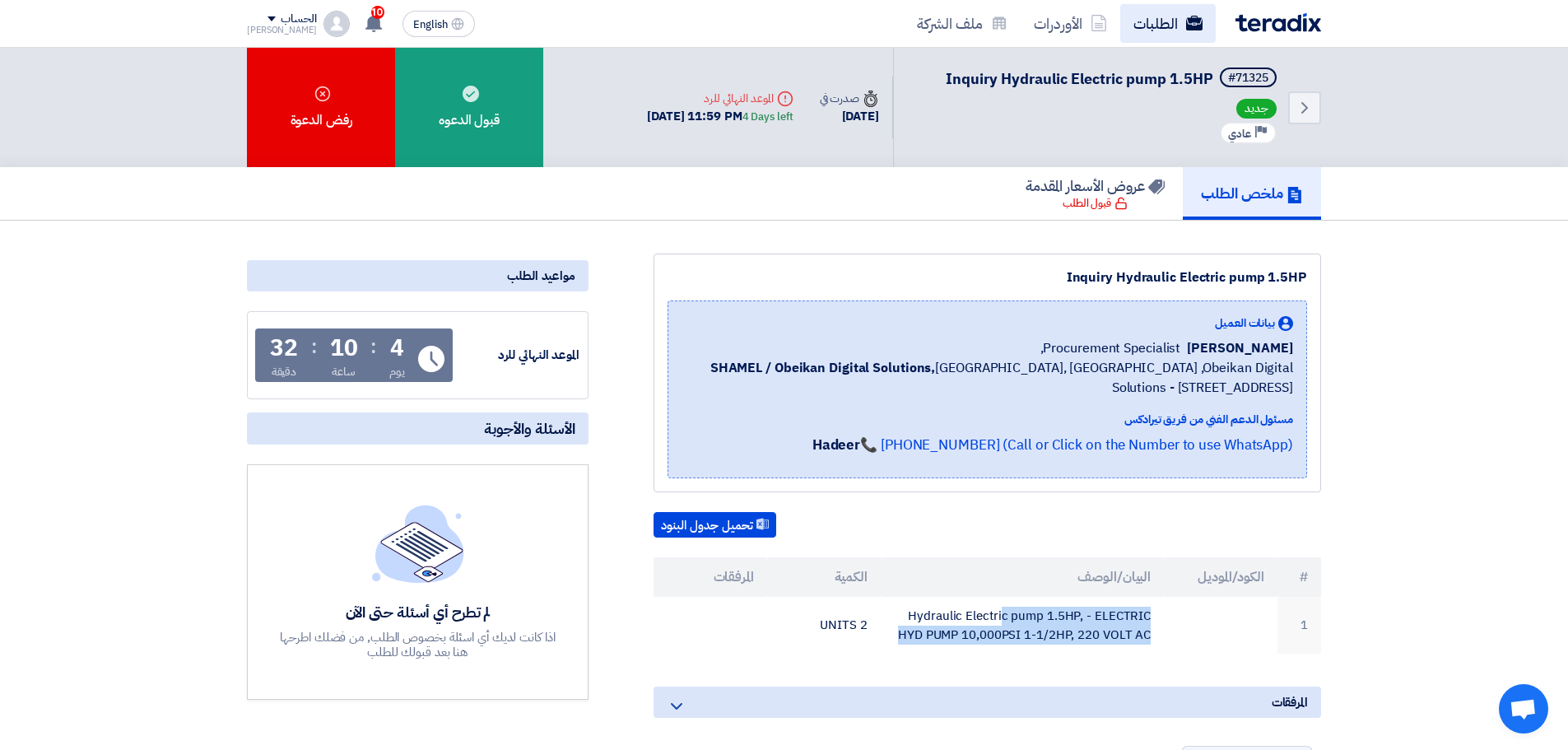
click at [1189, 25] on use at bounding box center [1193, 24] width 16 height 15
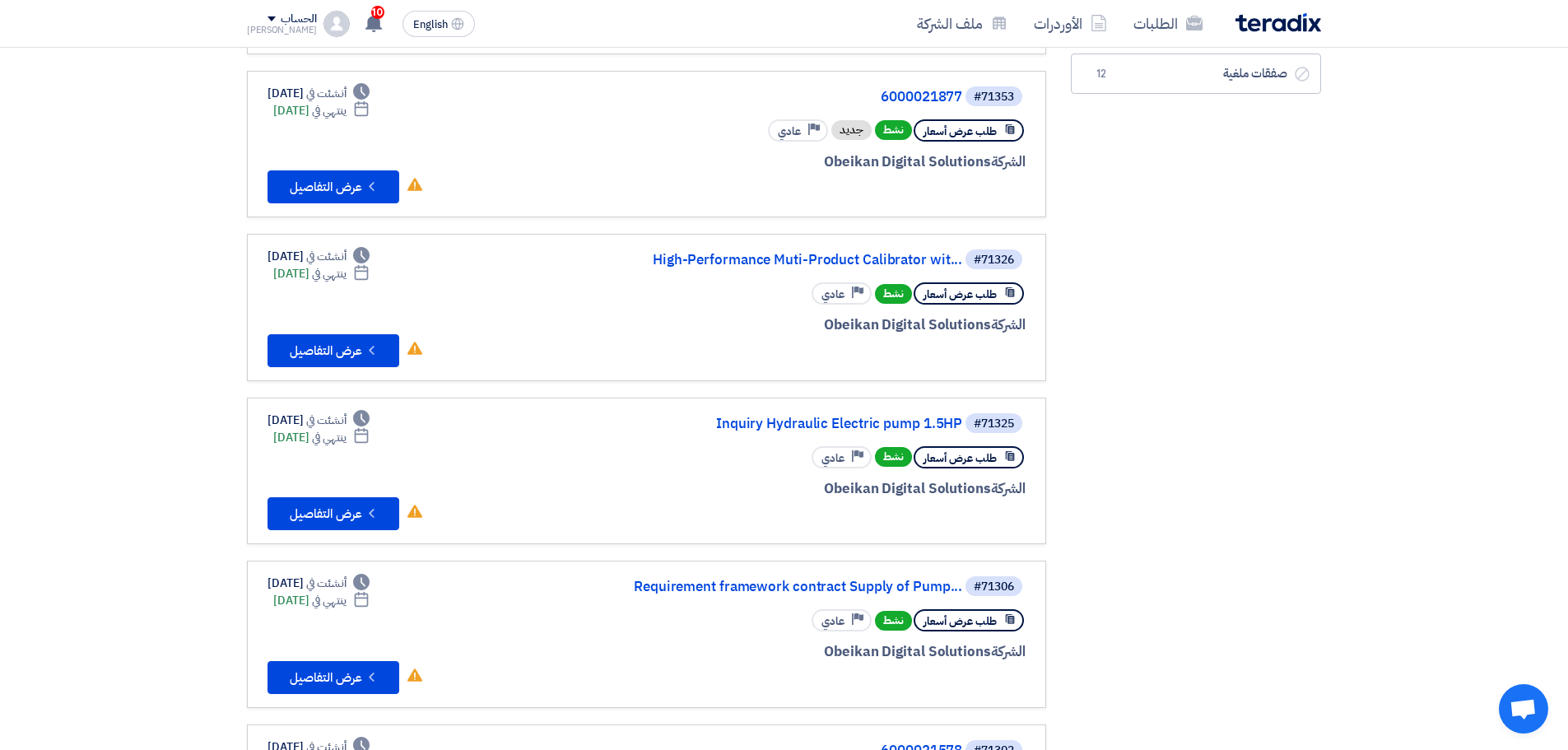
scroll to position [247, 0]
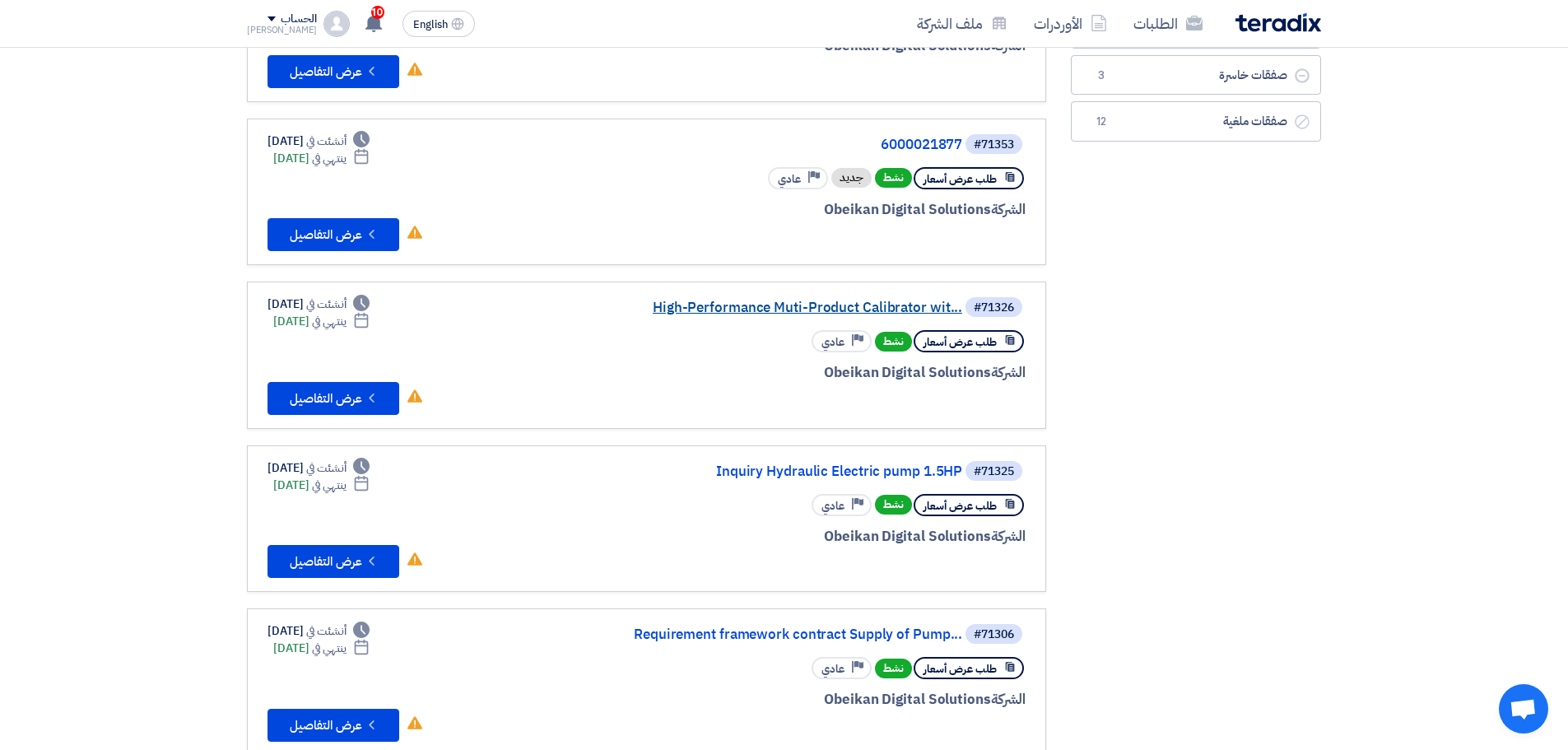
click at [837, 305] on link "High-Performance Muti-Product Calibrator wit..." at bounding box center [797, 308] width 329 height 15
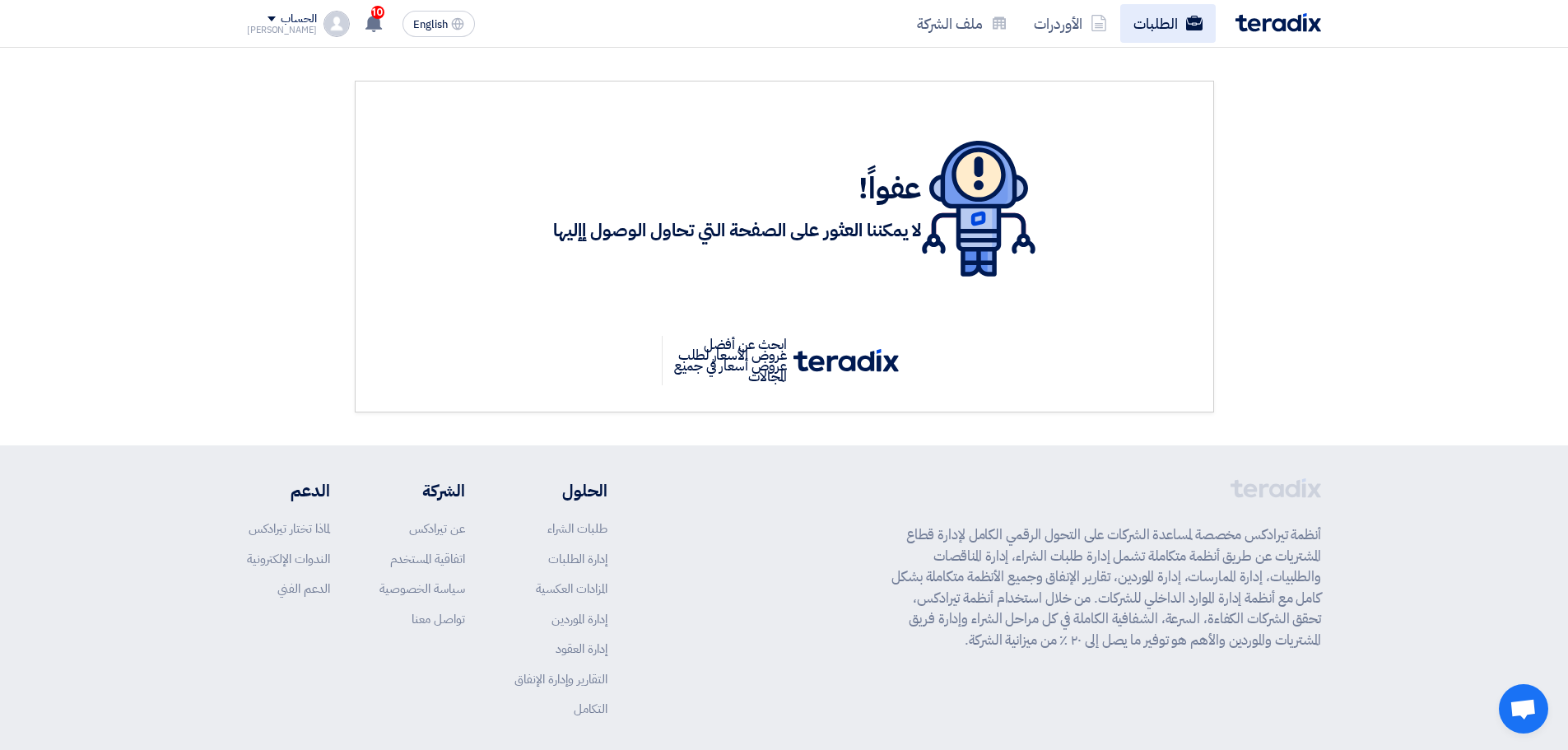
click at [1173, 30] on link "الطلبات" at bounding box center [1168, 23] width 96 height 39
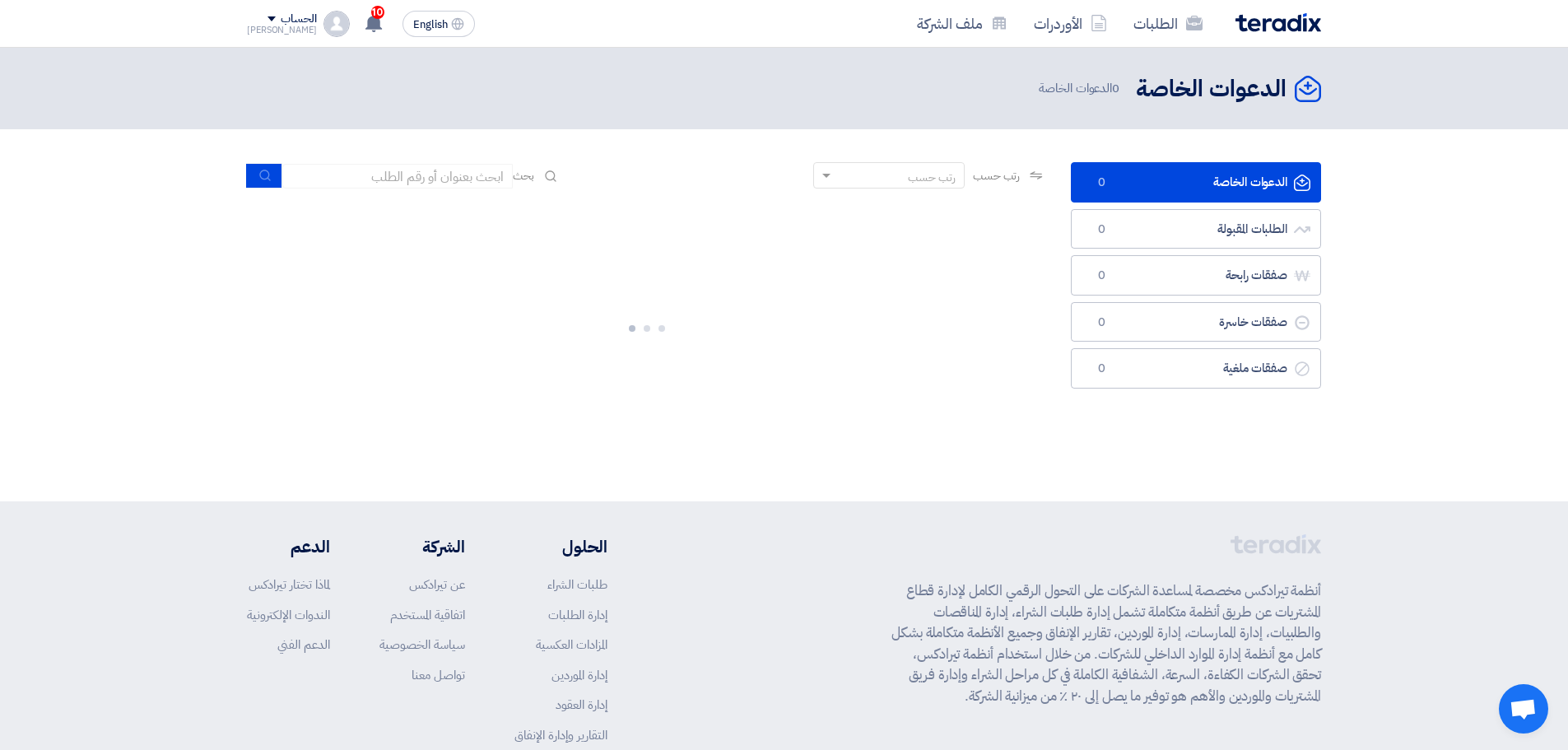
click at [1121, 186] on link "الدعوات الخاصة الدعوات الخاصة 0" at bounding box center [1195, 182] width 251 height 41
click at [1143, 34] on link "الطلبات" at bounding box center [1168, 23] width 96 height 39
